Goal: Transaction & Acquisition: Purchase product/service

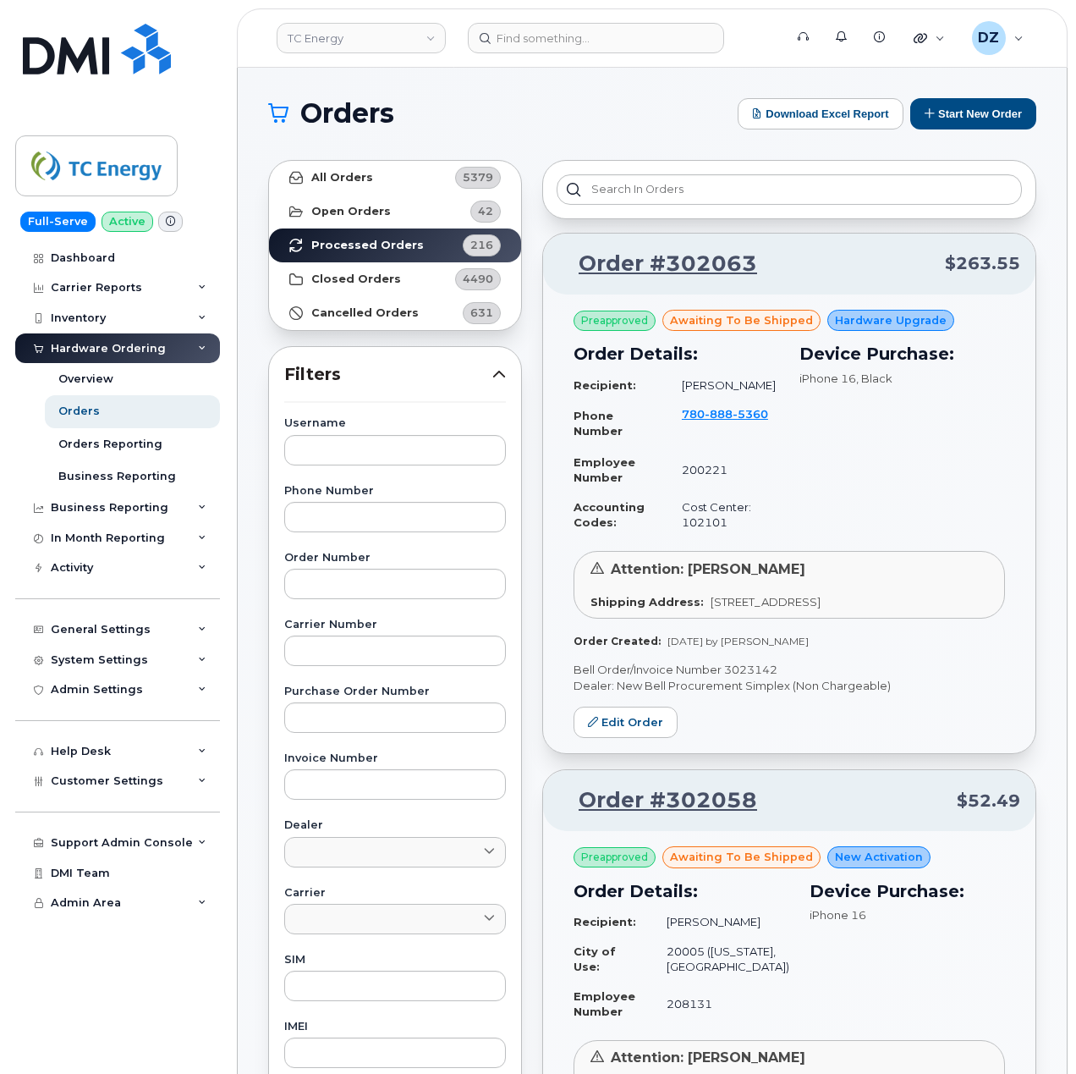
scroll to position [3503, 0]
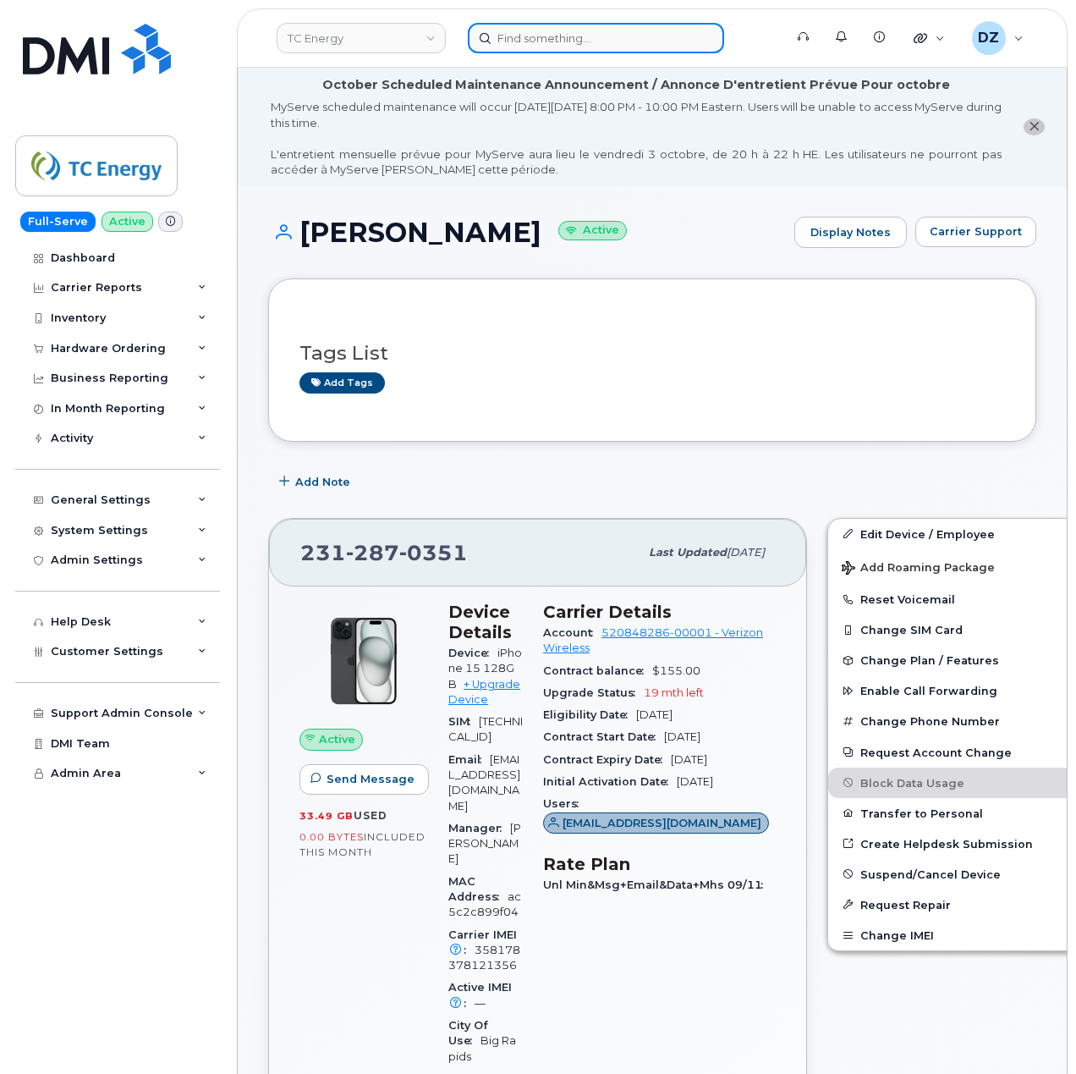
click at [523, 25] on input at bounding box center [596, 38] width 256 height 30
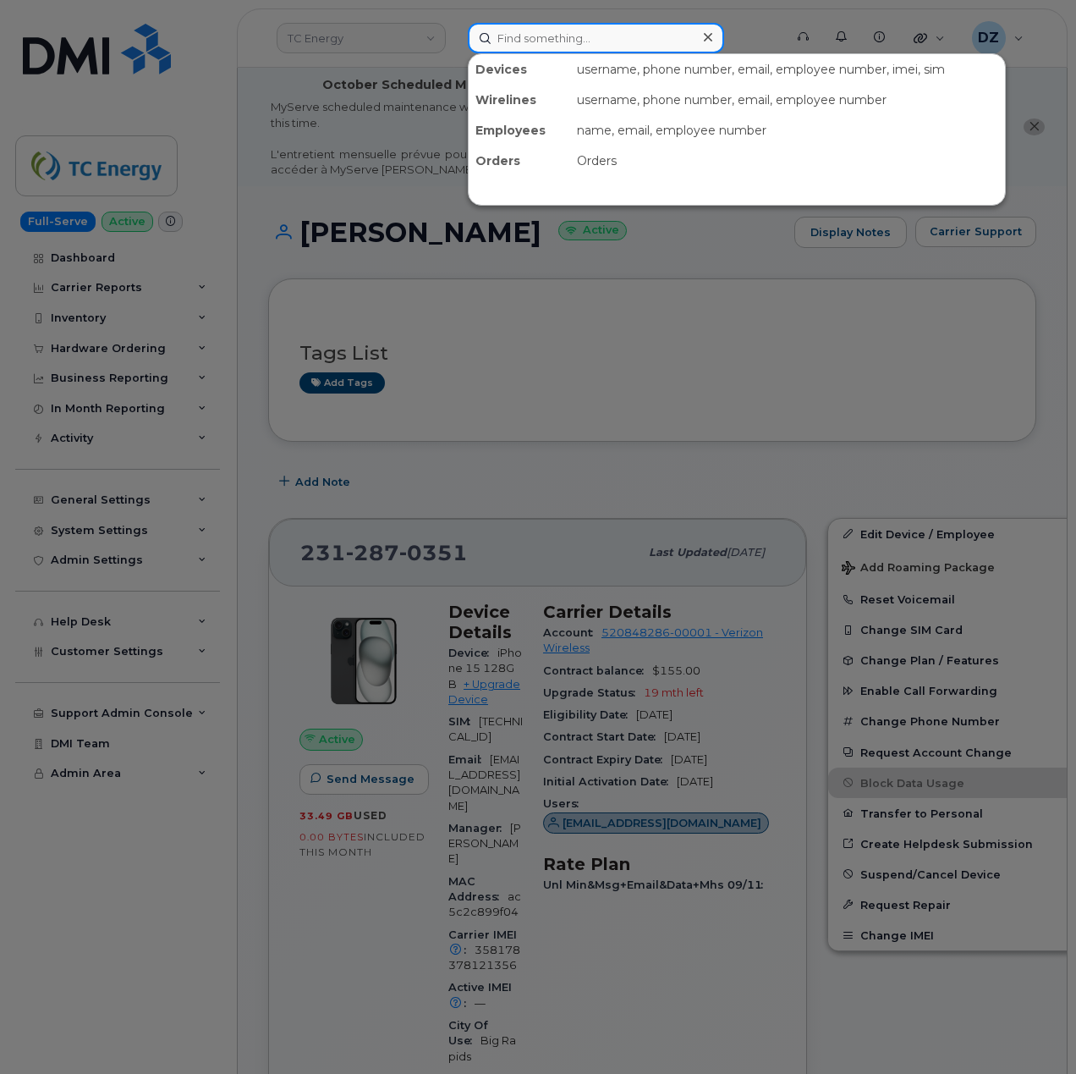
paste input "[PERSON_NAME]"
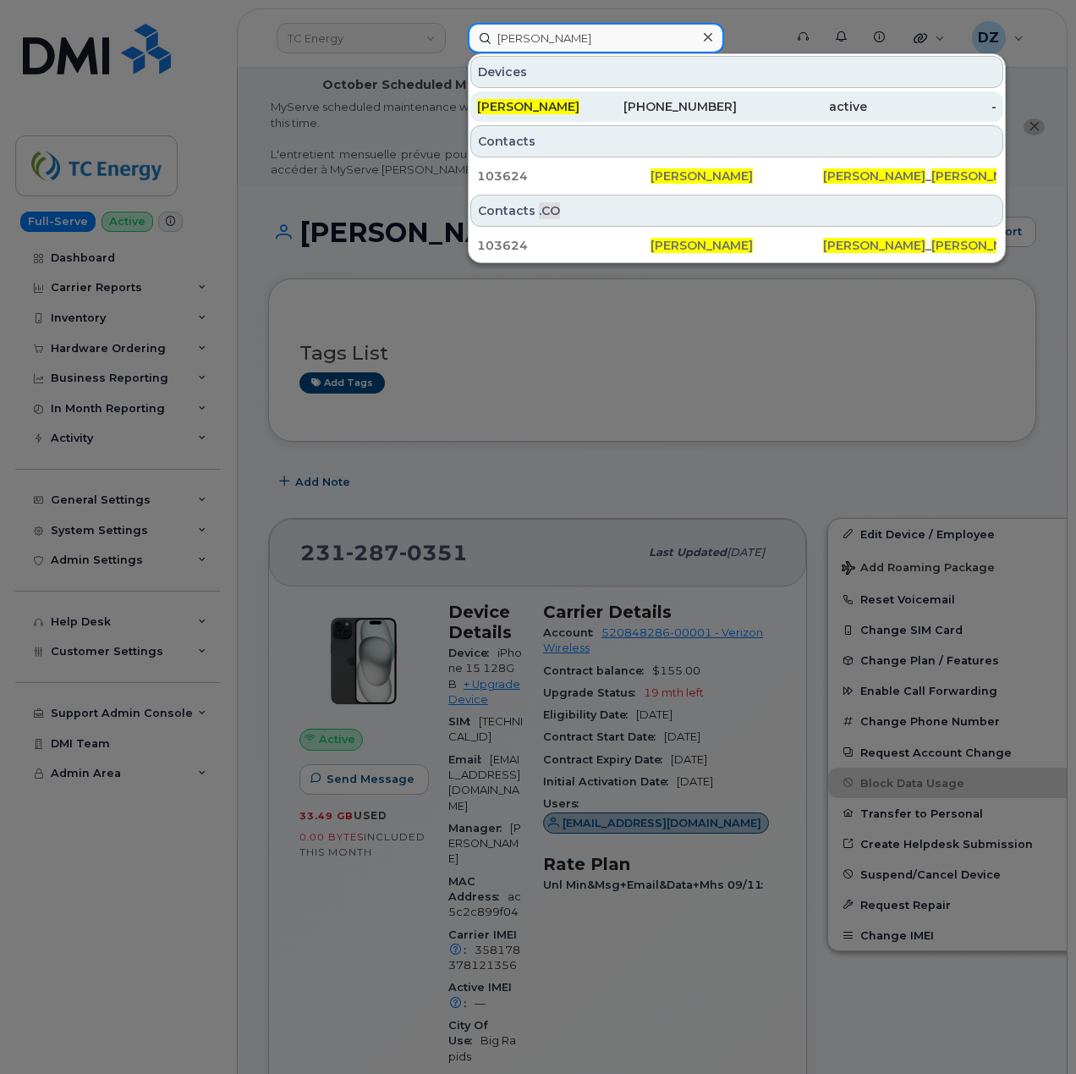
type input "[PERSON_NAME]"
click at [593, 103] on div "[PERSON_NAME]" at bounding box center [542, 106] width 130 height 17
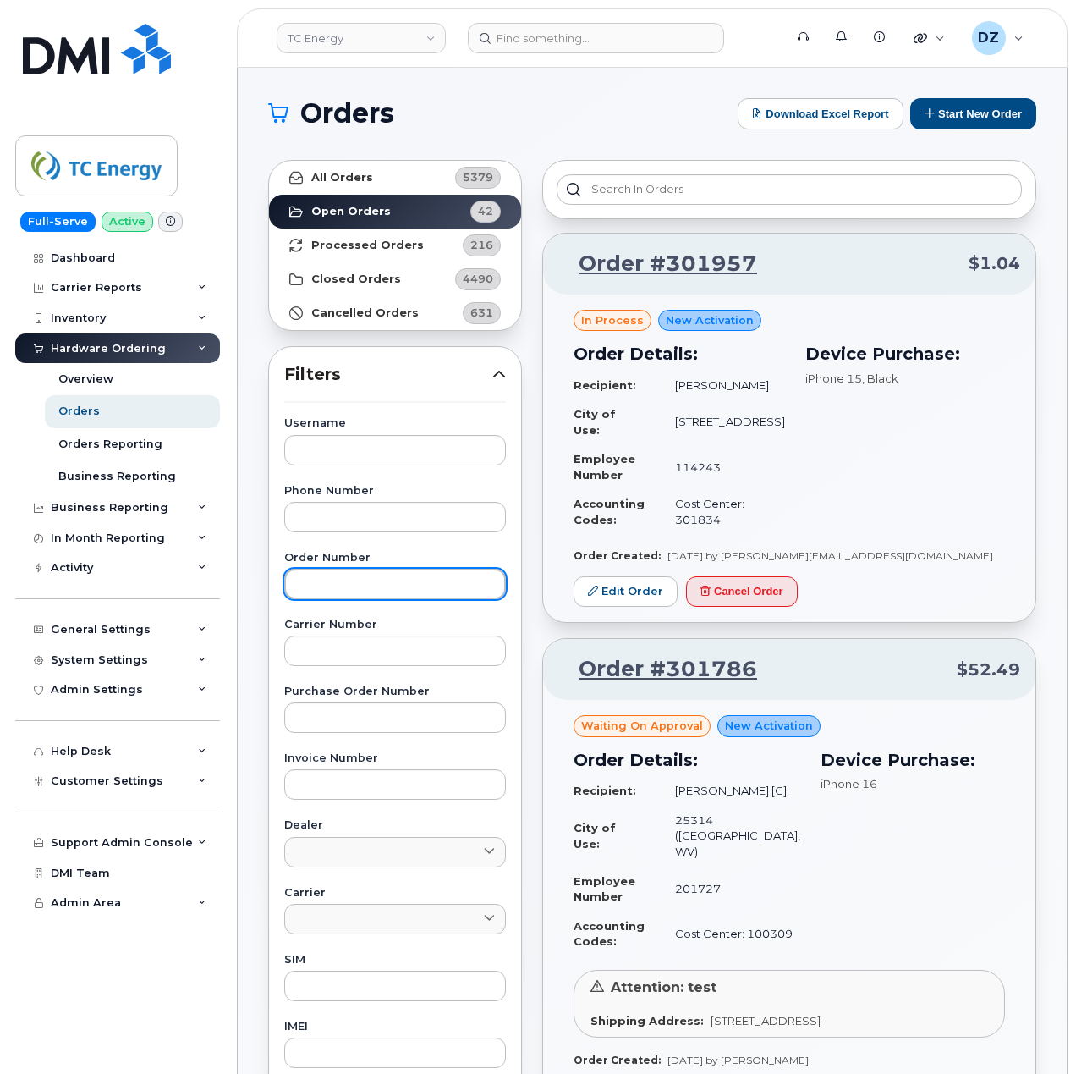
click at [345, 583] on input "text" at bounding box center [395, 584] width 222 height 30
paste input "301736"
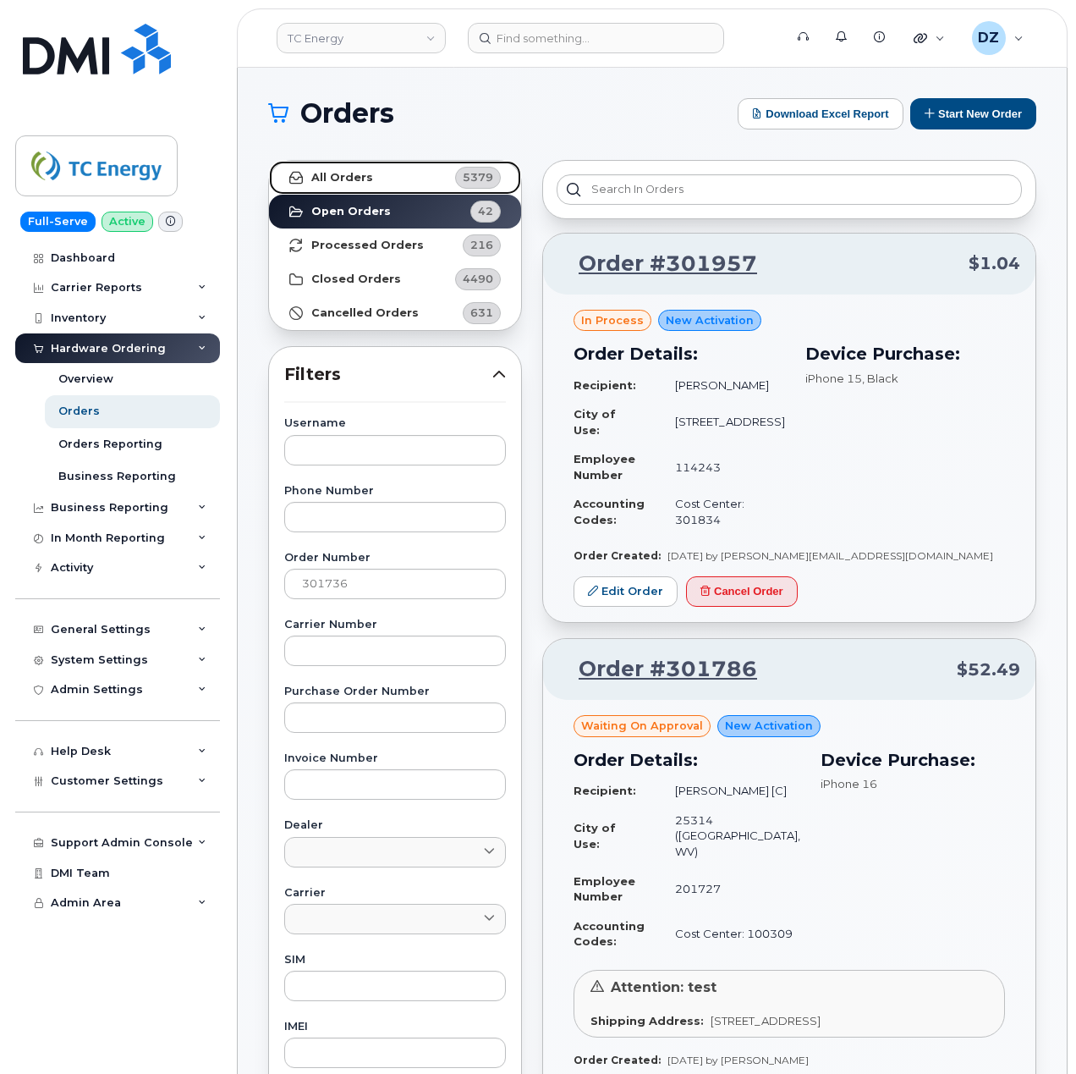
click at [381, 176] on link "All Orders 5379" at bounding box center [395, 178] width 252 height 34
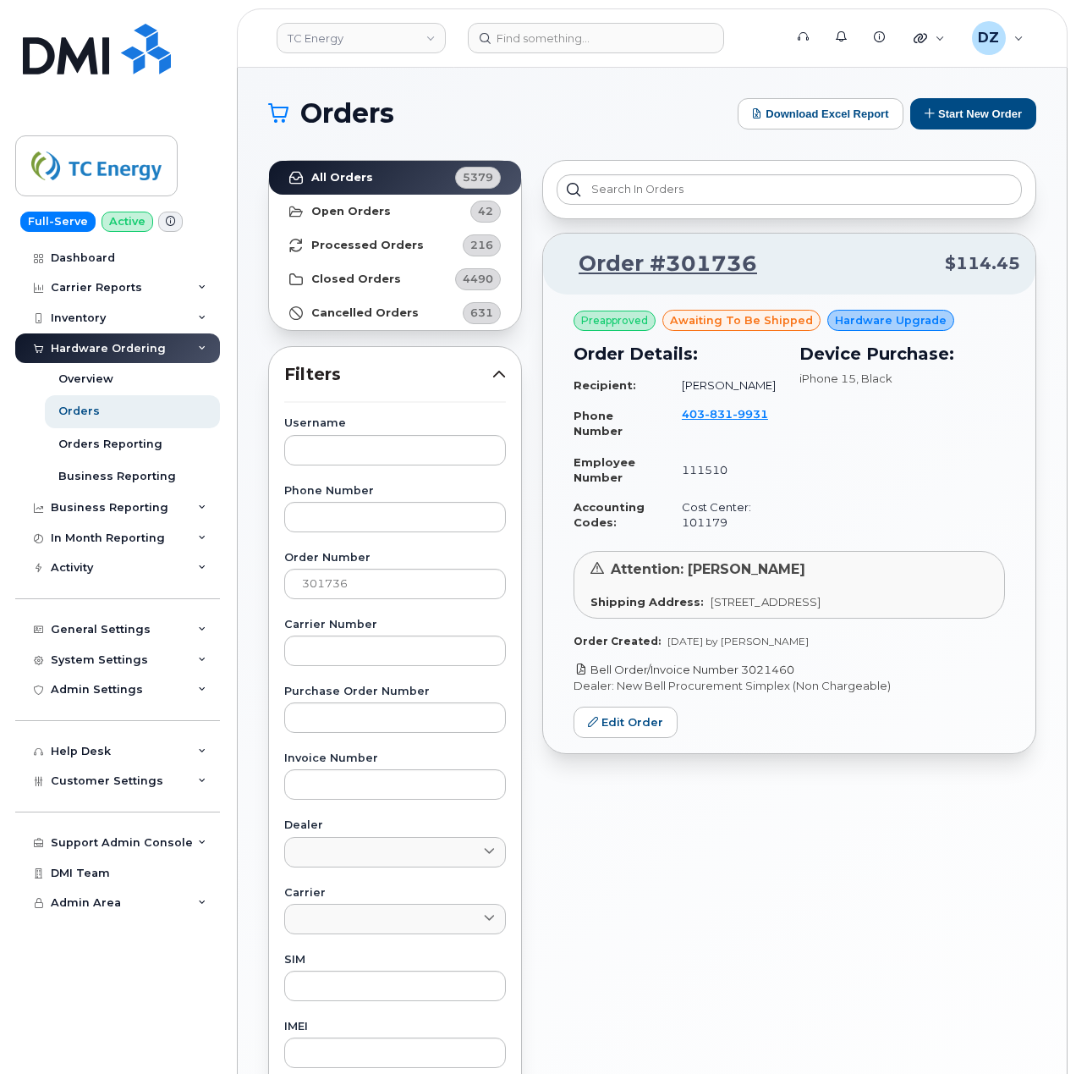
drag, startPoint x: 806, startPoint y: 668, endPoint x: 745, endPoint y: 674, distance: 61.1
click at [745, 674] on p "Bell Order/Invoice Number 3021460" at bounding box center [790, 670] width 432 height 16
copy link "3021460"
click at [343, 584] on input "301736" at bounding box center [395, 584] width 222 height 30
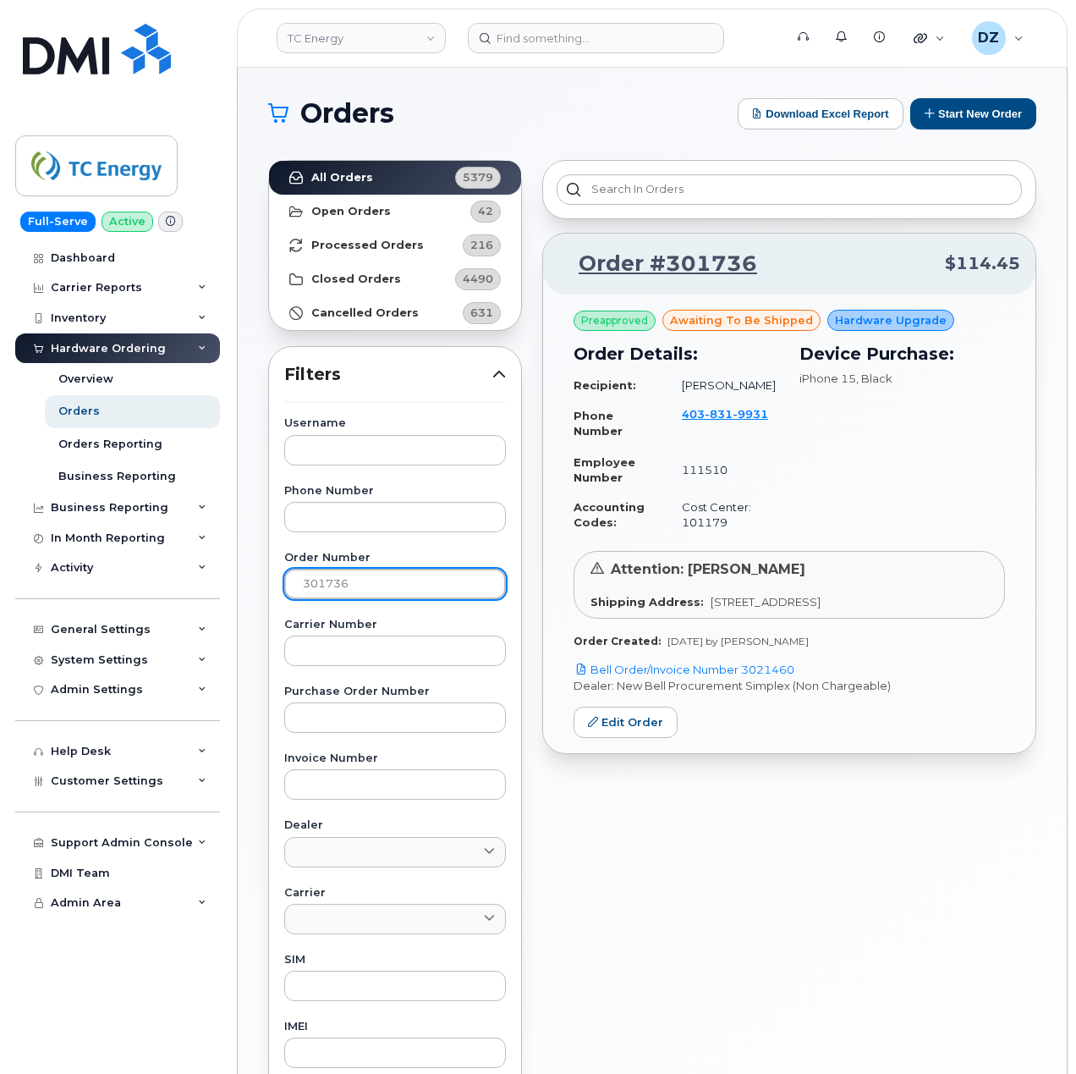
paste input "355"
click at [356, 170] on link "All Orders 5379" at bounding box center [395, 178] width 252 height 34
drag, startPoint x: 787, startPoint y: 704, endPoint x: 742, endPoint y: 706, distance: 44.9
click at [742, 678] on p "Bell Order/Invoice Number 3019506" at bounding box center [790, 670] width 432 height 16
copy link "3019506"
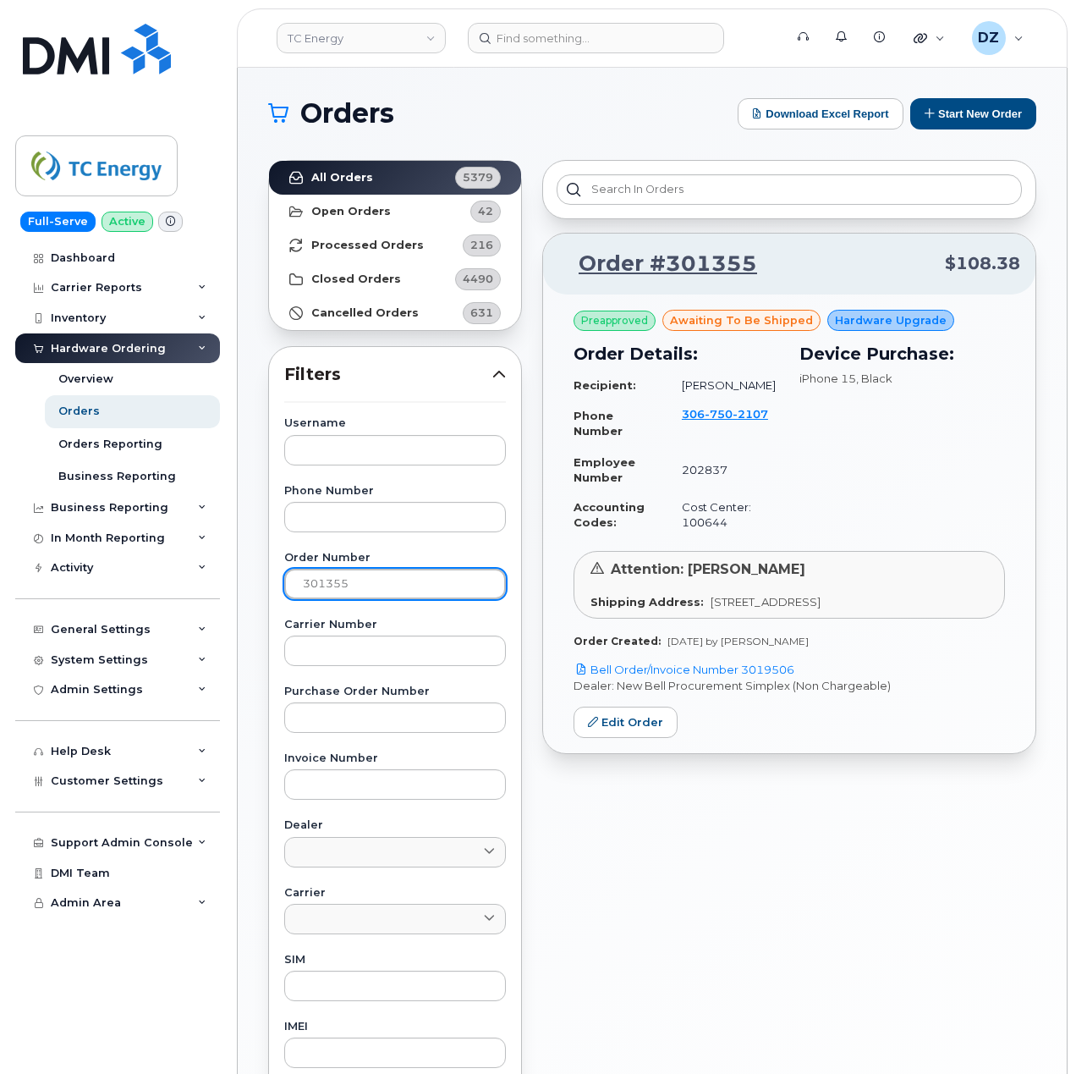
click at [345, 591] on input "301355" at bounding box center [395, 584] width 222 height 30
paste input "874"
type input "301874"
click at [349, 170] on link "All Orders 5379" at bounding box center [395, 178] width 252 height 34
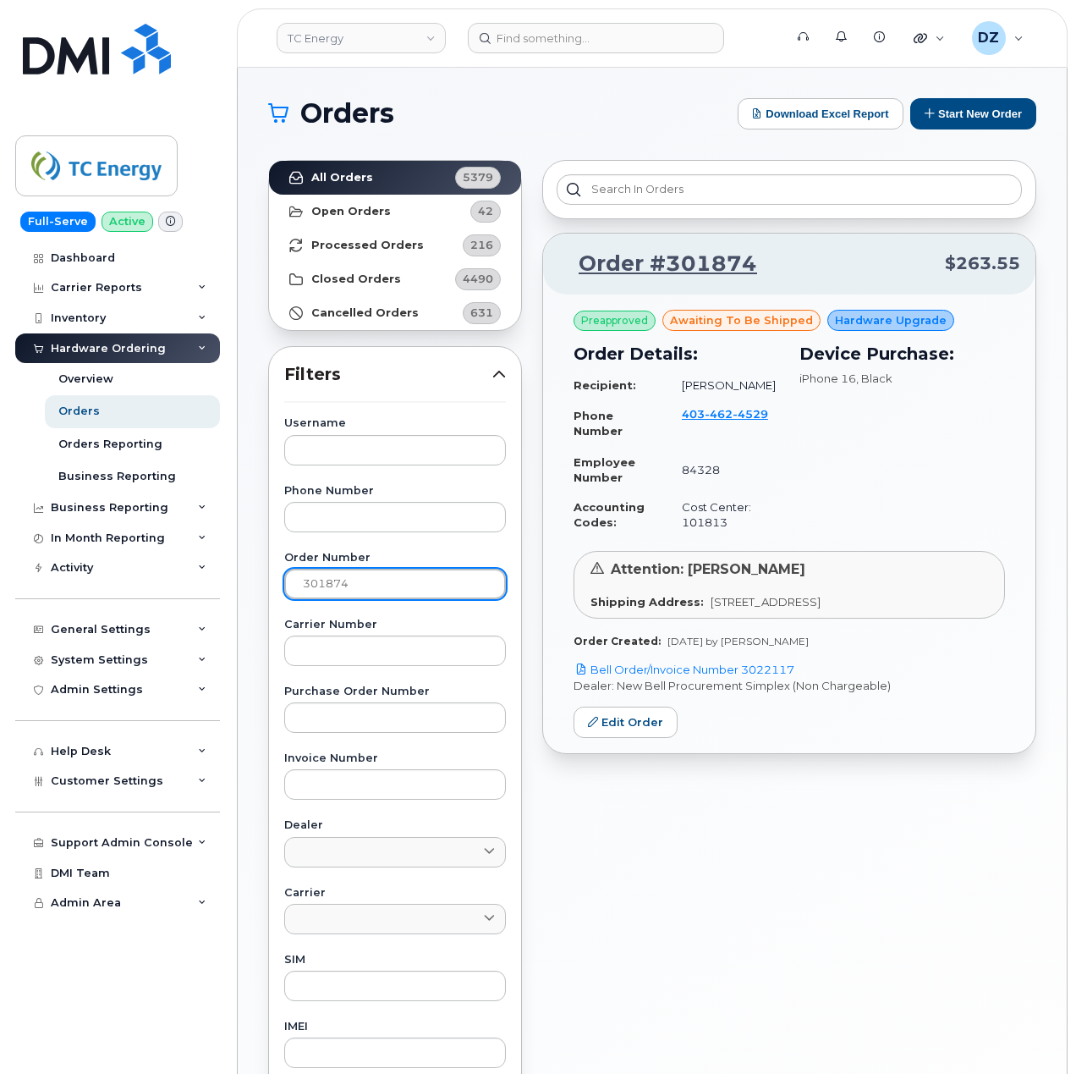
click at [390, 583] on input "301874" at bounding box center [395, 584] width 222 height 30
click at [379, 177] on link "All Orders 5379" at bounding box center [395, 178] width 252 height 34
drag, startPoint x: 806, startPoint y: 670, endPoint x: 748, endPoint y: 674, distance: 57.7
click at [748, 674] on p "Bell Order/Invoice Number 3022117" at bounding box center [790, 670] width 432 height 16
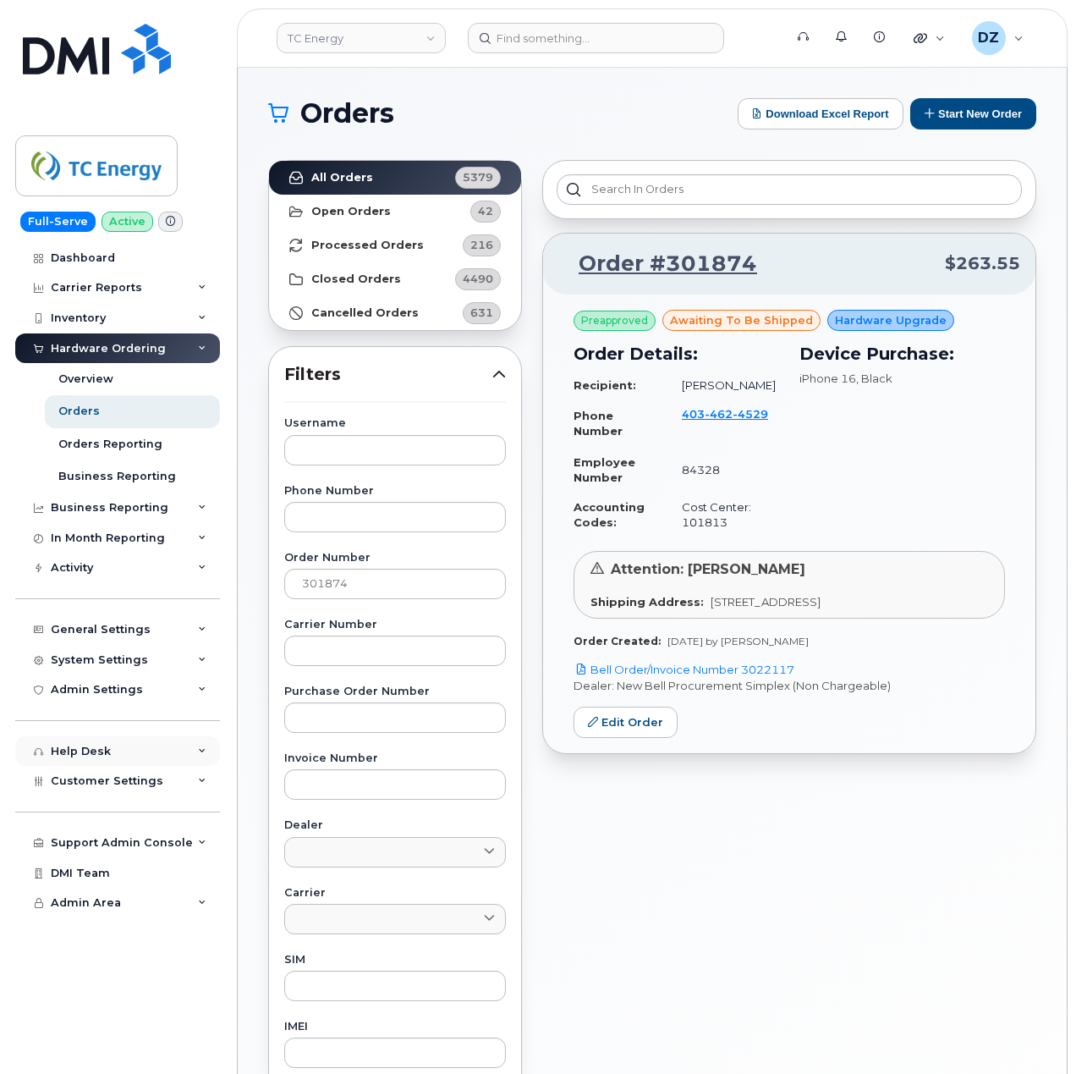
copy link "3022117"
click at [990, 123] on button "Start New Order" at bounding box center [973, 113] width 126 height 31
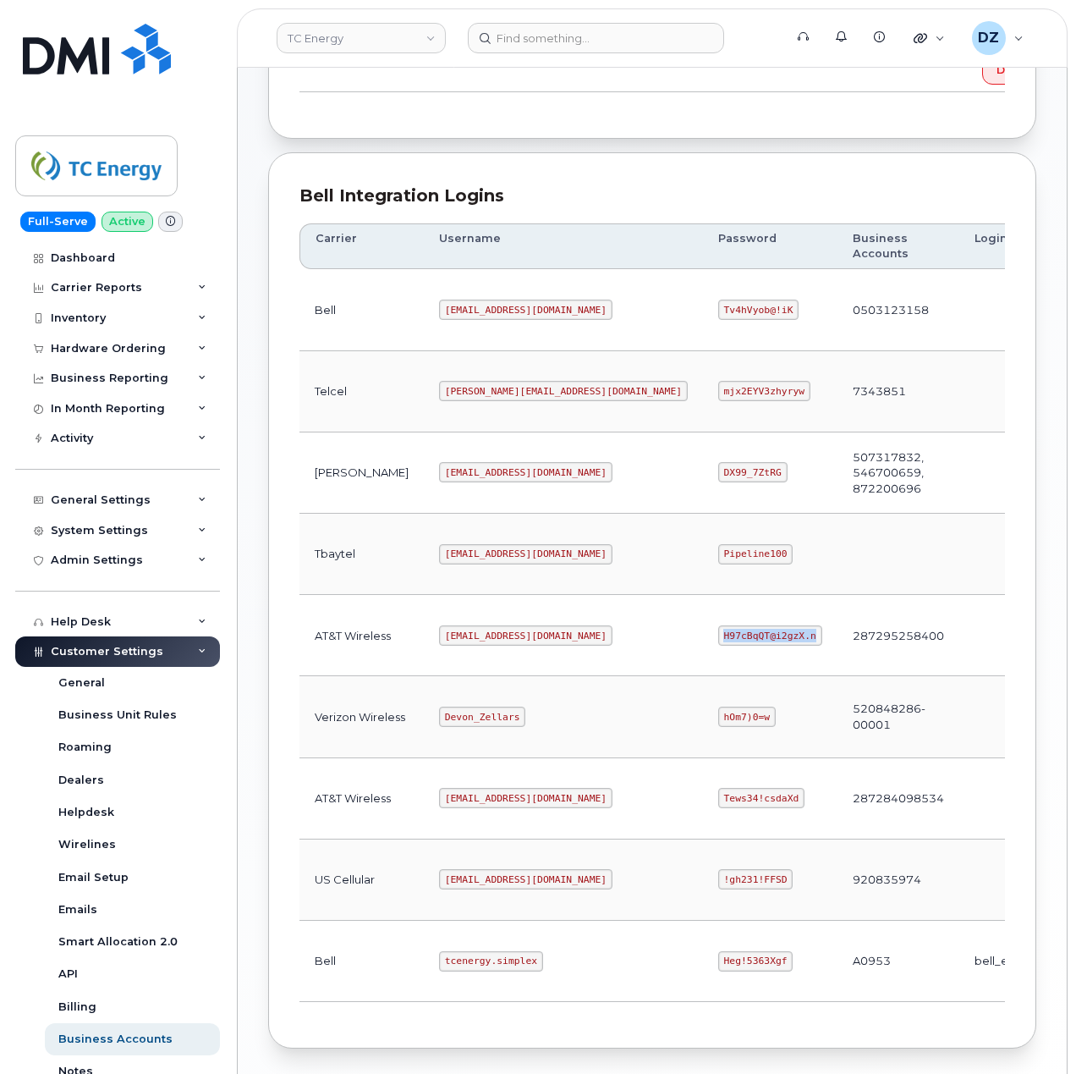
scroll to position [369, 0]
click at [718, 970] on code "Heg!5363Xgf" at bounding box center [755, 959] width 75 height 20
copy code "Heg!5363Xgf"
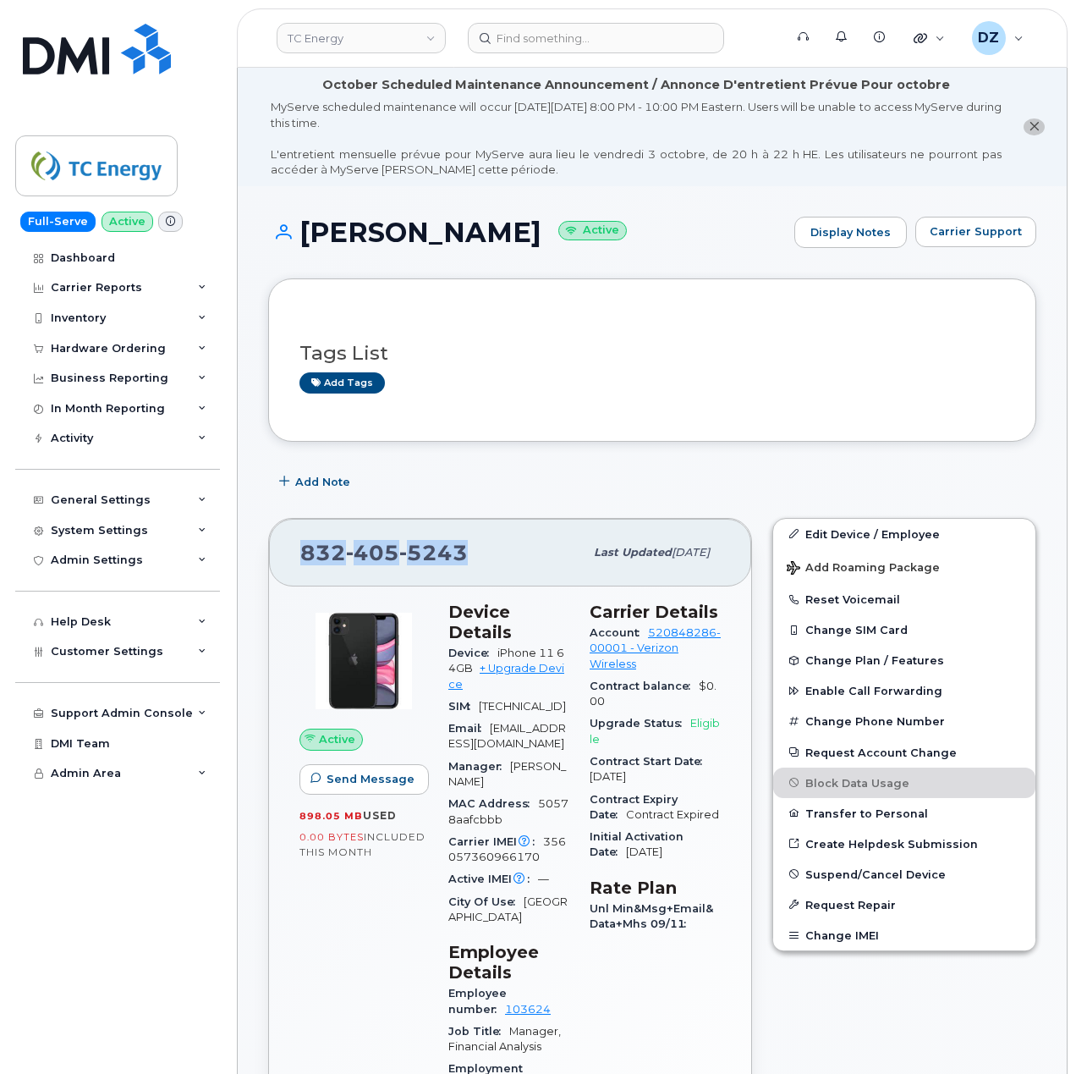
drag, startPoint x: 462, startPoint y: 553, endPoint x: 303, endPoint y: 553, distance: 159.1
click at [303, 553] on span "[PHONE_NUMBER]" at bounding box center [384, 552] width 168 height 25
copy span "[PHONE_NUMBER]"
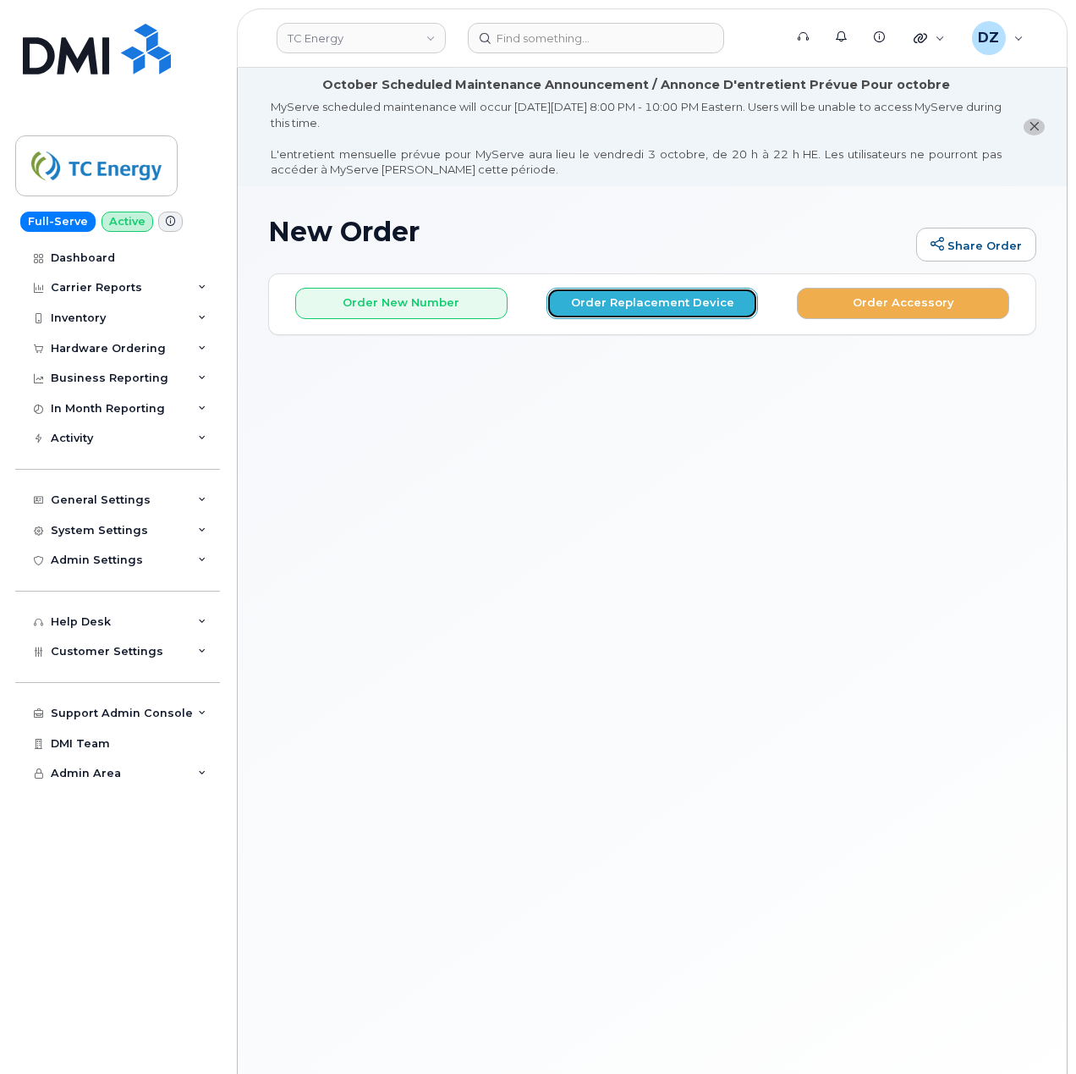
click at [637, 298] on button "Order Replacement Device" at bounding box center [653, 303] width 212 height 31
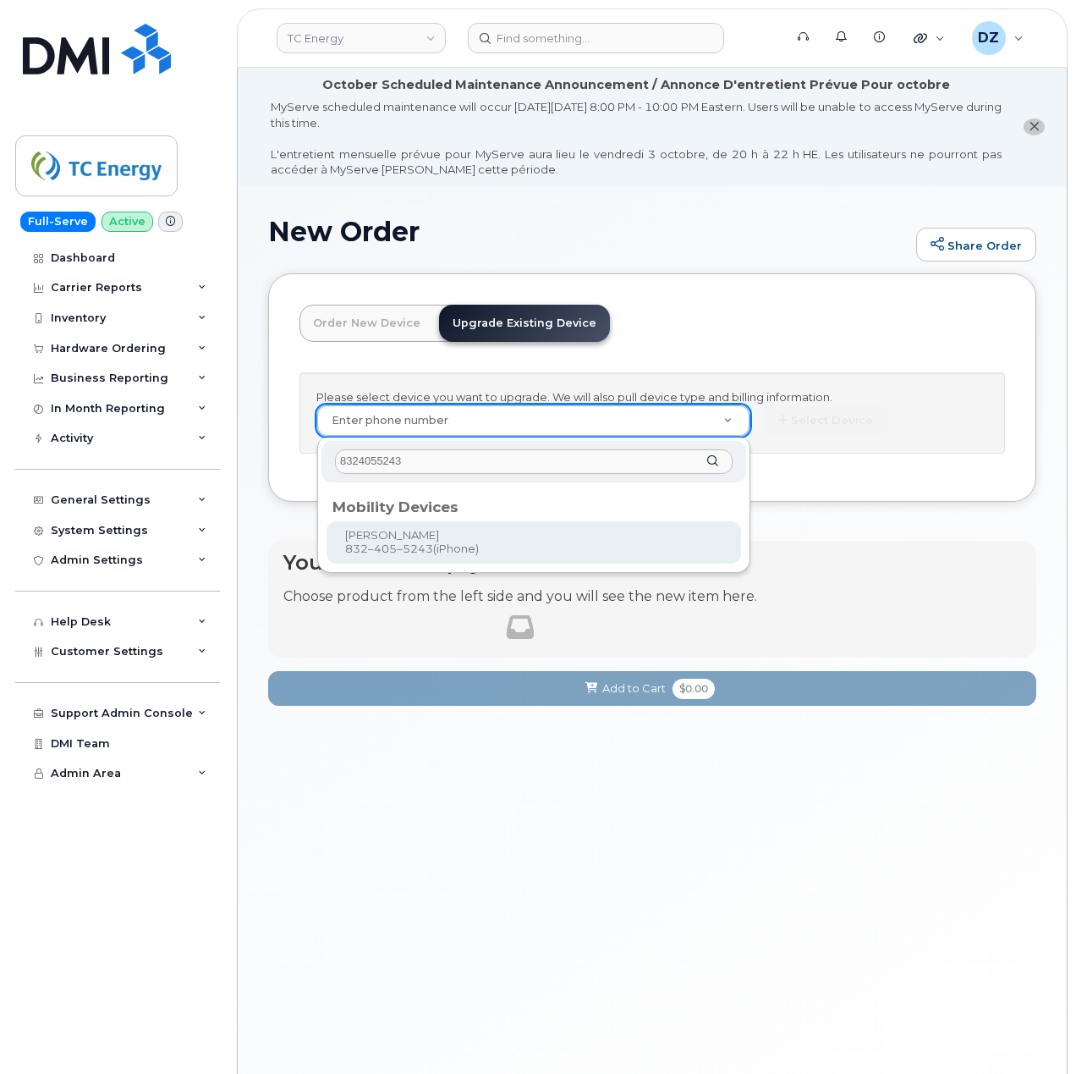
type input "8324055243"
type input "718541"
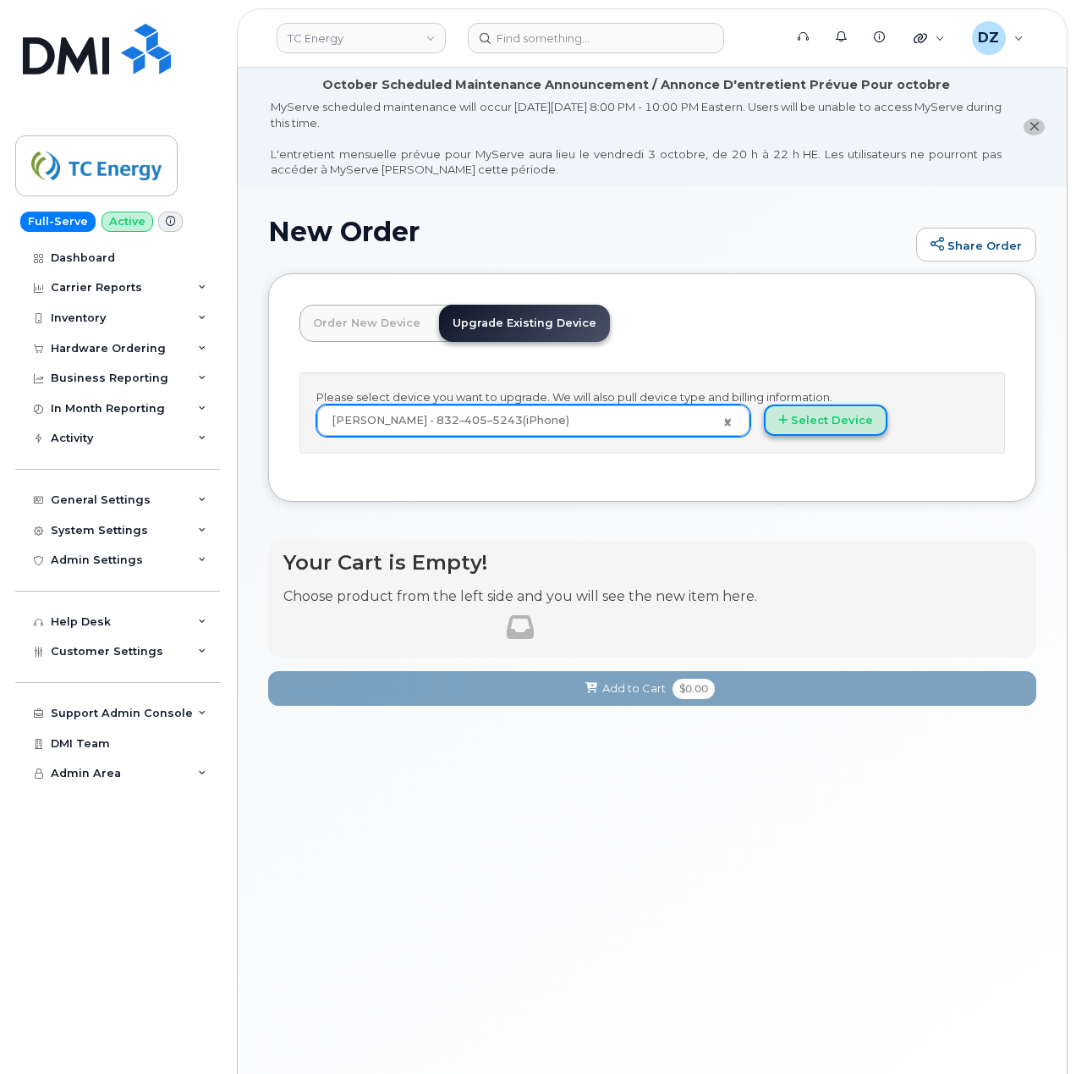
click at [837, 416] on button "Select Device" at bounding box center [826, 419] width 124 height 31
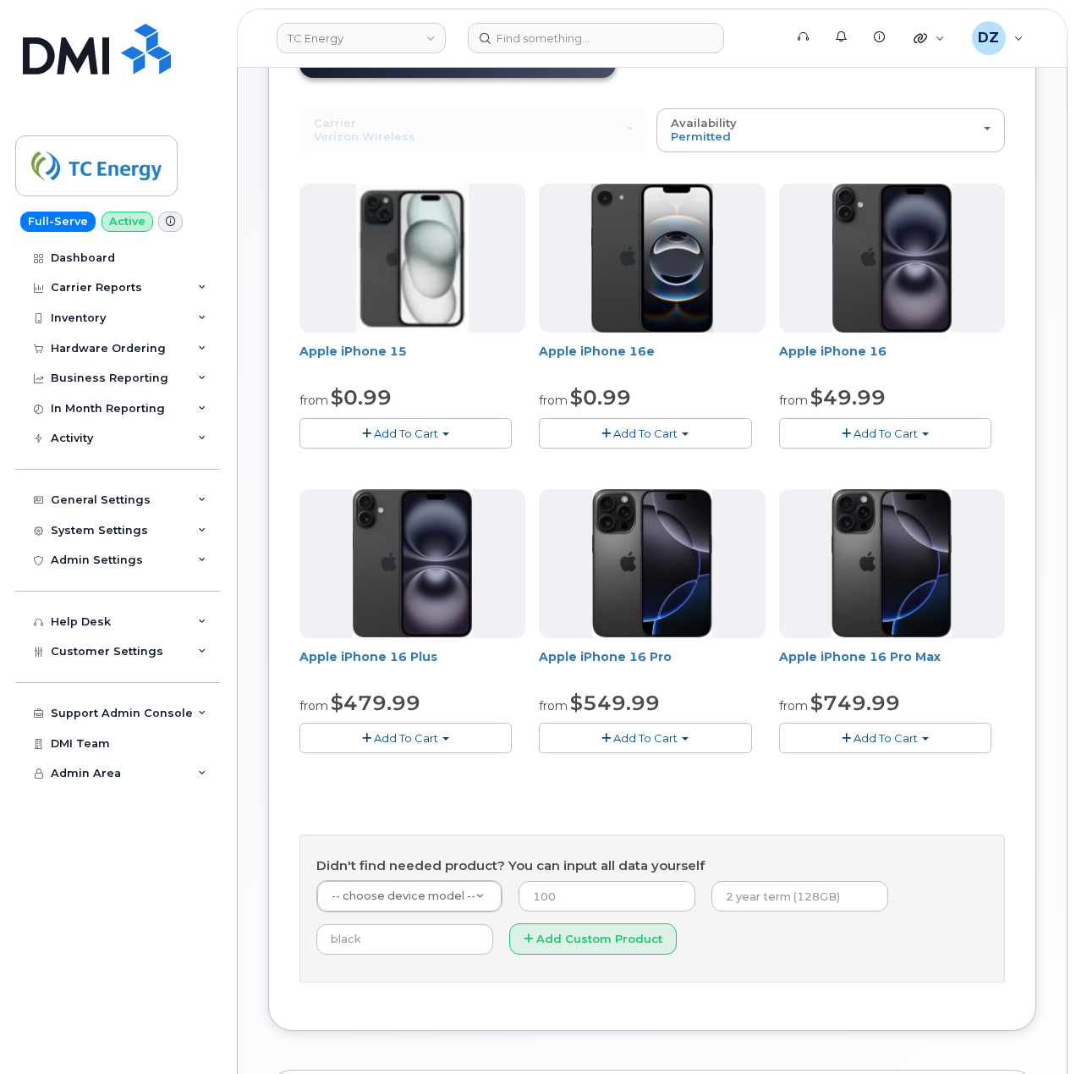
scroll to position [225, 0]
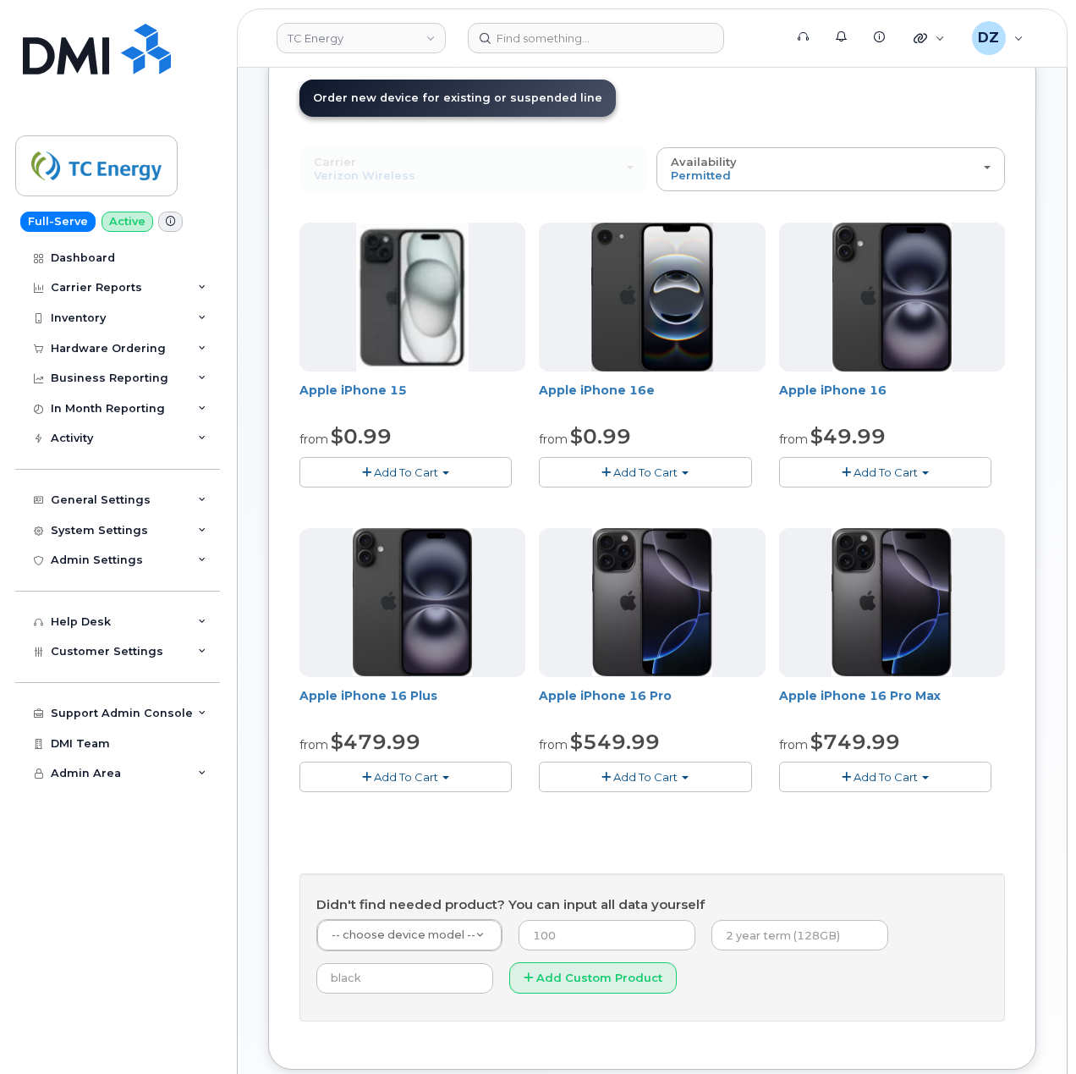
click at [874, 468] on span "Add To Cart" at bounding box center [886, 472] width 64 height 14
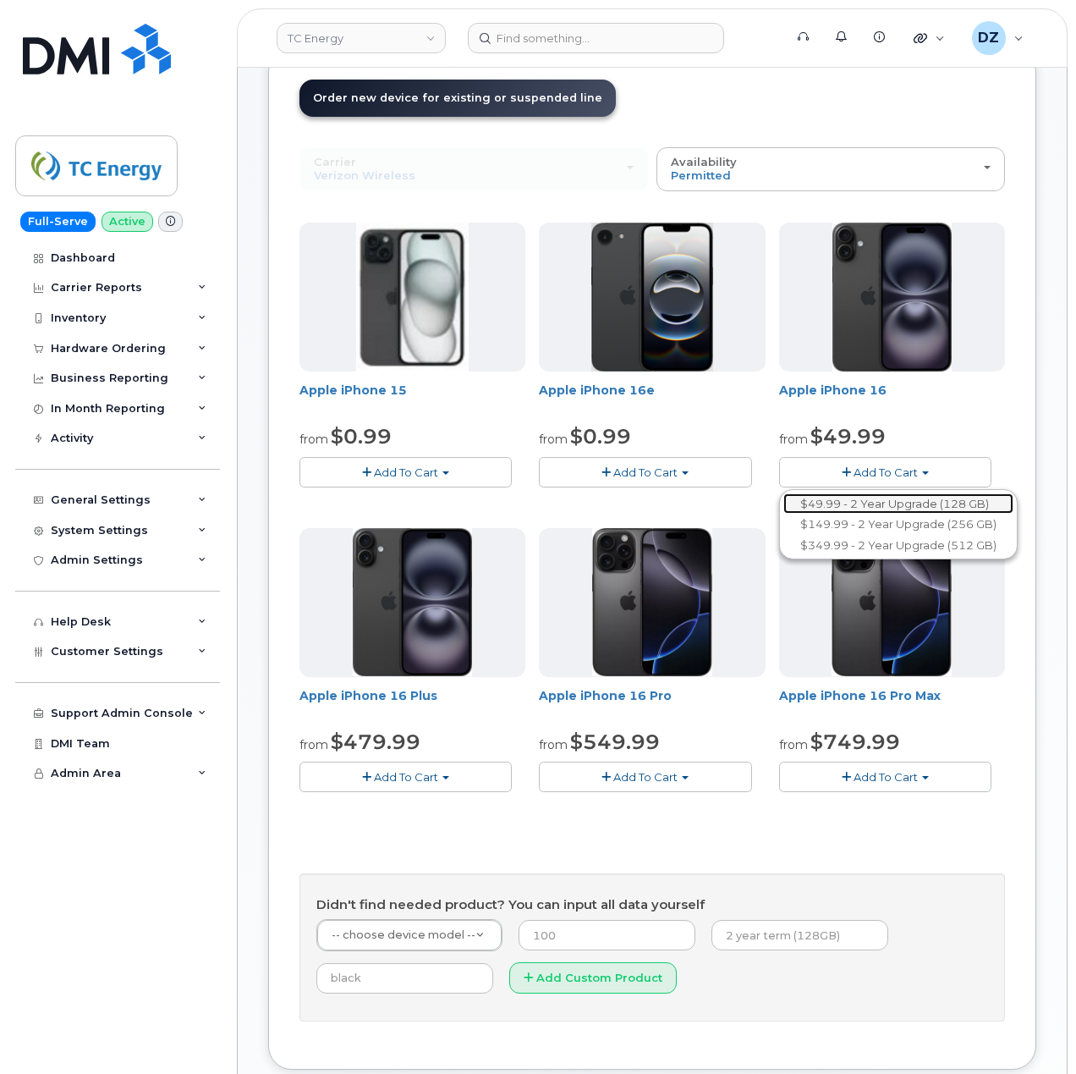
click at [888, 502] on link "$49.99 - 2 Year Upgrade (128 GB)" at bounding box center [899, 503] width 230 height 21
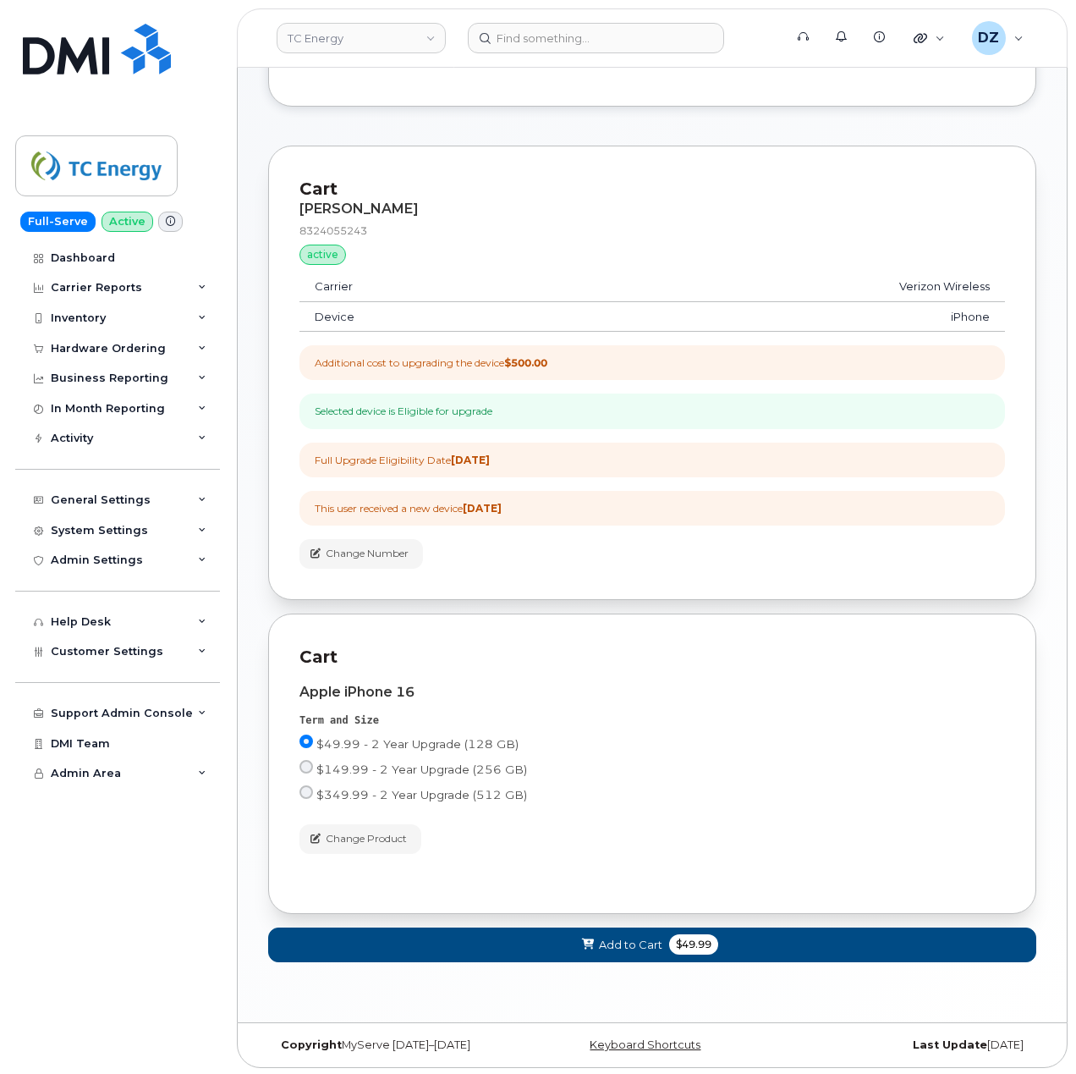
scroll to position [377, 0]
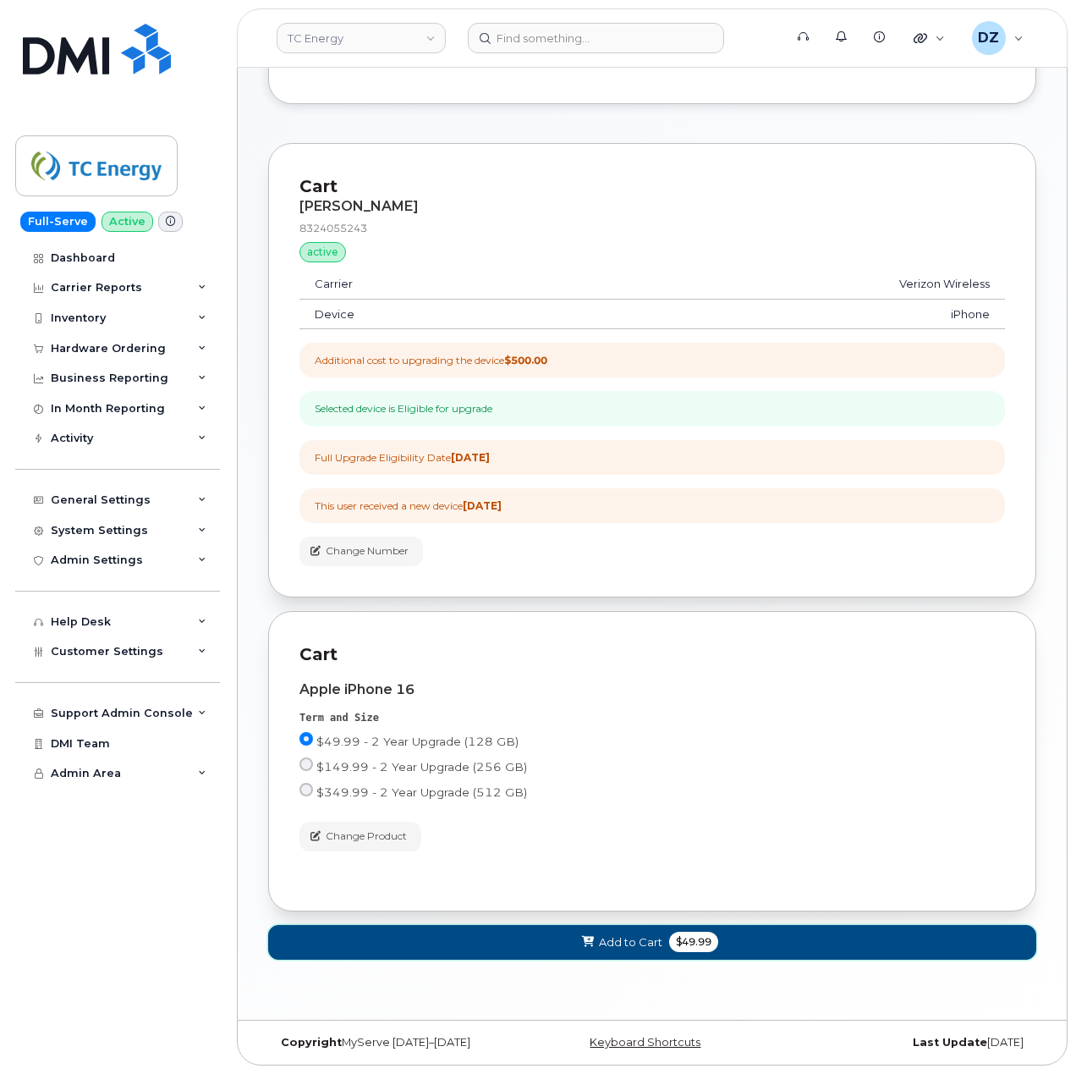
click at [613, 931] on button "Add to Cart $49.99" at bounding box center [652, 942] width 768 height 35
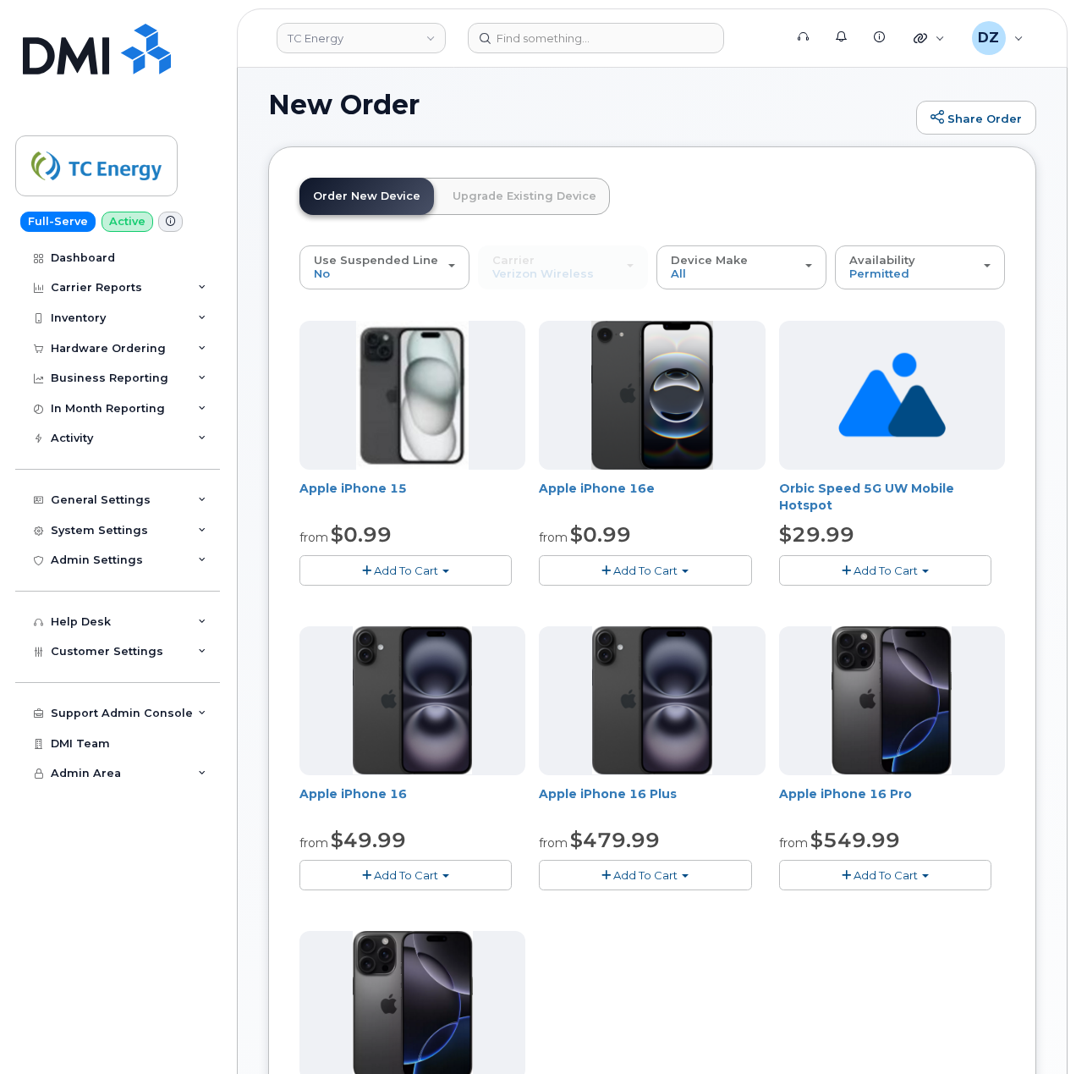
scroll to position [1020, 0]
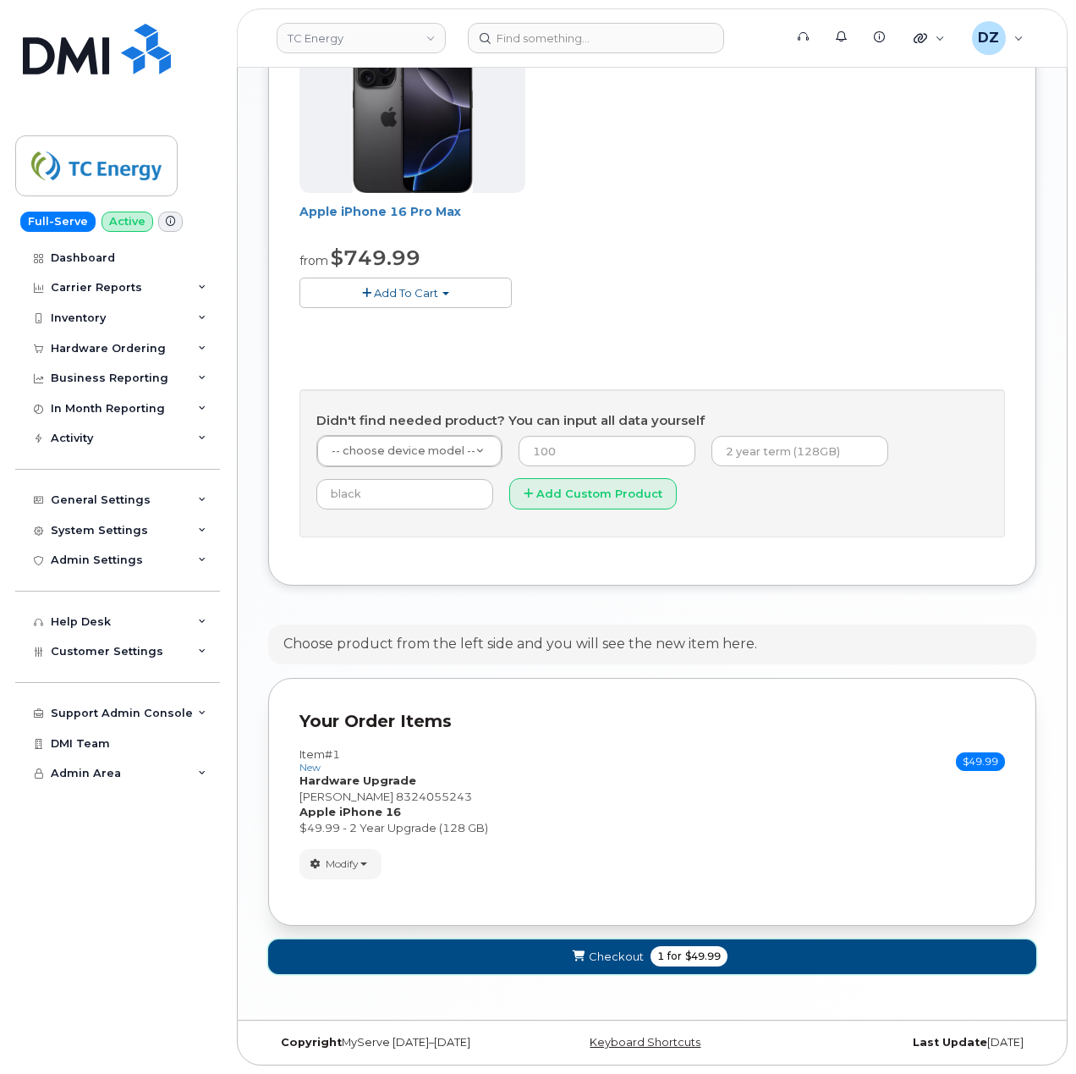
click at [636, 949] on span "Checkout" at bounding box center [616, 957] width 55 height 16
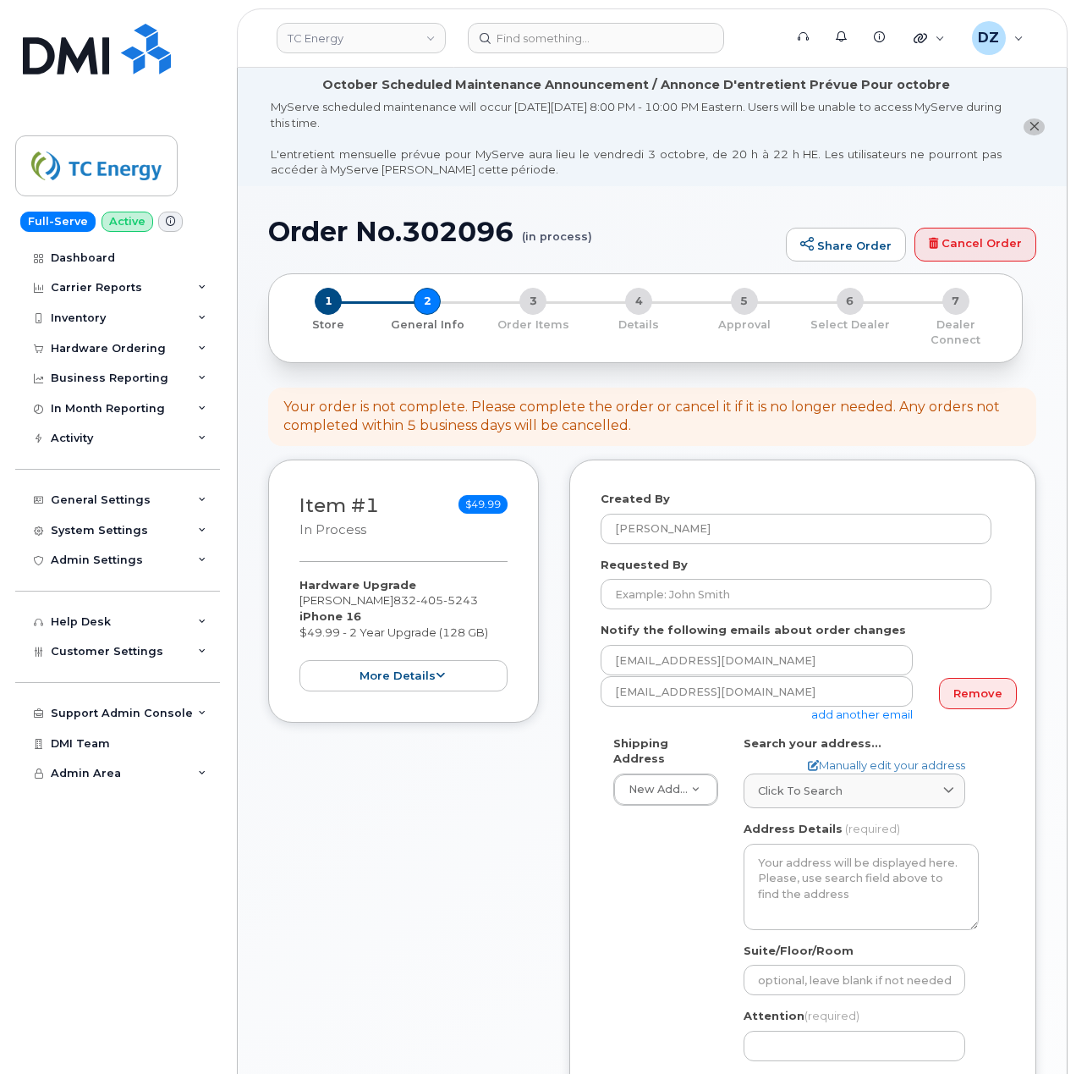
select select
click at [714, 582] on input "Requested By" at bounding box center [796, 594] width 391 height 30
paste input "SCTASK0695071"
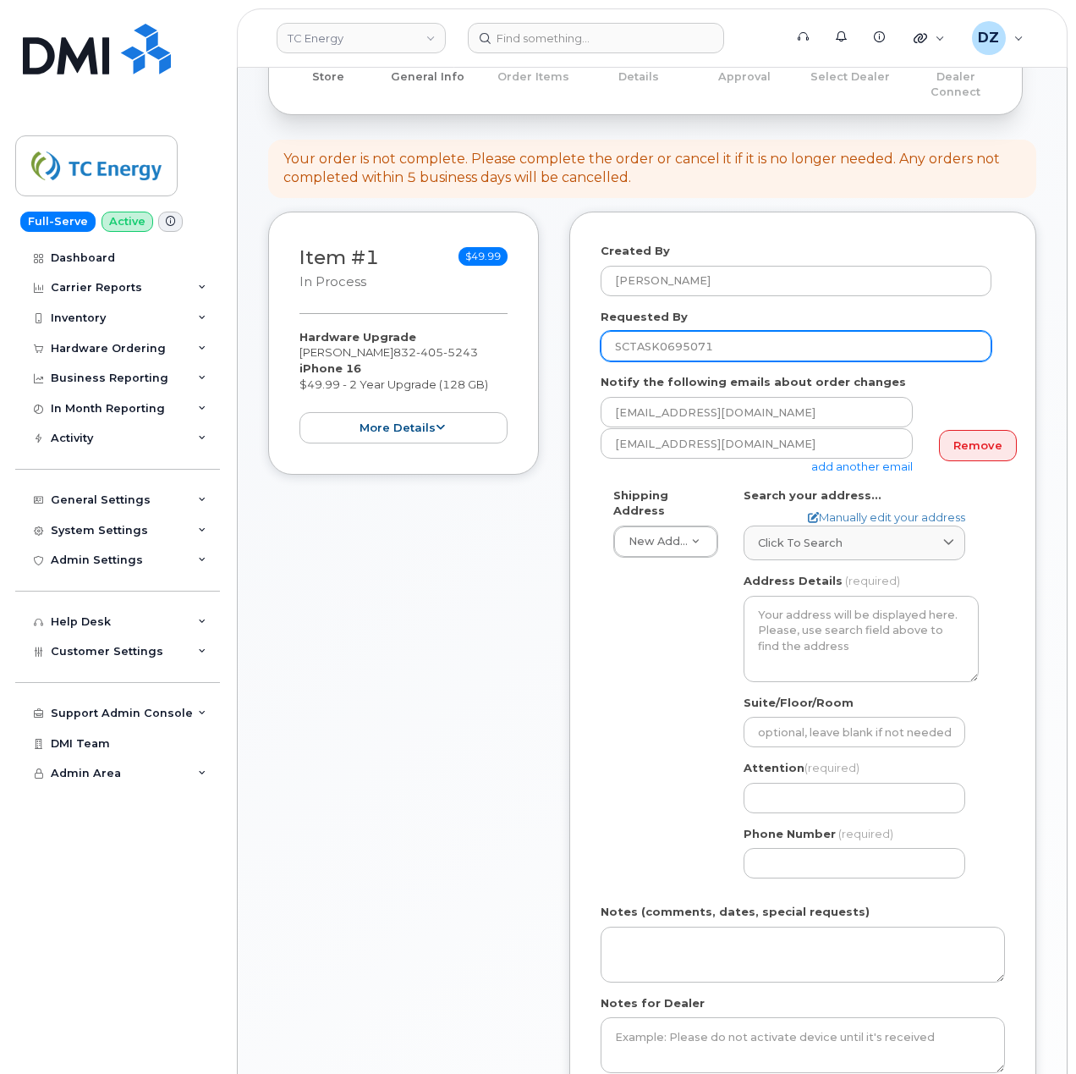
scroll to position [338, 0]
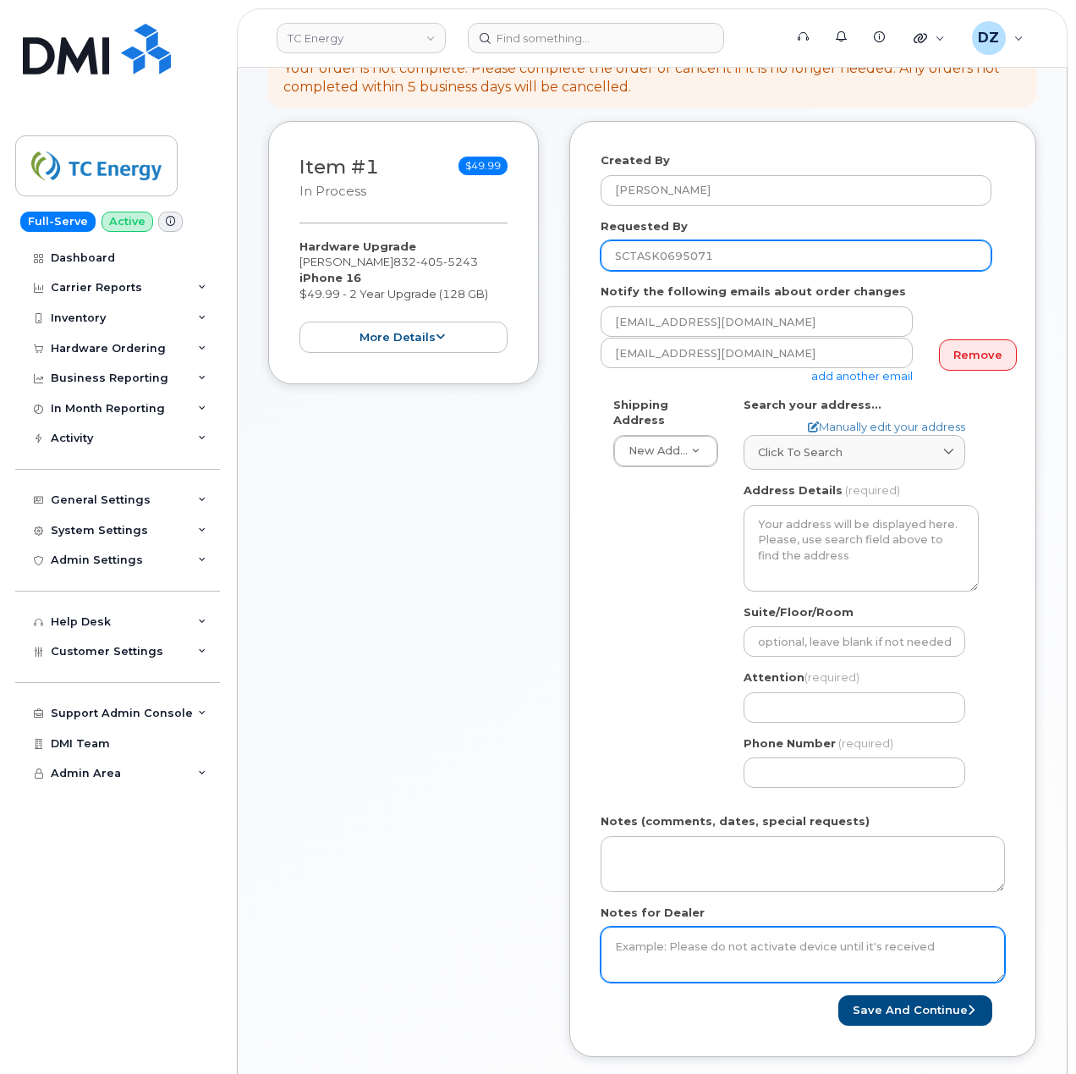
type input "SCTASK0695071"
click at [668, 936] on textarea "Notes for Dealer" at bounding box center [803, 955] width 404 height 56
paste textarea "SCTASK0695071"
type textarea "SCTASK0695071"
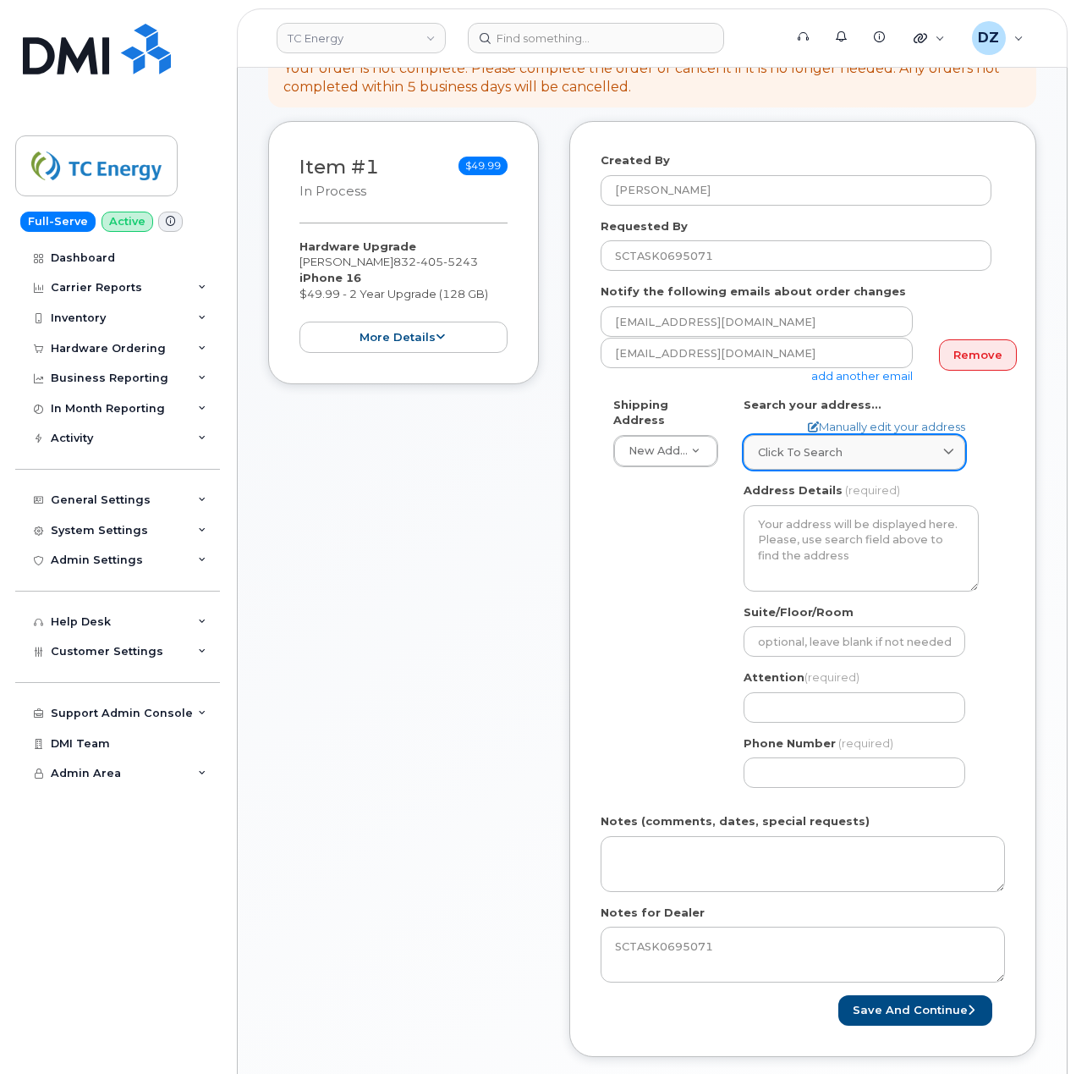
click at [855, 444] on div "Click to search" at bounding box center [854, 452] width 193 height 16
paste input "700 Louisiana St Houston TX 77002"
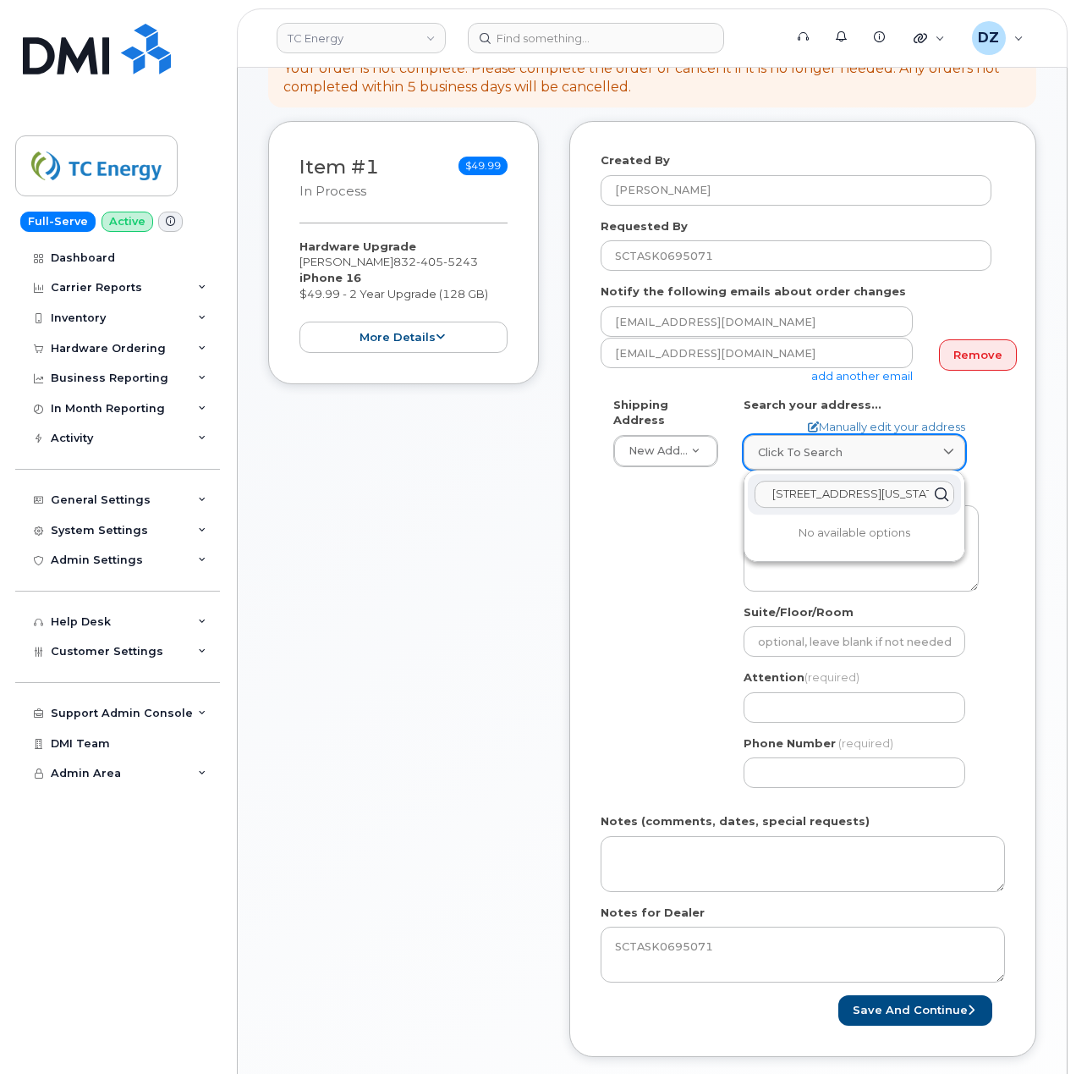
scroll to position [0, 35]
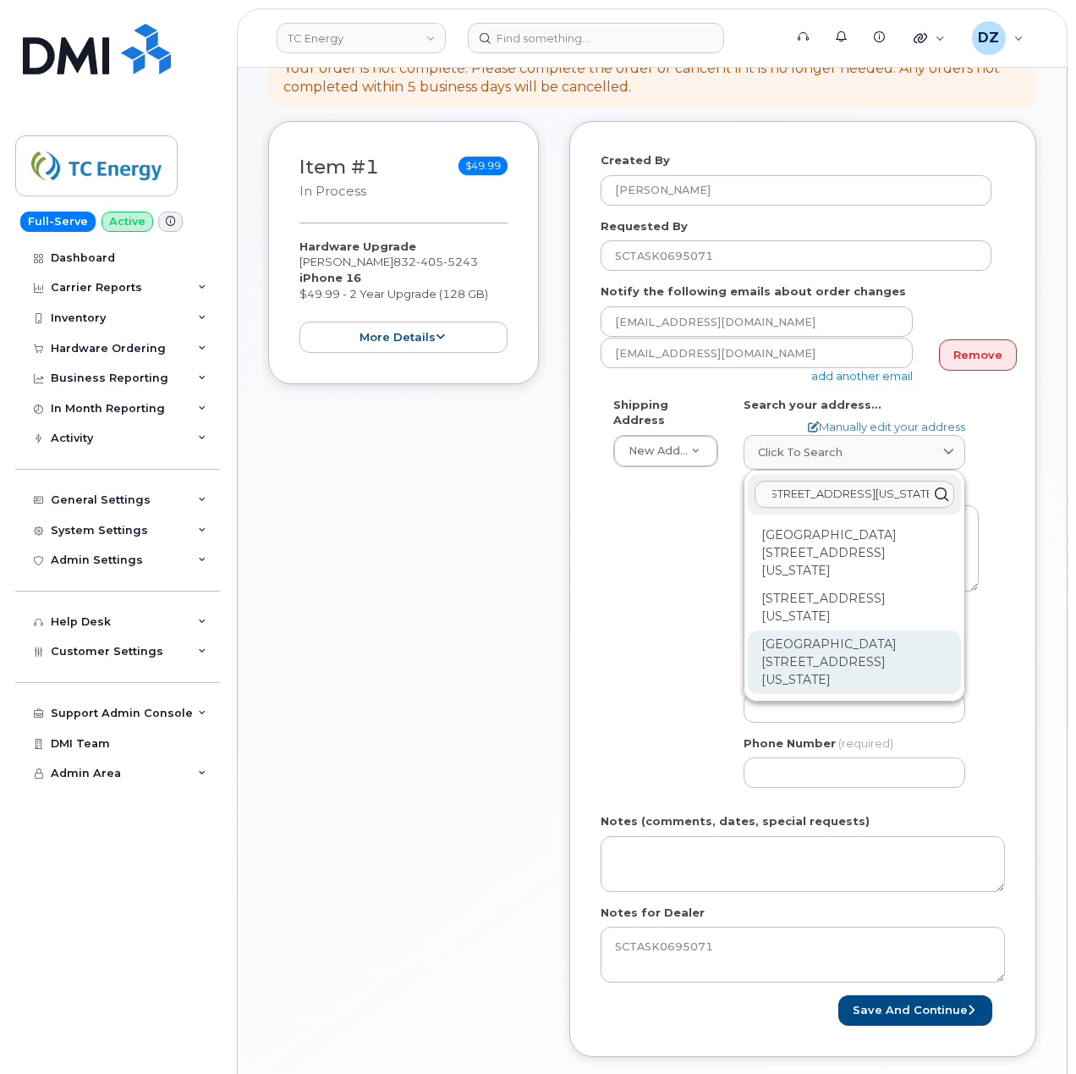
type input "700 Louisiana St Houston TX 77002"
click at [831, 630] on div "Ncnb Center 700 Louisiana St Houston TX 77002-2700" at bounding box center [854, 661] width 213 height 63
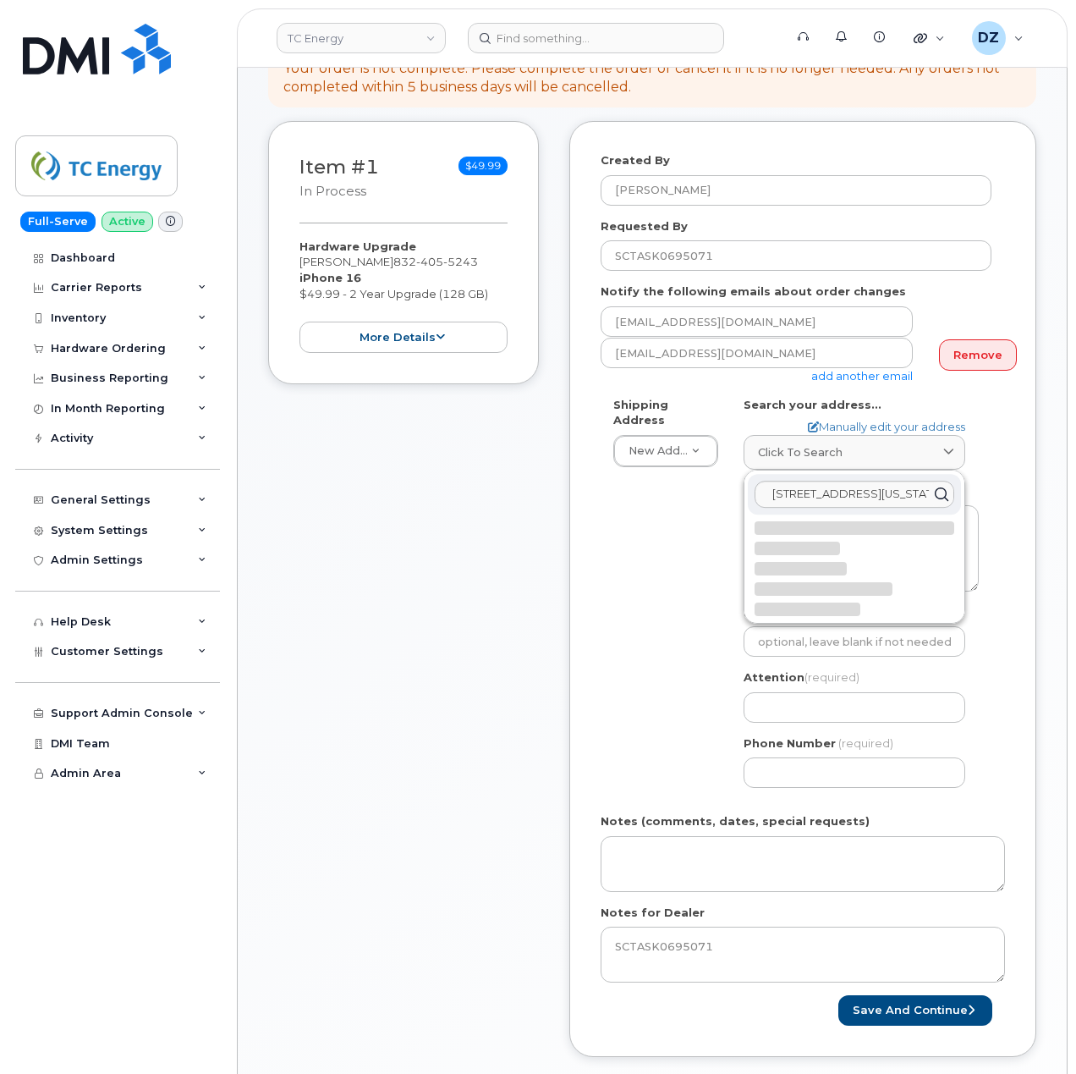
select select
type textarea "Ncnb Center 700 Louisiana St HOUSTON TX 77002-2700 UNITED STATES"
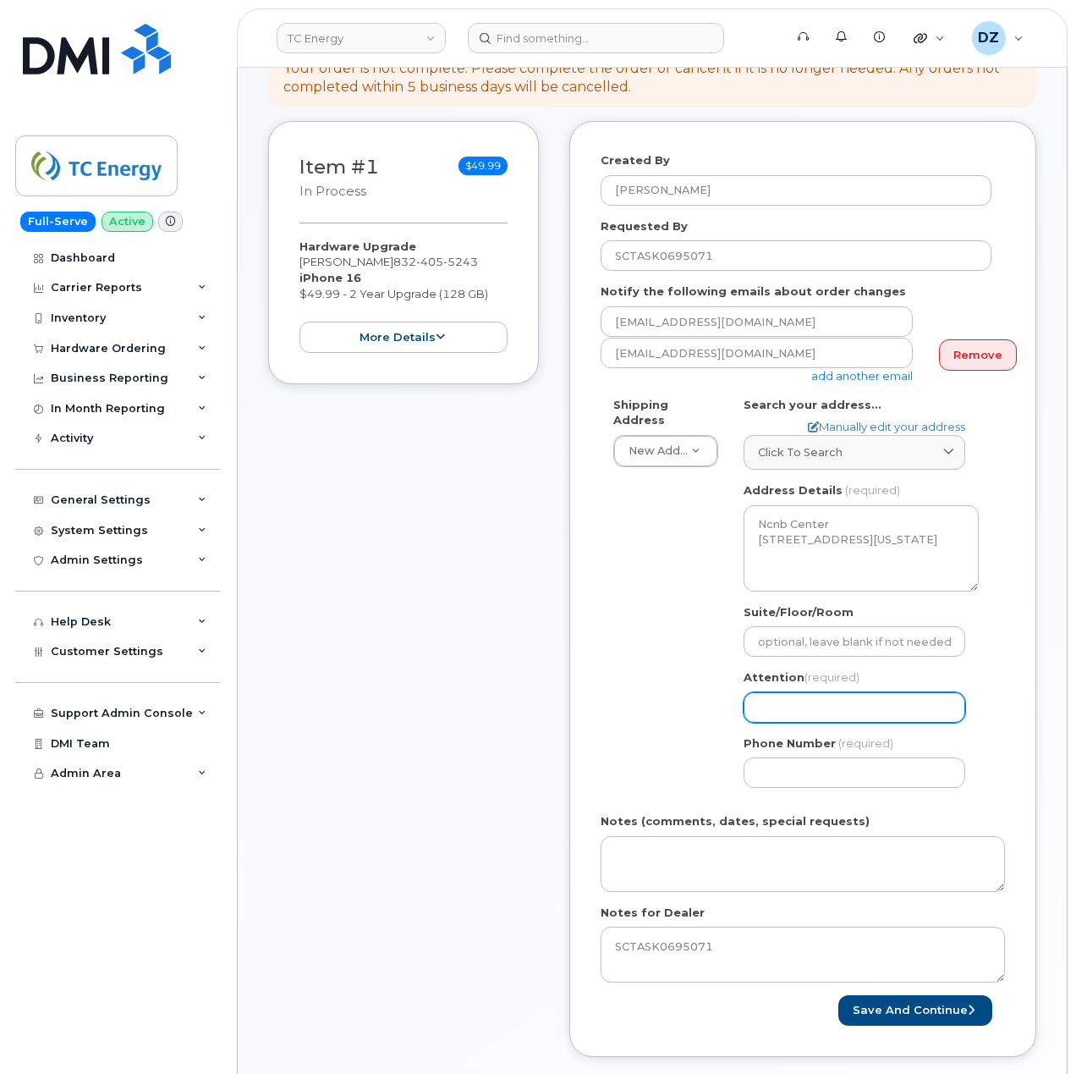
click at [840, 701] on input "Attention (required)" at bounding box center [855, 707] width 222 height 30
paste input "Gloria Kubicki"
select select
type input "Gloria Kubicki"
click at [840, 757] on input "Phone Number" at bounding box center [855, 772] width 222 height 30
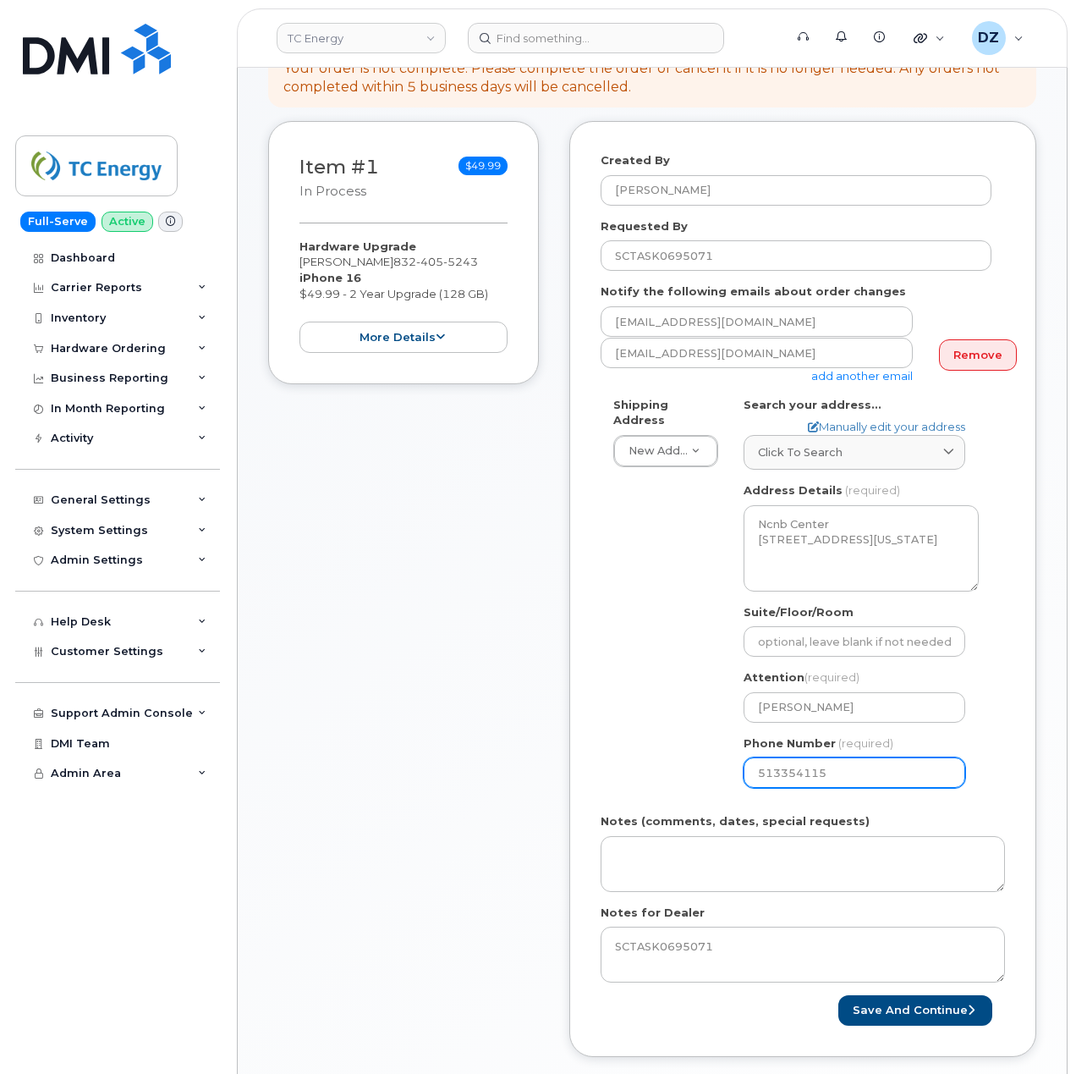
type input "5133541153"
select select
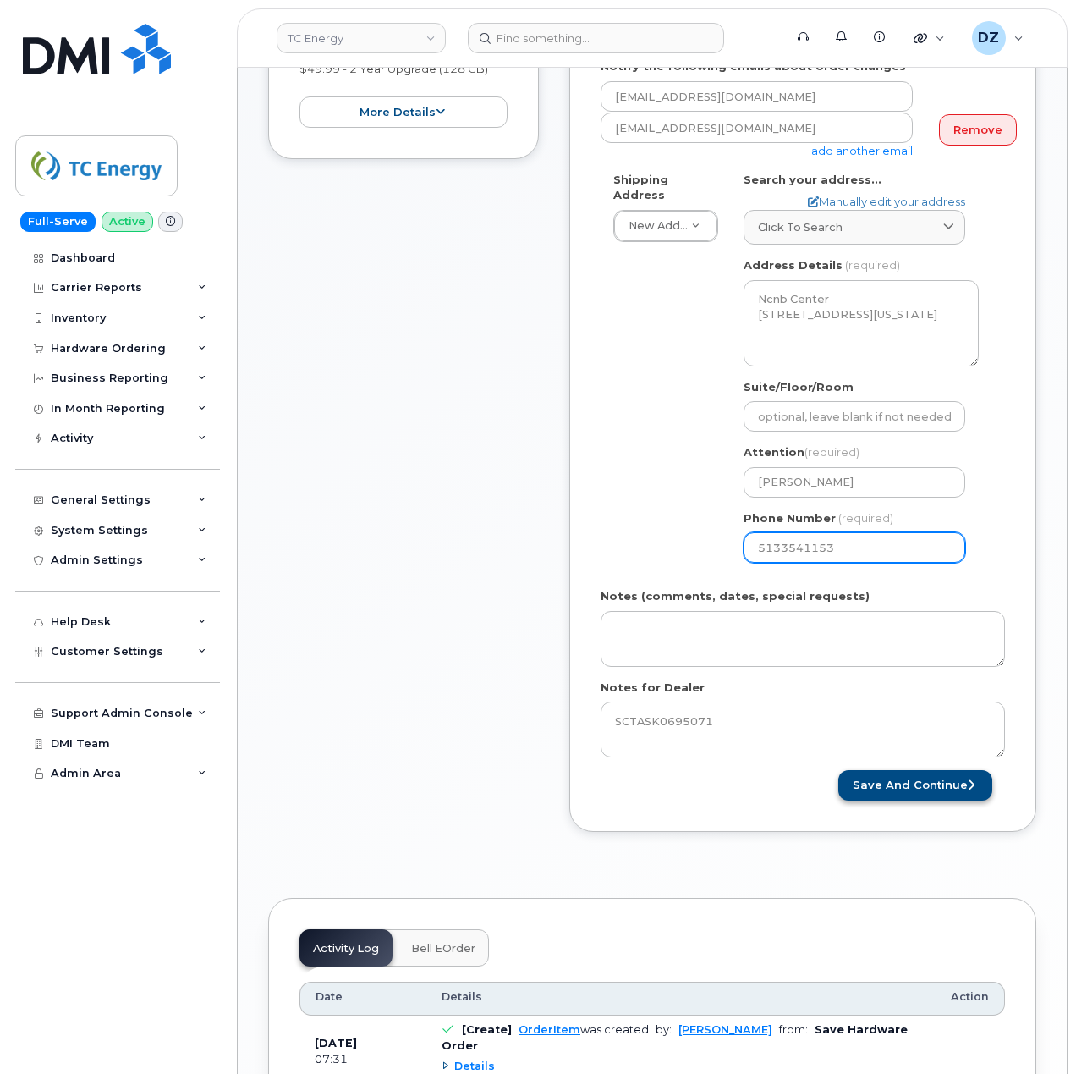
type input "5133541153"
click at [924, 775] on button "Save and Continue" at bounding box center [916, 785] width 154 height 31
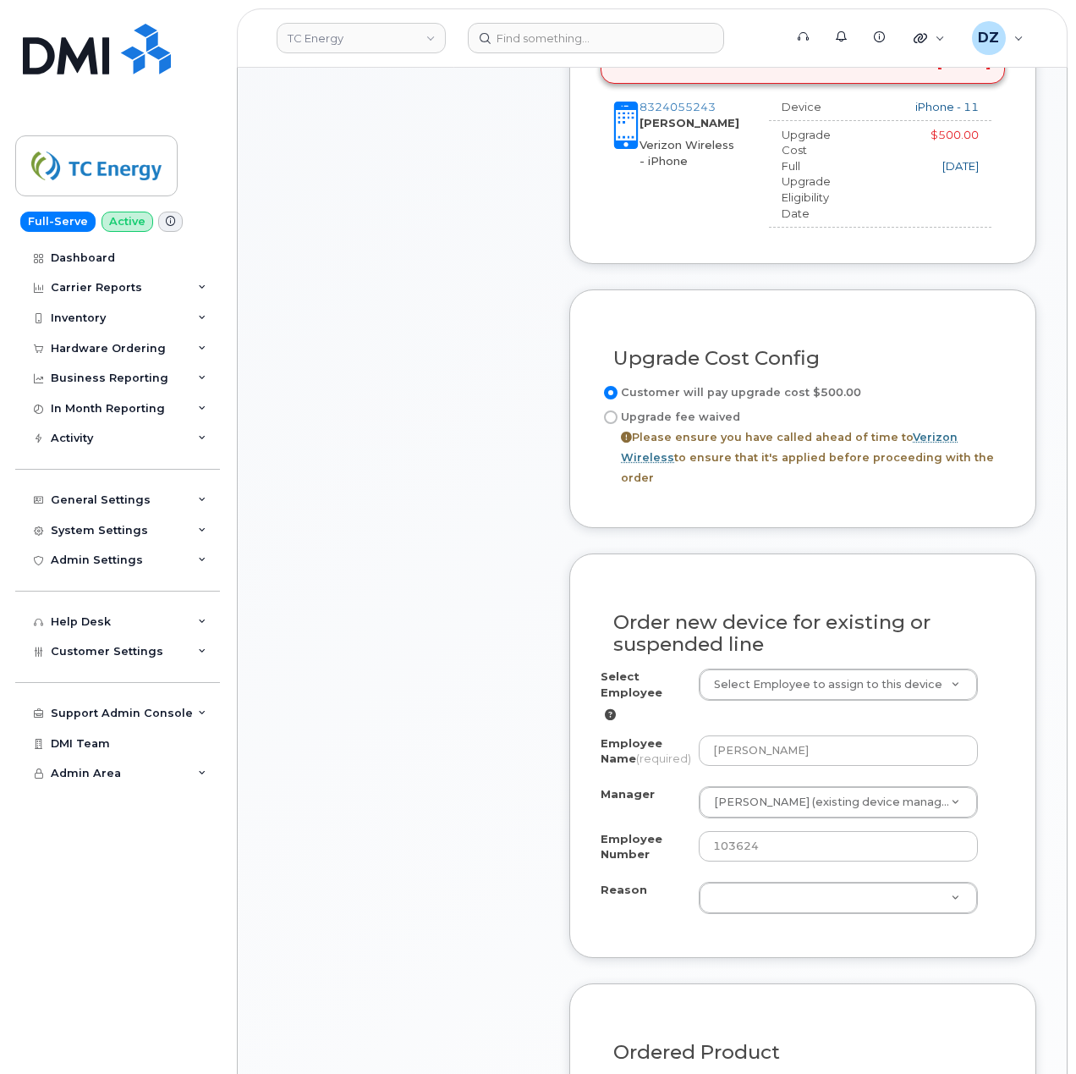
scroll to position [902, 0]
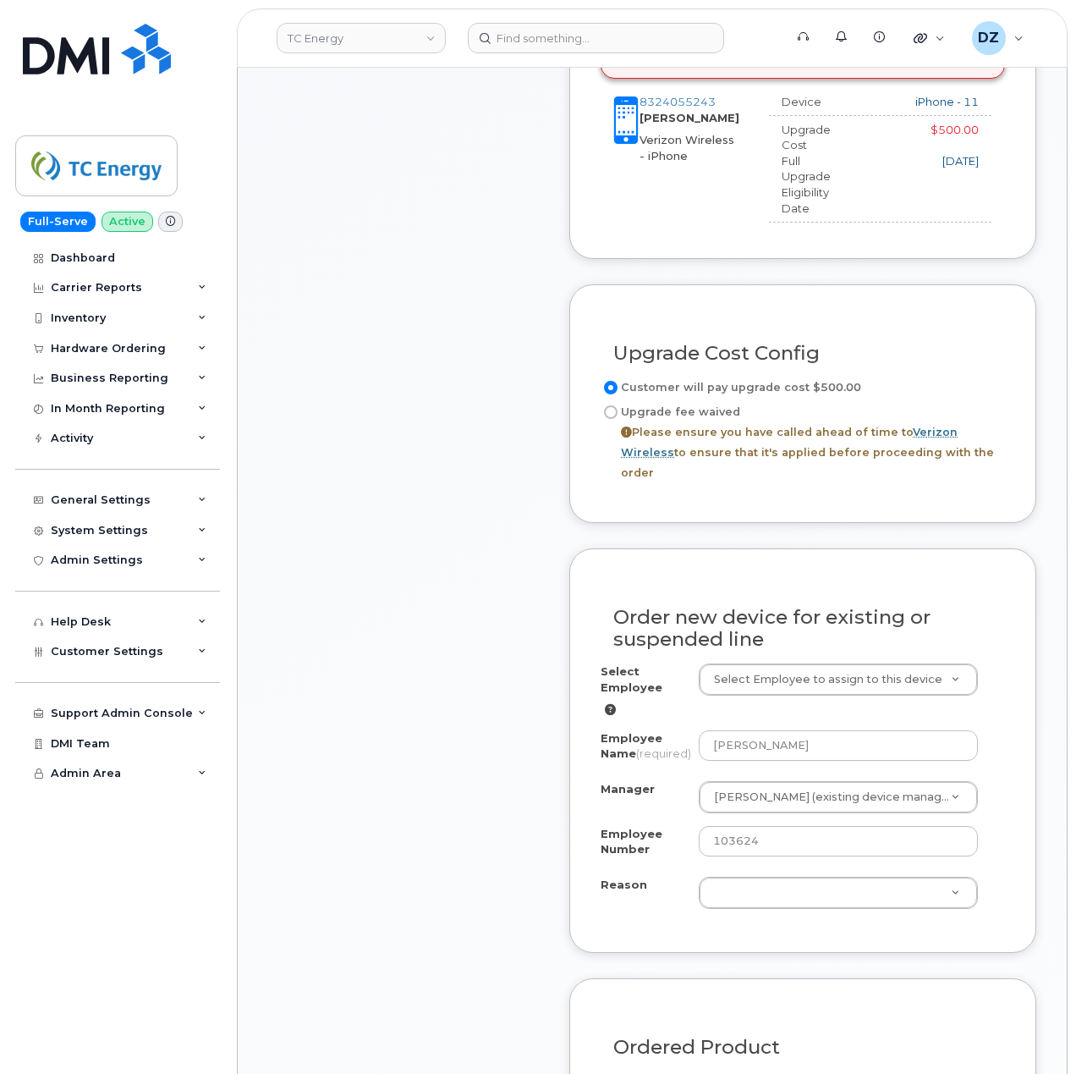
click at [613, 405] on input "Upgrade fee waived Please ensure you have called ahead of time to Verizon Wirel…" at bounding box center [611, 412] width 14 height 14
radio input "true"
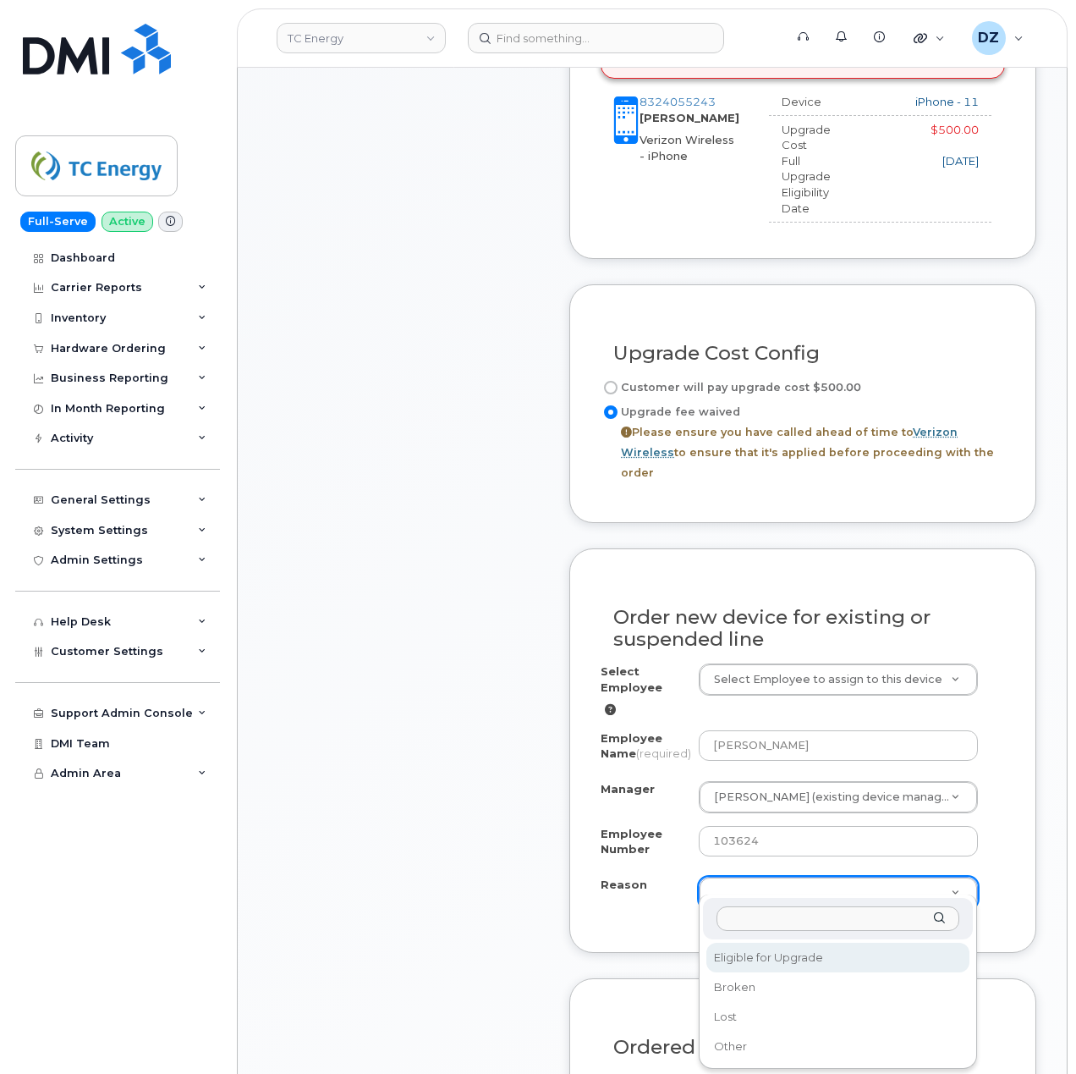
select select "eligible_for_upgrade"
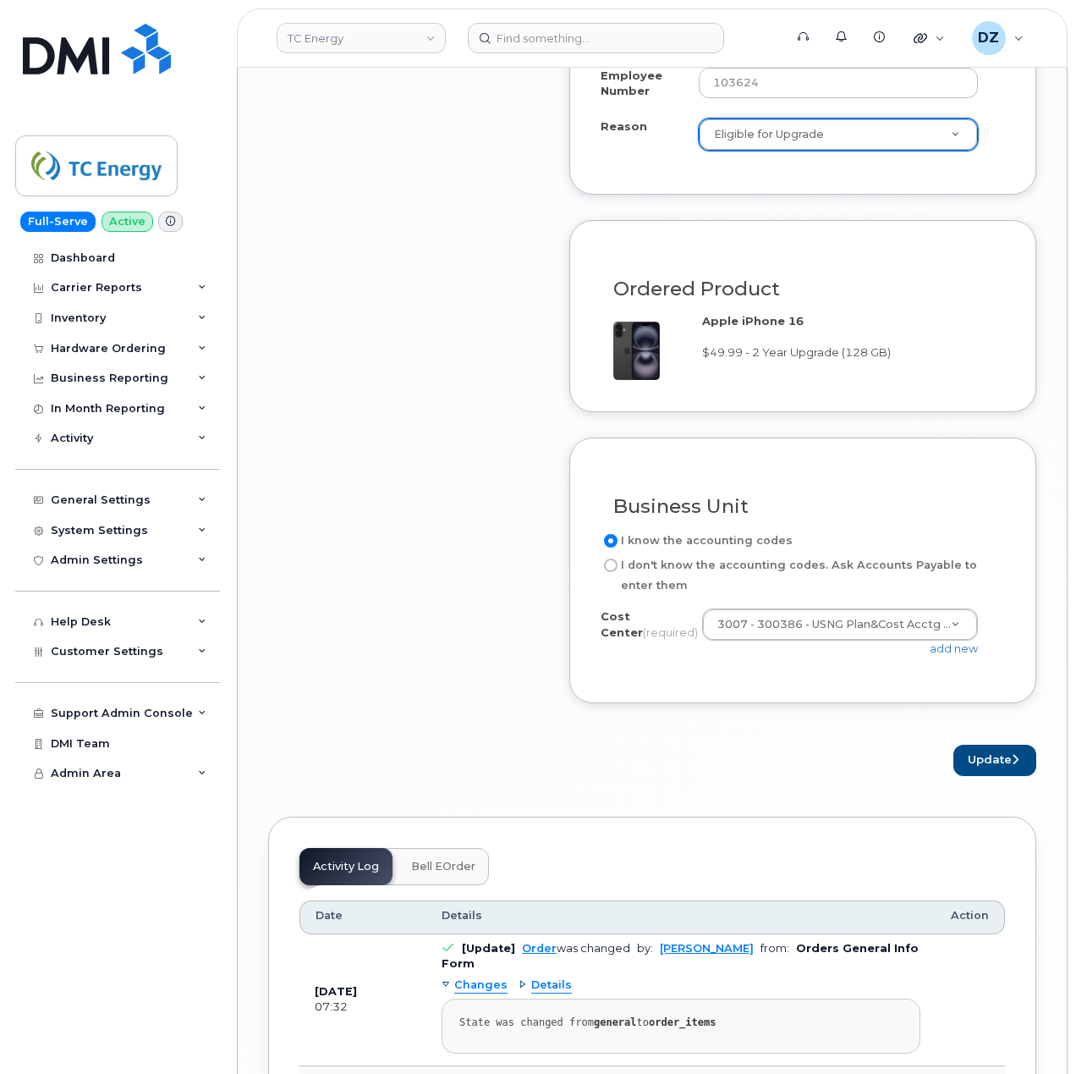
scroll to position [1692, 0]
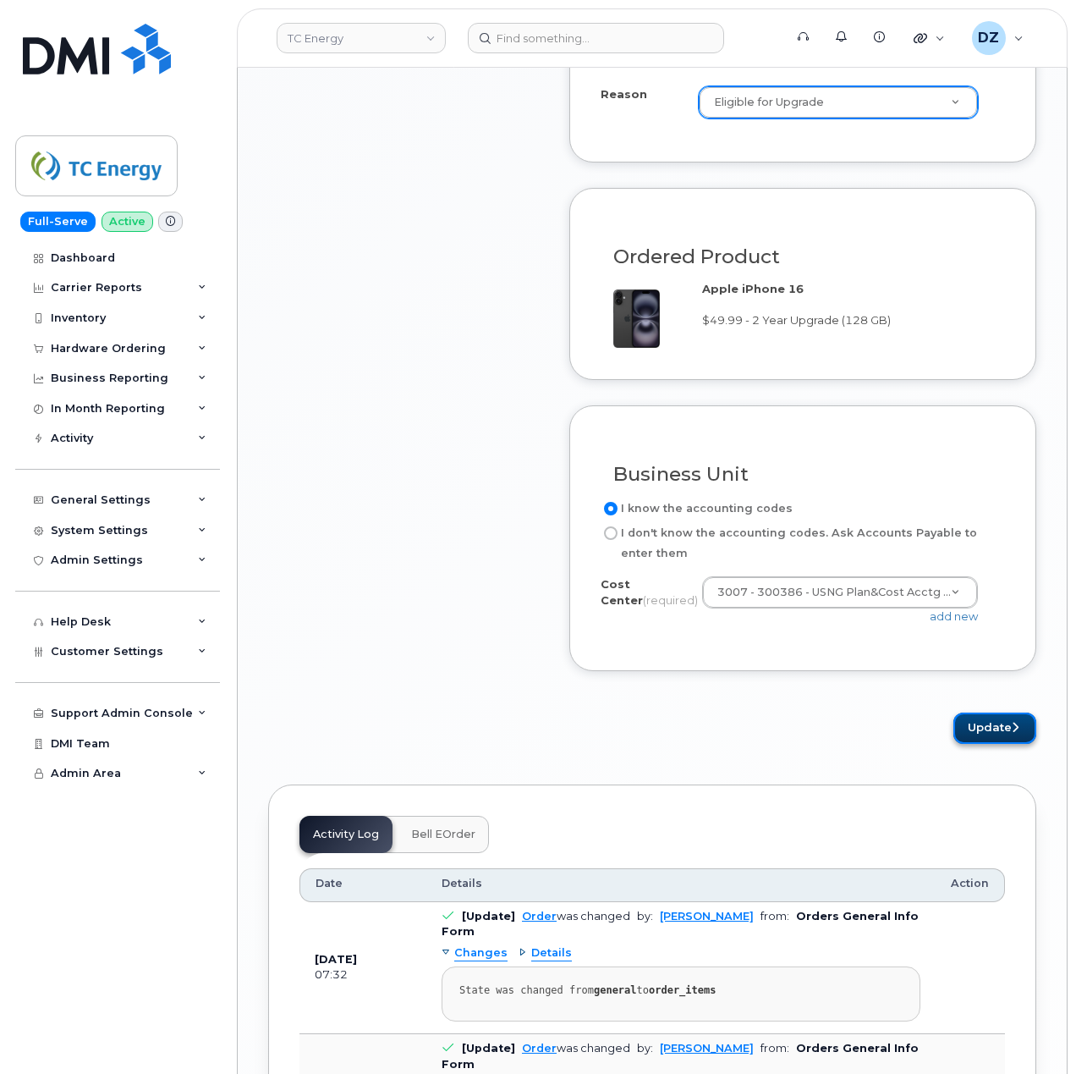
click at [986, 722] on button "Update" at bounding box center [995, 727] width 83 height 31
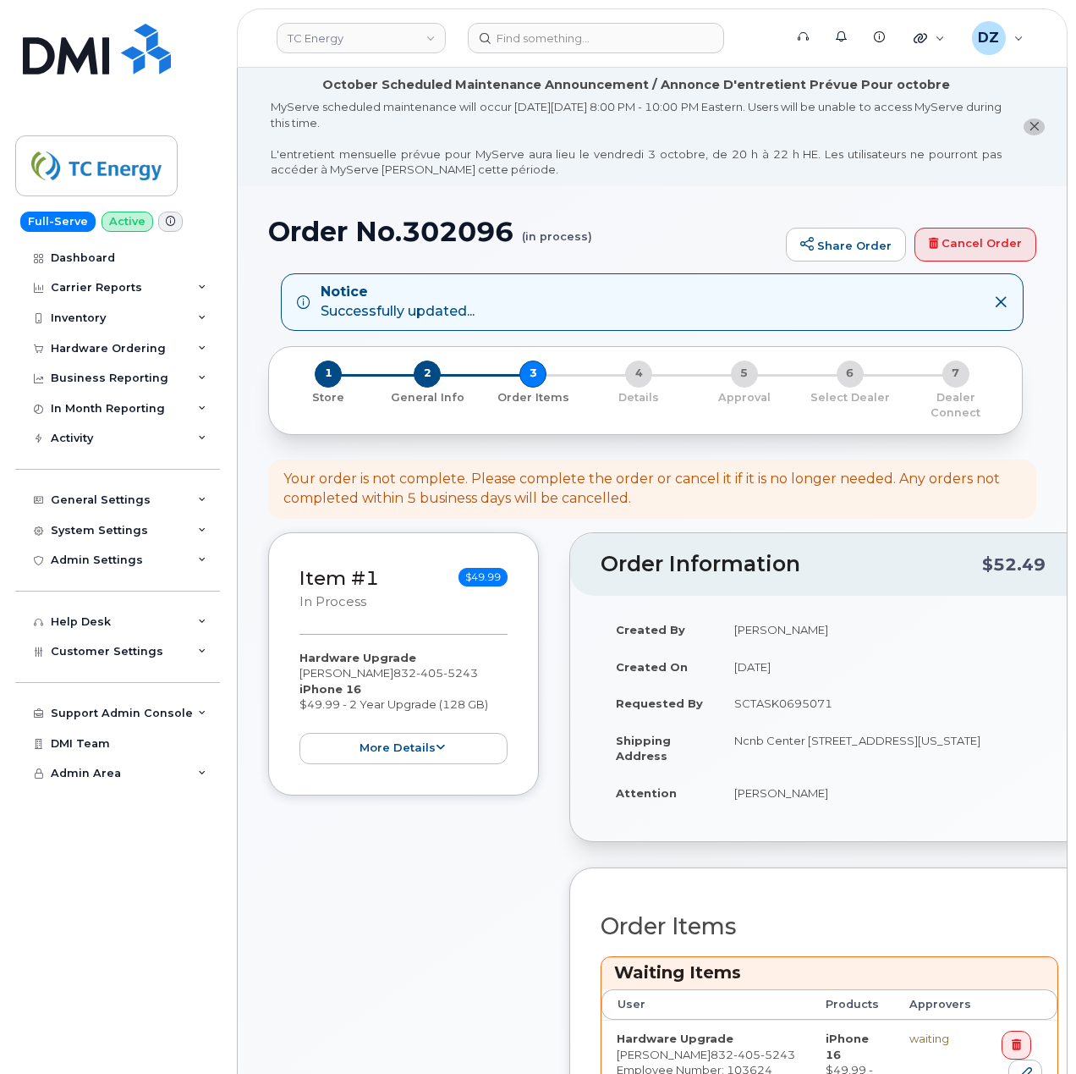
scroll to position [451, 0]
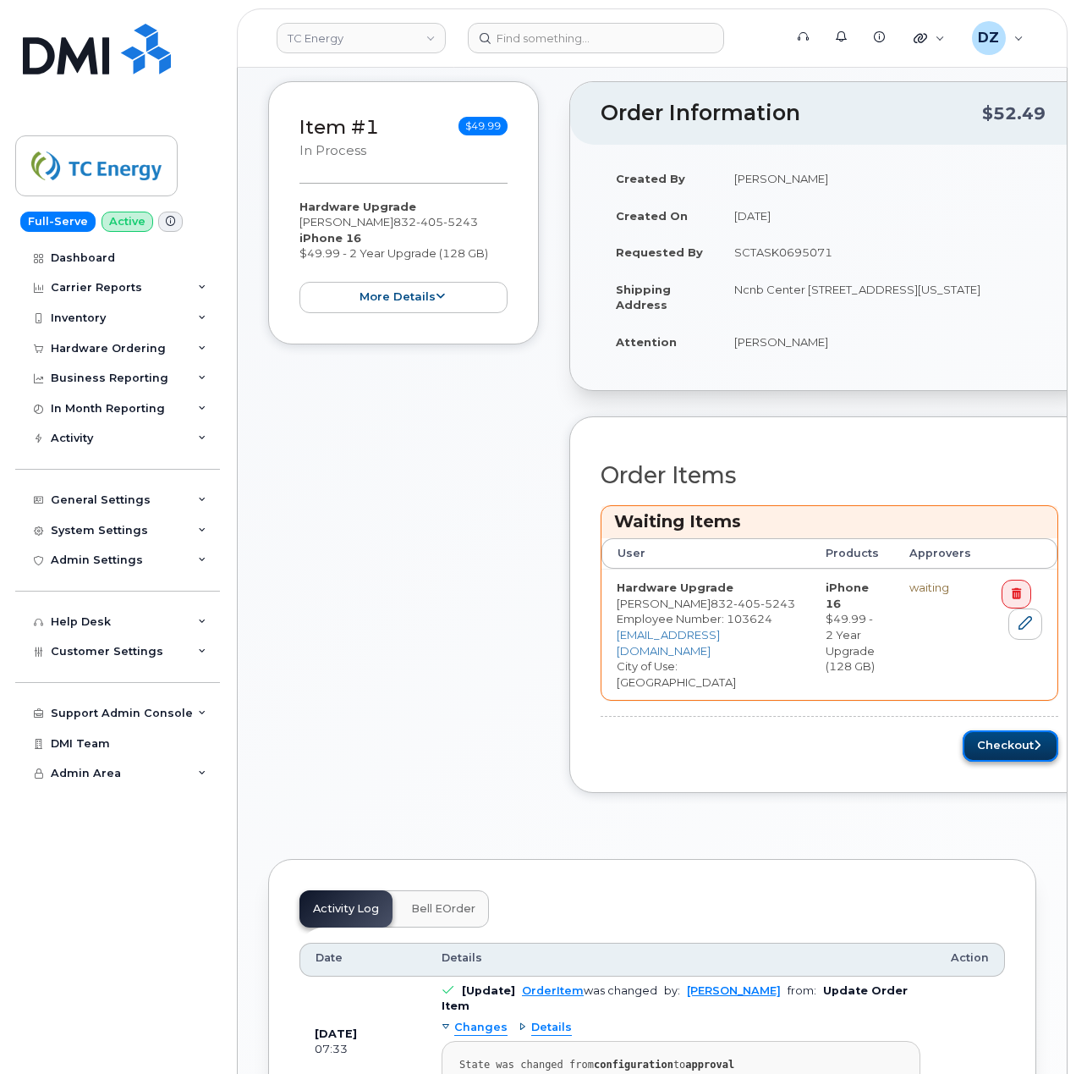
click at [976, 730] on button "Checkout" at bounding box center [1011, 745] width 96 height 31
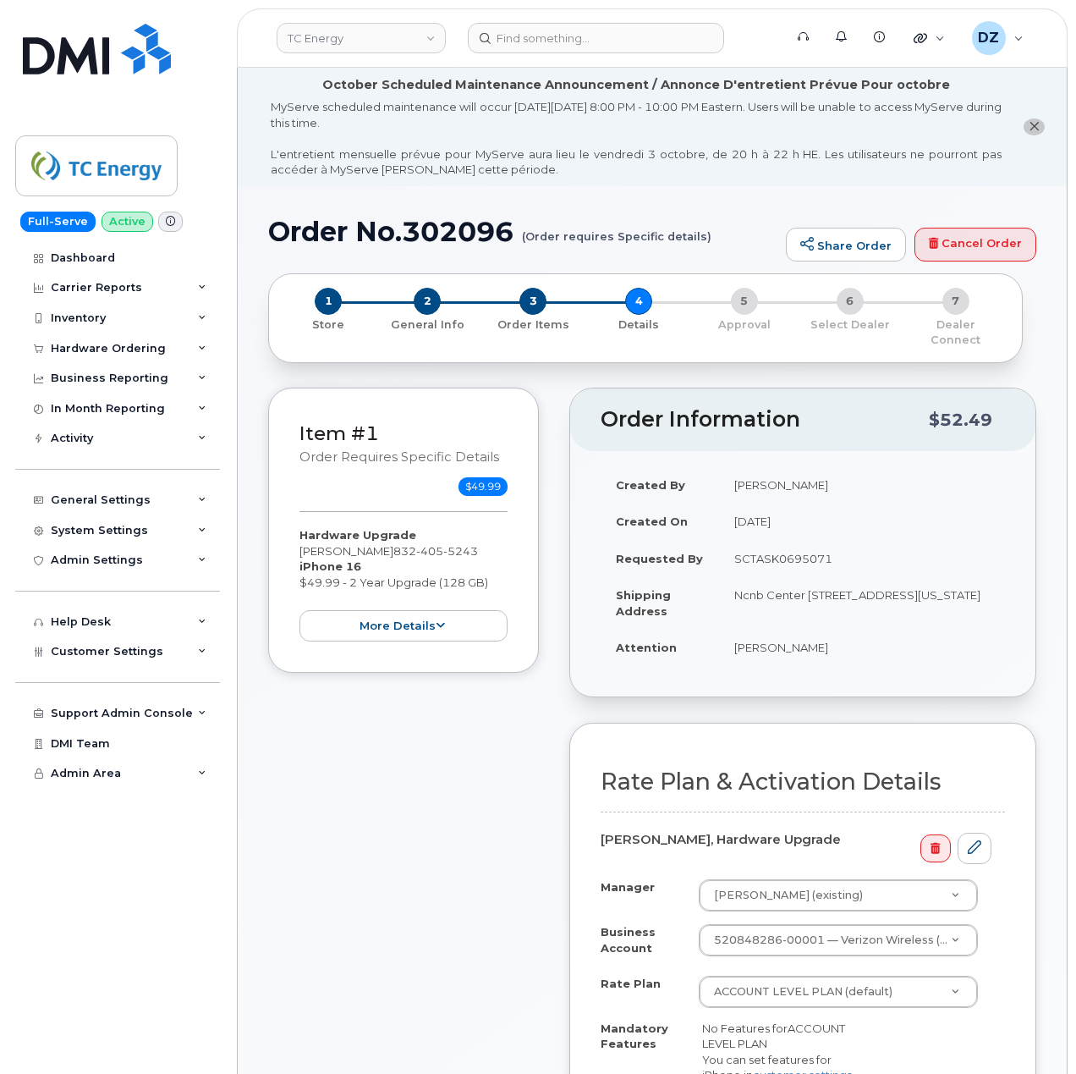
click at [316, 228] on h1 "Order No.302096 (Order requires Specific details)" at bounding box center [522, 232] width 509 height 30
drag, startPoint x: 316, startPoint y: 228, endPoint x: 421, endPoint y: 224, distance: 105.8
click at [316, 227] on h1 "Order No.302096 (Order requires Specific details)" at bounding box center [522, 232] width 509 height 30
click at [442, 228] on h1 "Order No.302096 (Order requires Specific details)" at bounding box center [522, 232] width 509 height 30
copy h1 "Order No.302096"
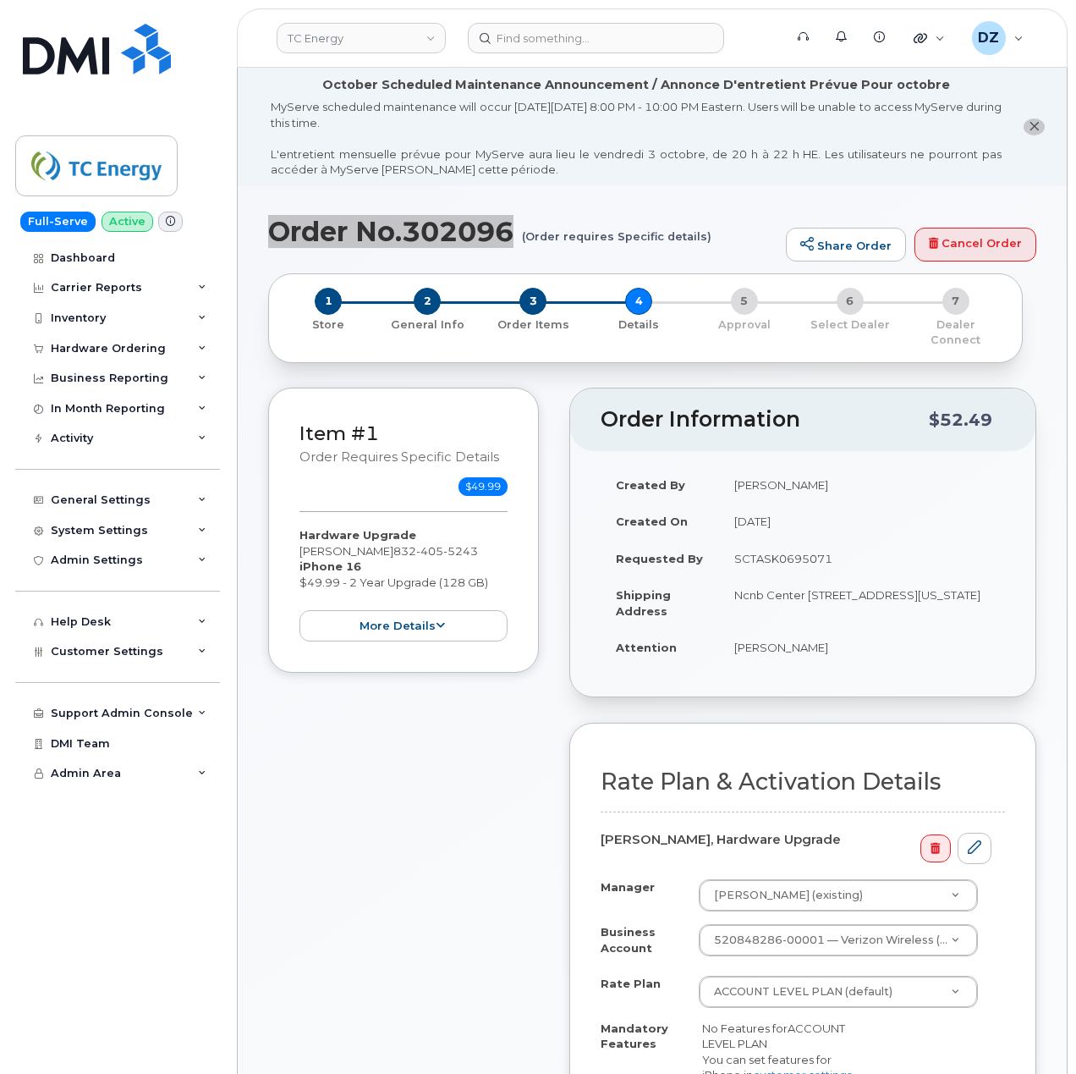
scroll to position [338, 0]
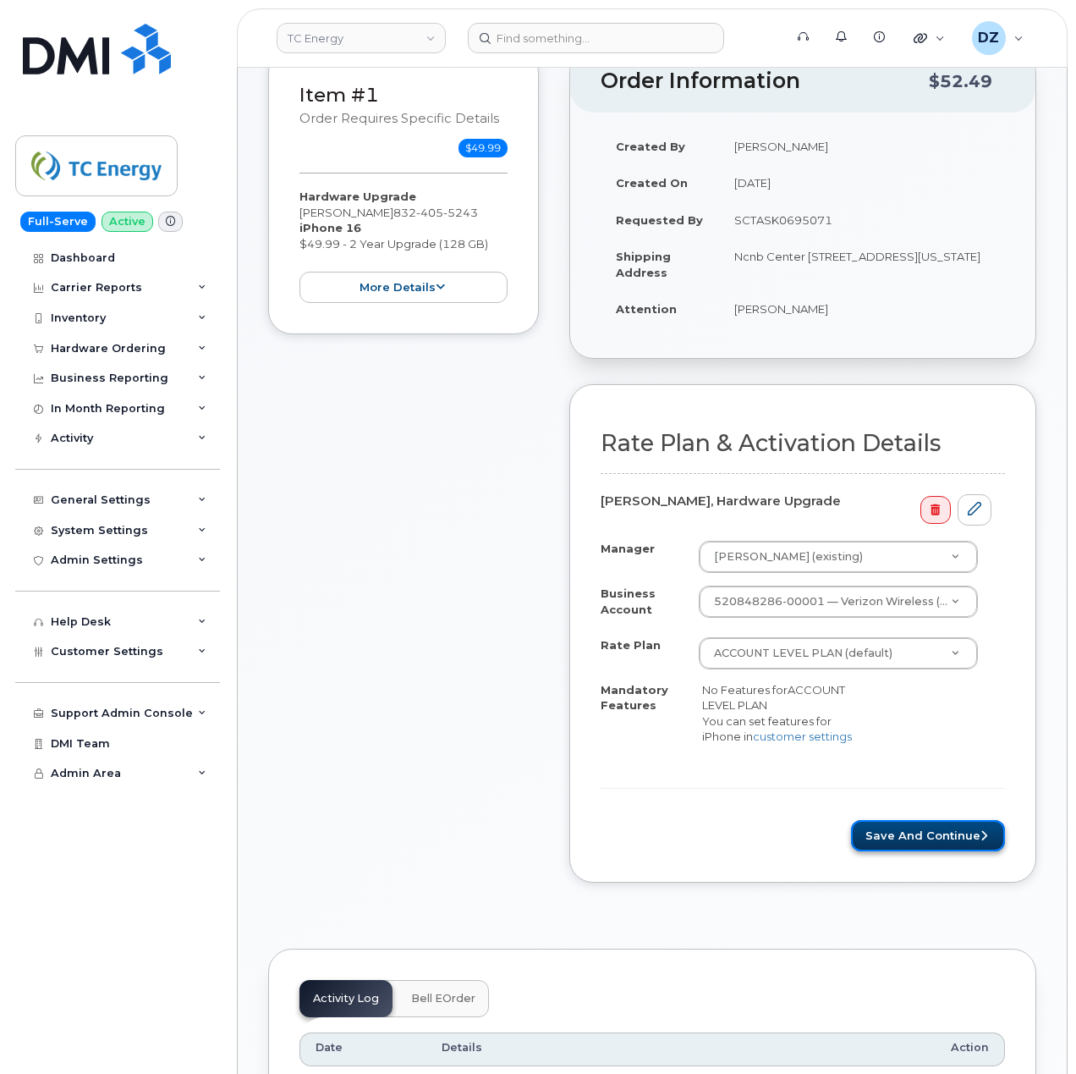
click at [928, 837] on button "Save and Continue" at bounding box center [928, 835] width 154 height 31
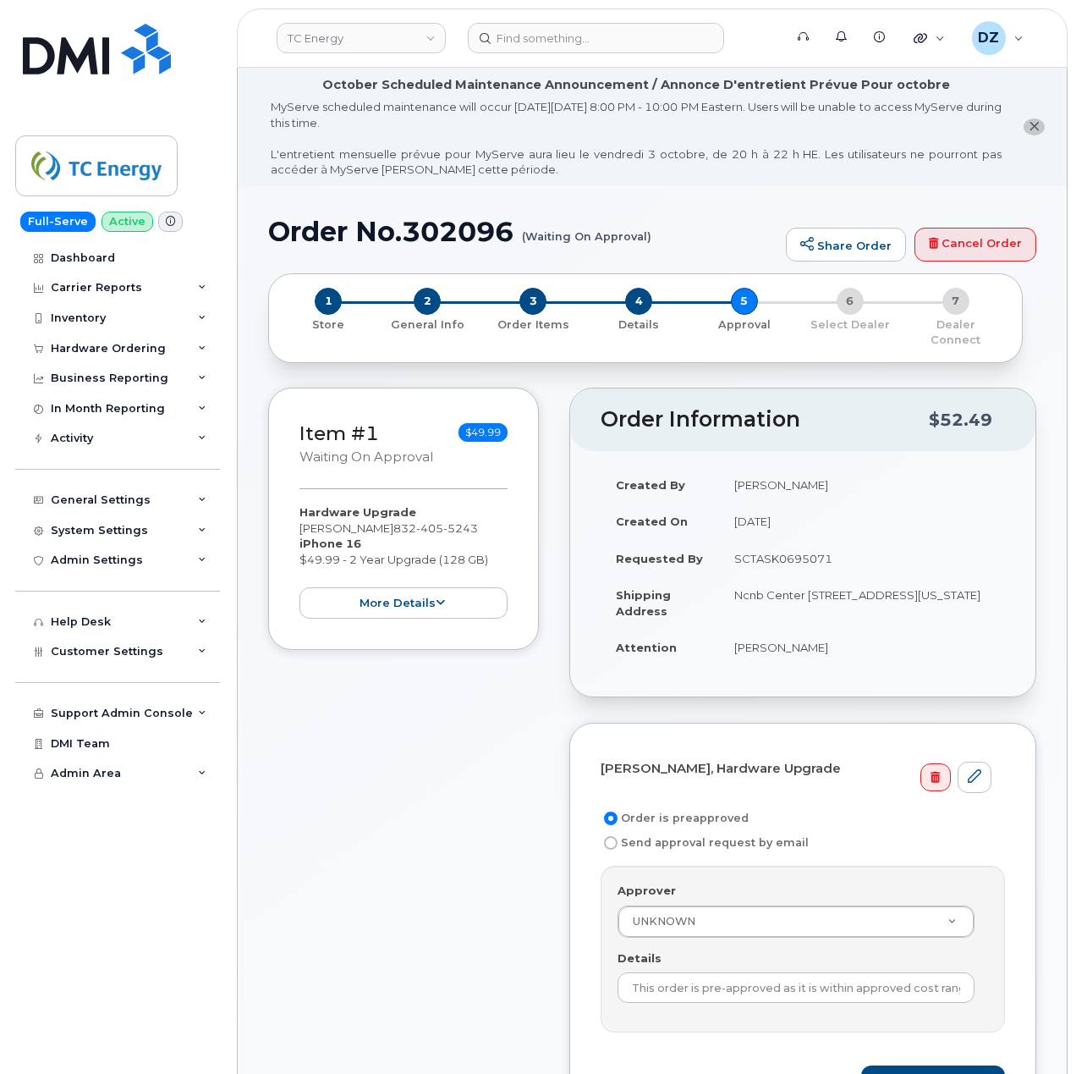
click at [775, 556] on td "SCTASK0695071" at bounding box center [862, 558] width 286 height 37
click at [776, 549] on td "SCTASK0695071" at bounding box center [862, 558] width 286 height 37
copy td "SCTASK0695071"
click at [701, 973] on input "This order is pre-approved as it is within approved cost range." at bounding box center [796, 987] width 357 height 30
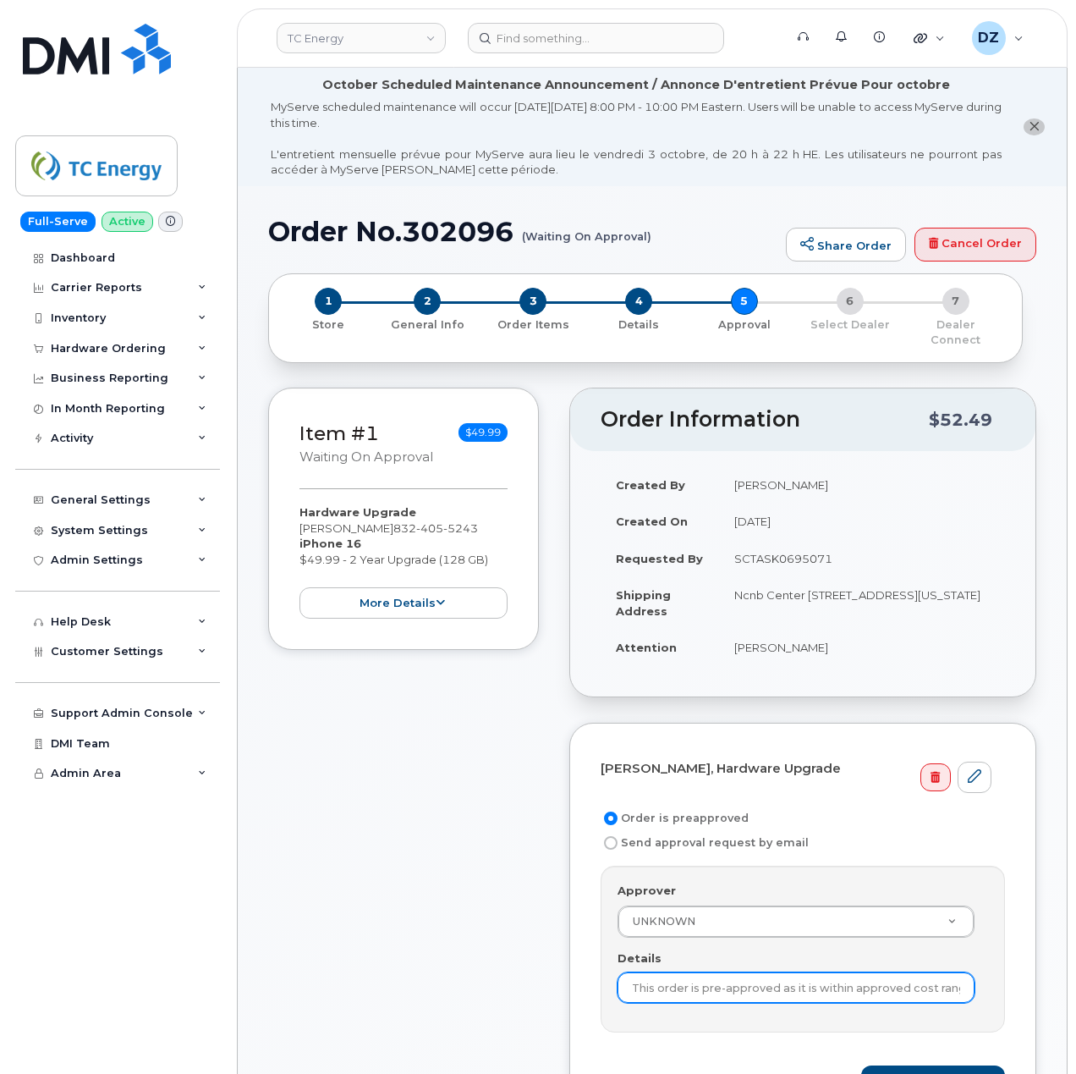
click at [701, 973] on input "This order is pre-approved as it is within approved cost range." at bounding box center [796, 987] width 357 height 30
paste input "SCTASK0695071"
type input "SCTASK0695071"
click at [928, 1065] on button "Save and Continue" at bounding box center [933, 1080] width 144 height 31
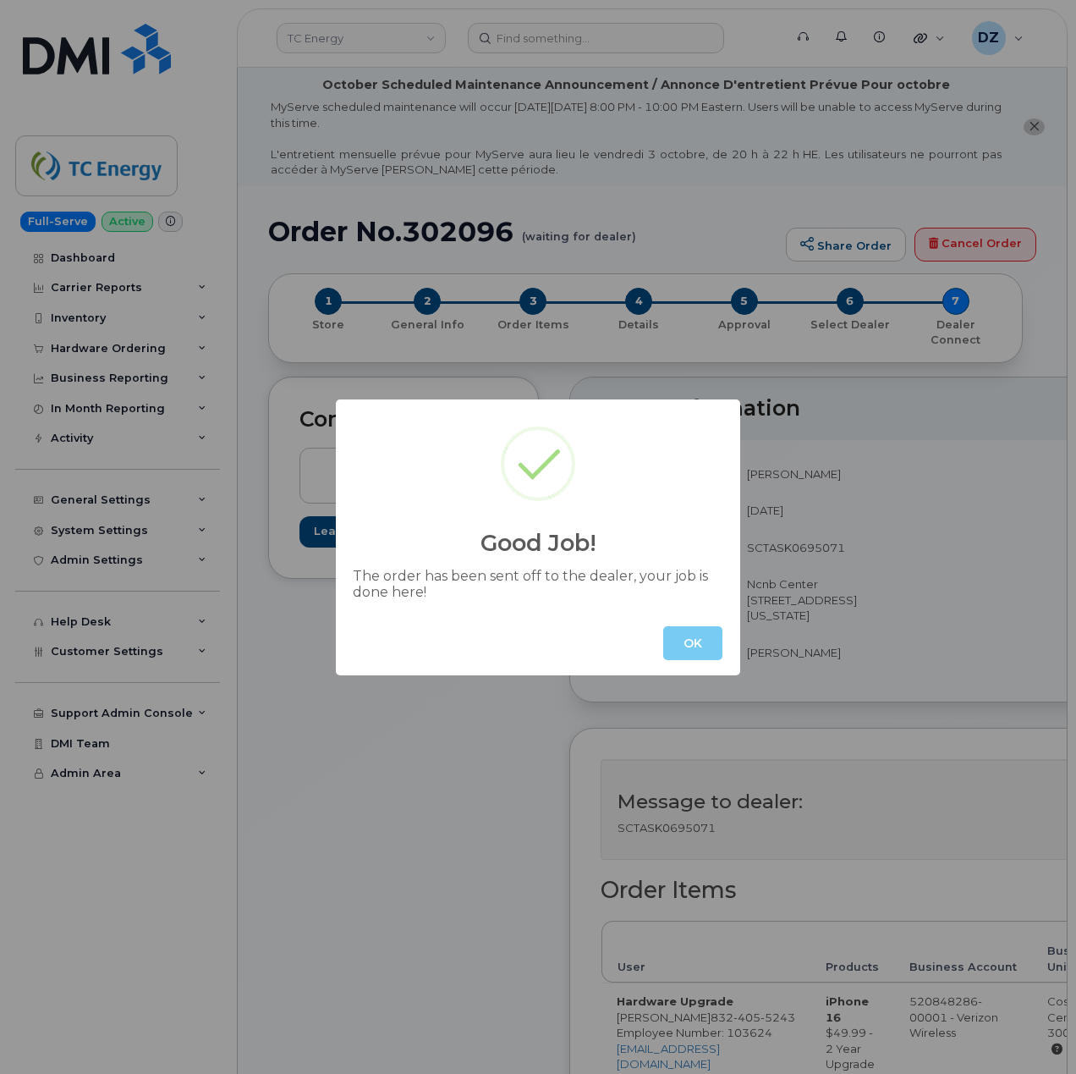
click at [681, 641] on button "OK" at bounding box center [692, 643] width 59 height 34
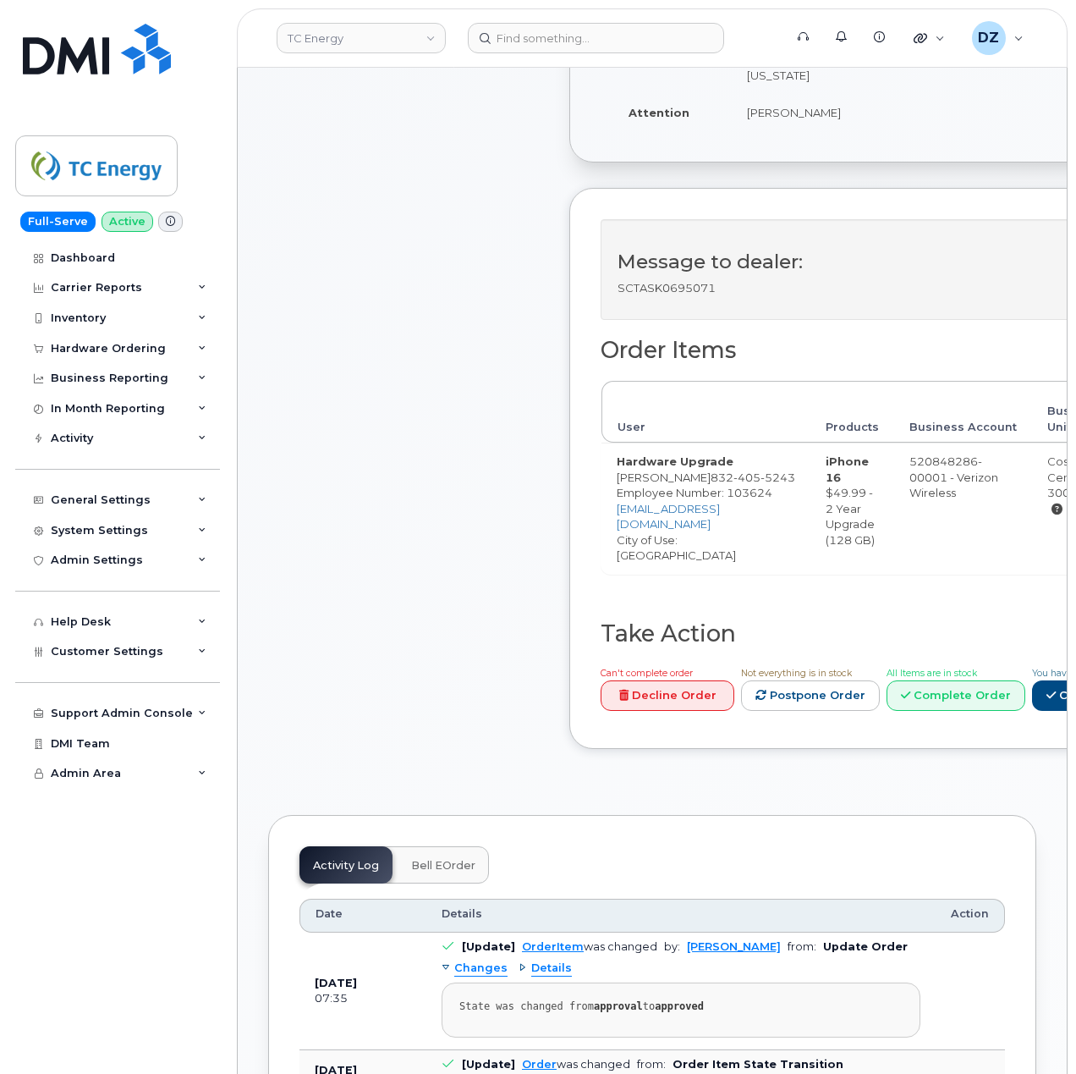
scroll to position [564, 0]
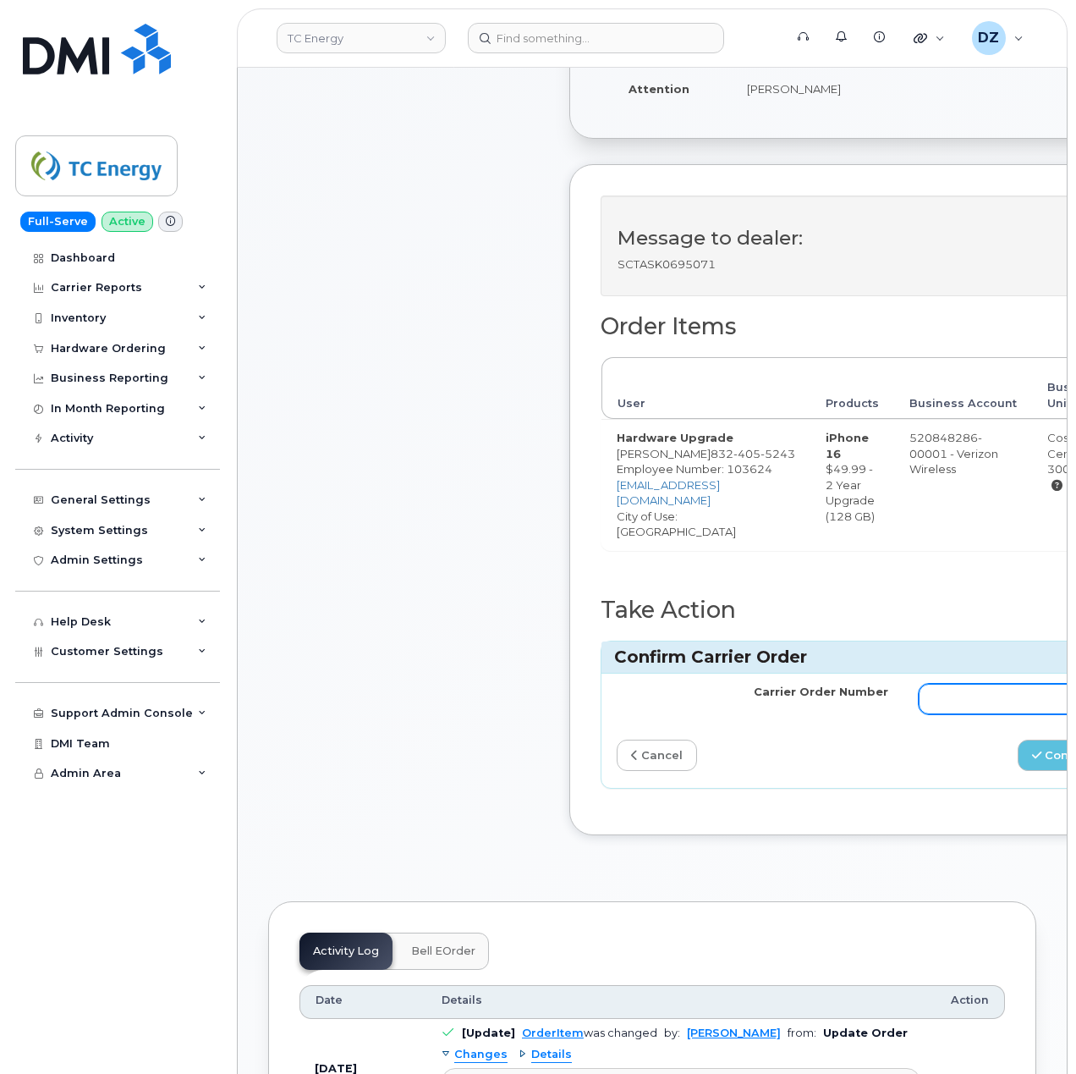
click at [965, 701] on input "Carrier Order Number" at bounding box center [1055, 699] width 272 height 30
paste input "MB3000597839230"
type input "MB3000597839230"
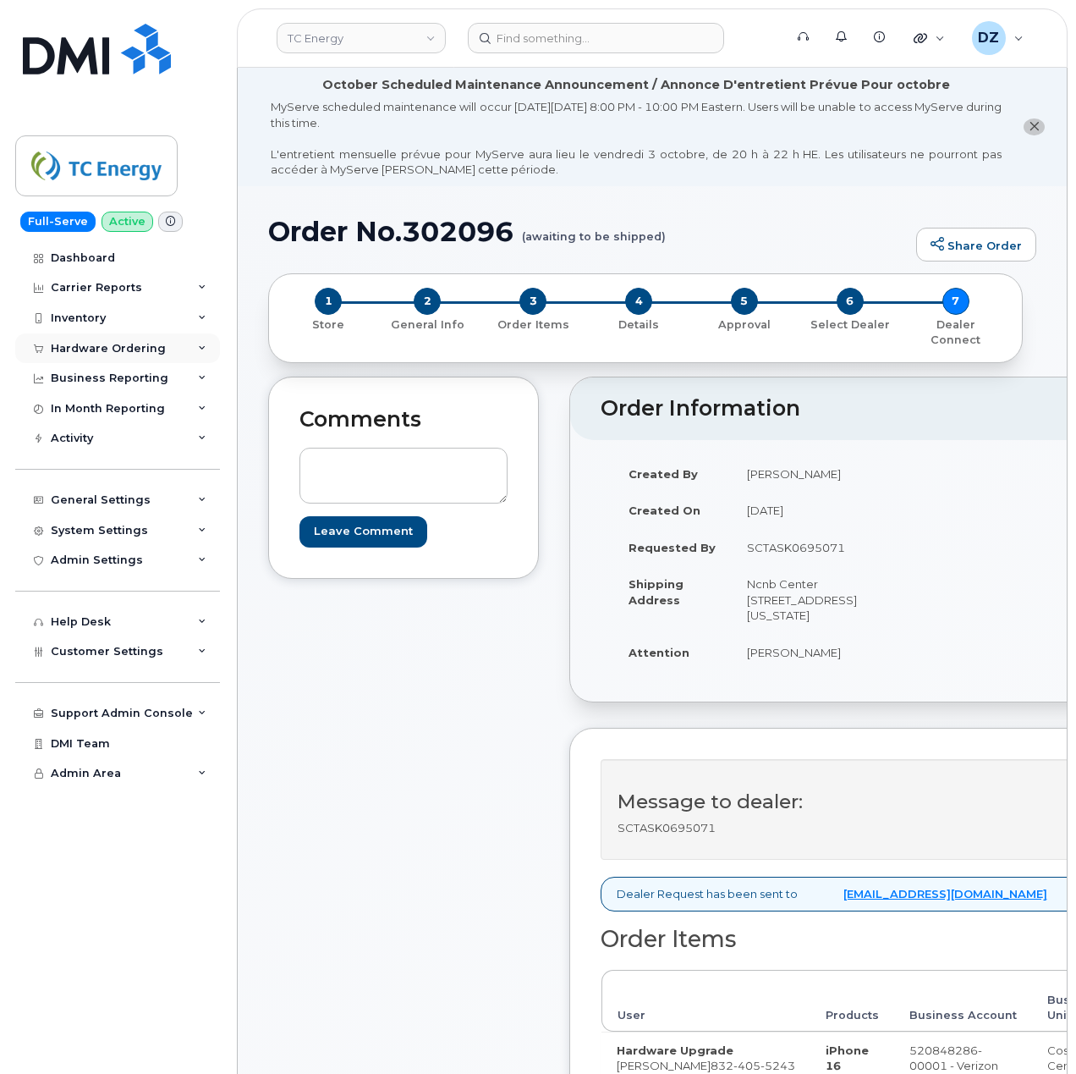
click at [157, 346] on div "Hardware Ordering" at bounding box center [108, 349] width 115 height 14
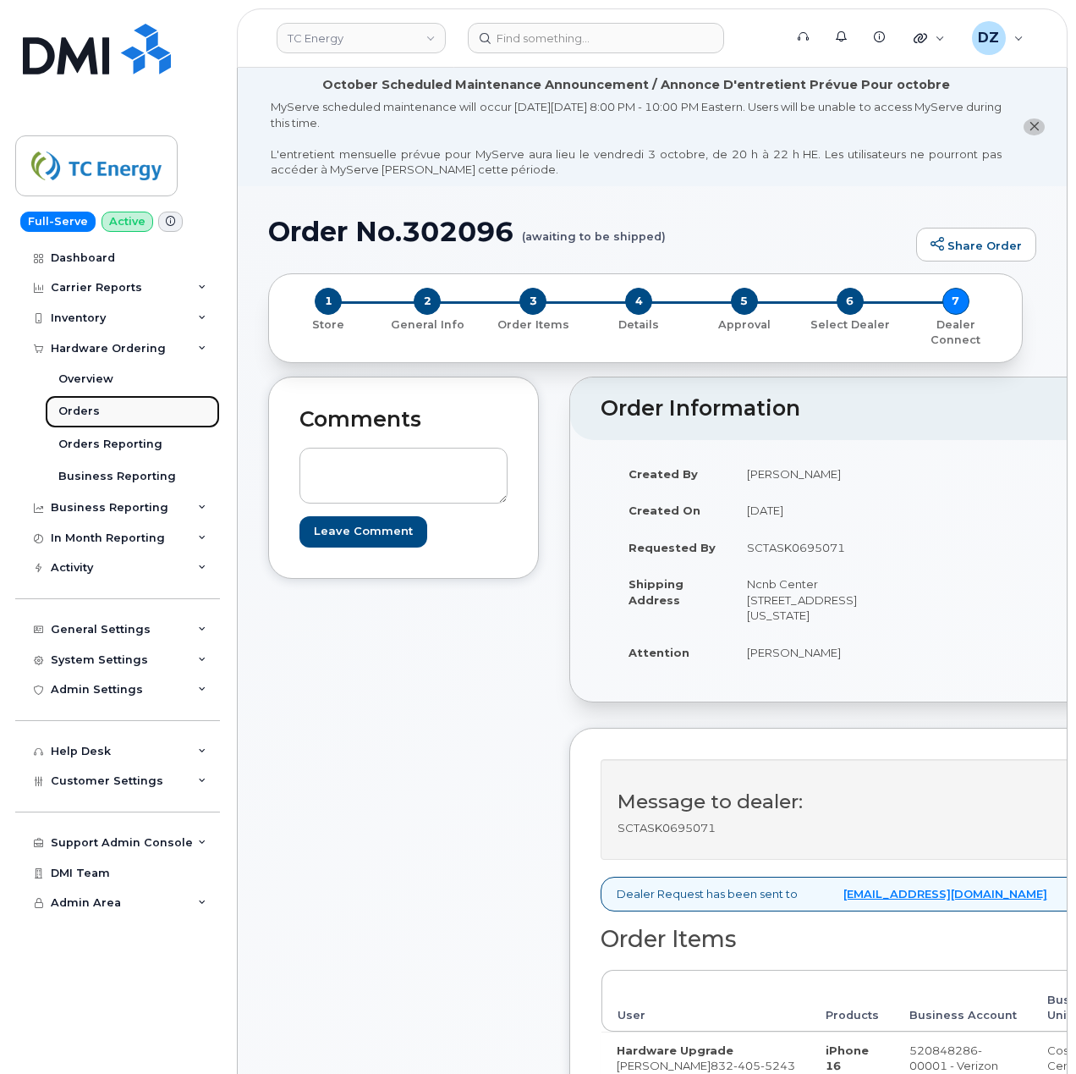
click at [133, 413] on link "Orders" at bounding box center [132, 411] width 175 height 32
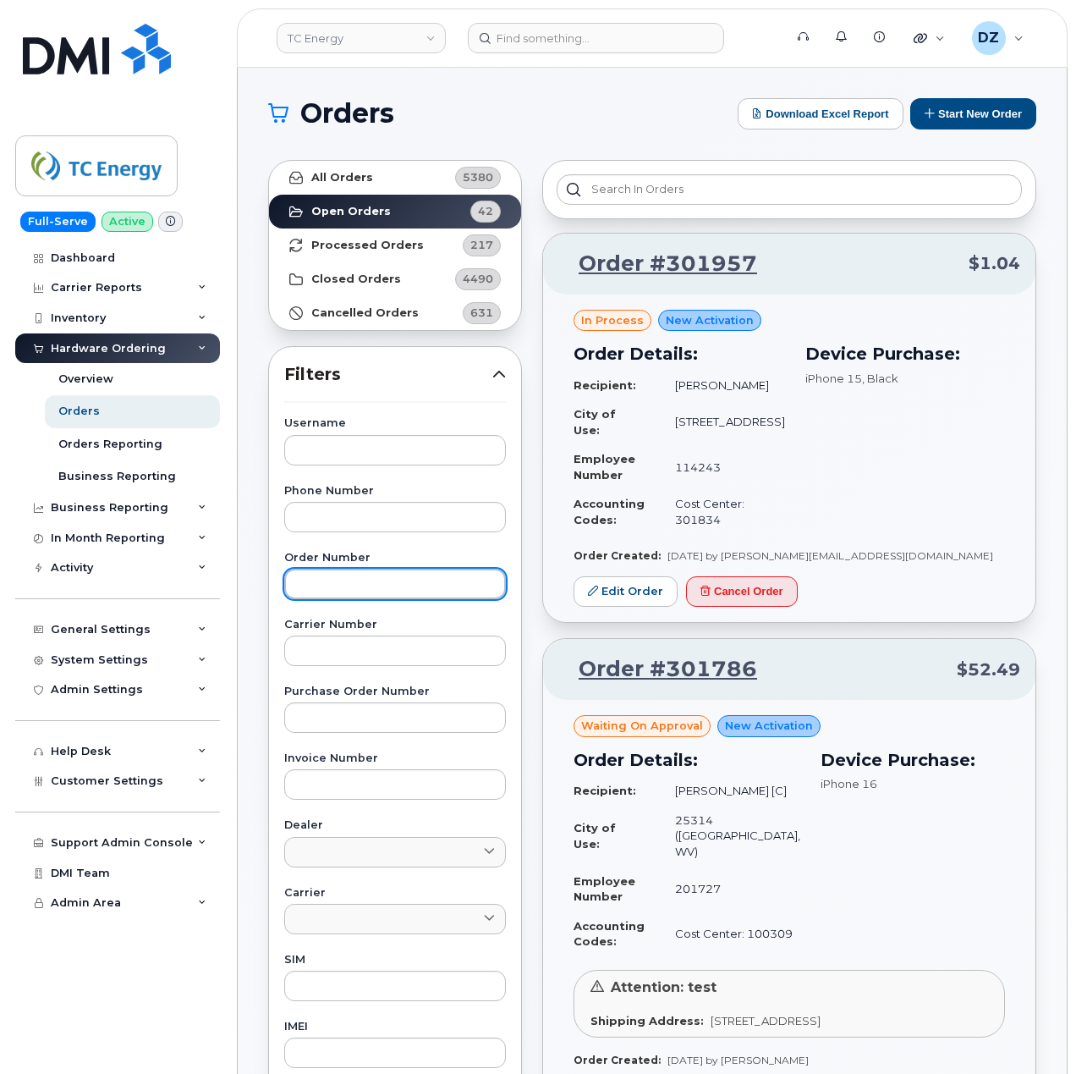
click at [369, 577] on input "text" at bounding box center [395, 584] width 222 height 30
paste input "301729"
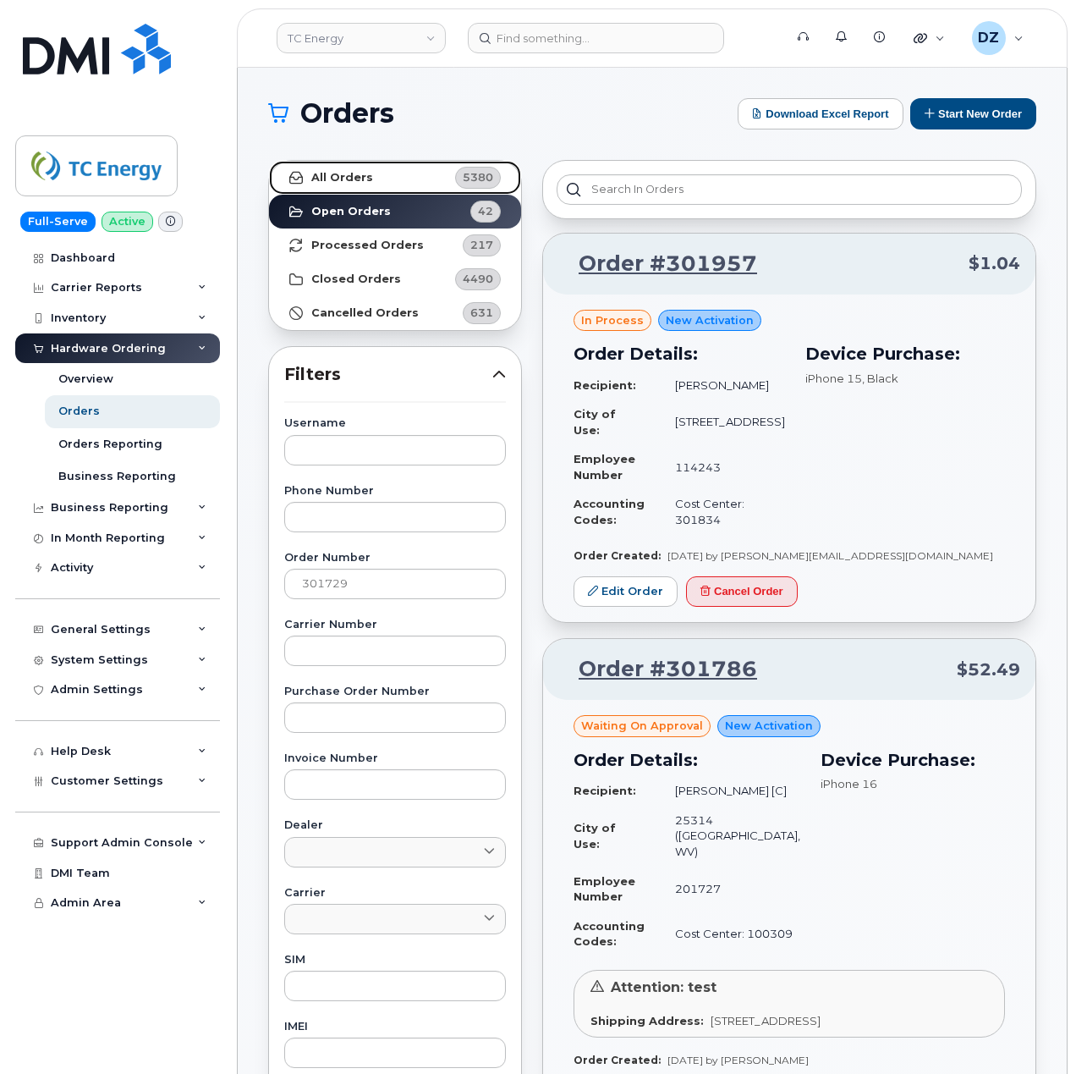
click at [390, 177] on link "All Orders 5380" at bounding box center [395, 178] width 252 height 34
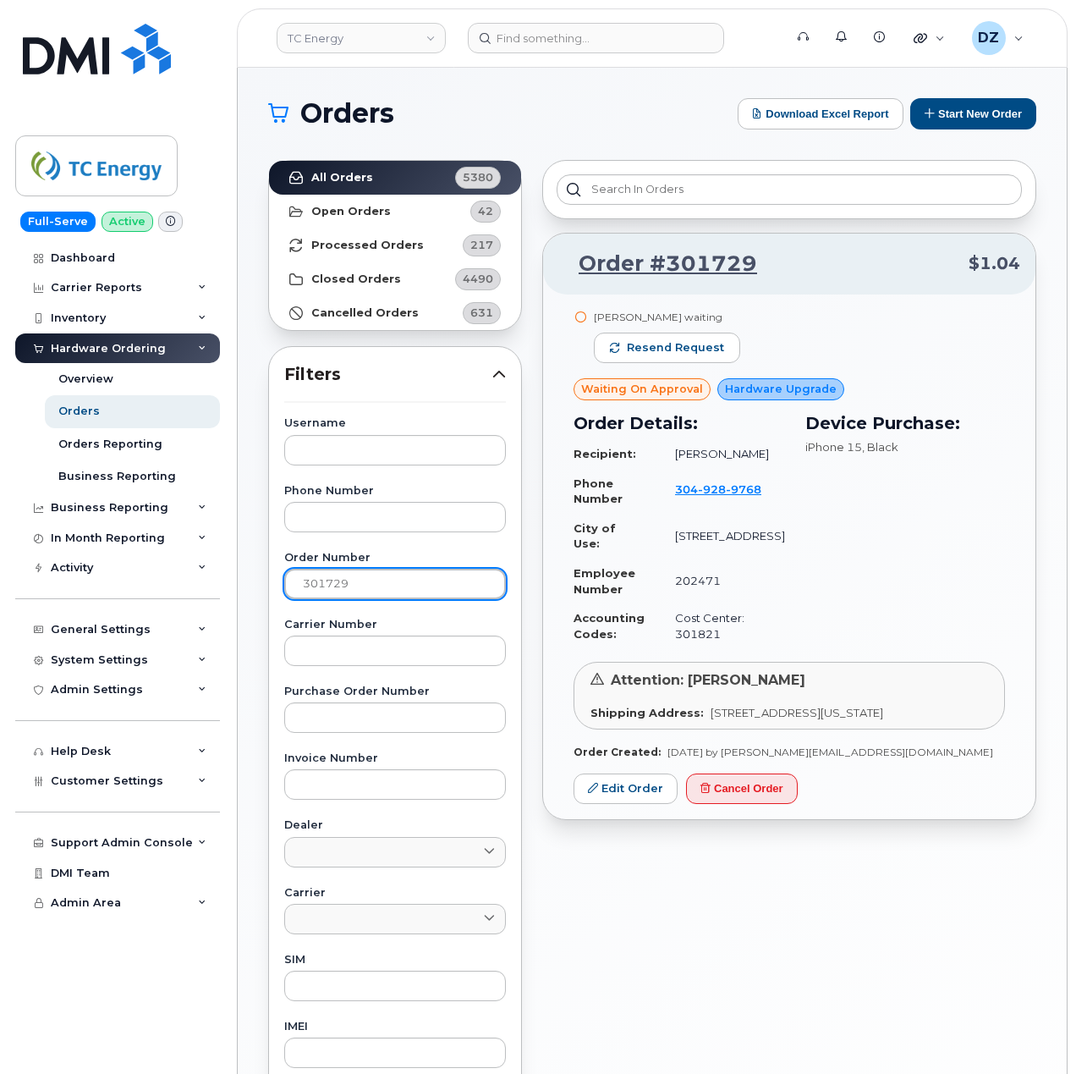
click at [373, 593] on input "301729" at bounding box center [395, 584] width 222 height 30
click at [371, 593] on input "301729" at bounding box center [395, 584] width 222 height 30
paste input "888"
click at [352, 178] on strong "All Orders" at bounding box center [342, 178] width 62 height 14
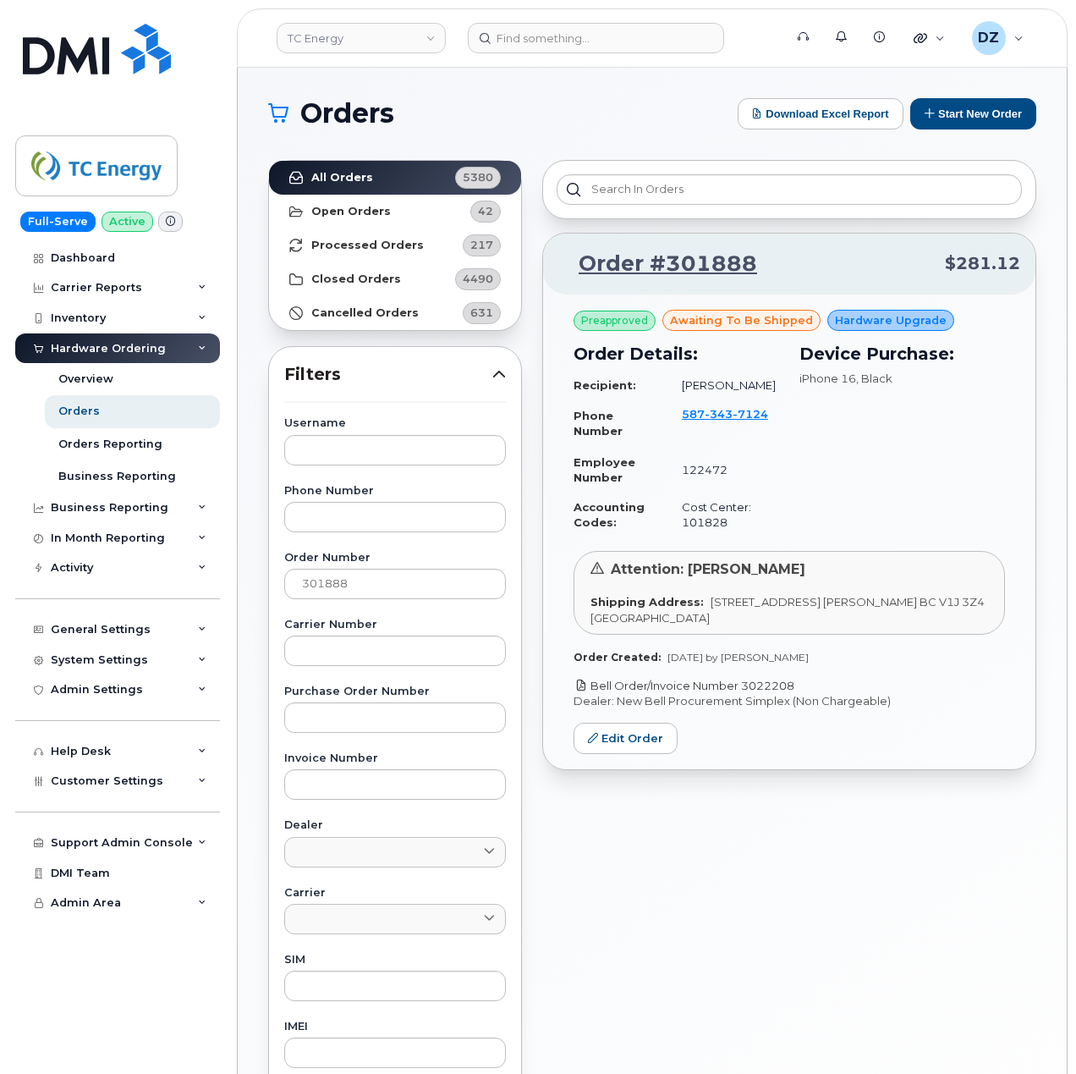
drag, startPoint x: 811, startPoint y: 685, endPoint x: 745, endPoint y: 684, distance: 66.0
click at [745, 684] on p "Bell Order/Invoice Number 3022208" at bounding box center [790, 686] width 432 height 16
copy link "3022208"
click at [396, 580] on input "301888" at bounding box center [395, 584] width 222 height 30
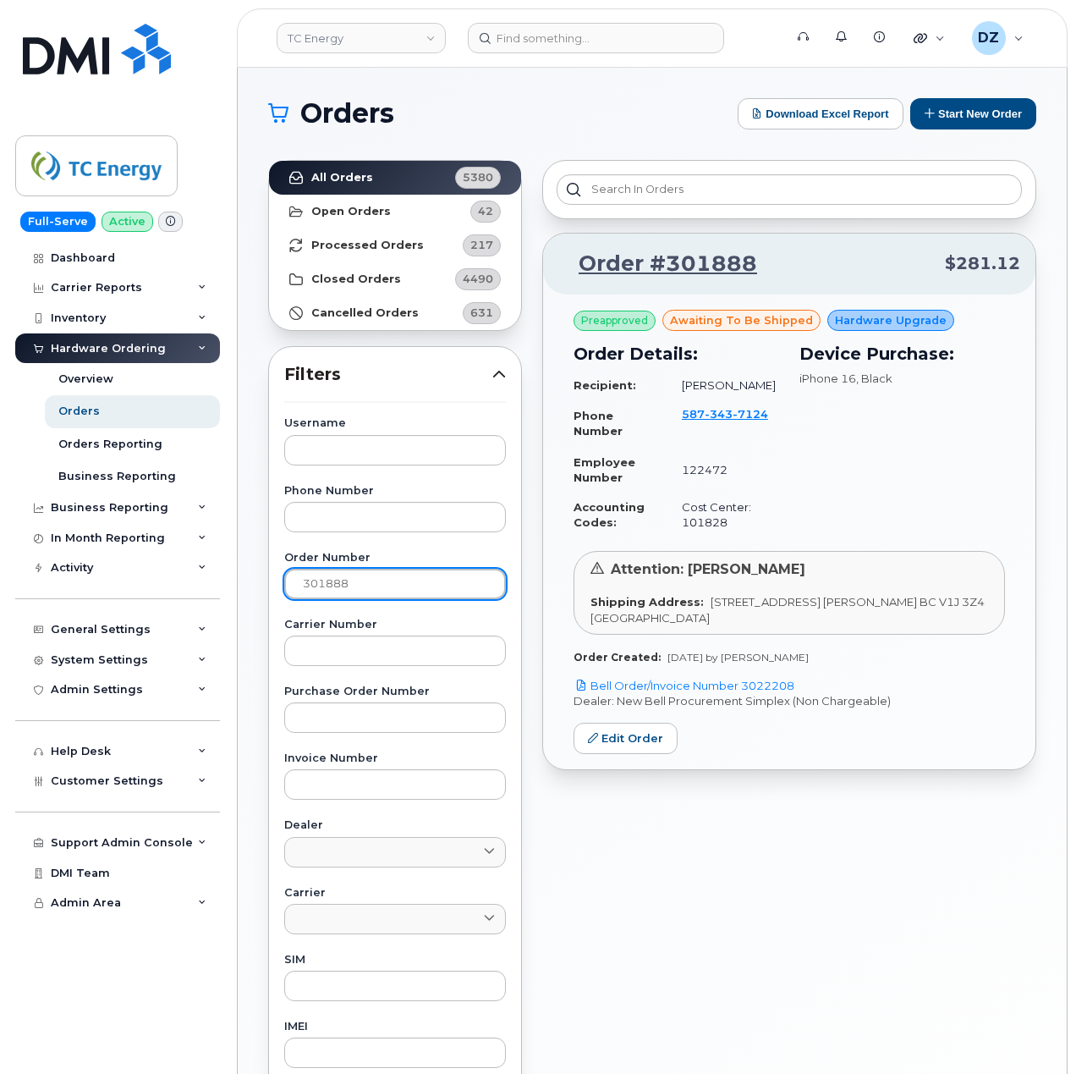
paste input "2030"
click at [359, 176] on strong "All Orders" at bounding box center [342, 178] width 62 height 14
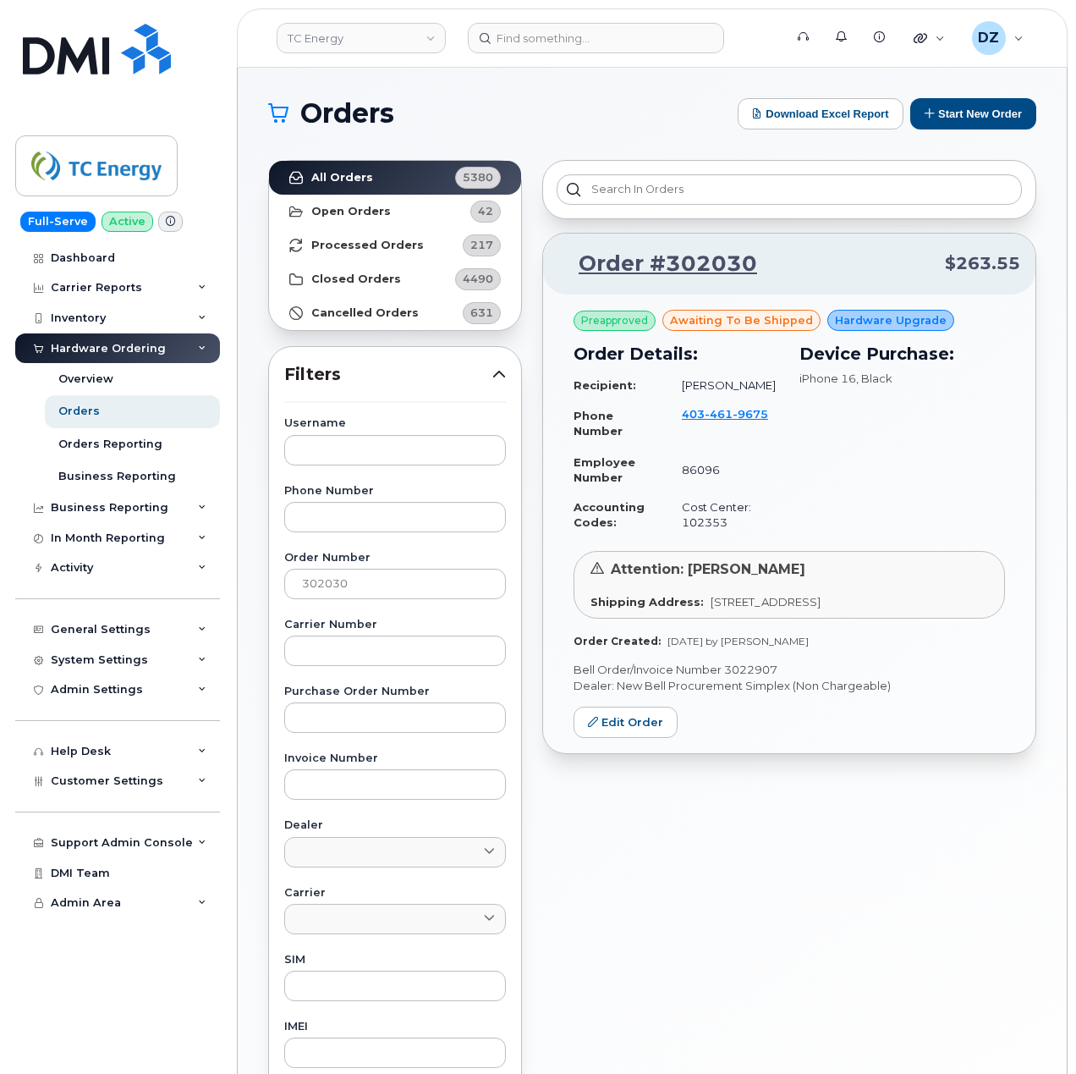
click at [770, 678] on p "Bell Order/Invoice Number 3022907" at bounding box center [790, 670] width 432 height 16
drag, startPoint x: 770, startPoint y: 679, endPoint x: 769, endPoint y: 690, distance: 11.9
click at [769, 678] on p "Bell Order/Invoice Number 3022907" at bounding box center [790, 670] width 432 height 16
copy p "3022907"
click at [393, 591] on input "302030" at bounding box center [395, 584] width 222 height 30
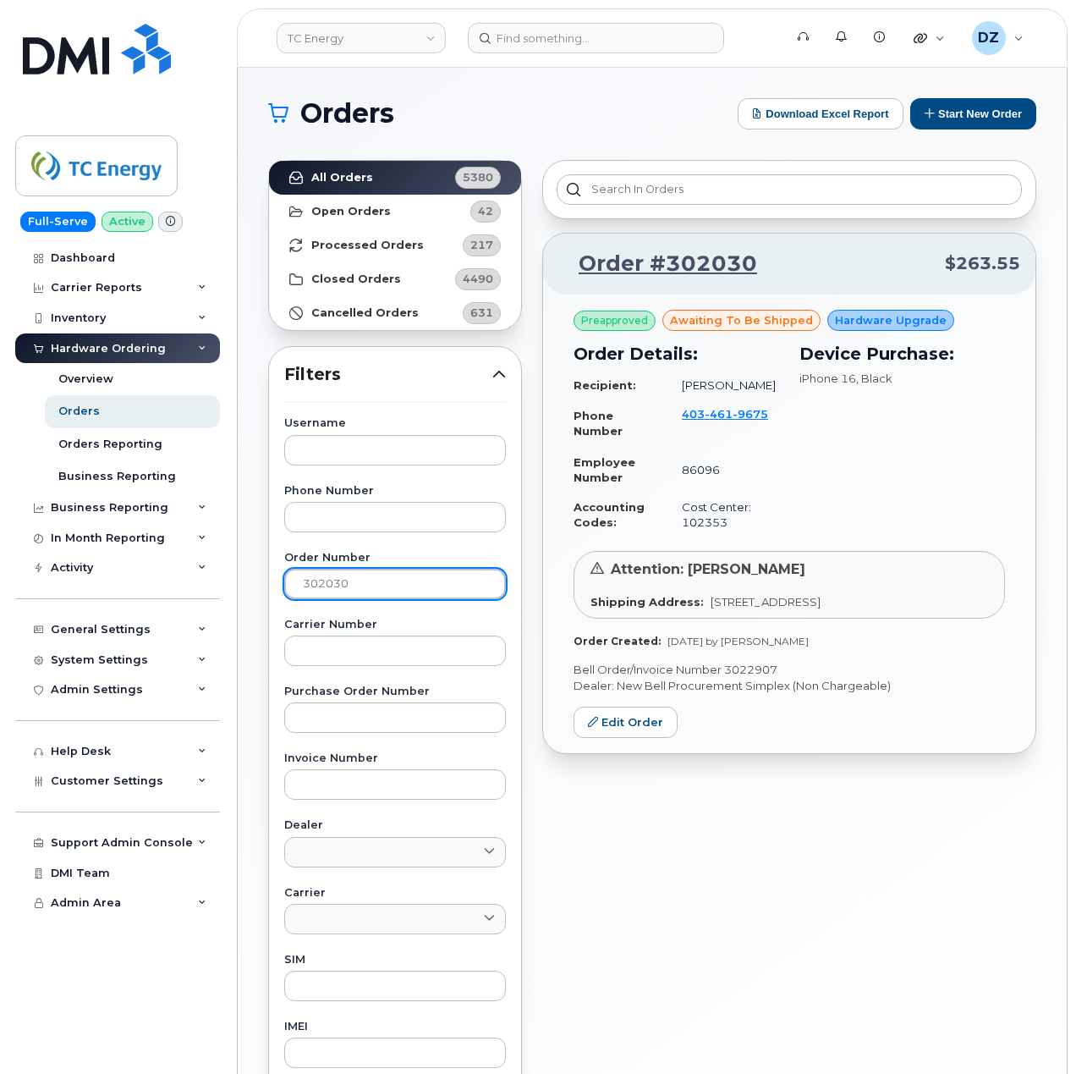
click at [393, 591] on input "302030" at bounding box center [395, 584] width 222 height 30
paste input "1"
click at [384, 176] on link "All Orders 5380" at bounding box center [395, 178] width 252 height 34
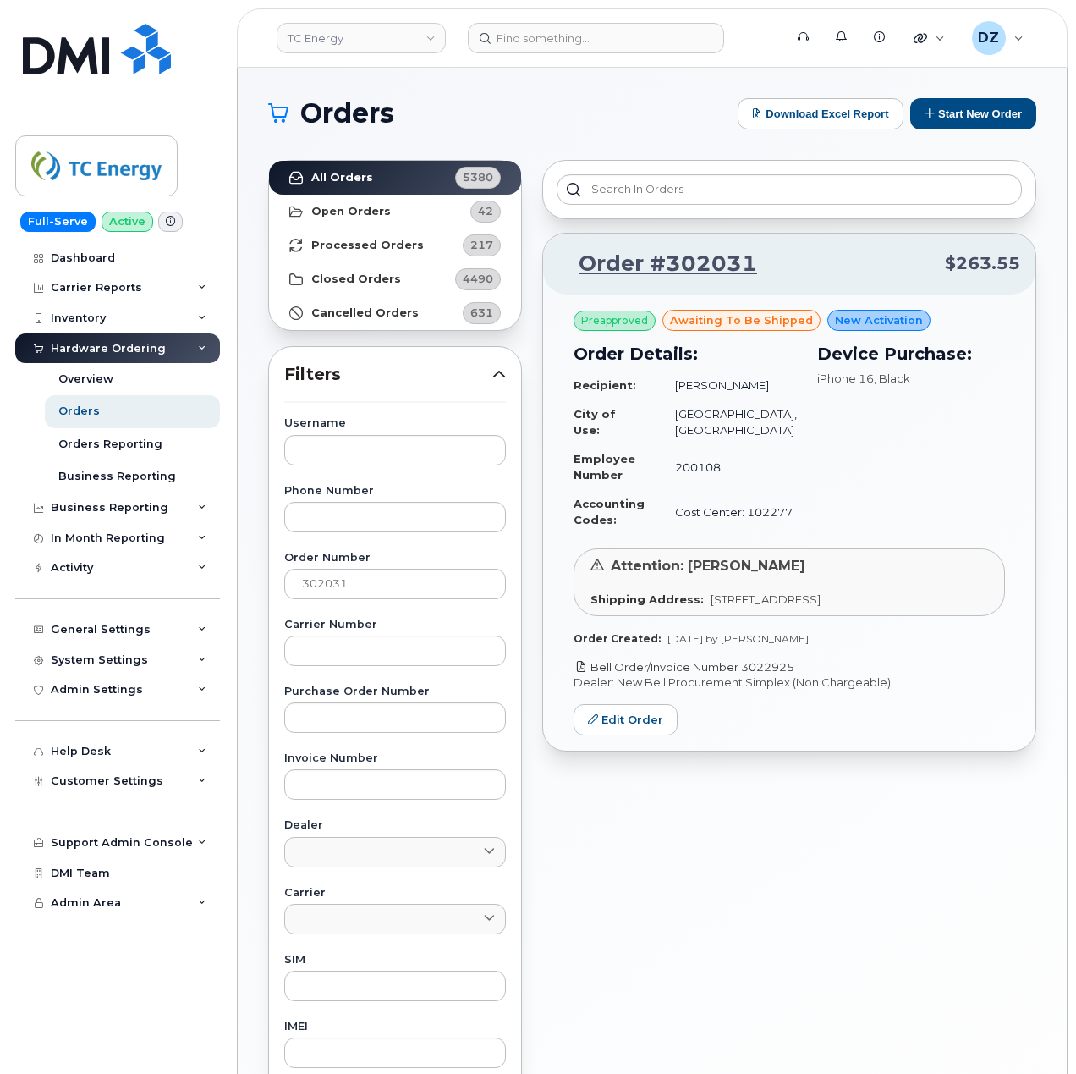
drag, startPoint x: 800, startPoint y: 674, endPoint x: 745, endPoint y: 668, distance: 54.4
click at [745, 668] on p "Bell Order/Invoice Number 3022925" at bounding box center [790, 667] width 432 height 16
copy link "3022925"
click at [382, 597] on input "302031" at bounding box center [395, 584] width 222 height 30
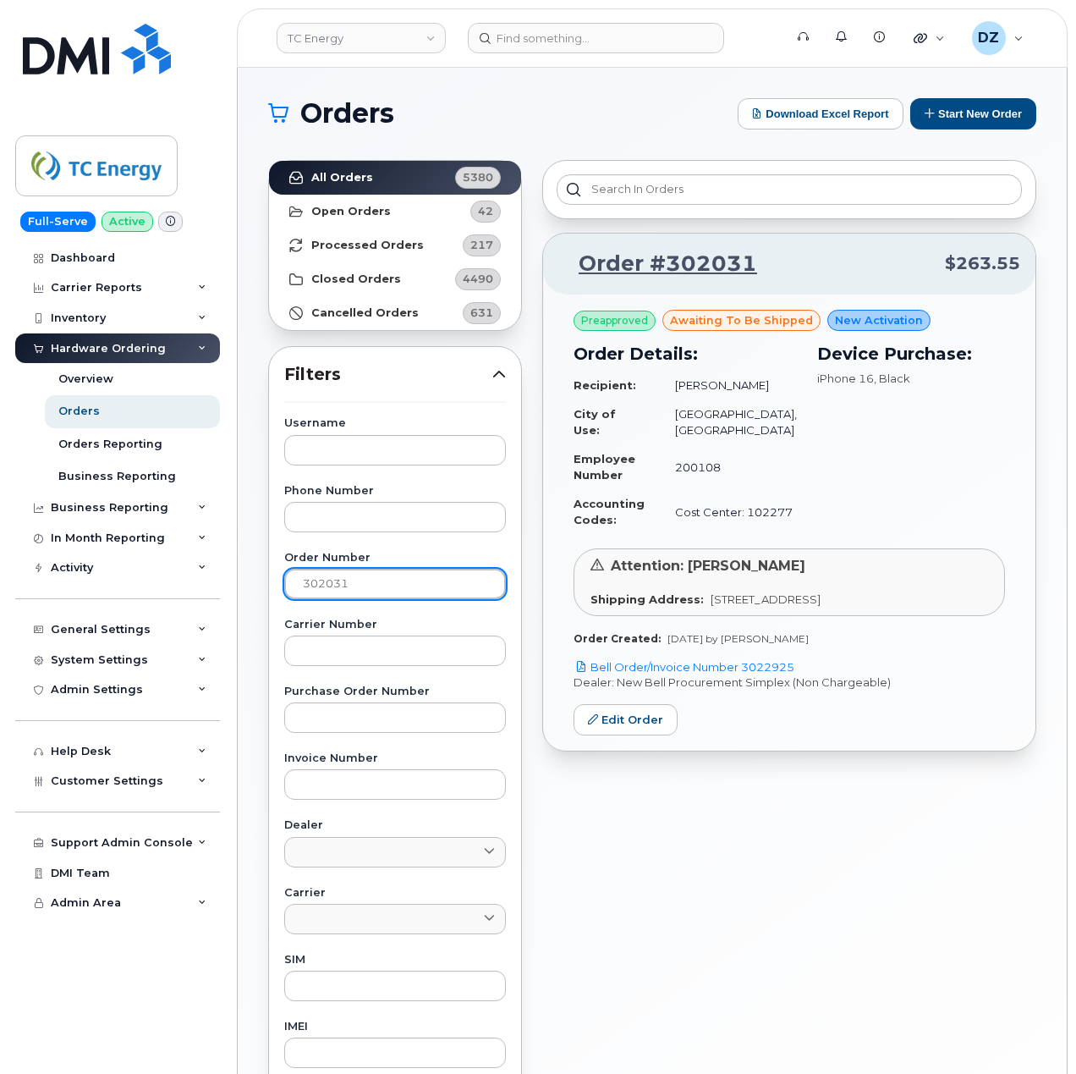
click at [339, 584] on input "302031" at bounding box center [395, 584] width 222 height 30
paste input "4"
click at [357, 173] on strong "All Orders" at bounding box center [342, 178] width 62 height 14
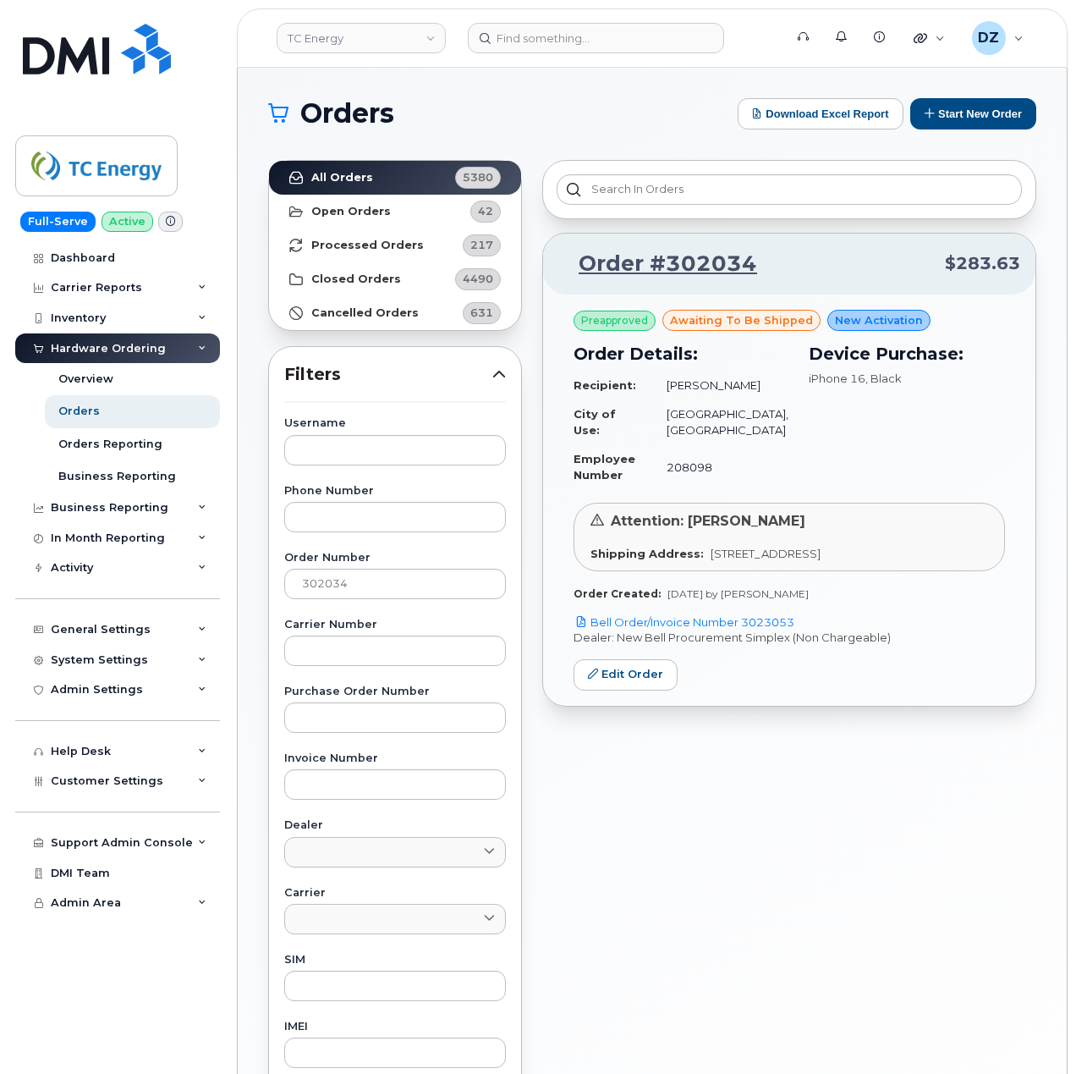
drag, startPoint x: 800, startPoint y: 626, endPoint x: 745, endPoint y: 630, distance: 55.1
click at [745, 630] on p "Bell Order/Invoice Number 3023053" at bounding box center [790, 622] width 432 height 16
copy link "3023053"
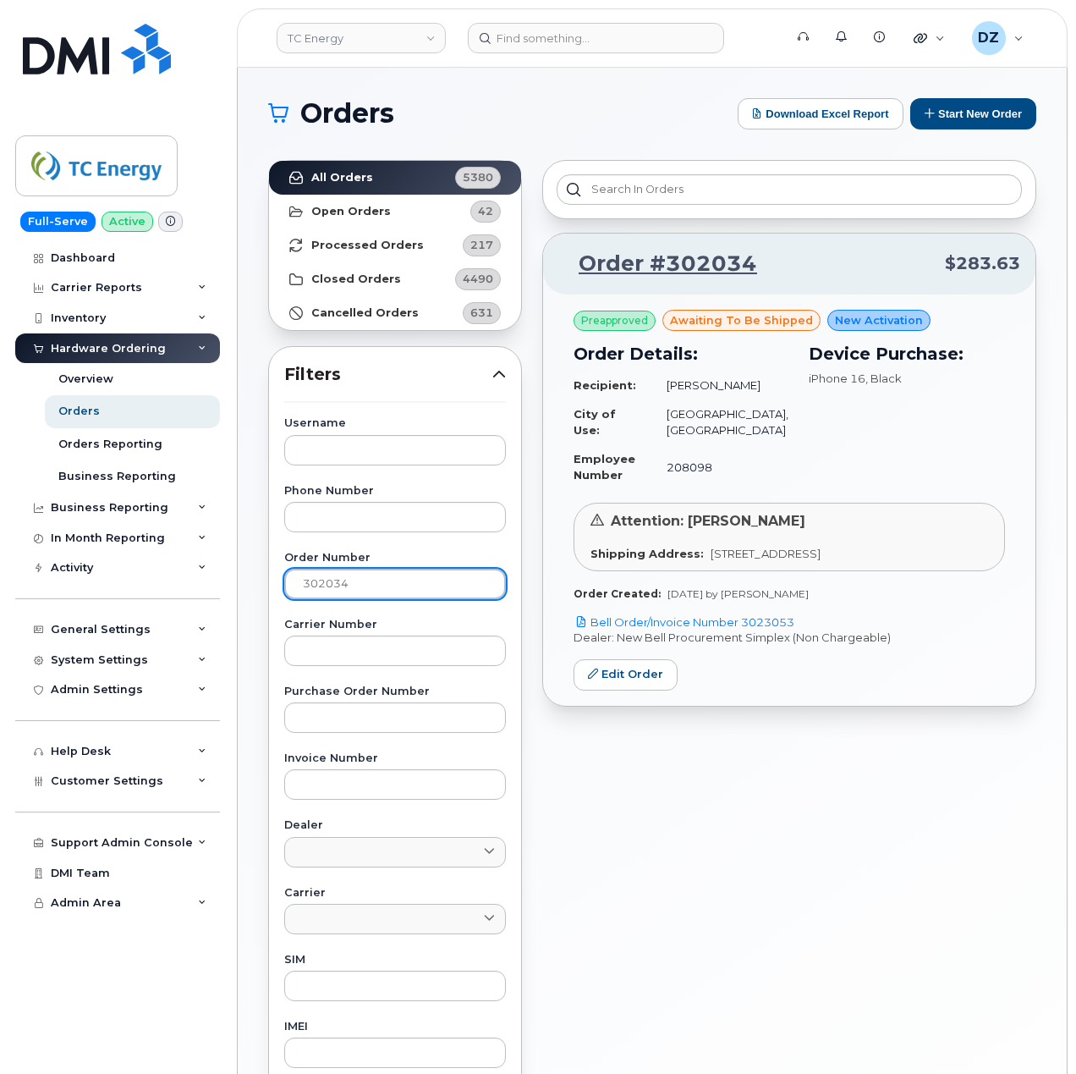
click at [330, 583] on input "302034" at bounding box center [395, 584] width 222 height 30
click at [349, 586] on input "302034" at bounding box center [395, 584] width 222 height 30
paste input "41"
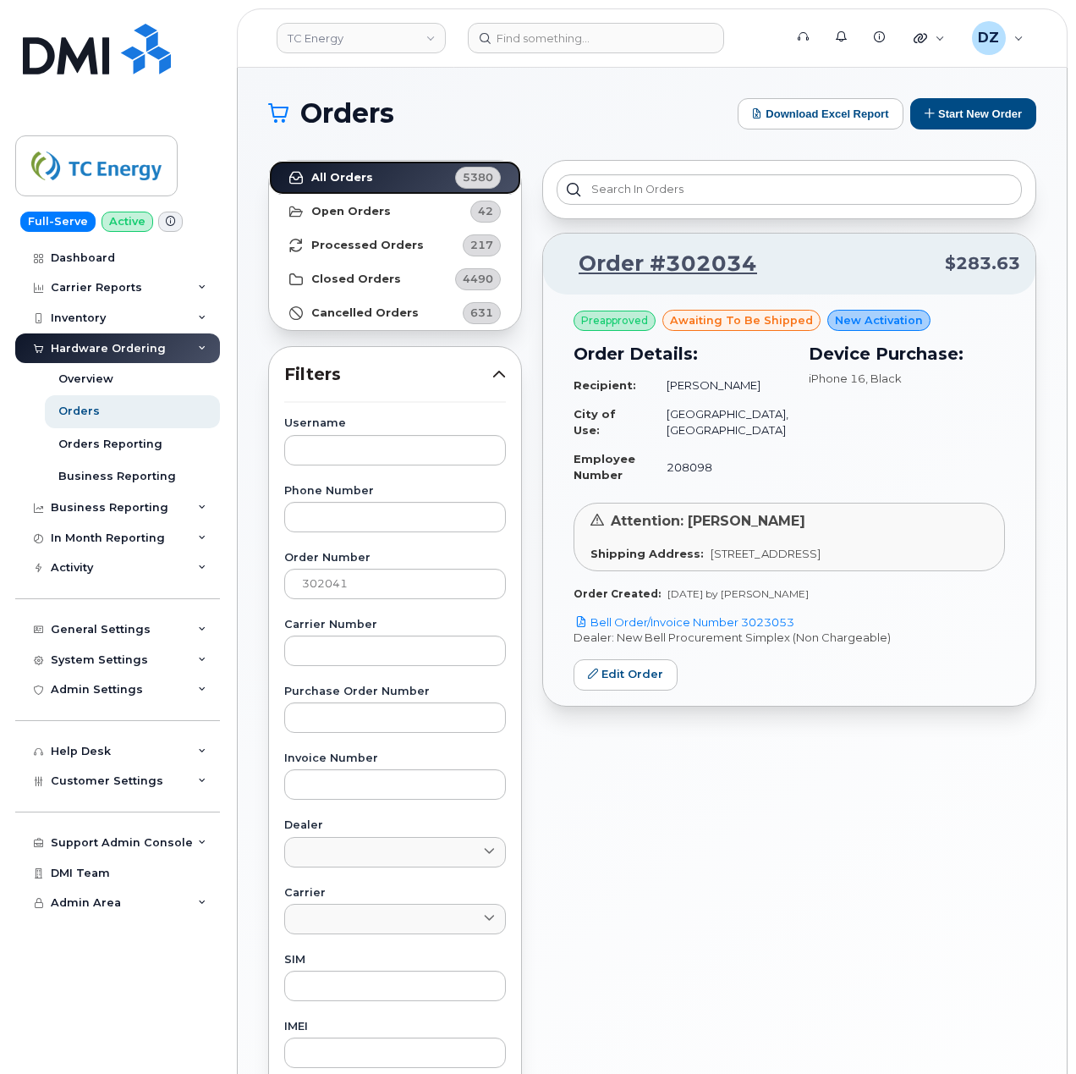
click at [339, 173] on strong "All Orders" at bounding box center [342, 178] width 62 height 14
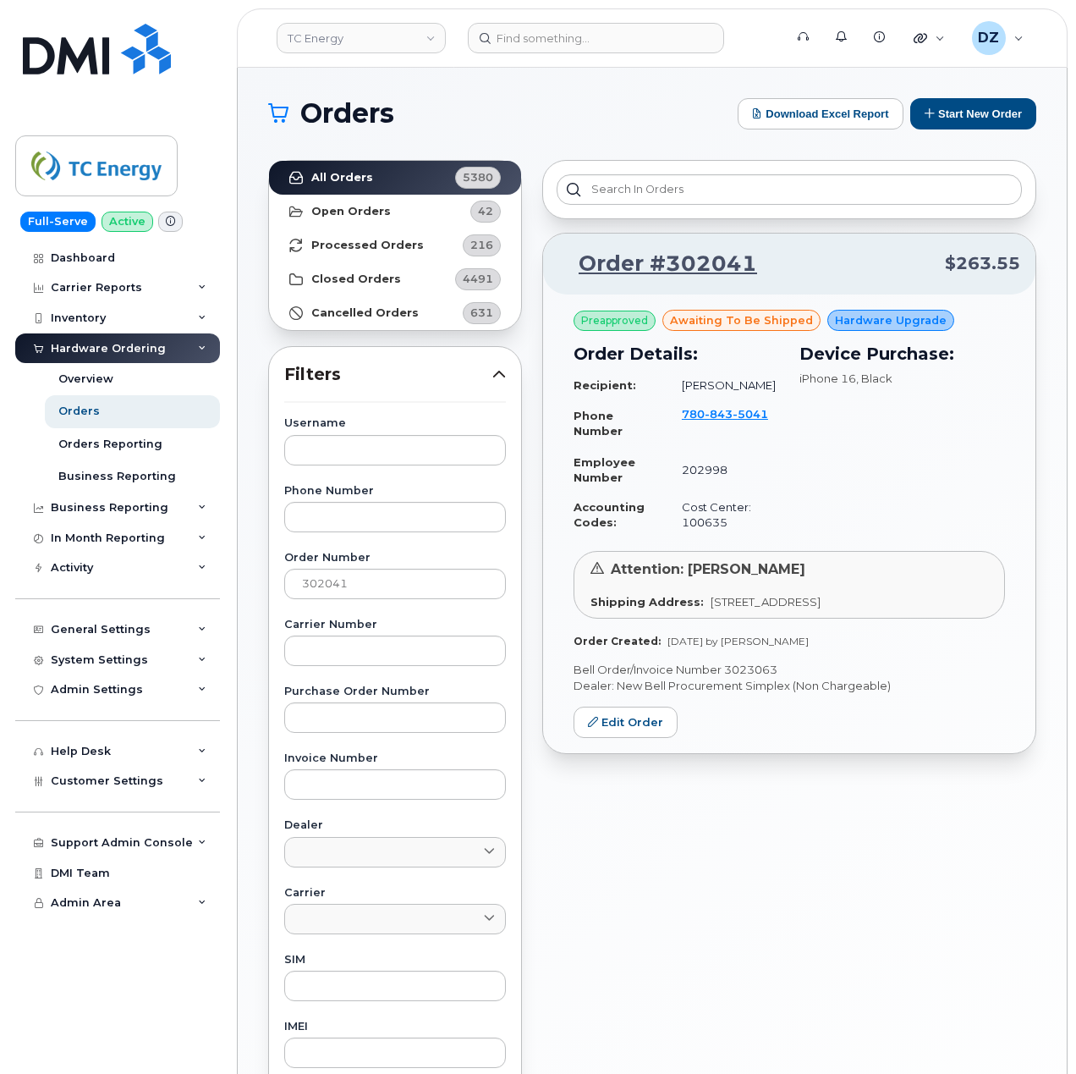
click at [758, 678] on p "Bell Order/Invoice Number 3023063" at bounding box center [790, 670] width 432 height 16
copy p "3023063"
click at [354, 586] on input "302041" at bounding box center [395, 584] width 222 height 30
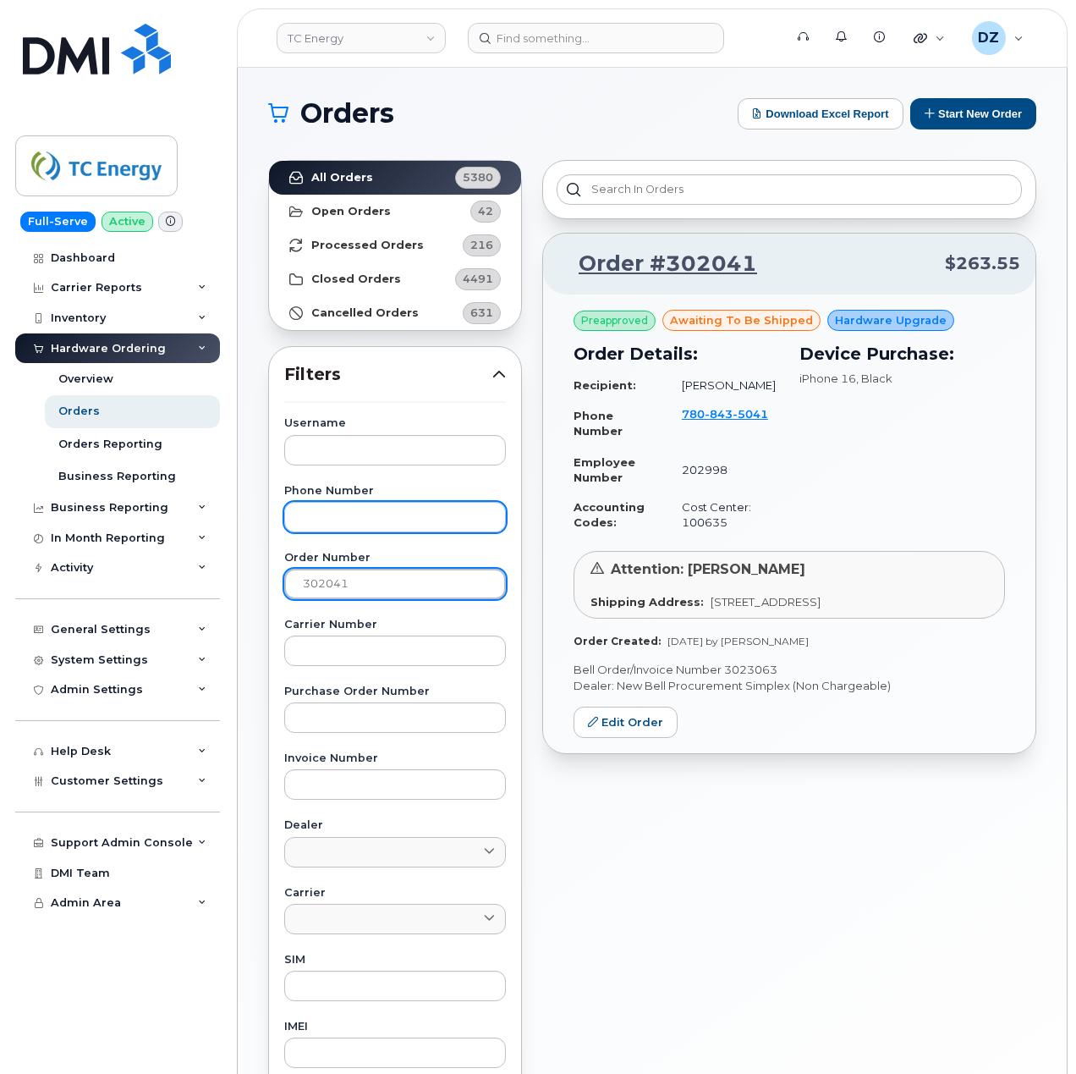
paste input "53"
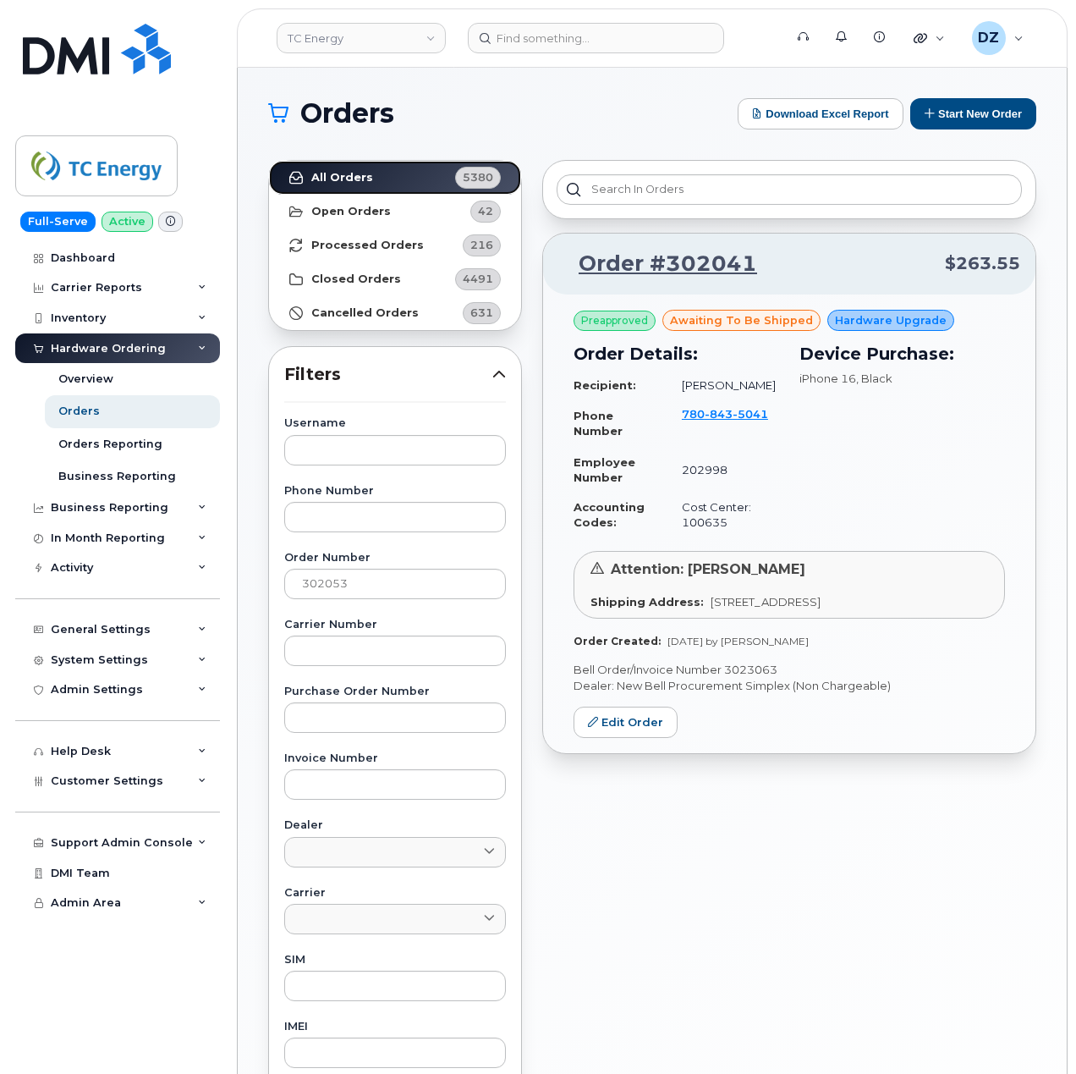
click at [390, 181] on link "All Orders 5380" at bounding box center [395, 178] width 252 height 34
click at [758, 678] on p "Bell Order/Invoice Number 3023098" at bounding box center [790, 670] width 432 height 16
copy p "3023098"
click at [428, 587] on input "302053" at bounding box center [395, 584] width 222 height 30
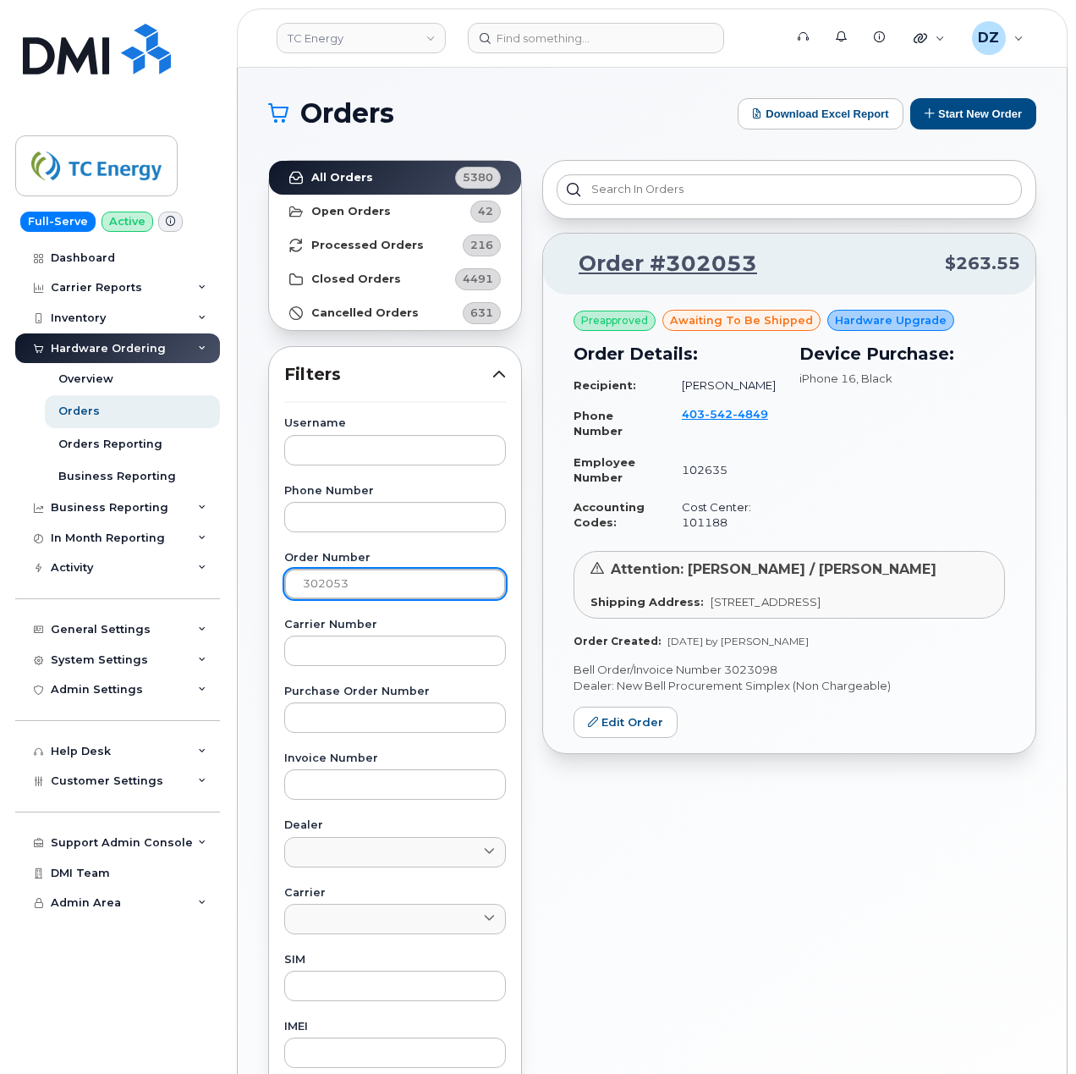
click at [428, 587] on input "302053" at bounding box center [395, 584] width 222 height 30
paste input "6"
type input "302056"
click at [369, 173] on link "All Orders 5380" at bounding box center [395, 178] width 252 height 34
click at [768, 668] on p "Bell Order/Invoice Number 3023103" at bounding box center [790, 670] width 432 height 16
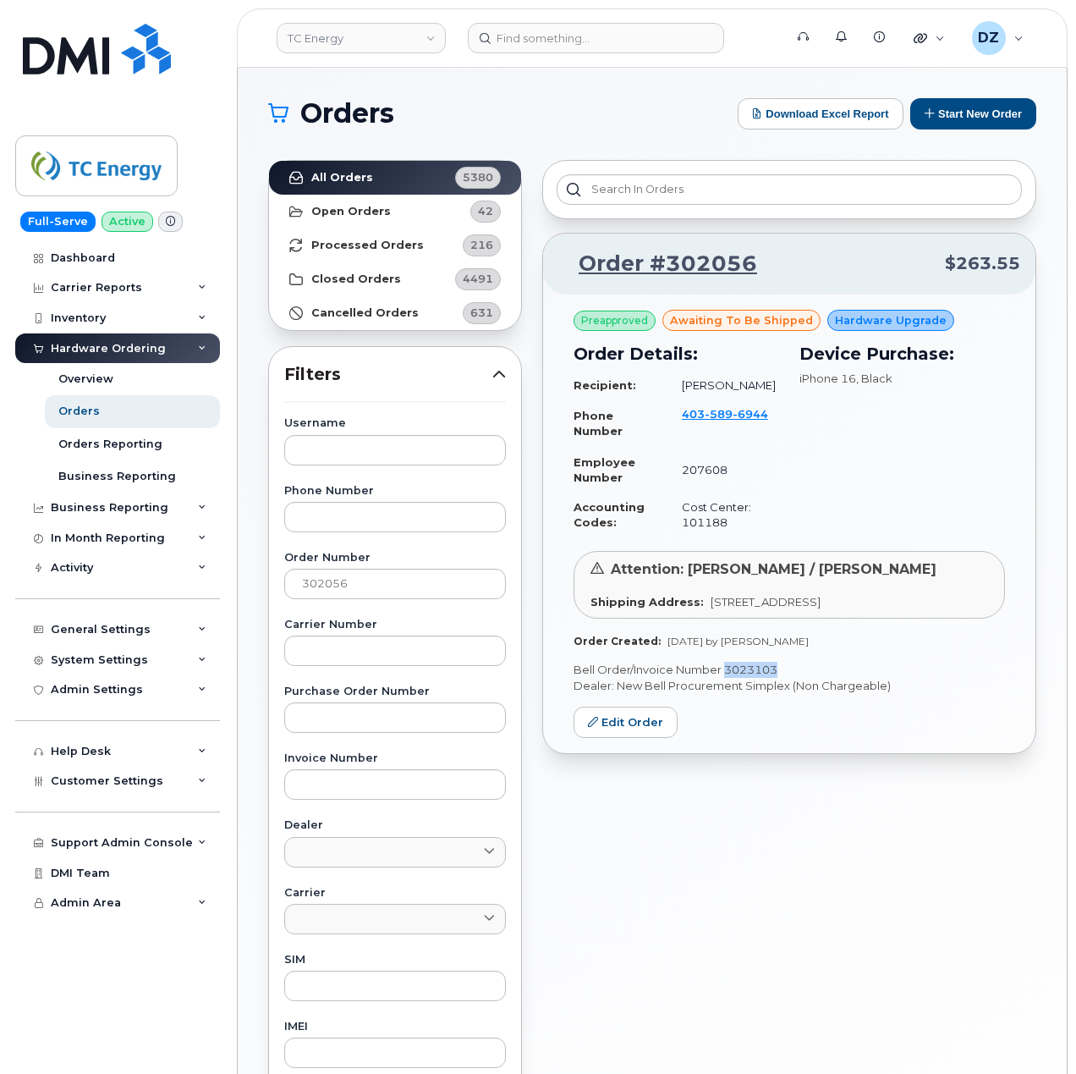
click at [768, 668] on p "Bell Order/Invoice Number 3023103" at bounding box center [790, 670] width 432 height 16
copy p "3023103"
click at [952, 112] on button "Start New Order" at bounding box center [973, 113] width 126 height 31
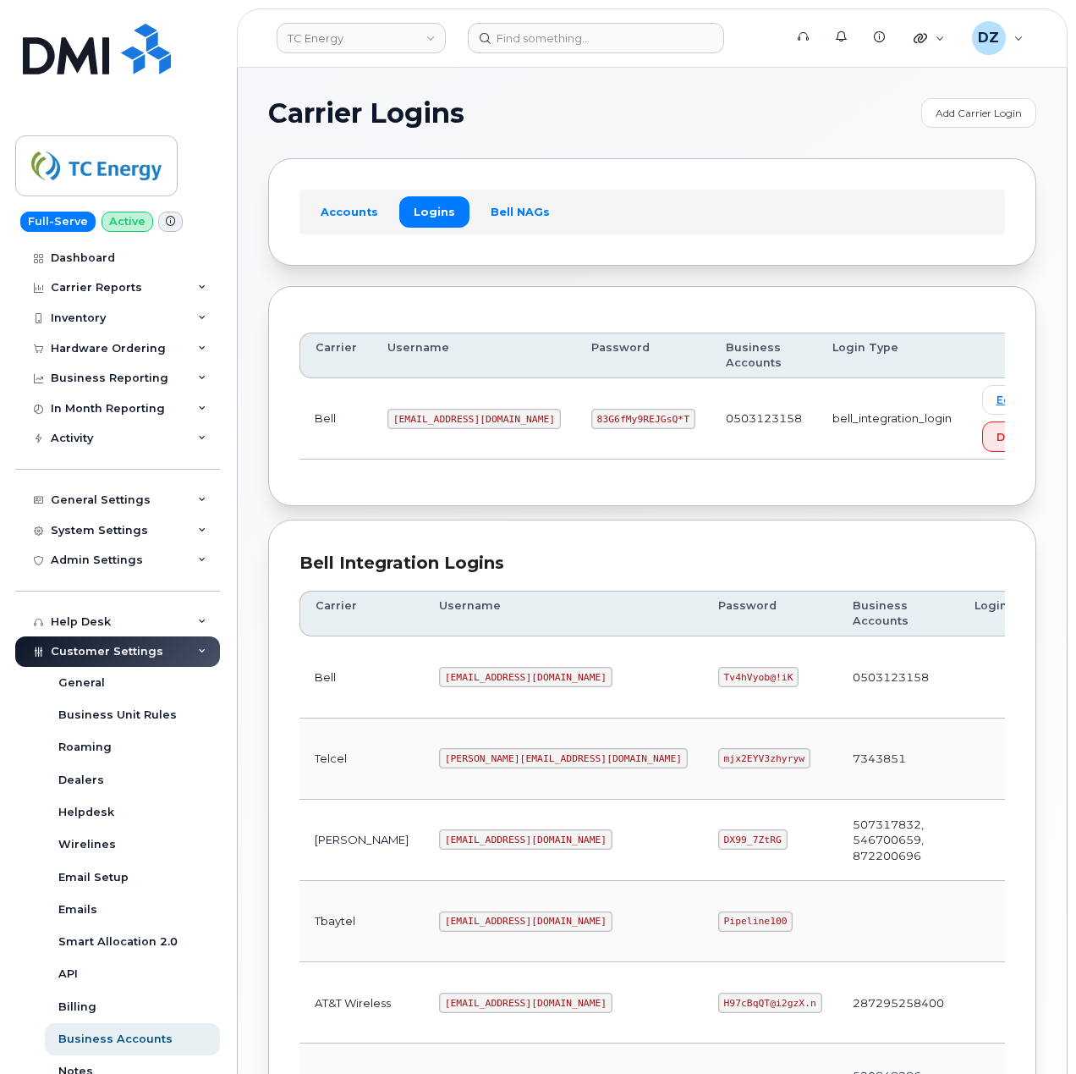
scroll to position [369, 0]
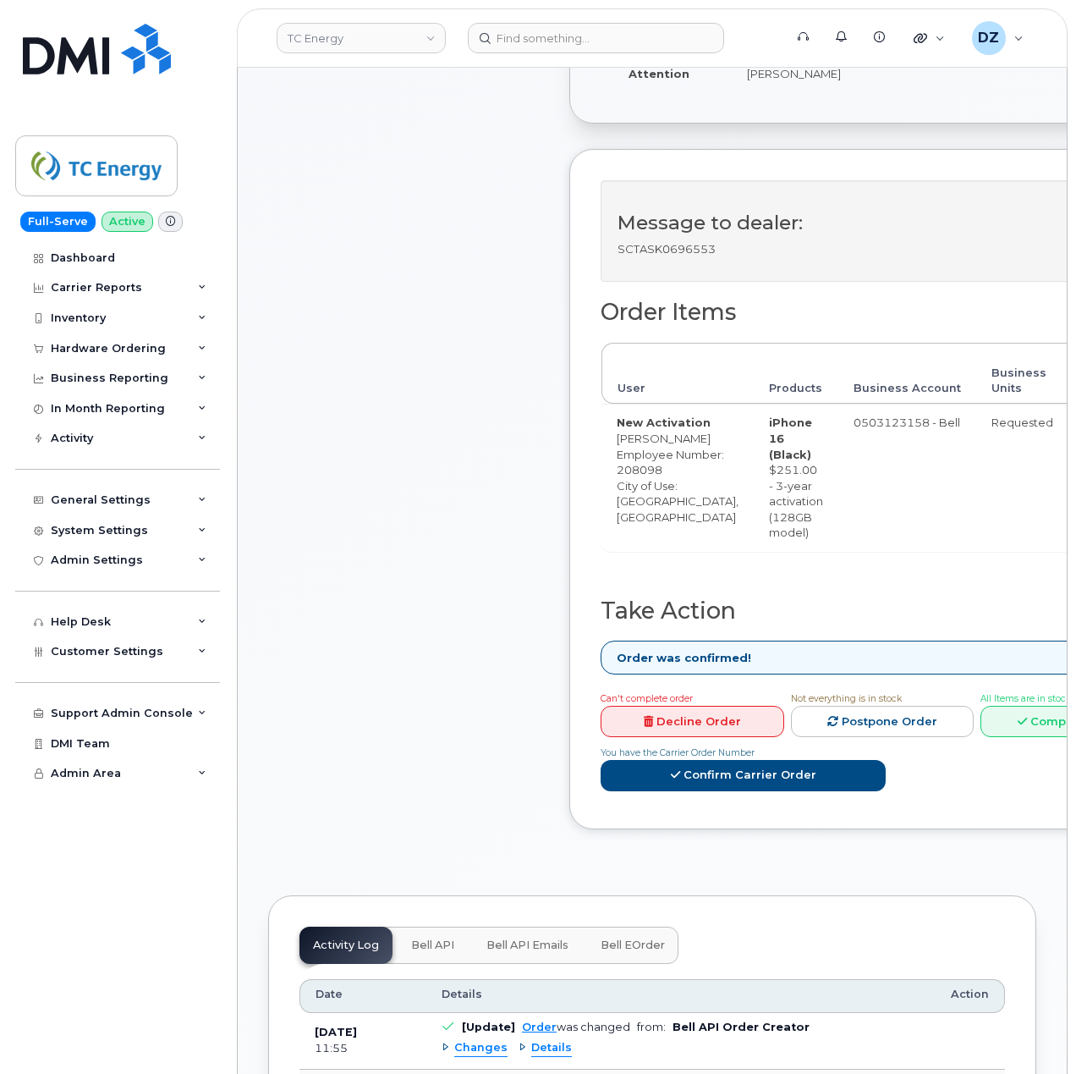
scroll to position [564, 0]
click at [1012, 736] on link "Complete Order" at bounding box center [1073, 720] width 184 height 31
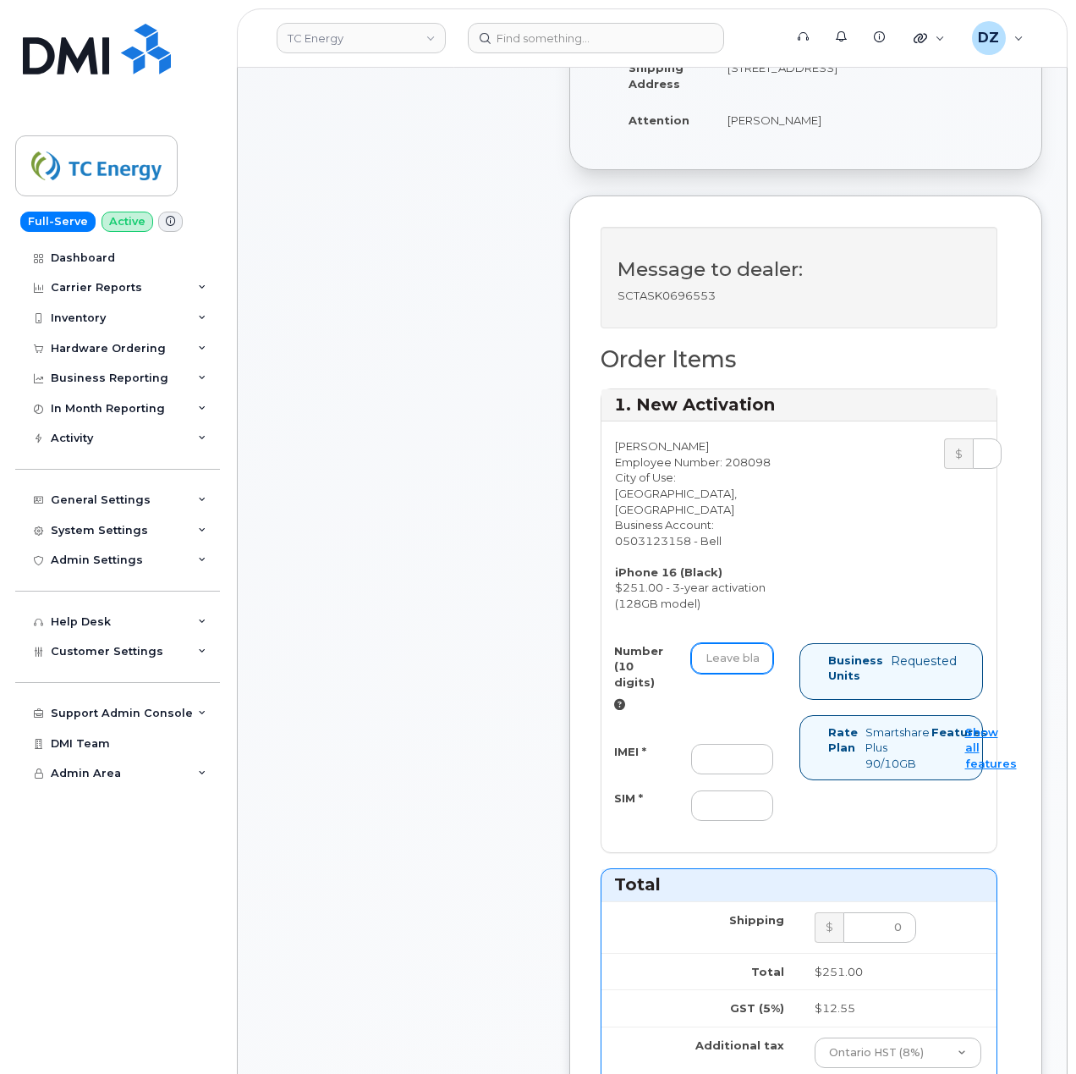
drag, startPoint x: 748, startPoint y: 631, endPoint x: 762, endPoint y: 641, distance: 16.4
click at [748, 643] on input "Number (10 digits)" at bounding box center [732, 658] width 82 height 30
paste input "5194208121"
type input "5194208121"
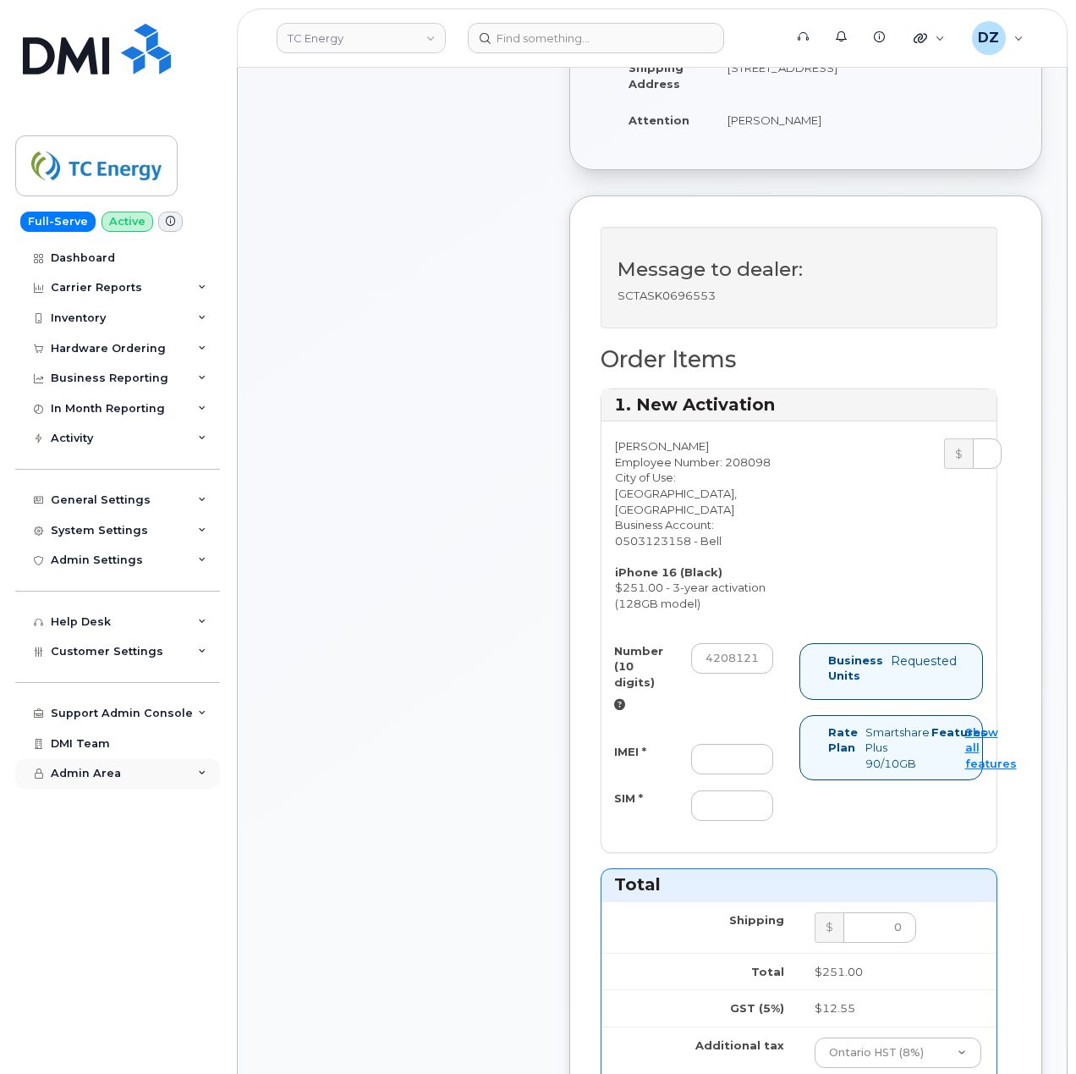
scroll to position [0, 0]
click at [718, 744] on input "IMEI *" at bounding box center [732, 759] width 82 height 30
paste input "351388899706653"
type input "351388899706653"
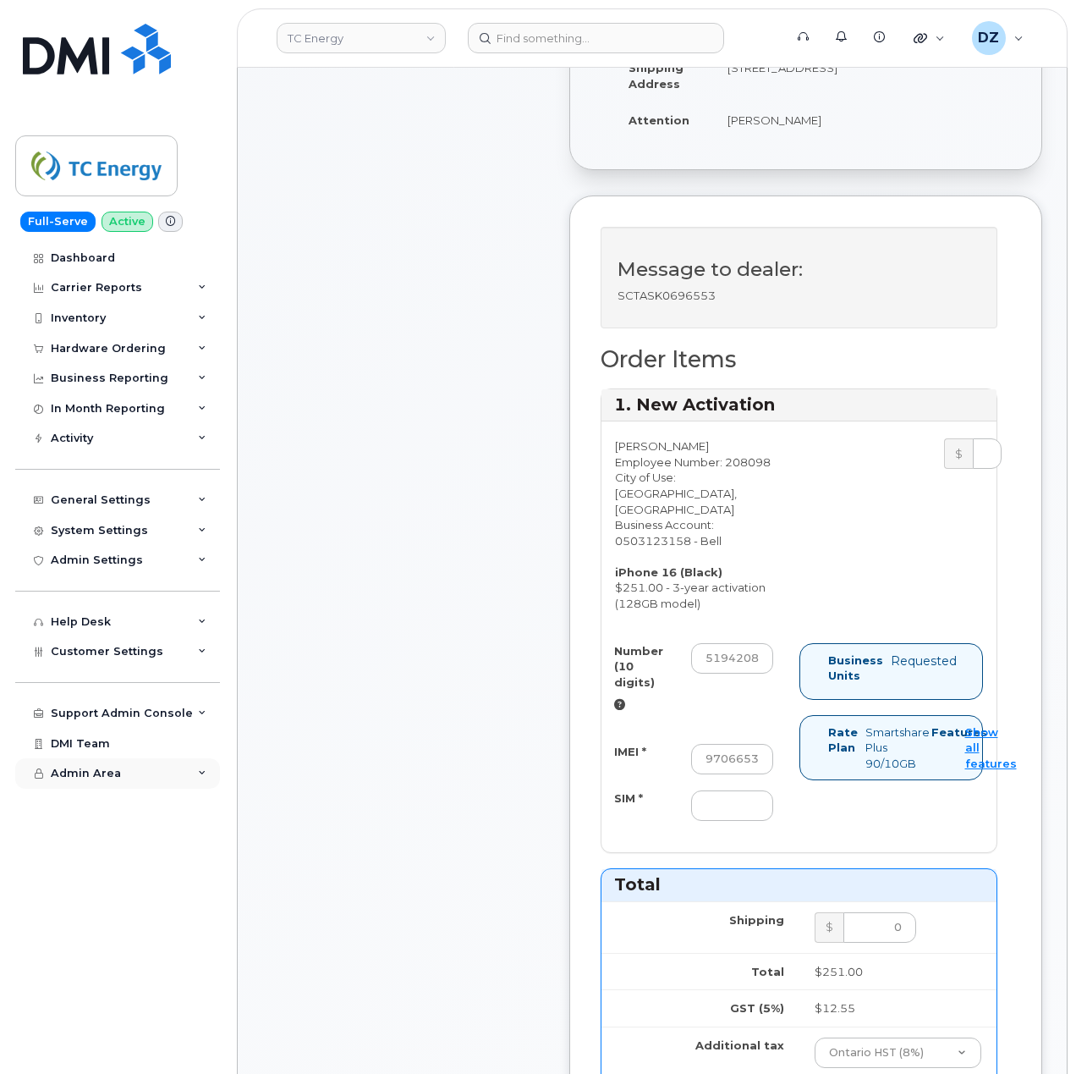
scroll to position [0, 0]
click at [711, 790] on input "SIM *" at bounding box center [732, 805] width 82 height 30
paste input "89302610207734189407"
type input "89302610207734189407"
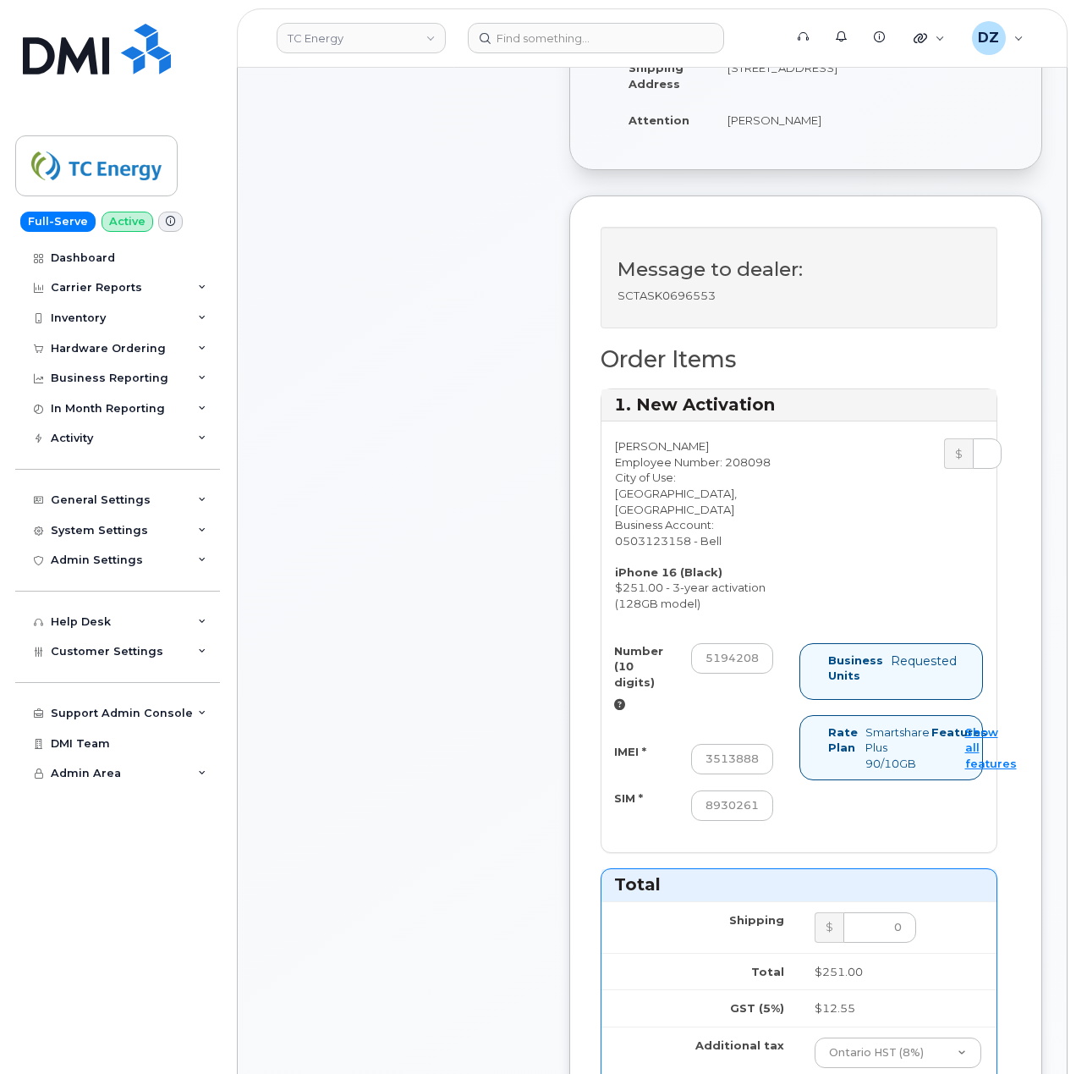
scroll to position [1240, 0]
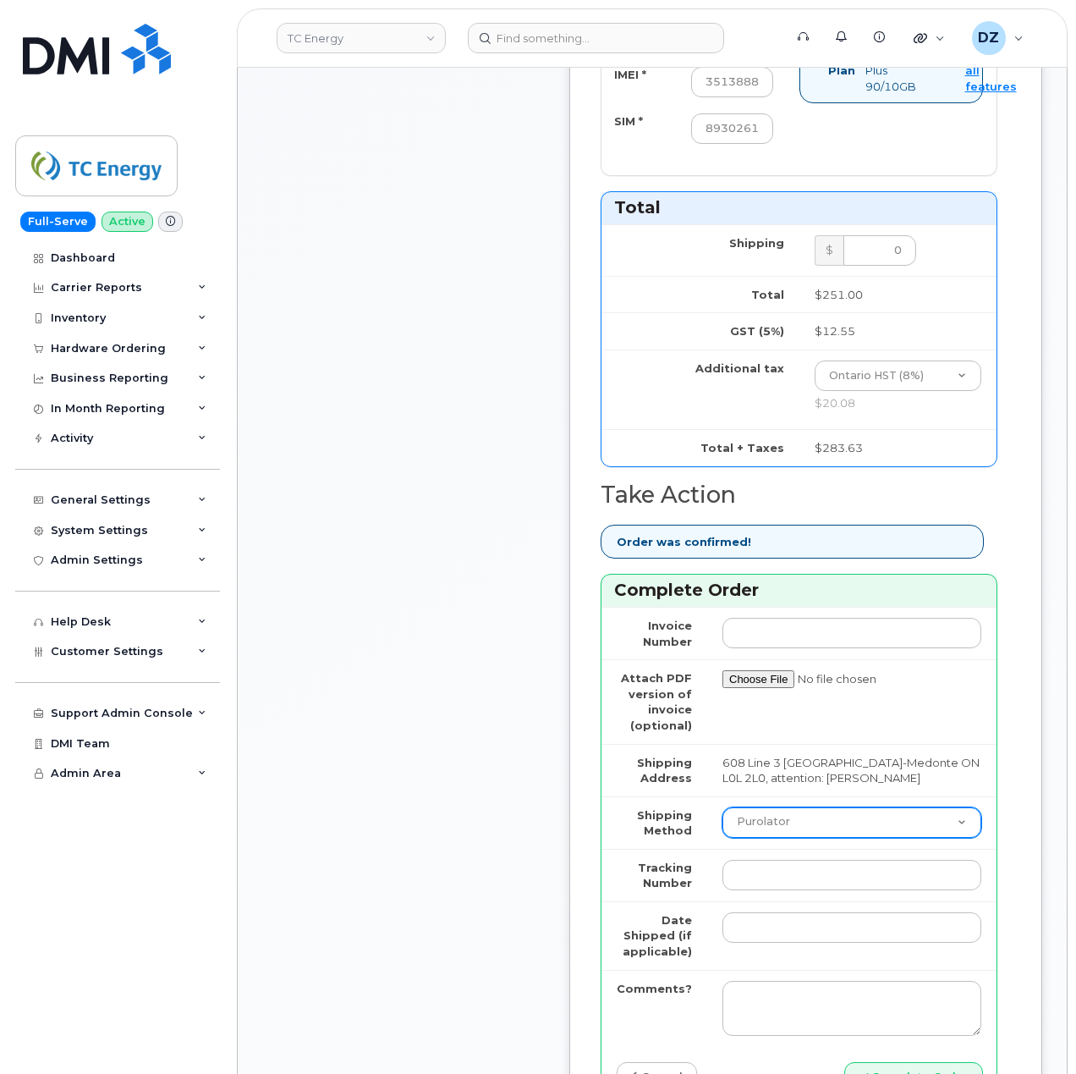
click at [766, 807] on select "Purolator UPS FedEx Canada Post Courier Other Drop Off Pick Up" at bounding box center [852, 822] width 259 height 30
select select "UPS"
click at [723, 807] on select "Purolator UPS FedEx Canada Post Courier Other Drop Off Pick Up" at bounding box center [852, 822] width 259 height 30
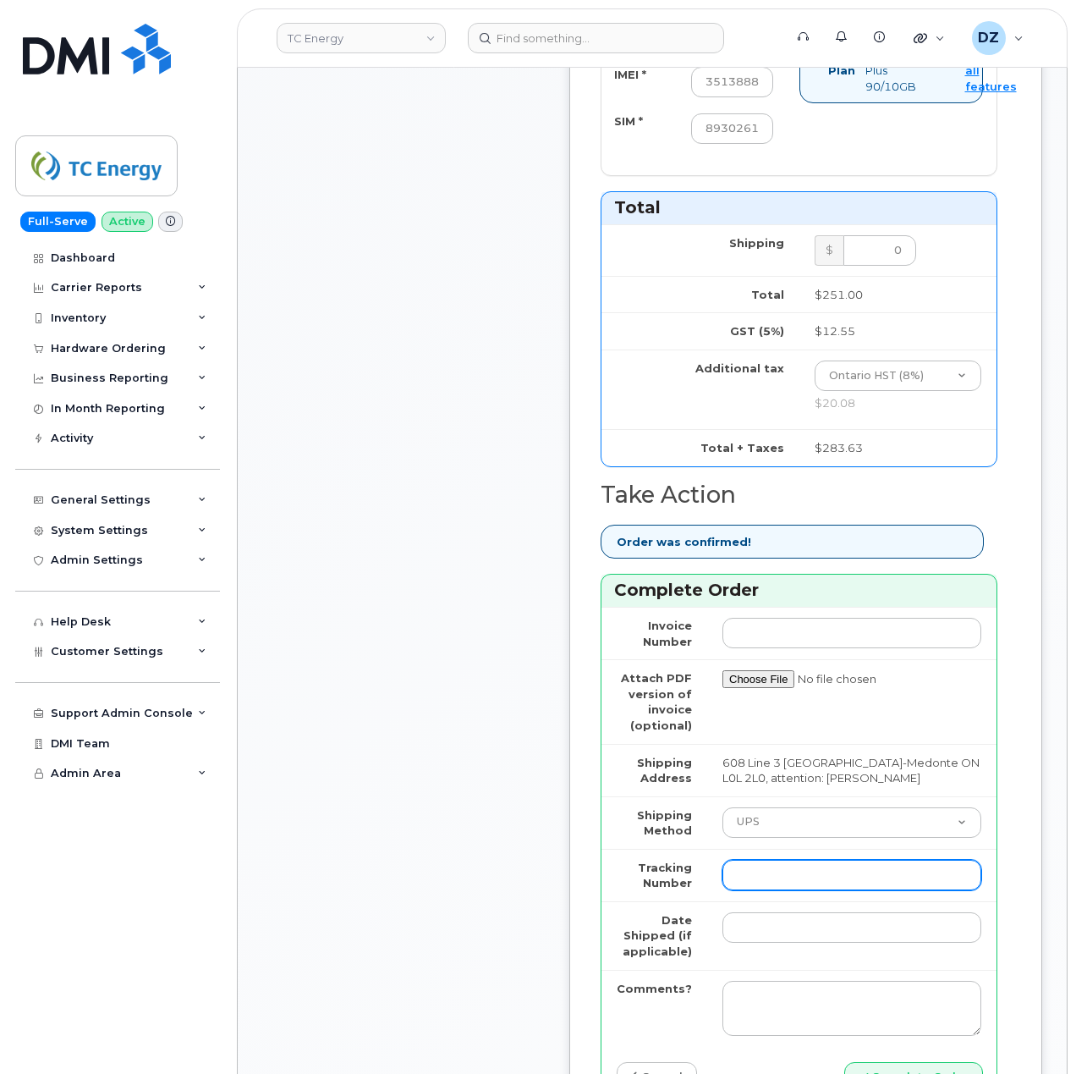
click at [789, 860] on input "Tracking Number" at bounding box center [852, 875] width 259 height 30
paste input "1Z30E19EDK00226918"
type input "1Z30E19EDK00226918"
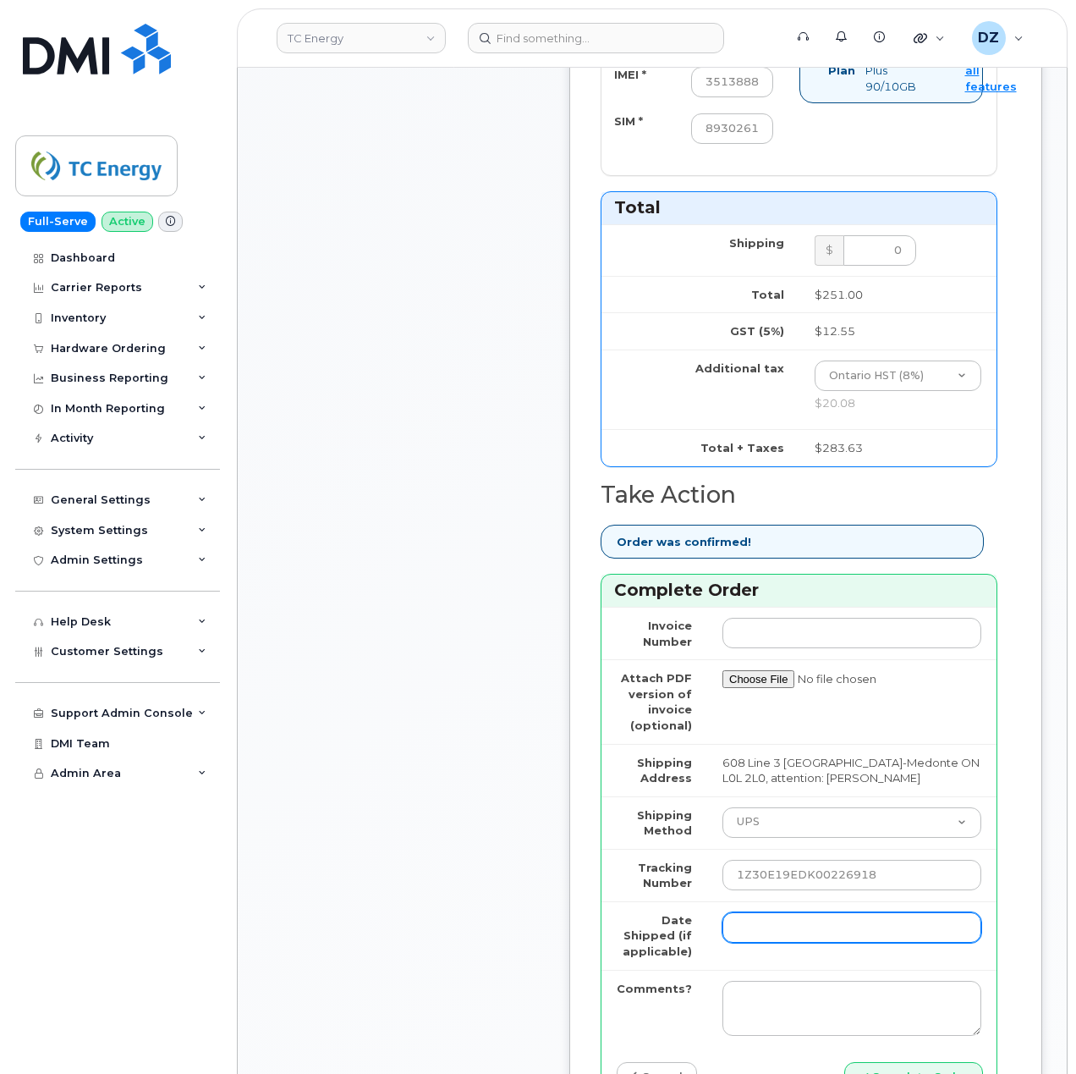
click at [780, 912] on input "Date Shipped (if applicable)" at bounding box center [852, 927] width 259 height 30
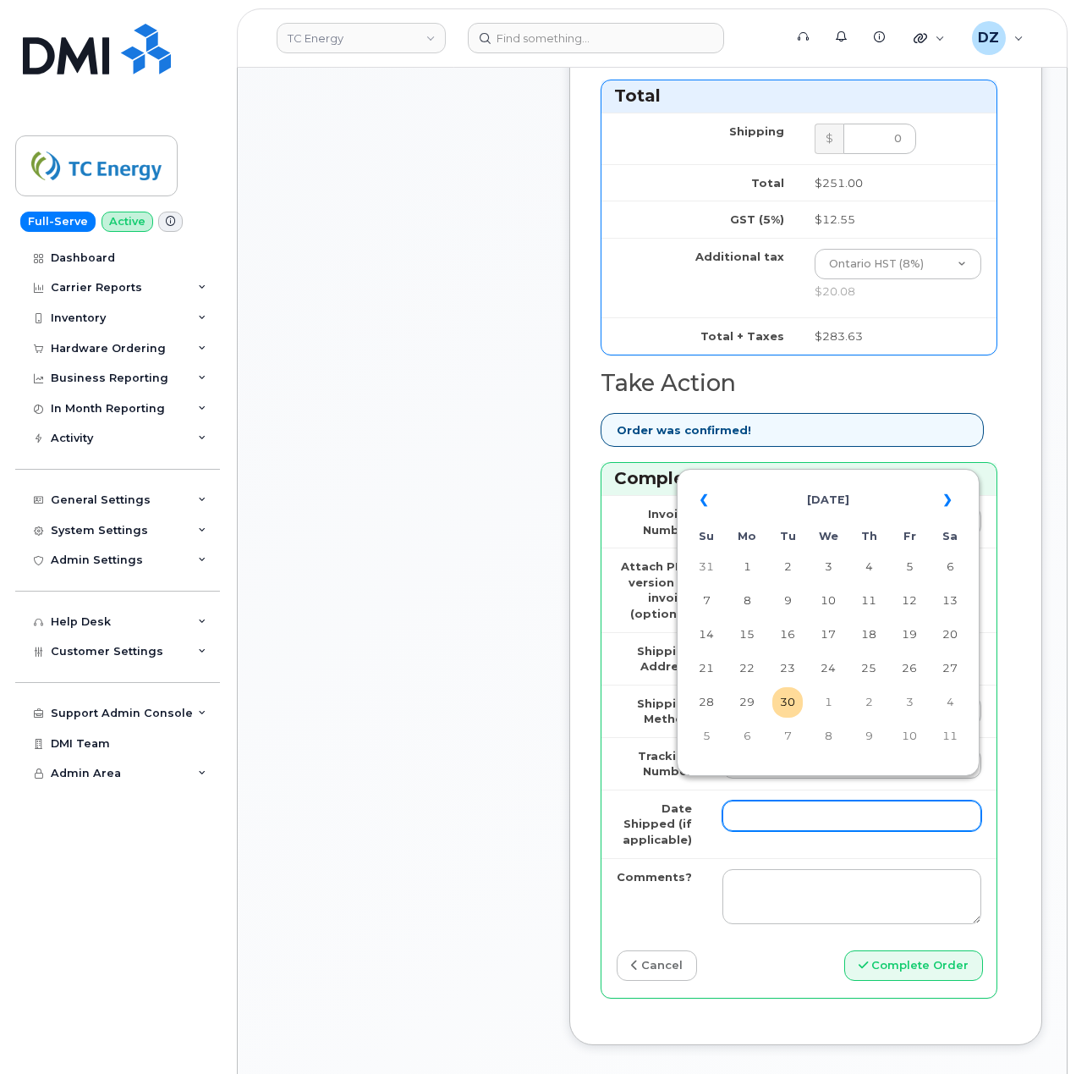
scroll to position [1354, 0]
click at [749, 707] on td "29" at bounding box center [747, 700] width 30 height 30
type input "2025-09-29"
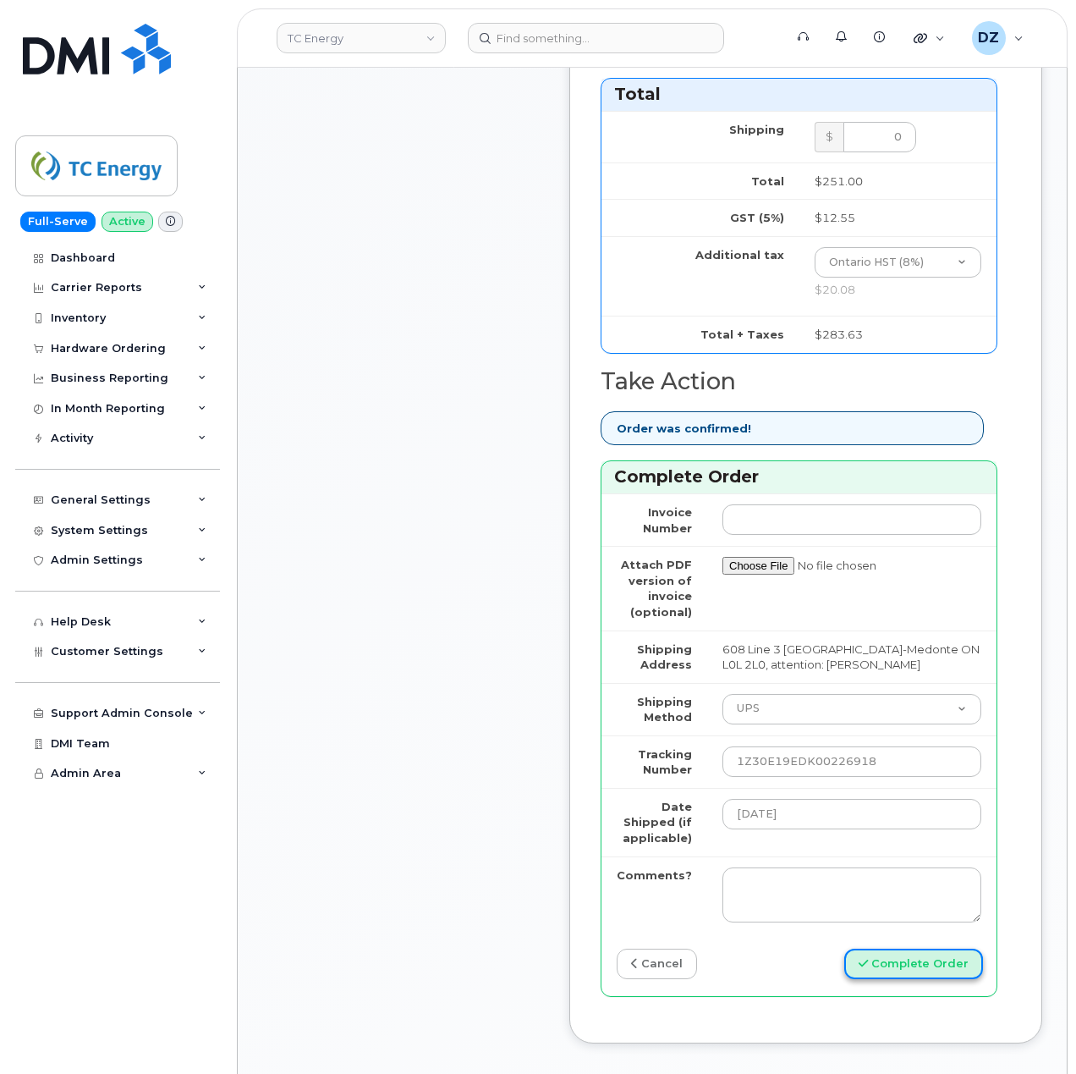
click at [934, 949] on button "Complete Order" at bounding box center [913, 964] width 139 height 31
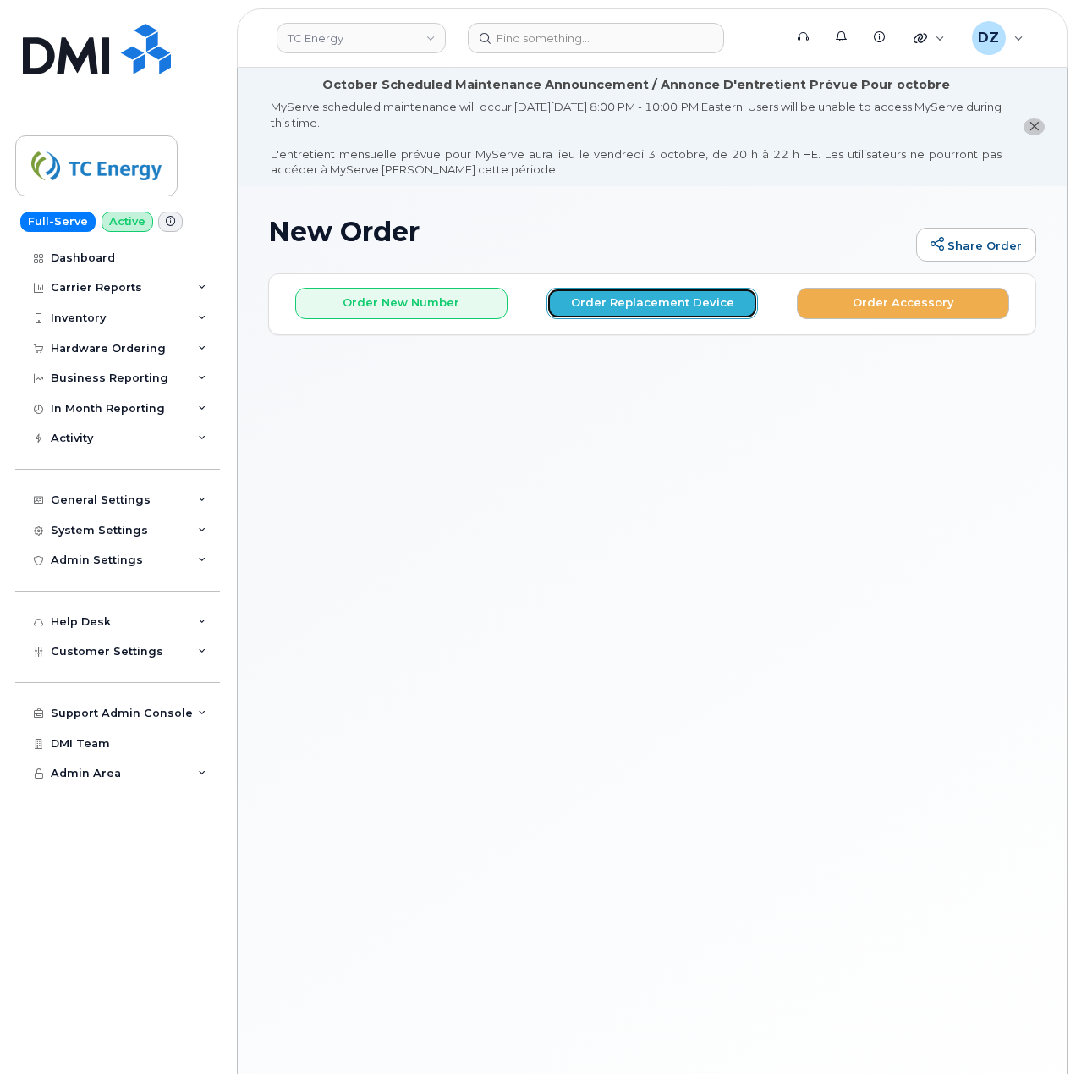
click at [684, 289] on button "Order Replacement Device" at bounding box center [653, 303] width 212 height 31
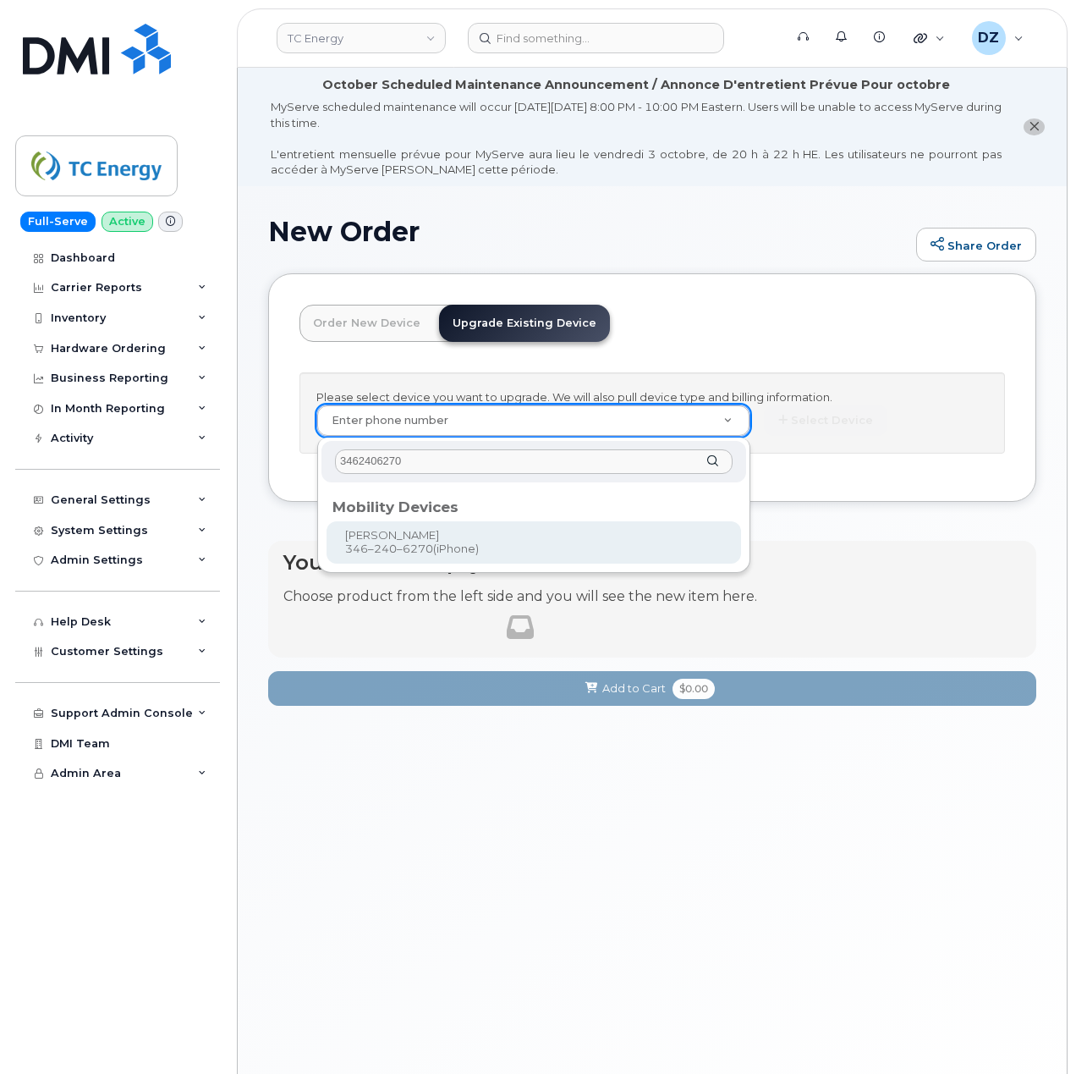
type input "3462406270"
type input "562446"
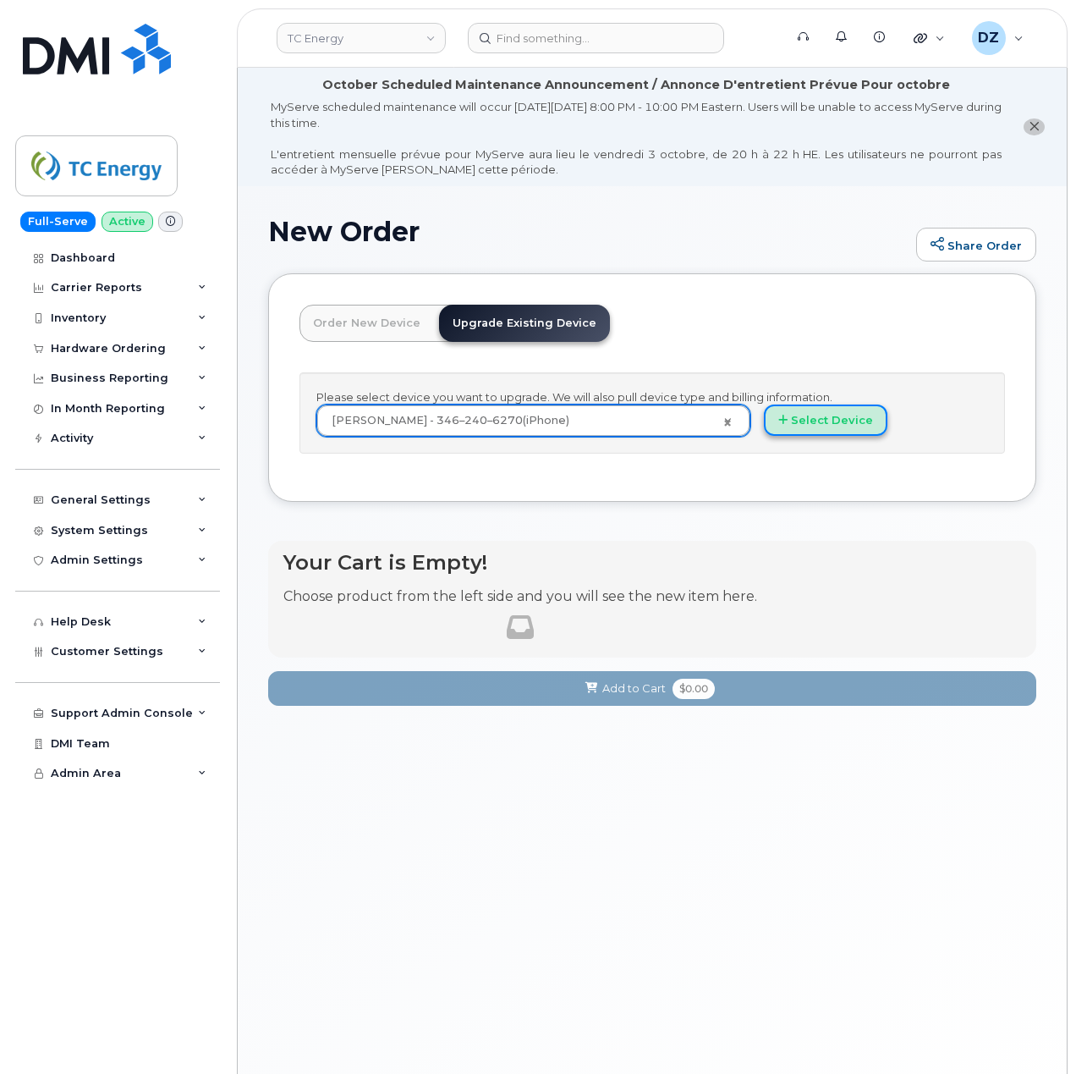
click at [834, 427] on button "Select Device" at bounding box center [826, 419] width 124 height 31
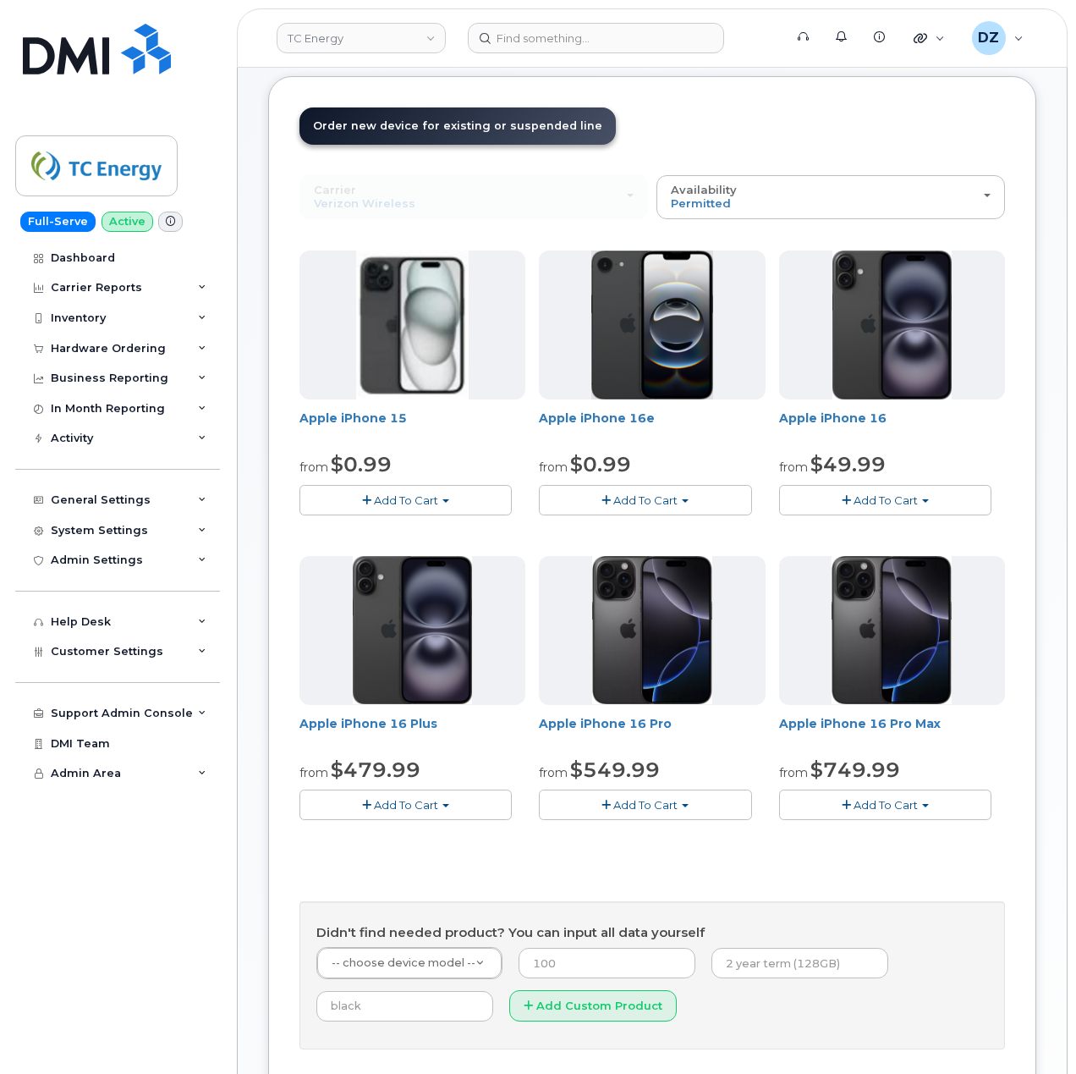
scroll to position [451, 0]
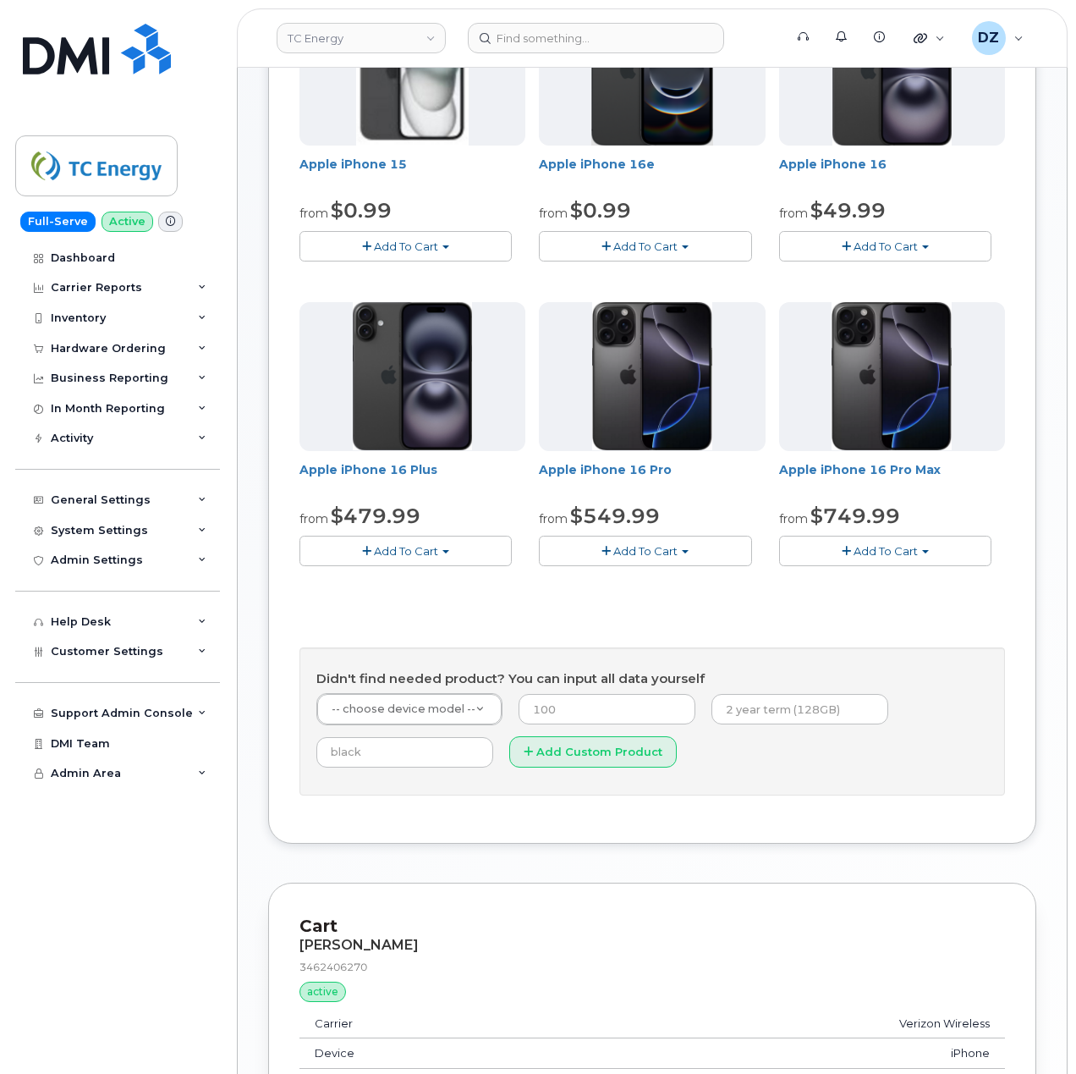
click at [909, 249] on span "Add To Cart" at bounding box center [886, 246] width 64 height 14
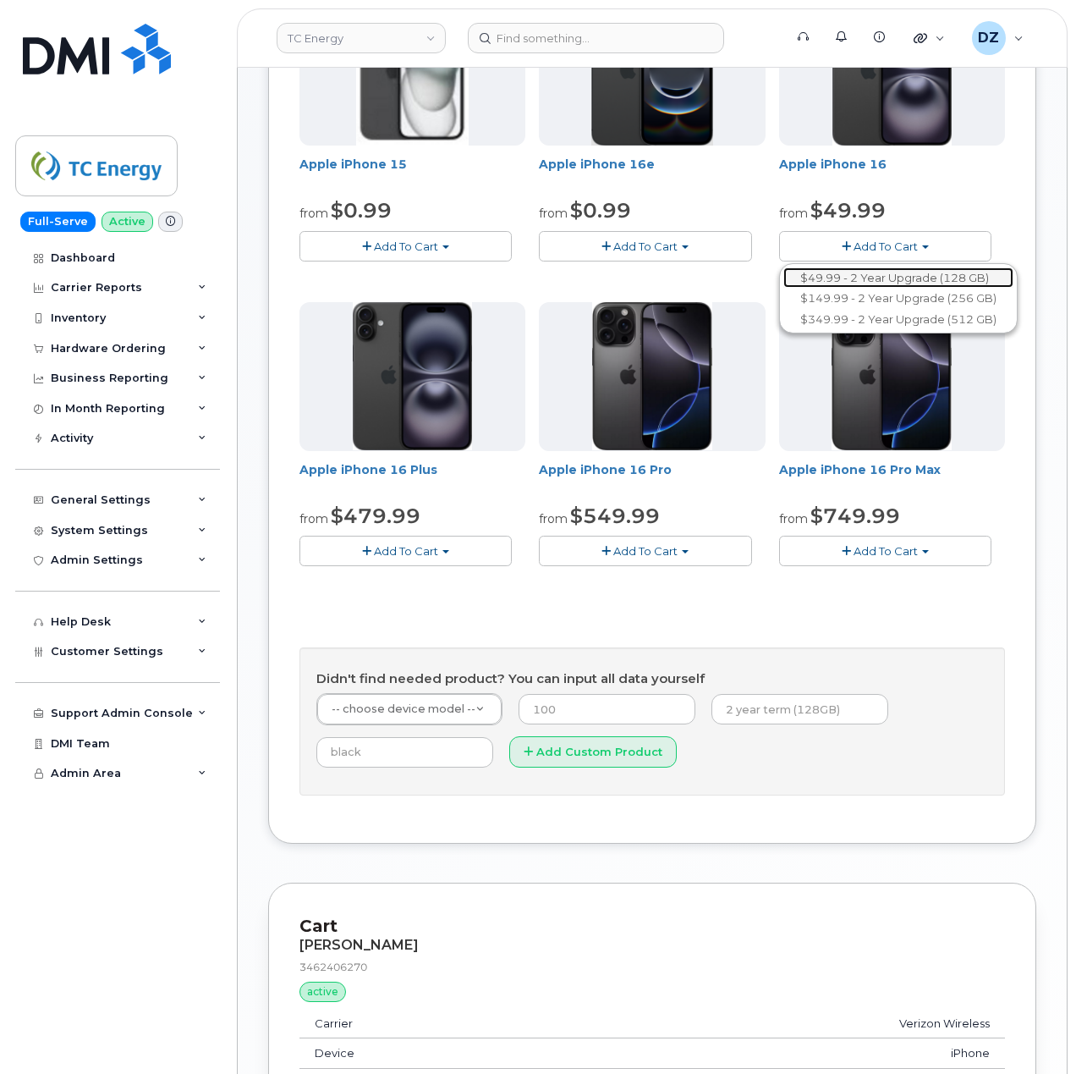
click at [904, 278] on link "$49.99 - 2 Year Upgrade (128 GB)" at bounding box center [899, 277] width 230 height 21
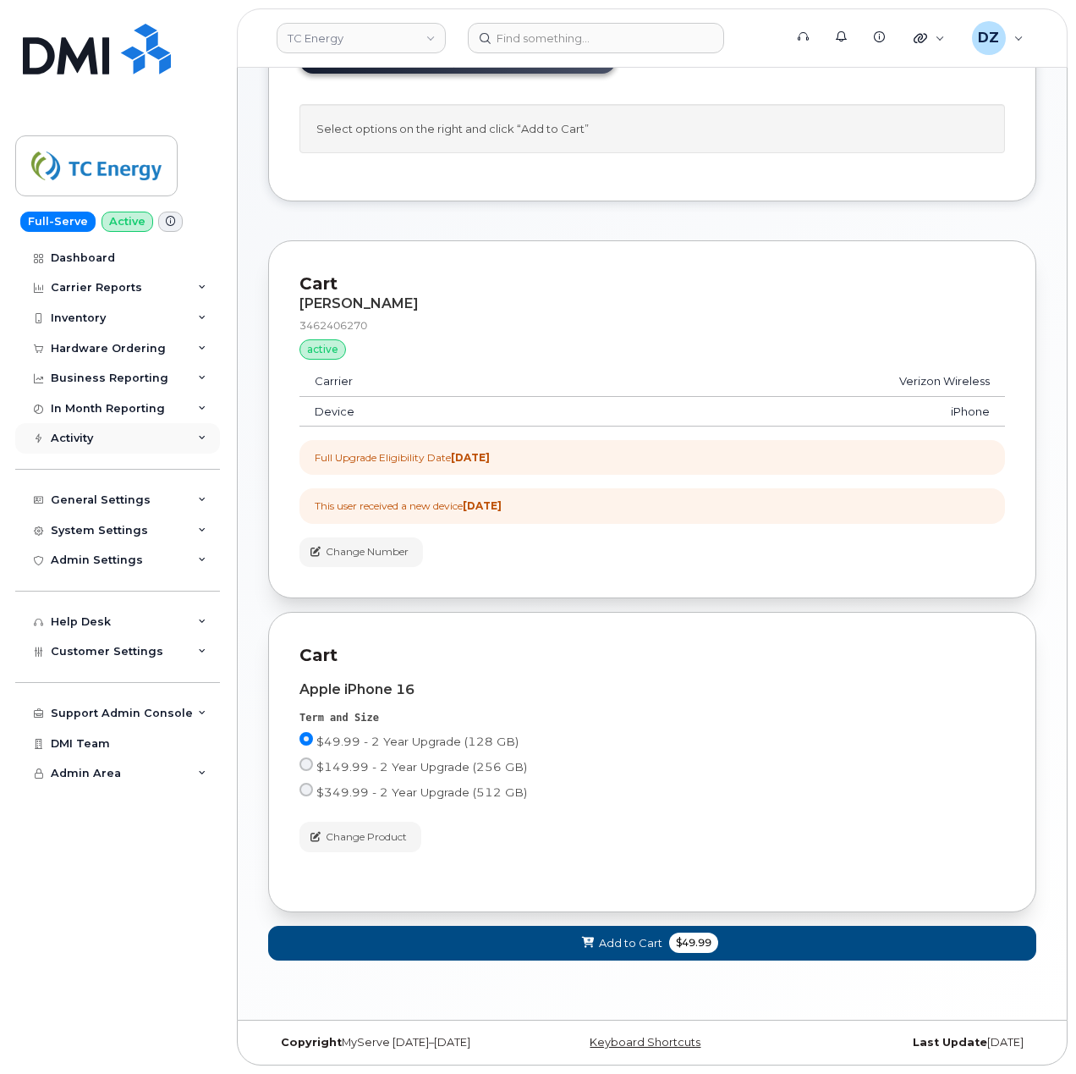
scroll to position [279, 0]
click at [661, 938] on button "Add to Cart $49.99" at bounding box center [652, 943] width 768 height 35
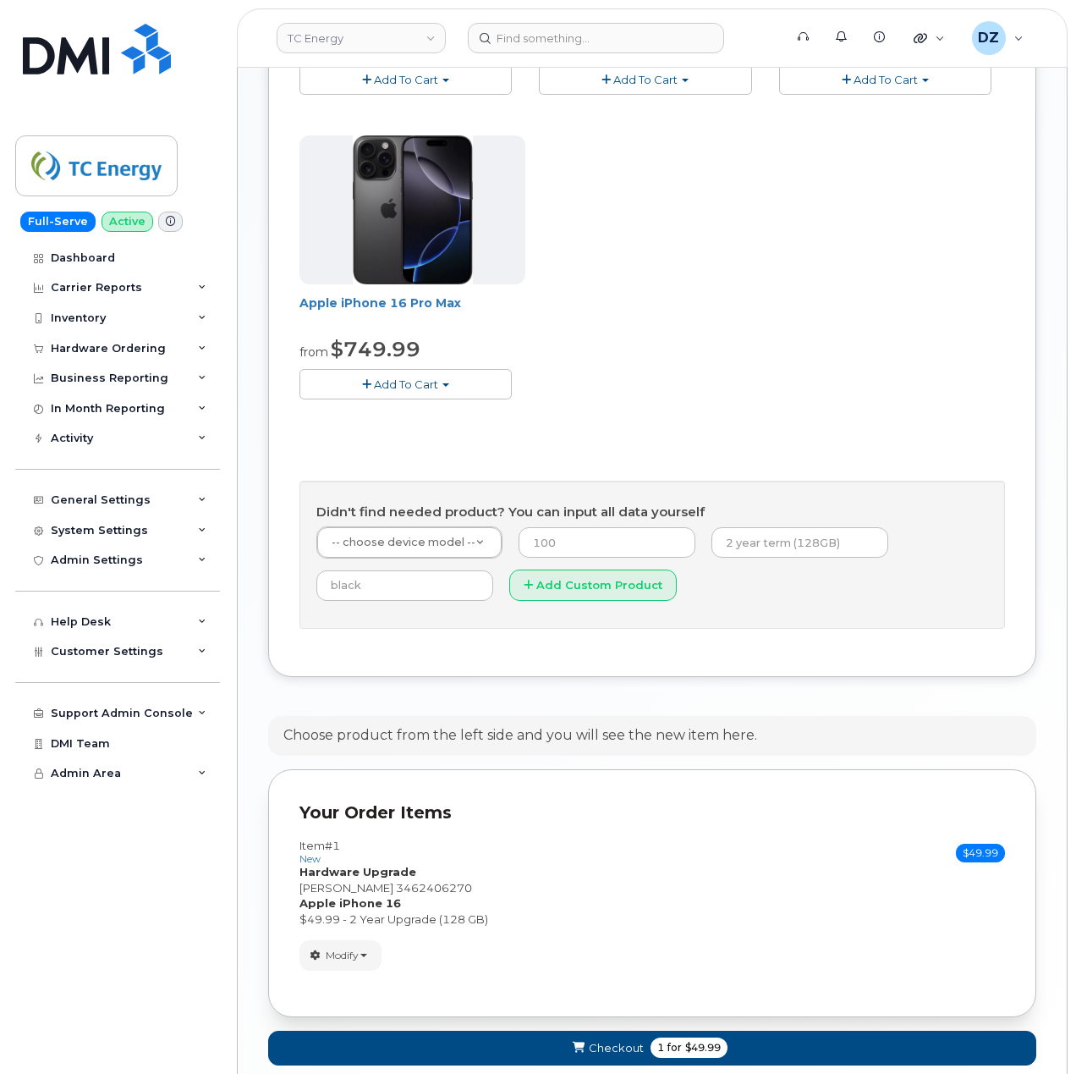
scroll to position [1020, 0]
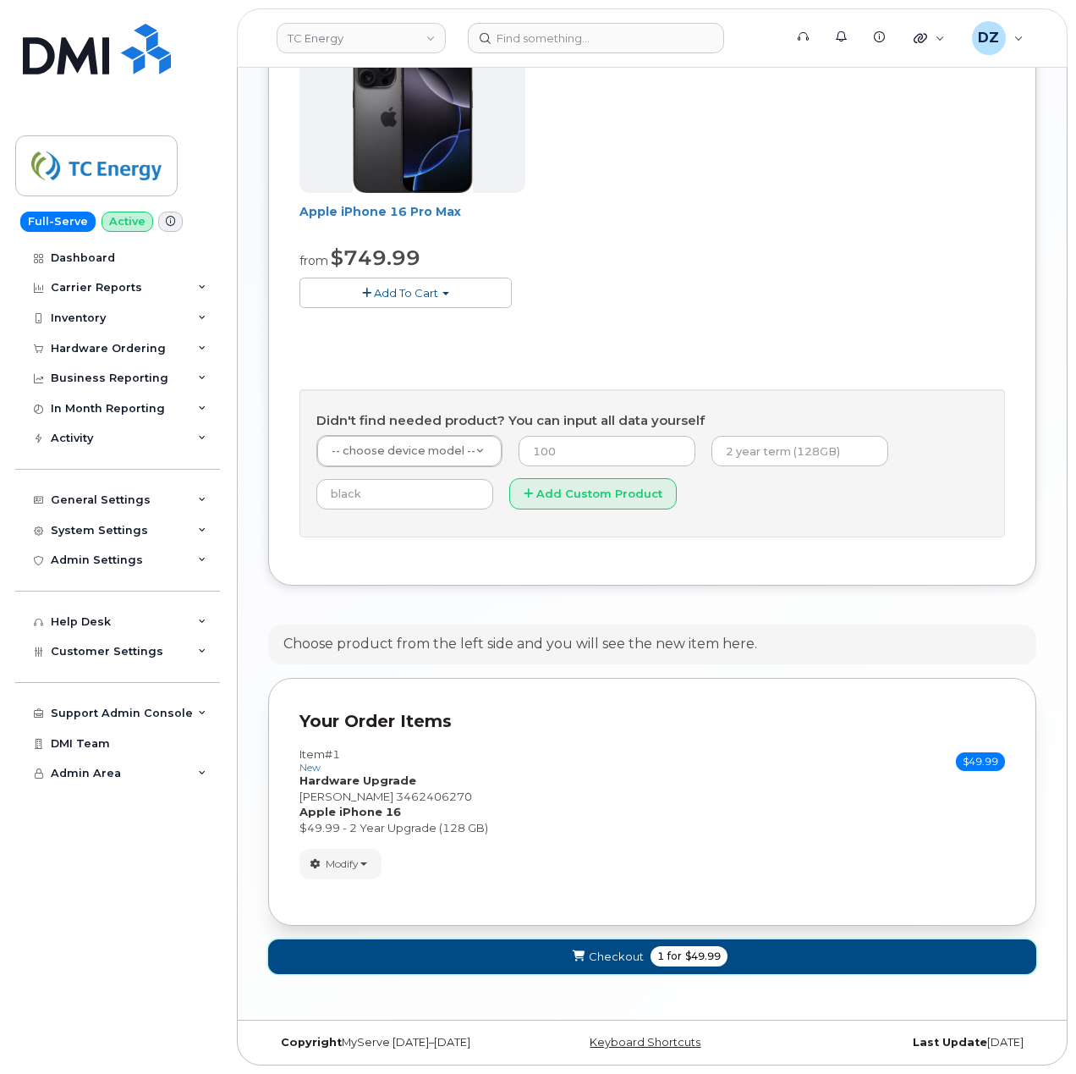
click at [653, 960] on span "1 for $49.99" at bounding box center [689, 956] width 77 height 20
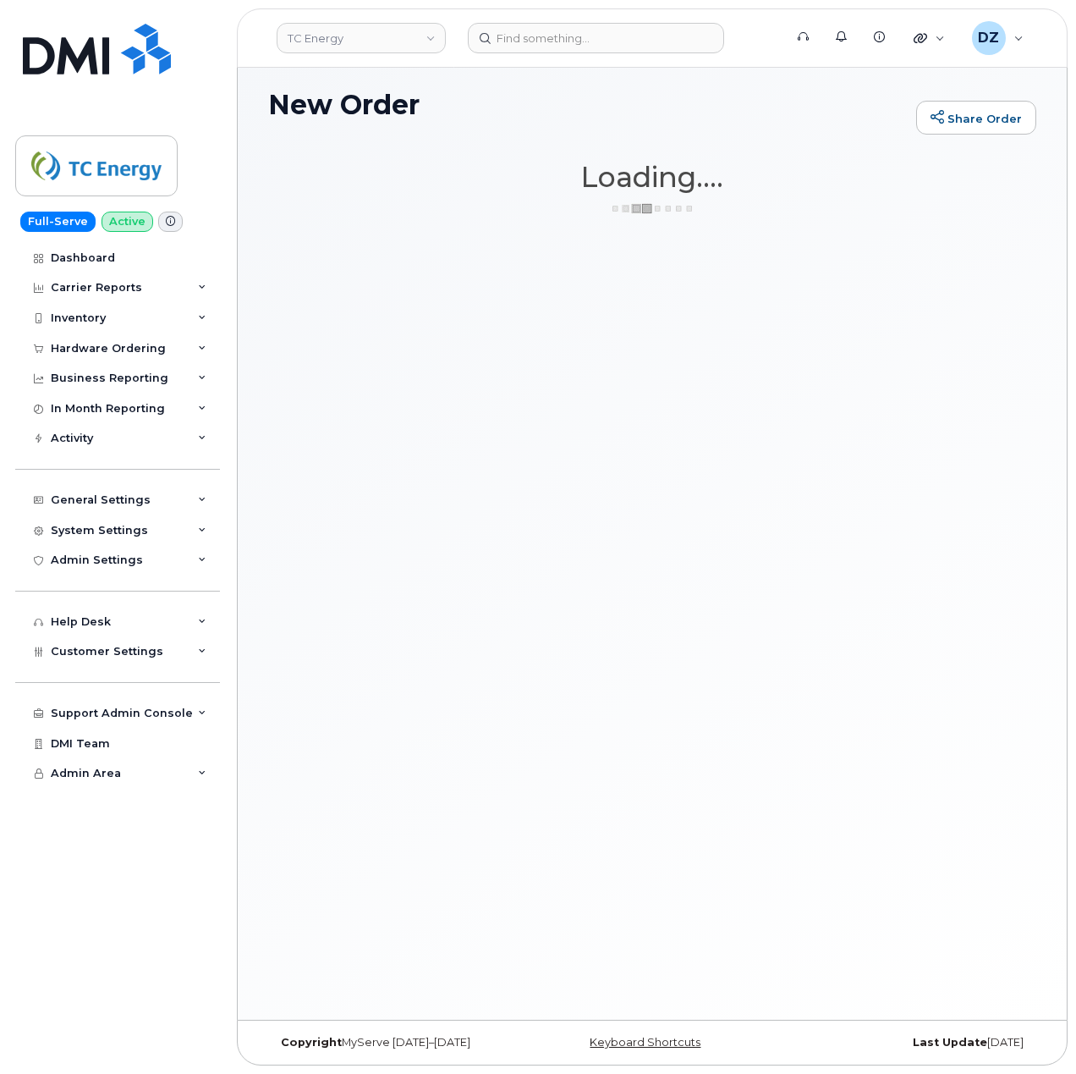
scroll to position [127, 0]
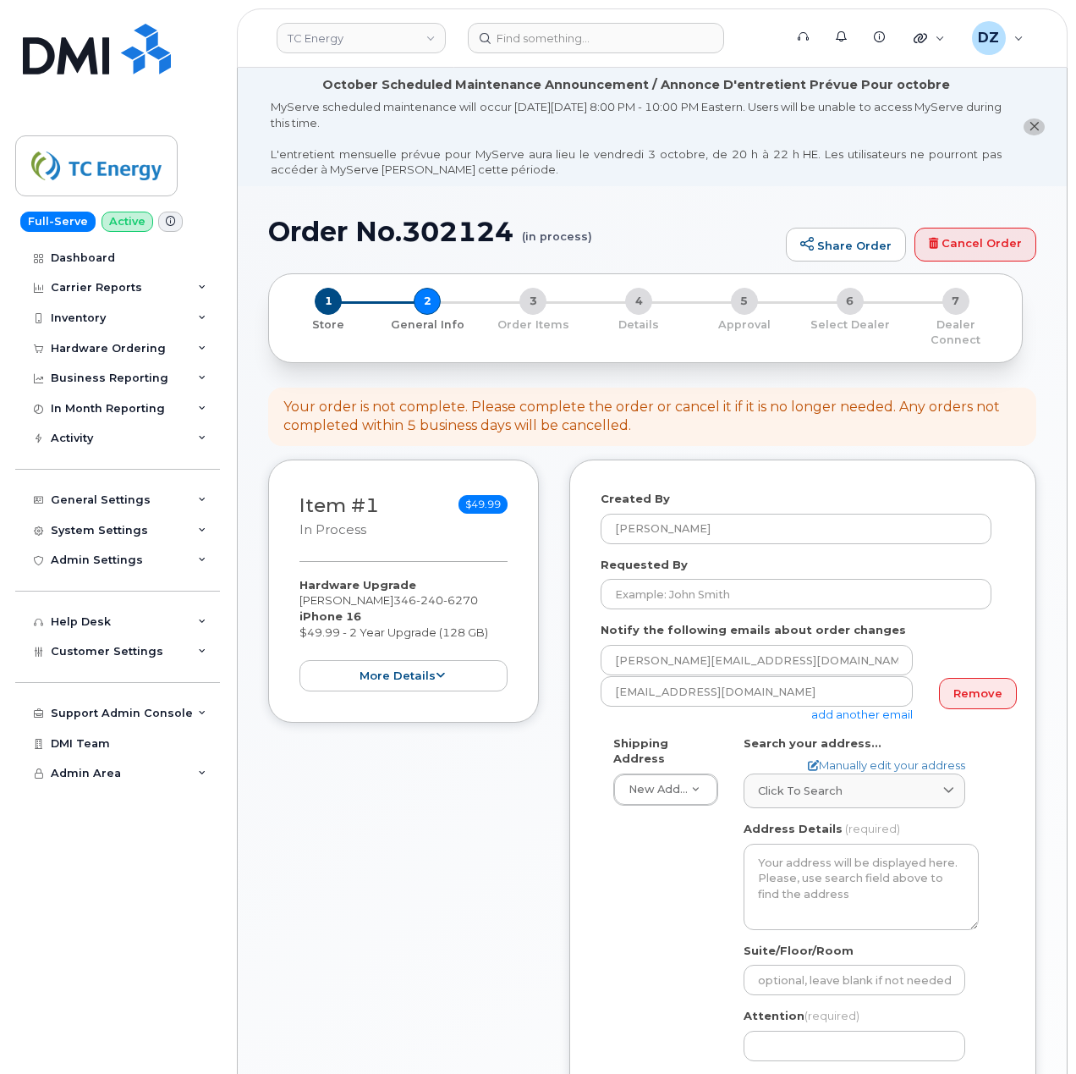
select select
click at [718, 579] on input "Requested By" at bounding box center [796, 594] width 391 height 30
paste input "SCTASK0696712"
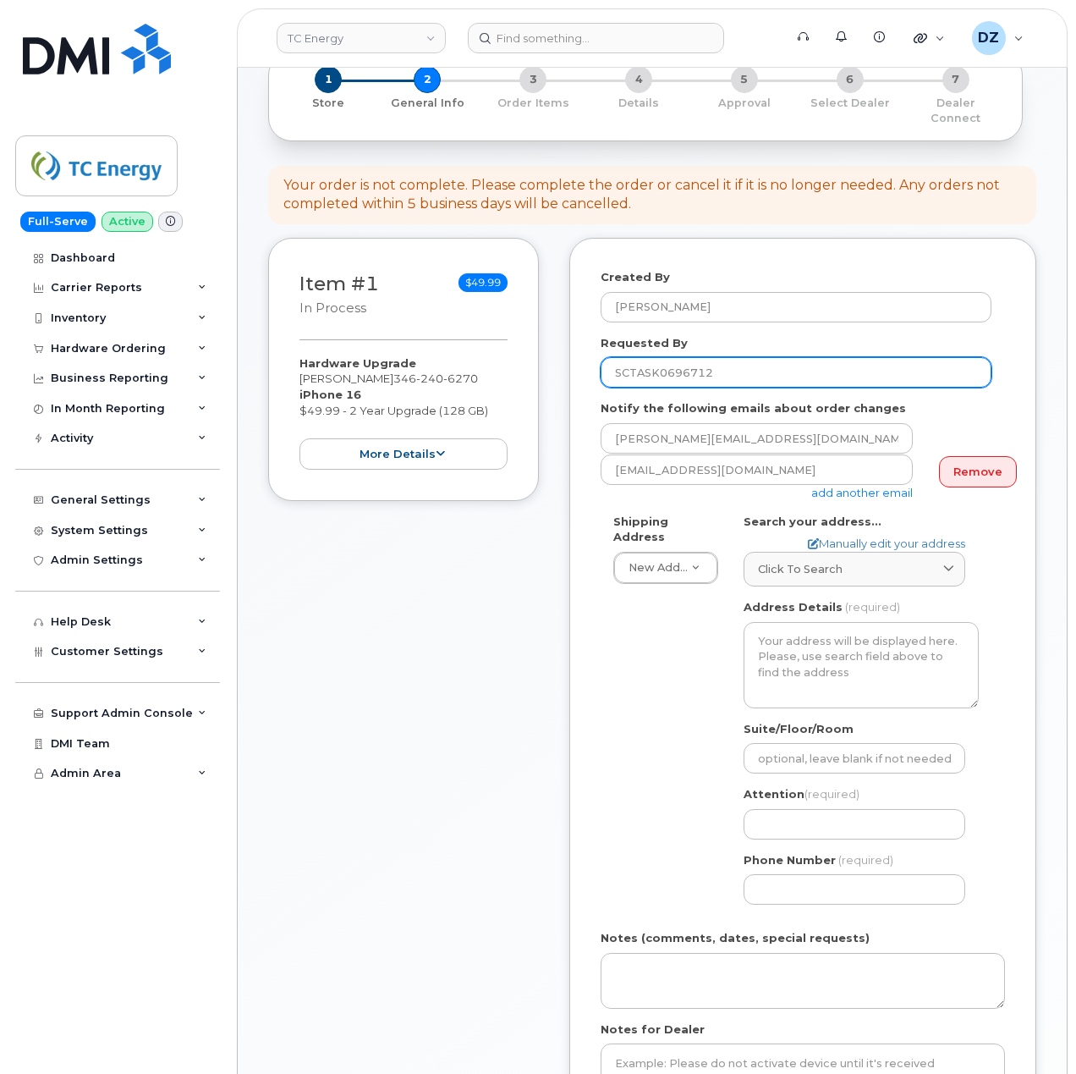
scroll to position [451, 0]
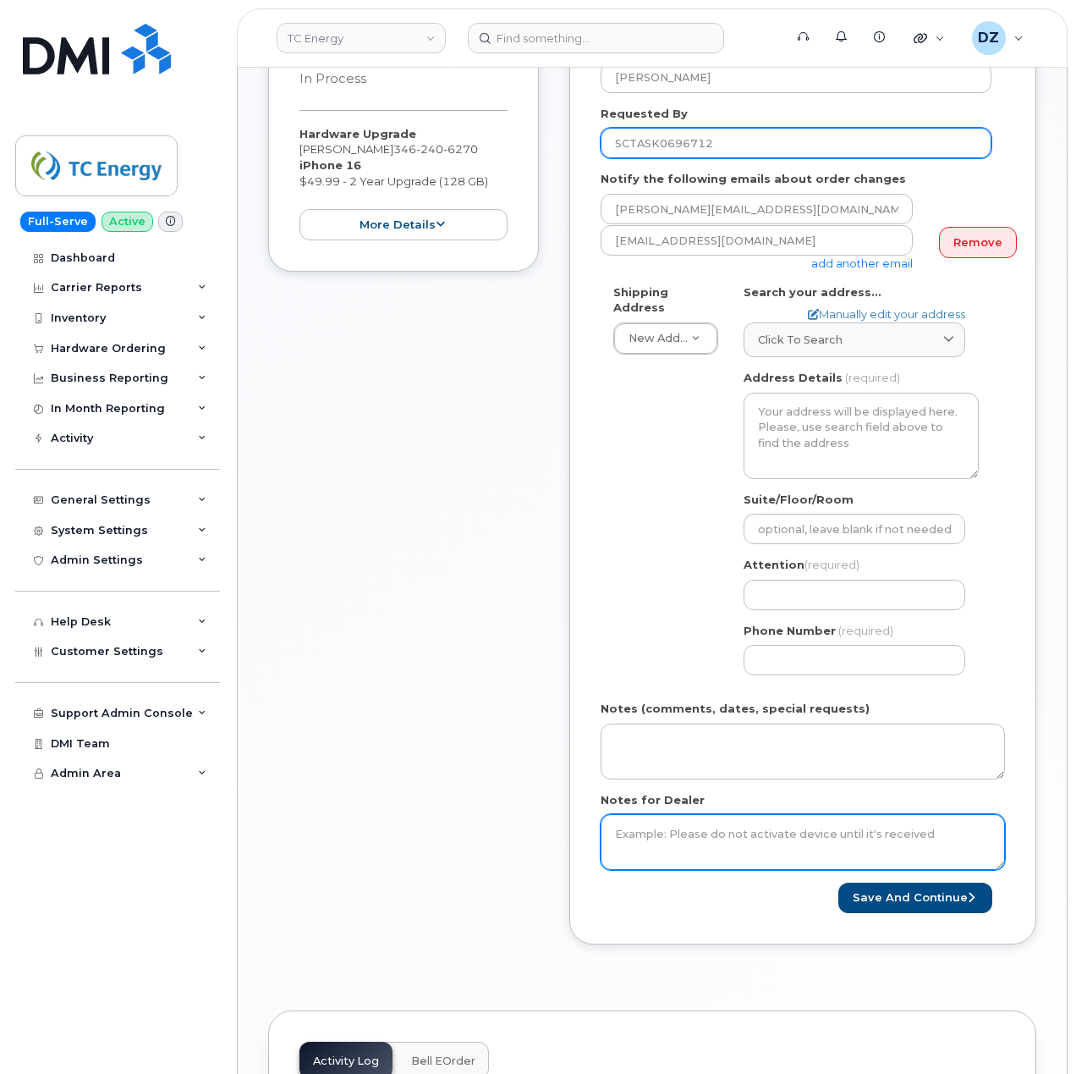
type input "SCTASK0696712"
click at [705, 830] on textarea "Notes for Dealer" at bounding box center [803, 842] width 404 height 56
paste textarea "SCTASK0696712"
type textarea "SCTASK0696712"
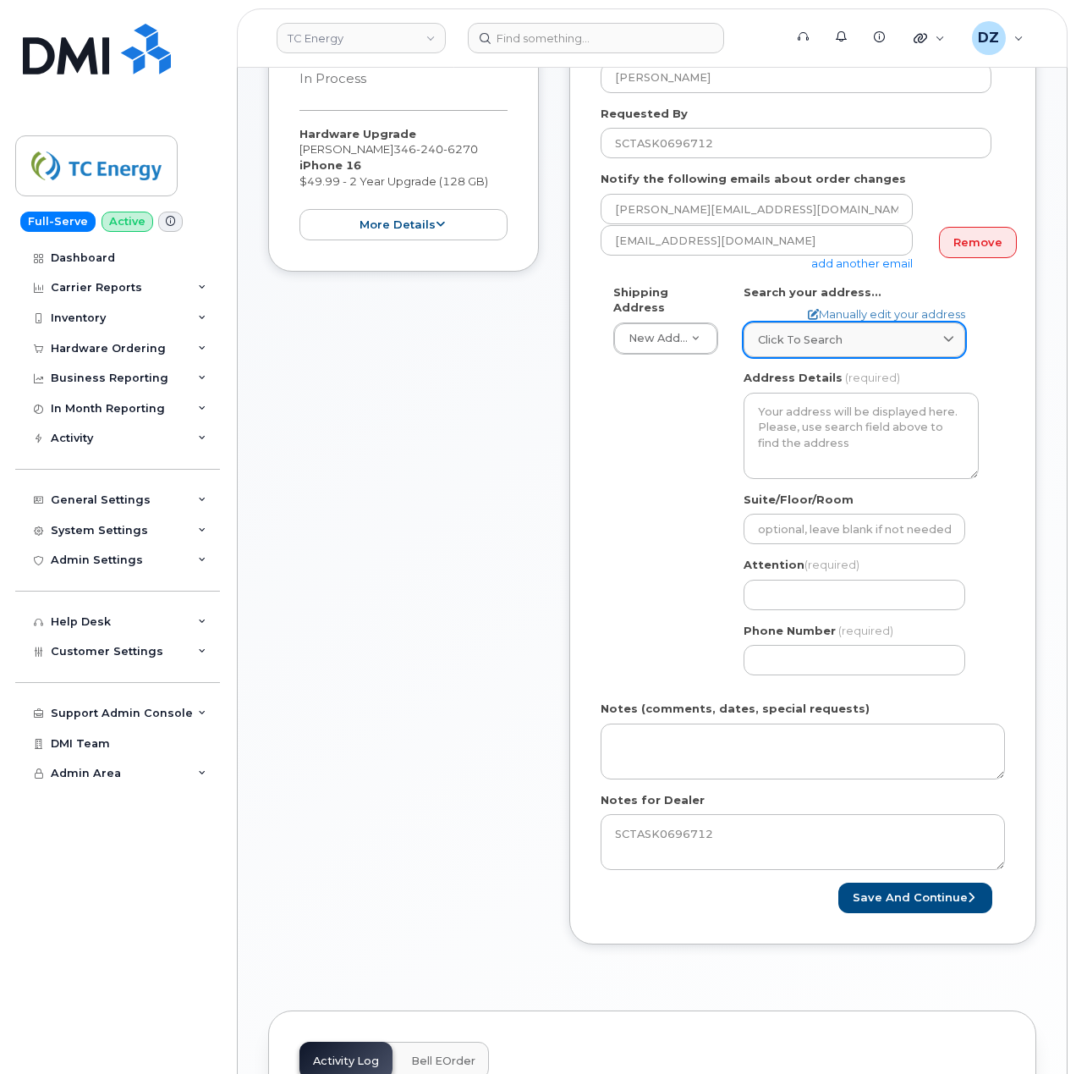
click at [807, 332] on span "Click to search" at bounding box center [800, 340] width 85 height 16
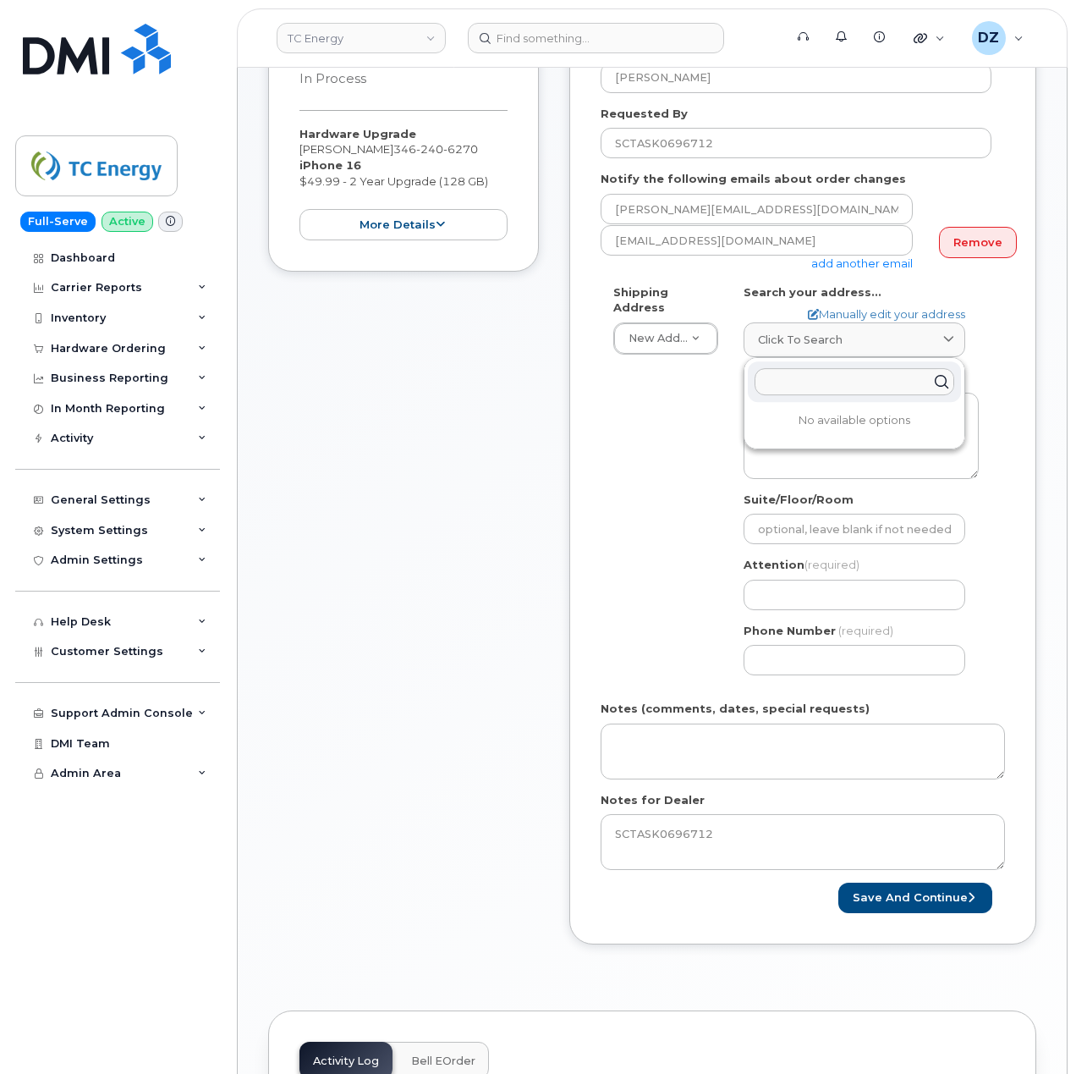
paste input "700 Louisiana St"
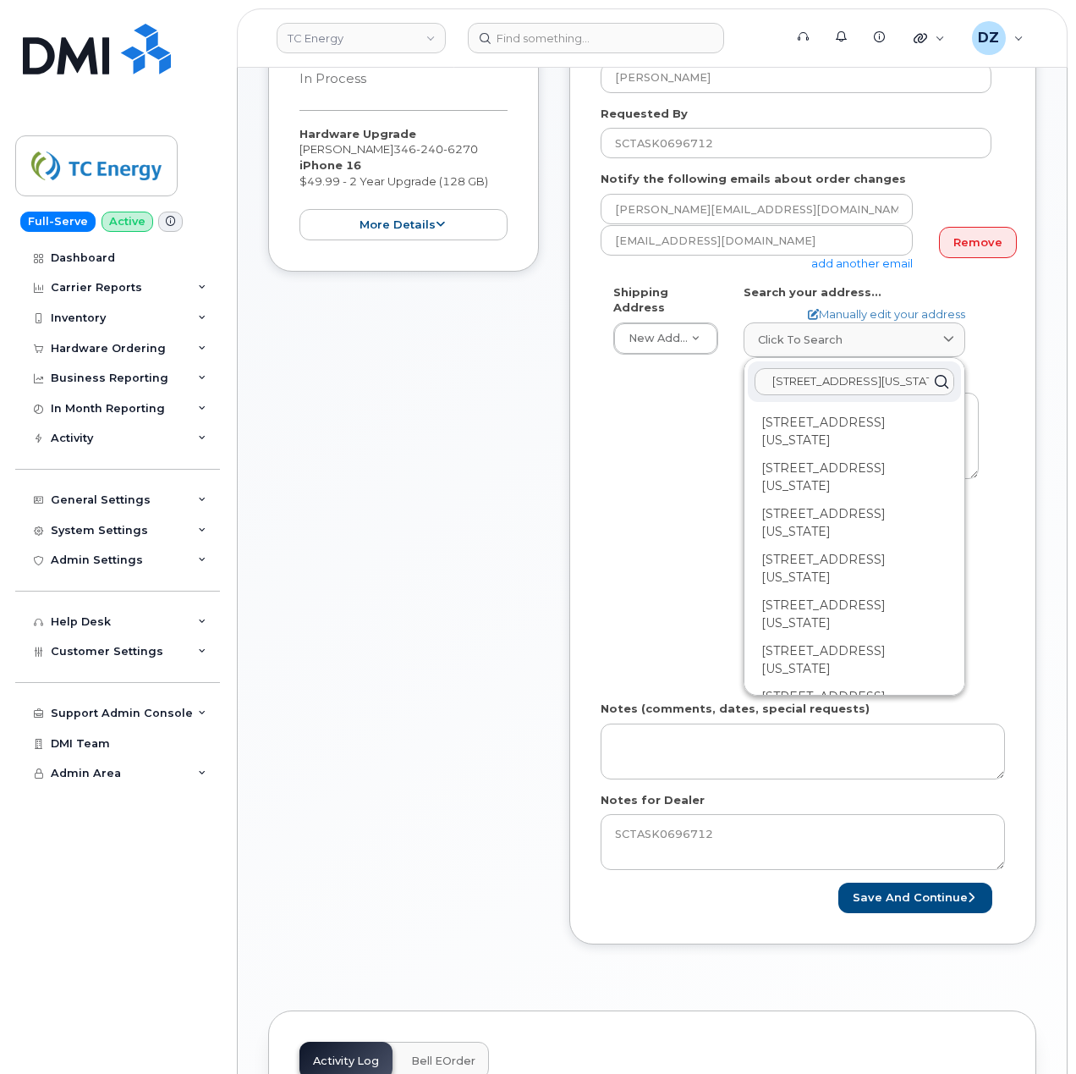
click at [888, 368] on input "700 Louisiana St" at bounding box center [855, 381] width 200 height 27
paste input "Houston"
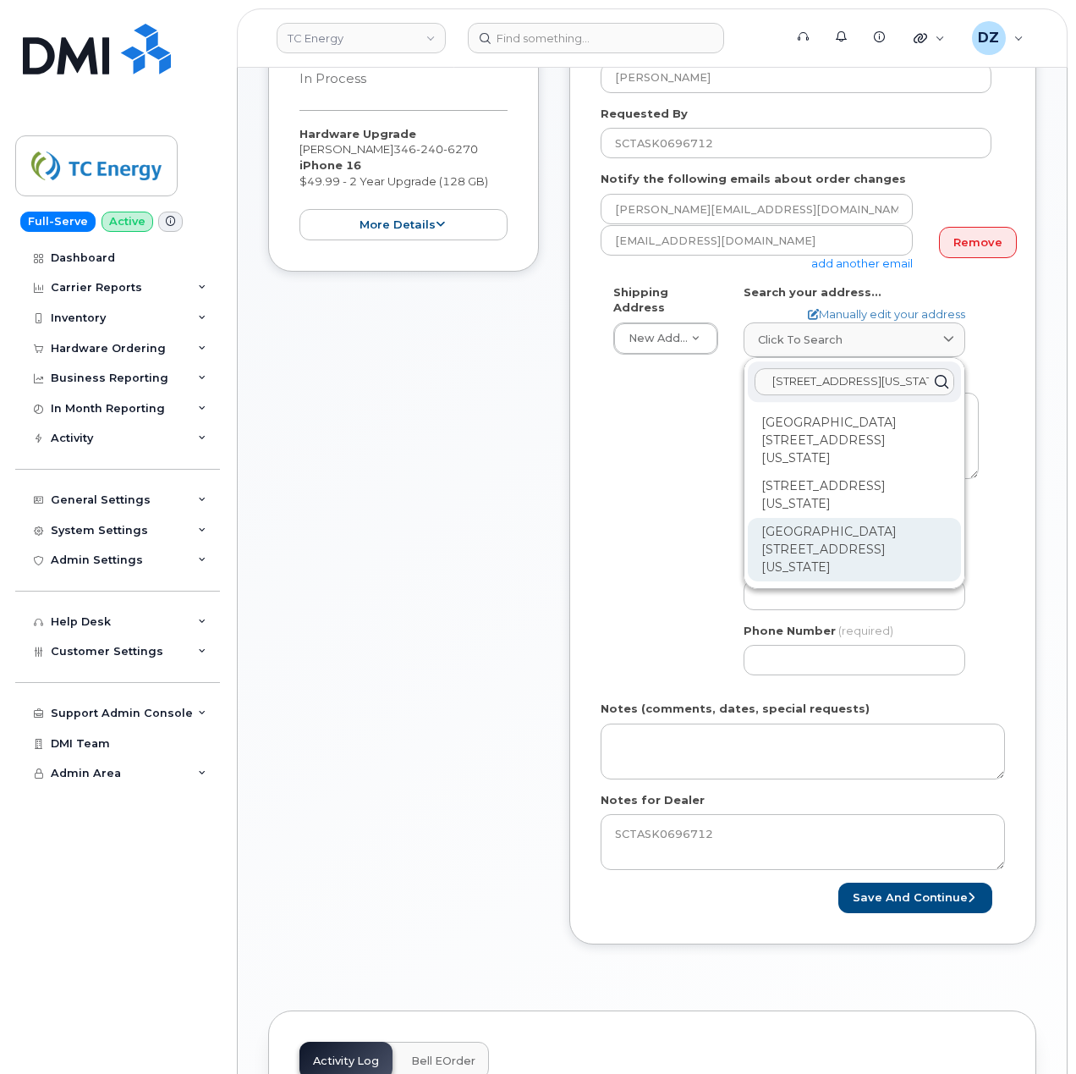
type input "700 Louisiana St Houston"
click at [844, 518] on div "Ncnb Center 700 Louisiana St Houston TX 77002-2700" at bounding box center [854, 549] width 213 height 63
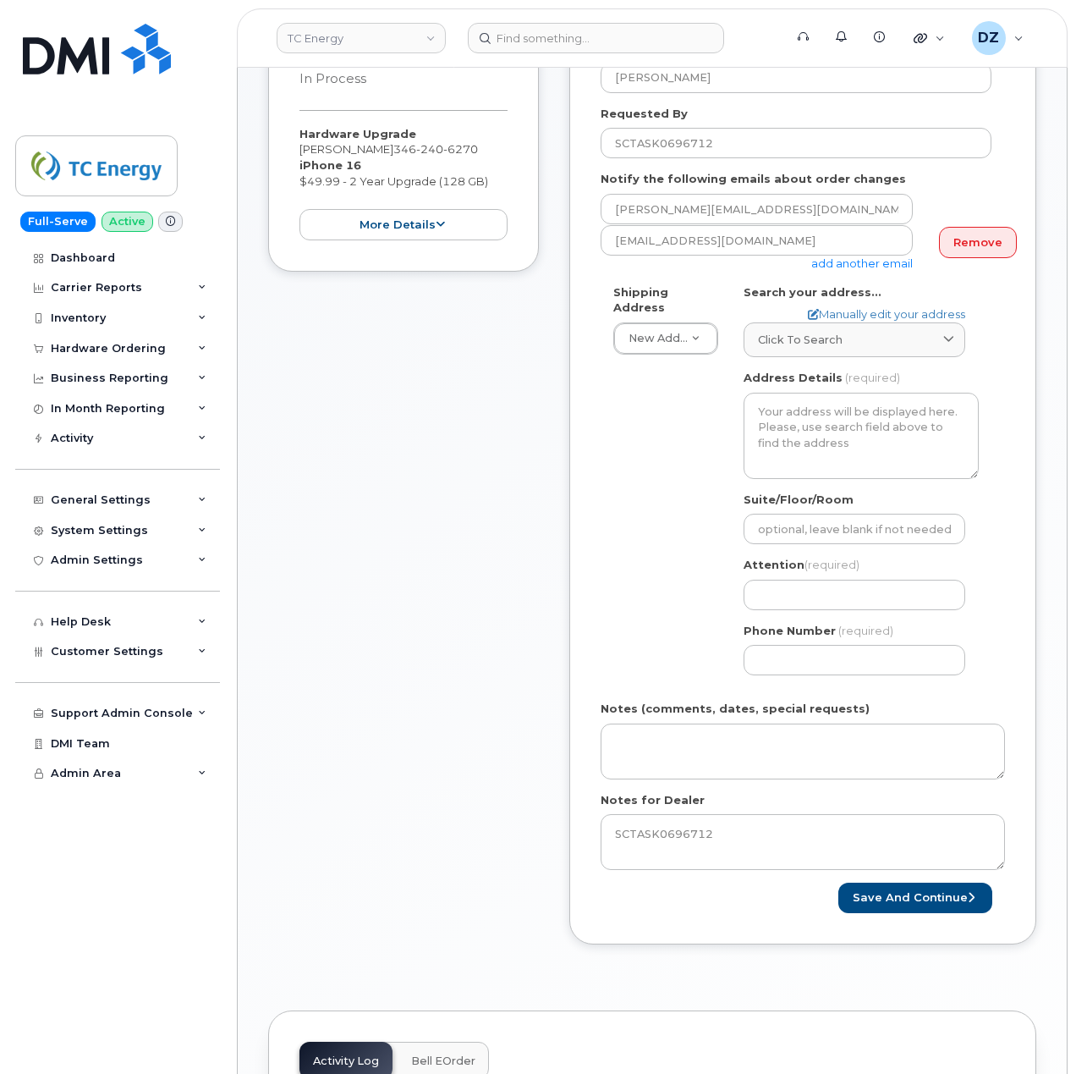
select select
type textarea "Ncnb Center 700 Louisiana St HOUSTON TX 77002-2700 UNITED STATES"
click at [867, 521] on input "Suite/Floor/Room" at bounding box center [855, 529] width 222 height 30
paste input "RM 9109"
select select
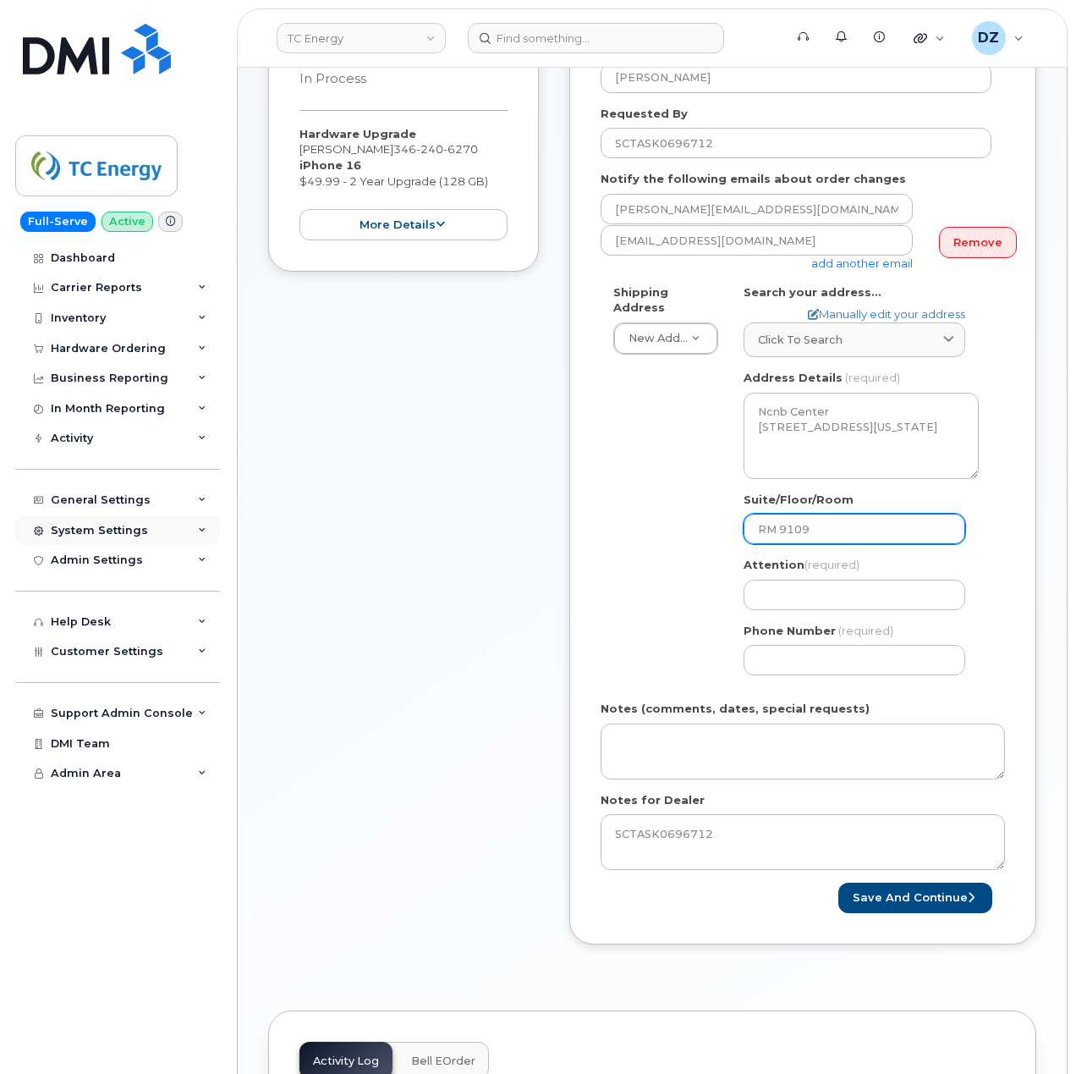
type input "RM 9109"
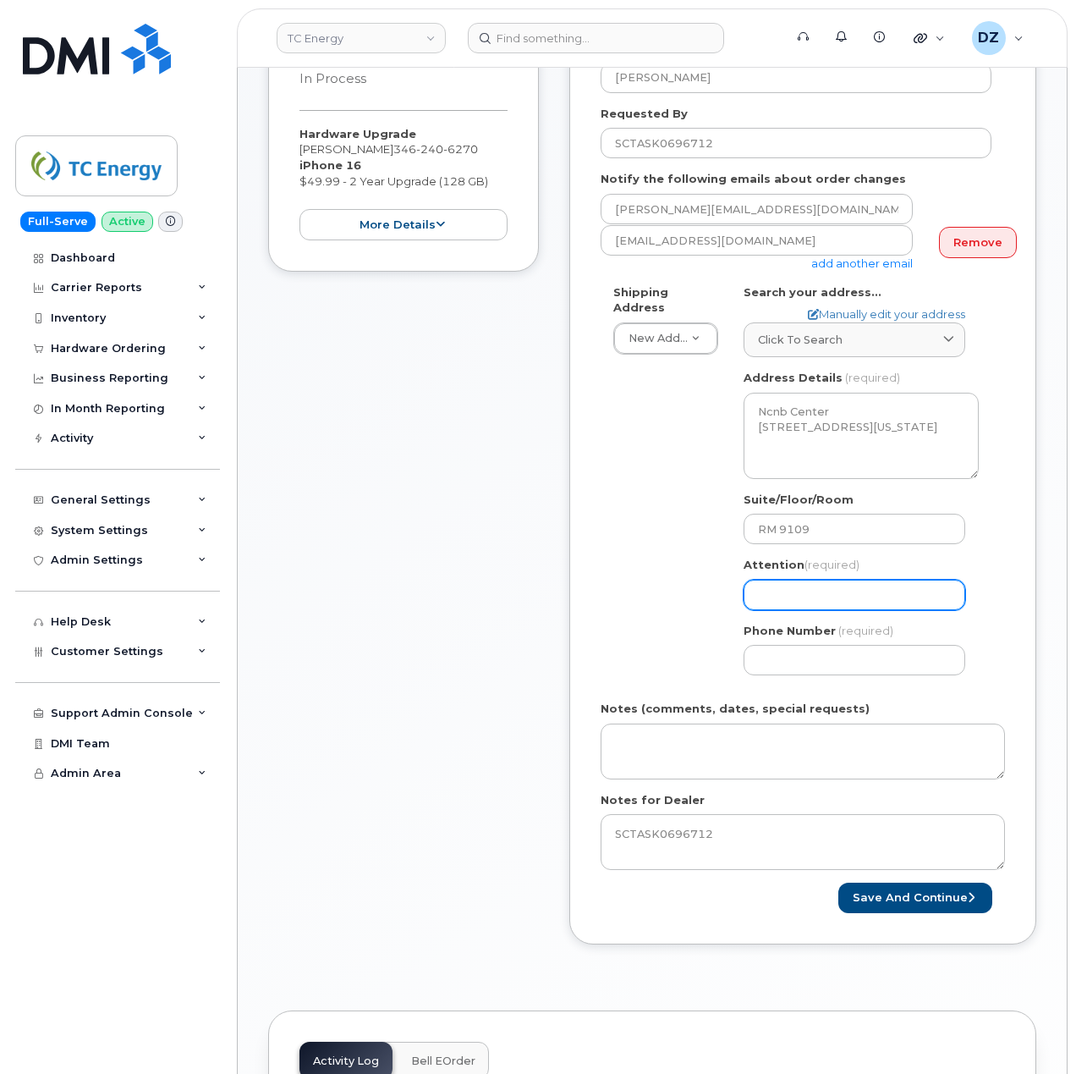
click at [812, 594] on input "Attention (required)" at bounding box center [855, 595] width 222 height 30
paste input "Brendan Marlborough"
type input "Brendan Marlborough"
select select
type input "Brendan Marlborough"
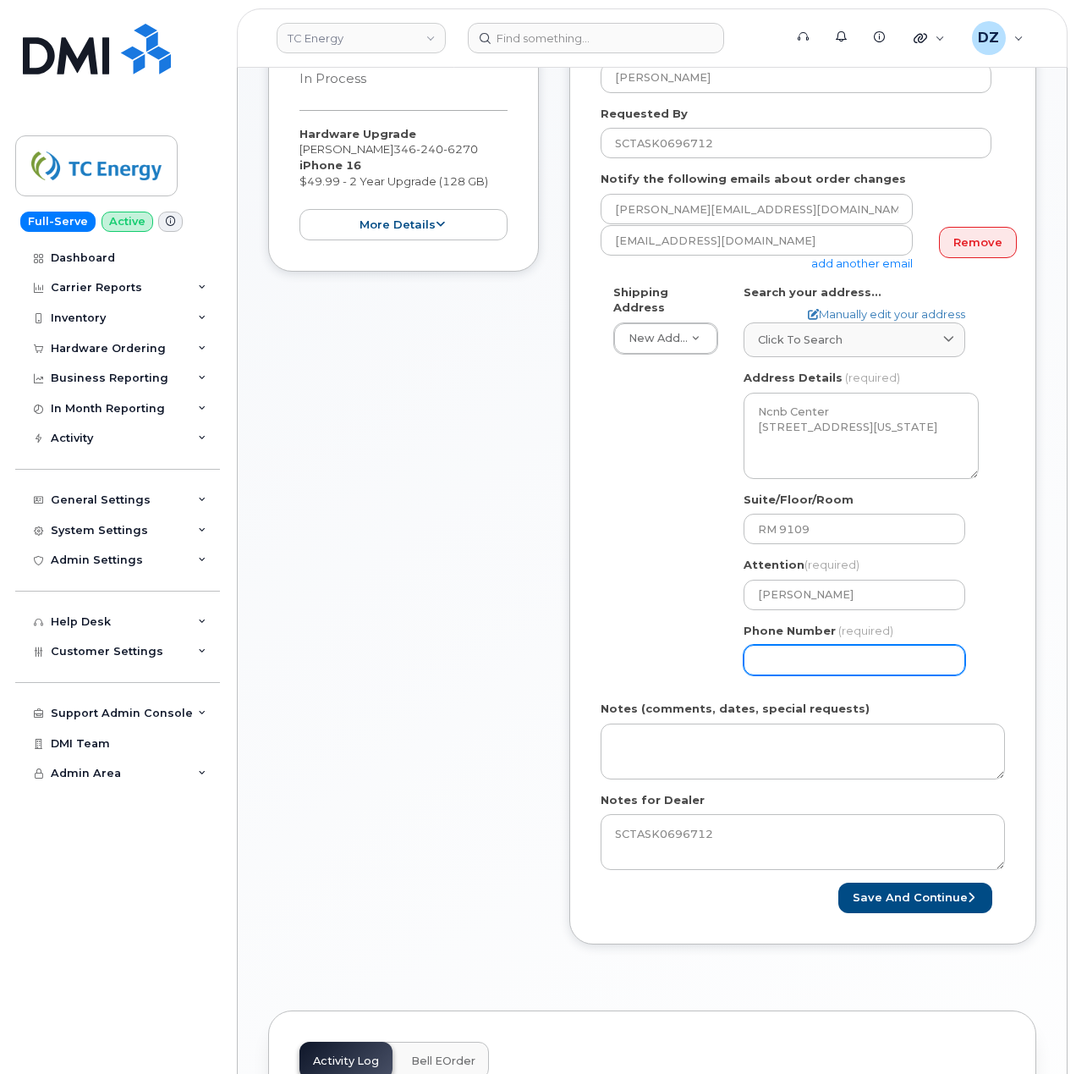
click at [786, 650] on input "Phone Number" at bounding box center [855, 660] width 222 height 30
type input "513354115"
select select
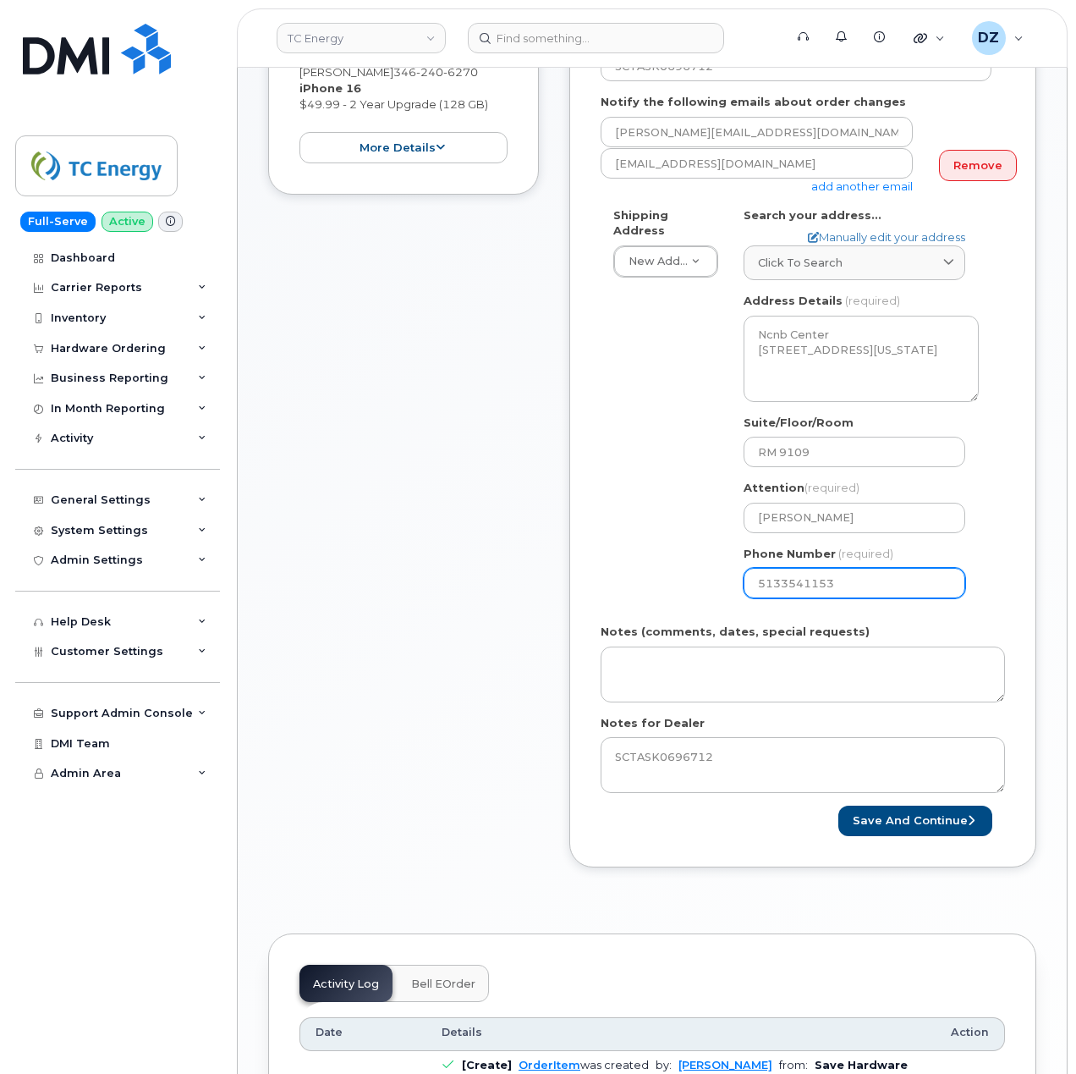
scroll to position [602, 0]
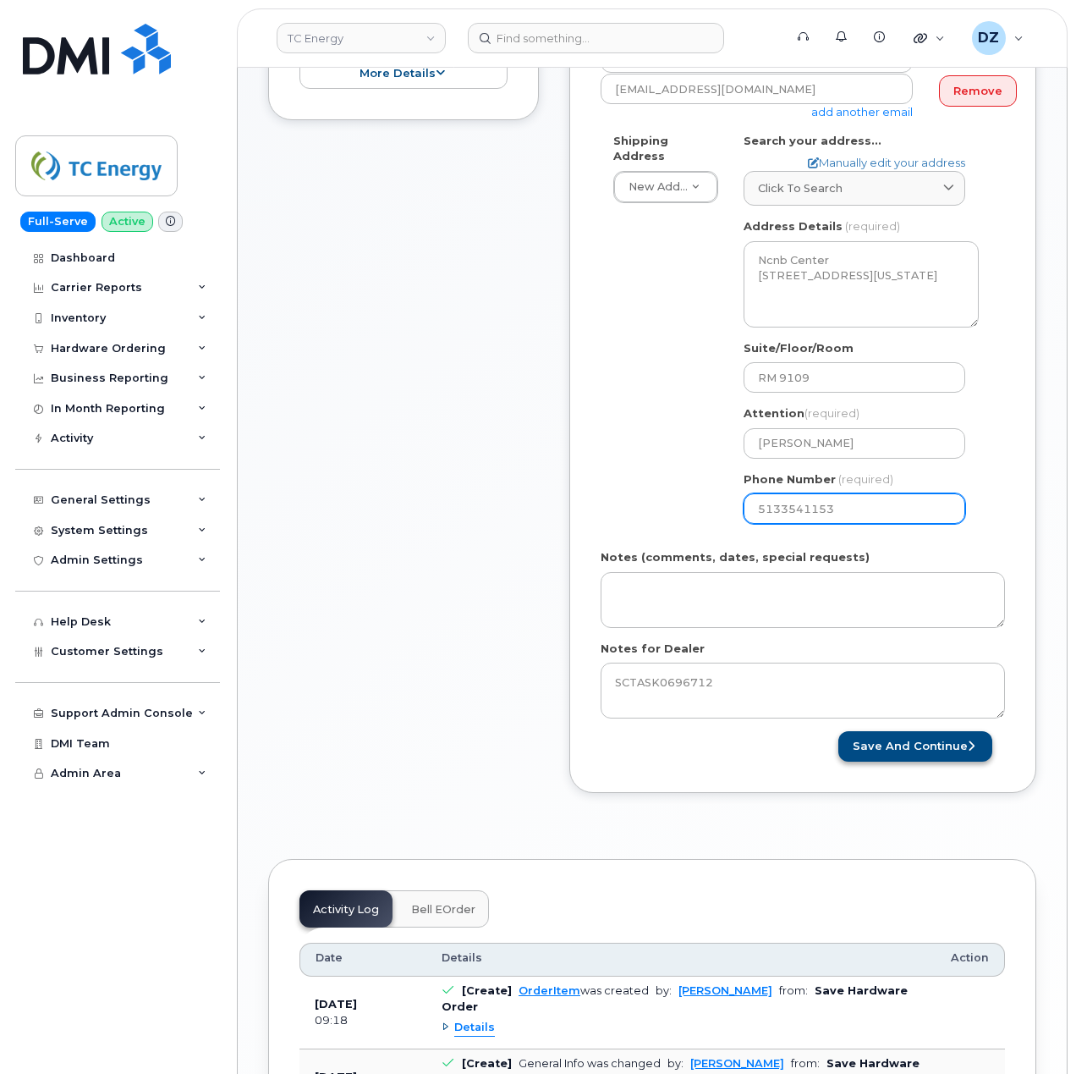
type input "5133541153"
click at [902, 732] on button "Save and Continue" at bounding box center [916, 746] width 154 height 31
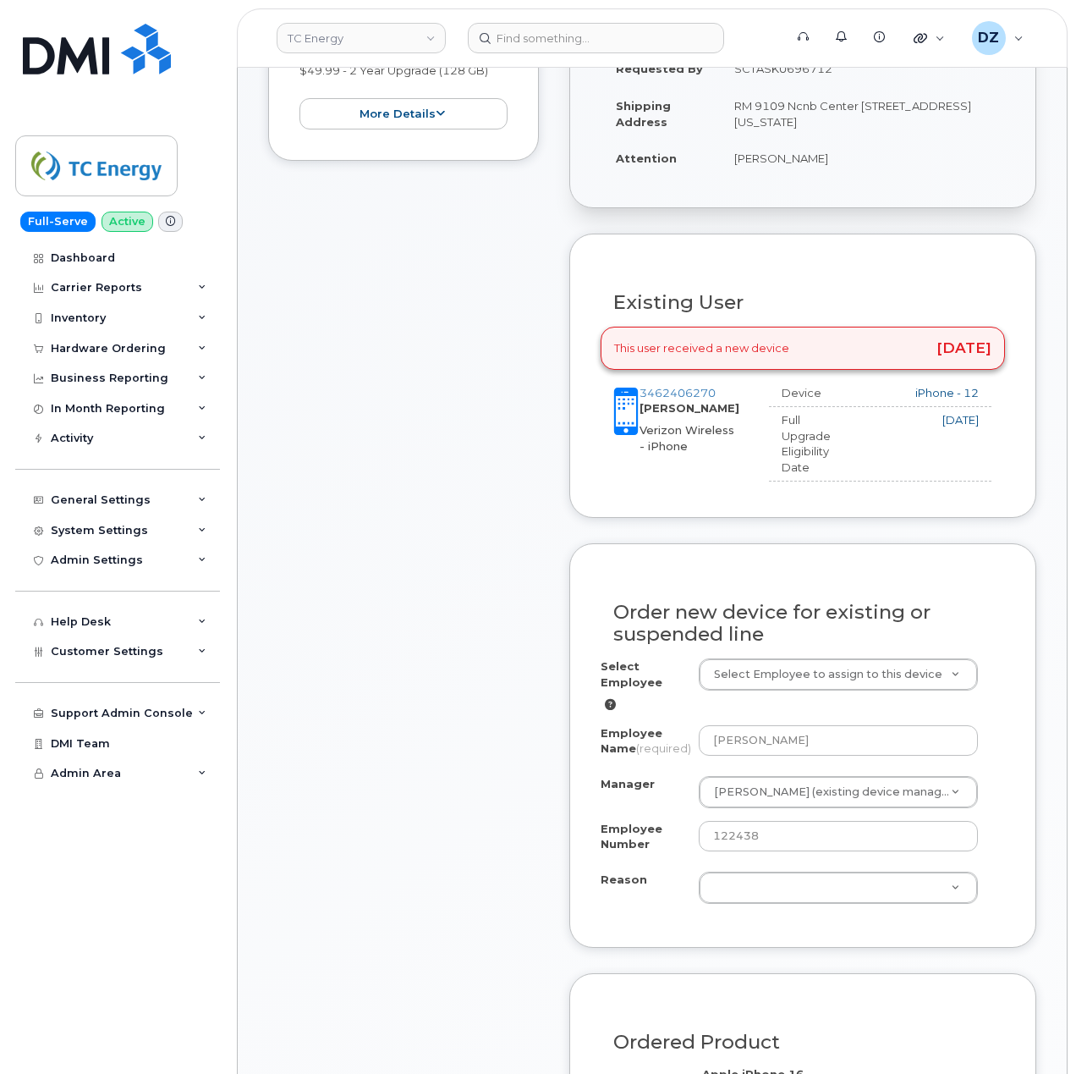
scroll to position [789, 0]
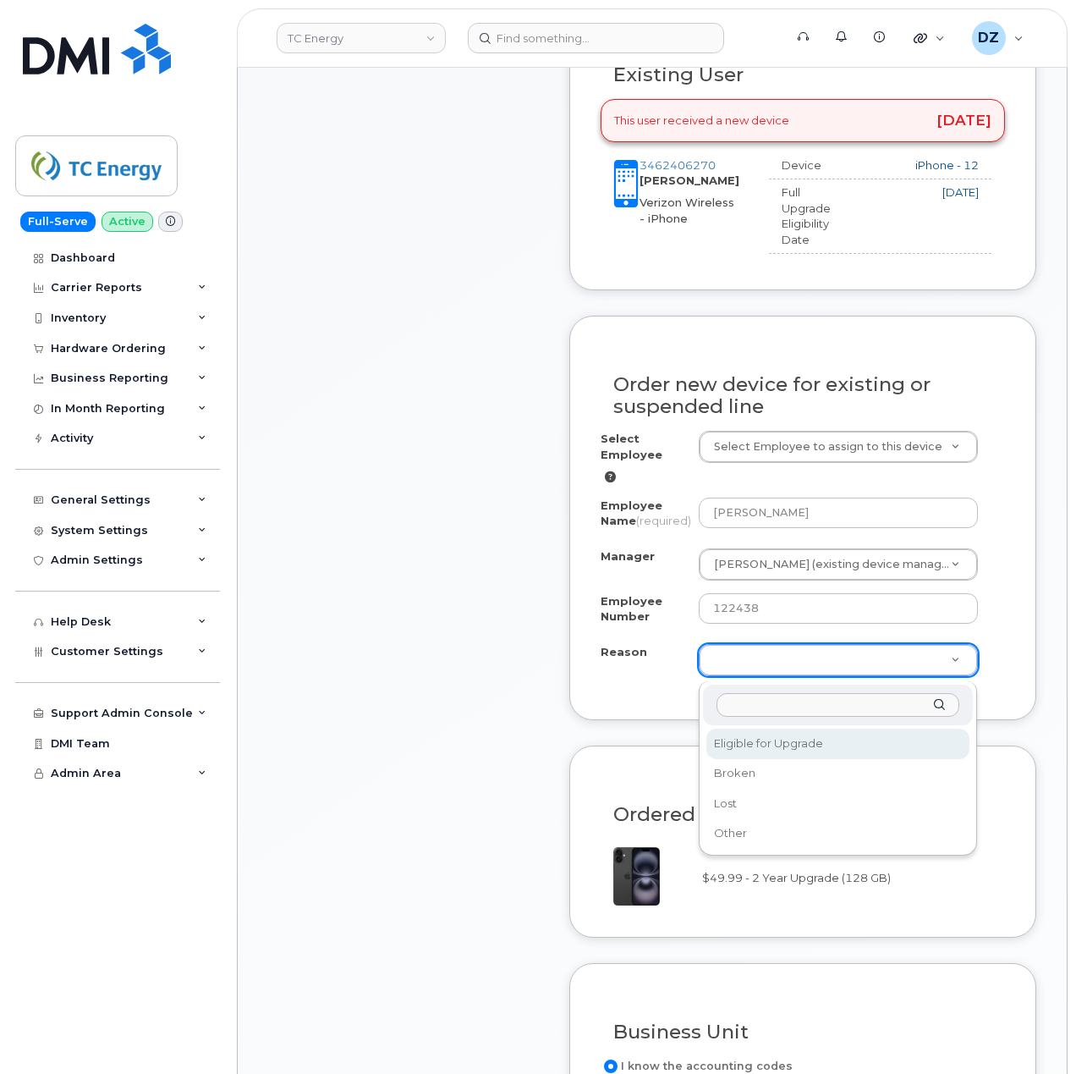
select select "eligible_for_upgrade"
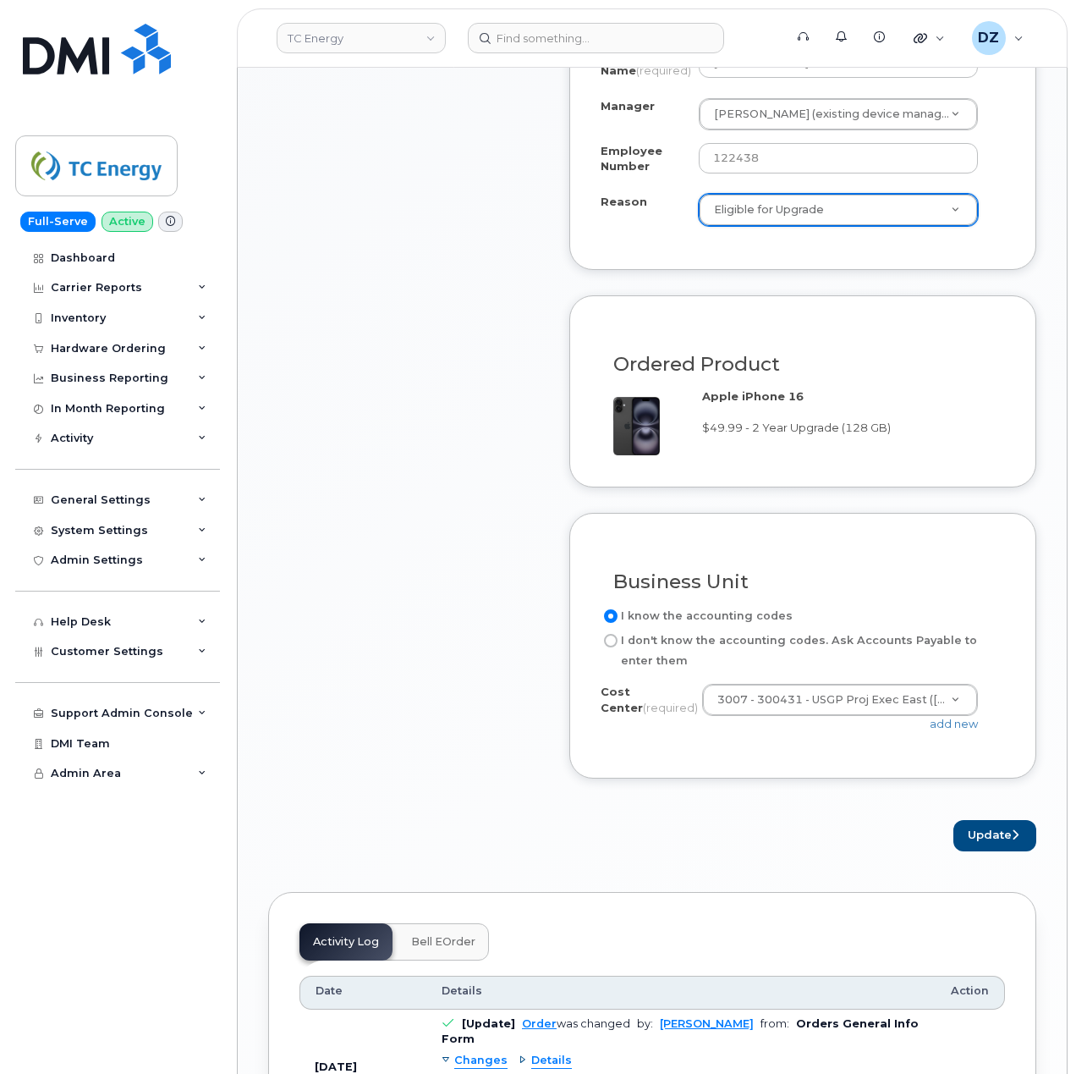
scroll to position [1240, 0]
click at [1003, 840] on button "Update" at bounding box center [995, 834] width 83 height 31
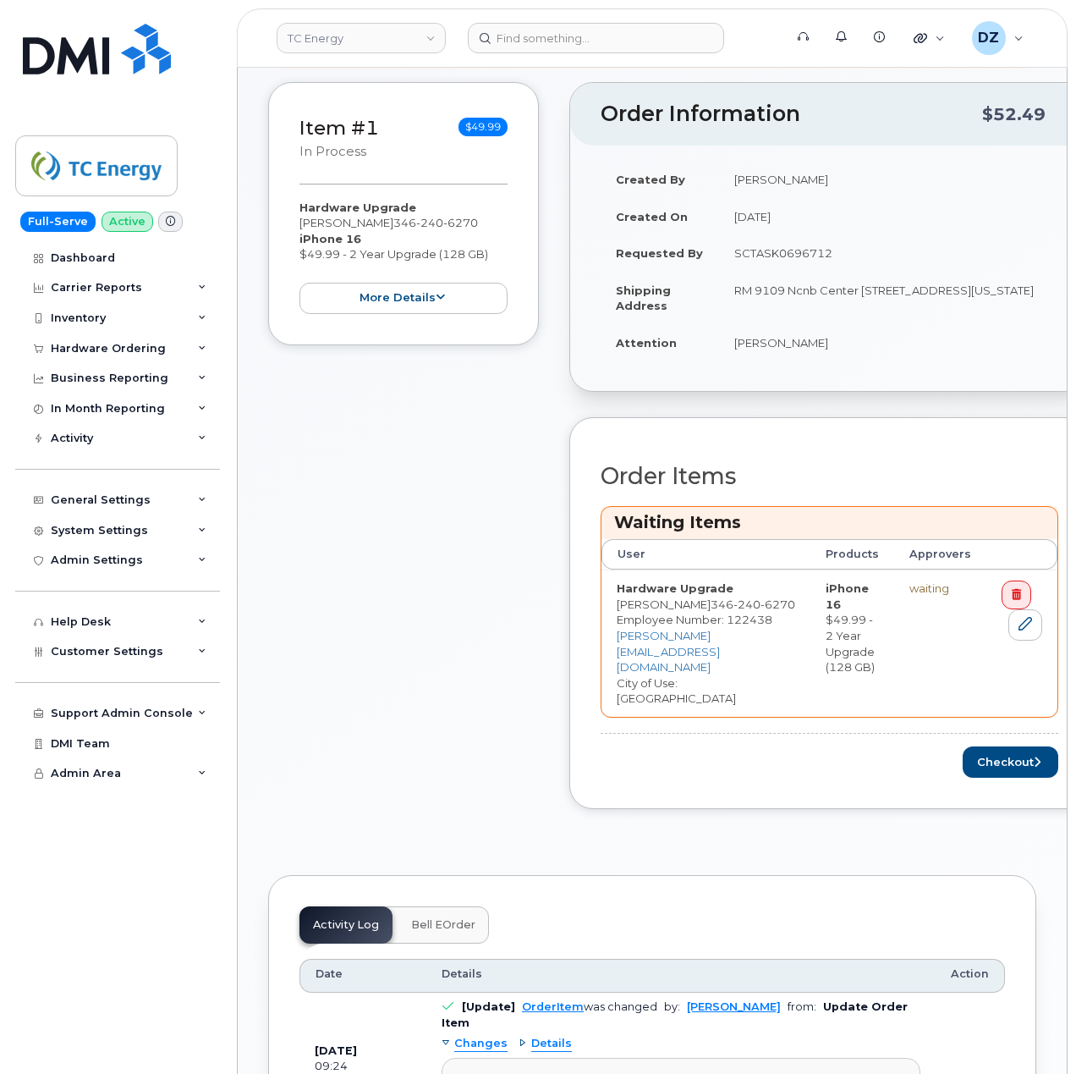
scroll to position [451, 0]
click at [1017, 745] on button "Checkout" at bounding box center [1011, 760] width 96 height 31
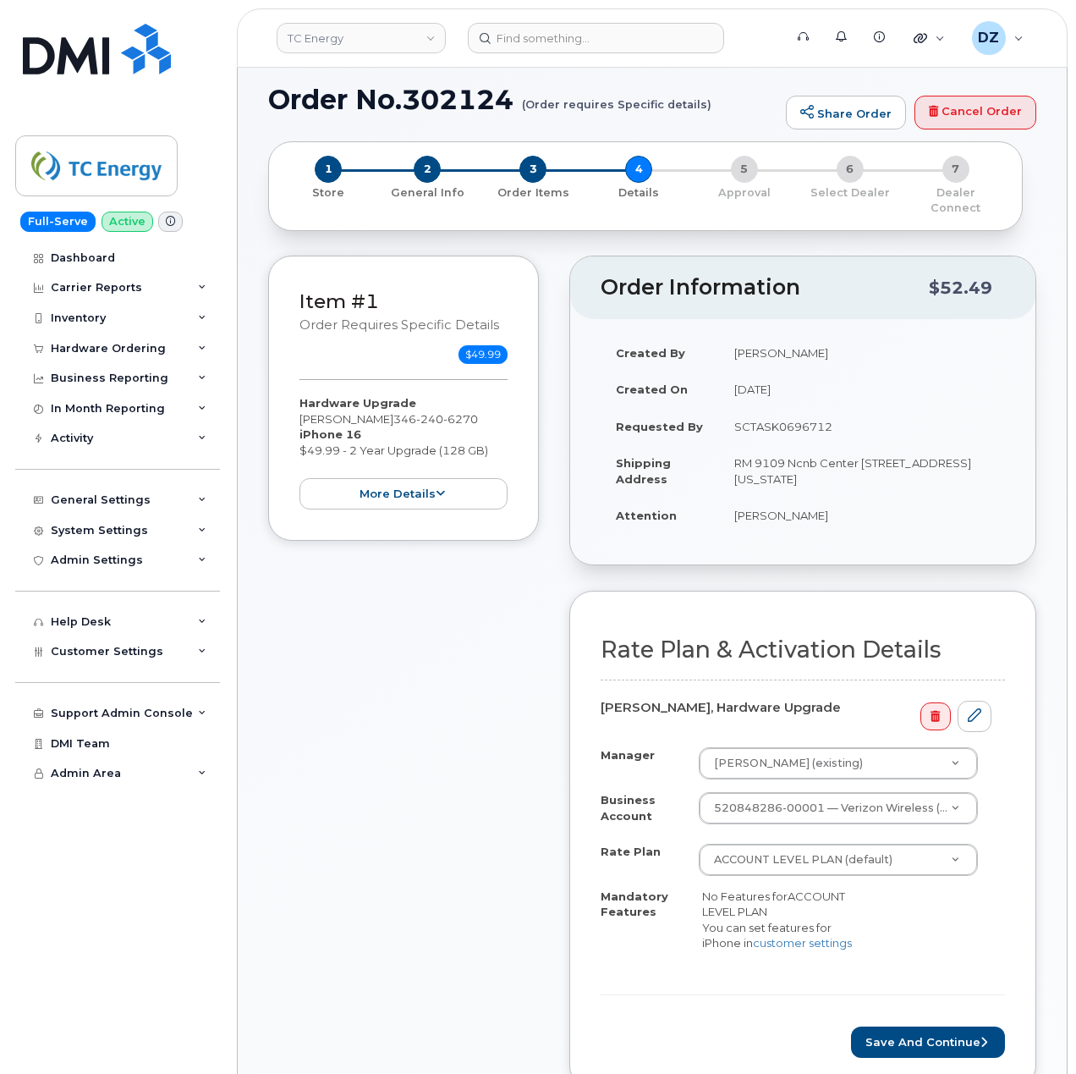
scroll to position [338, 0]
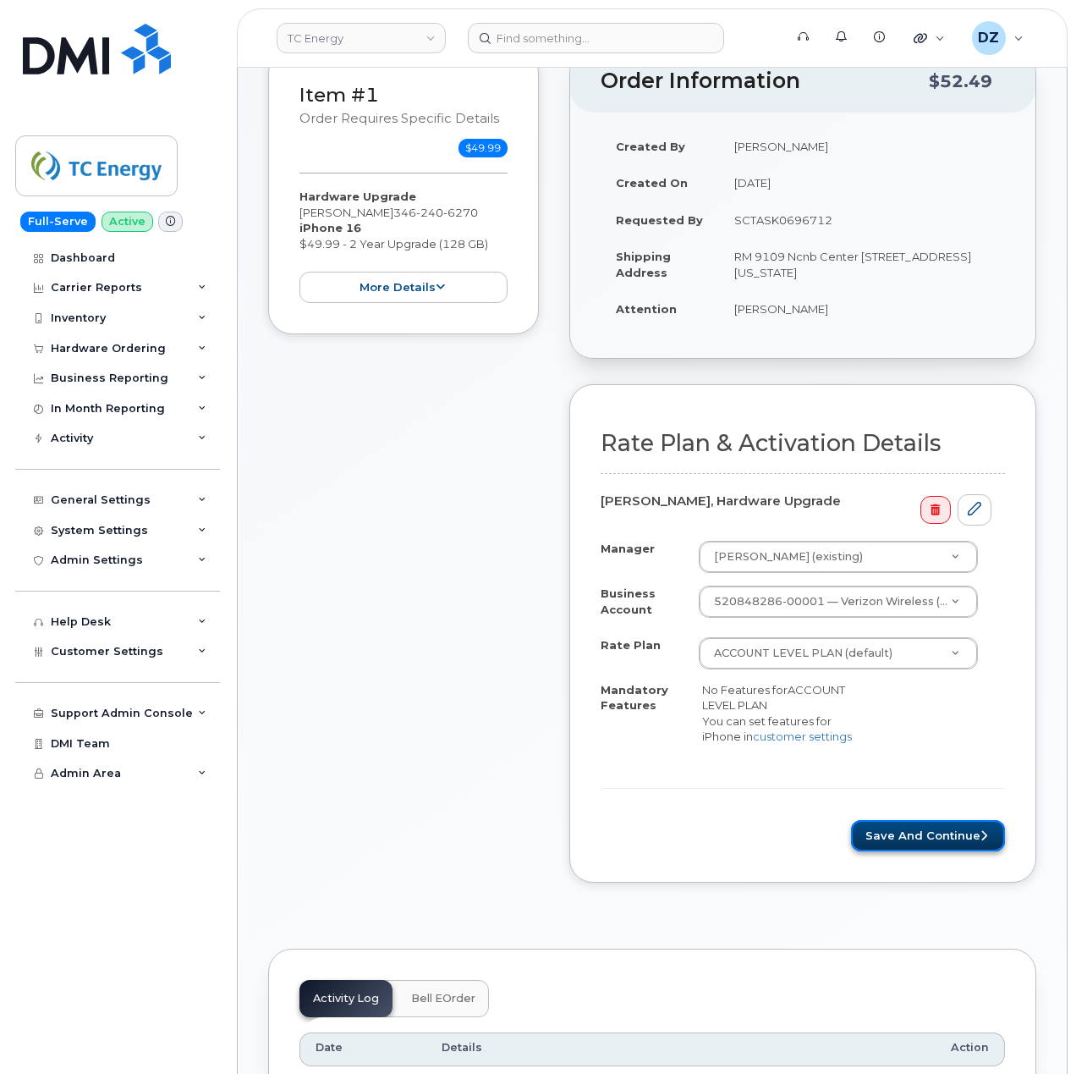
click at [945, 839] on button "Save and Continue" at bounding box center [928, 835] width 154 height 31
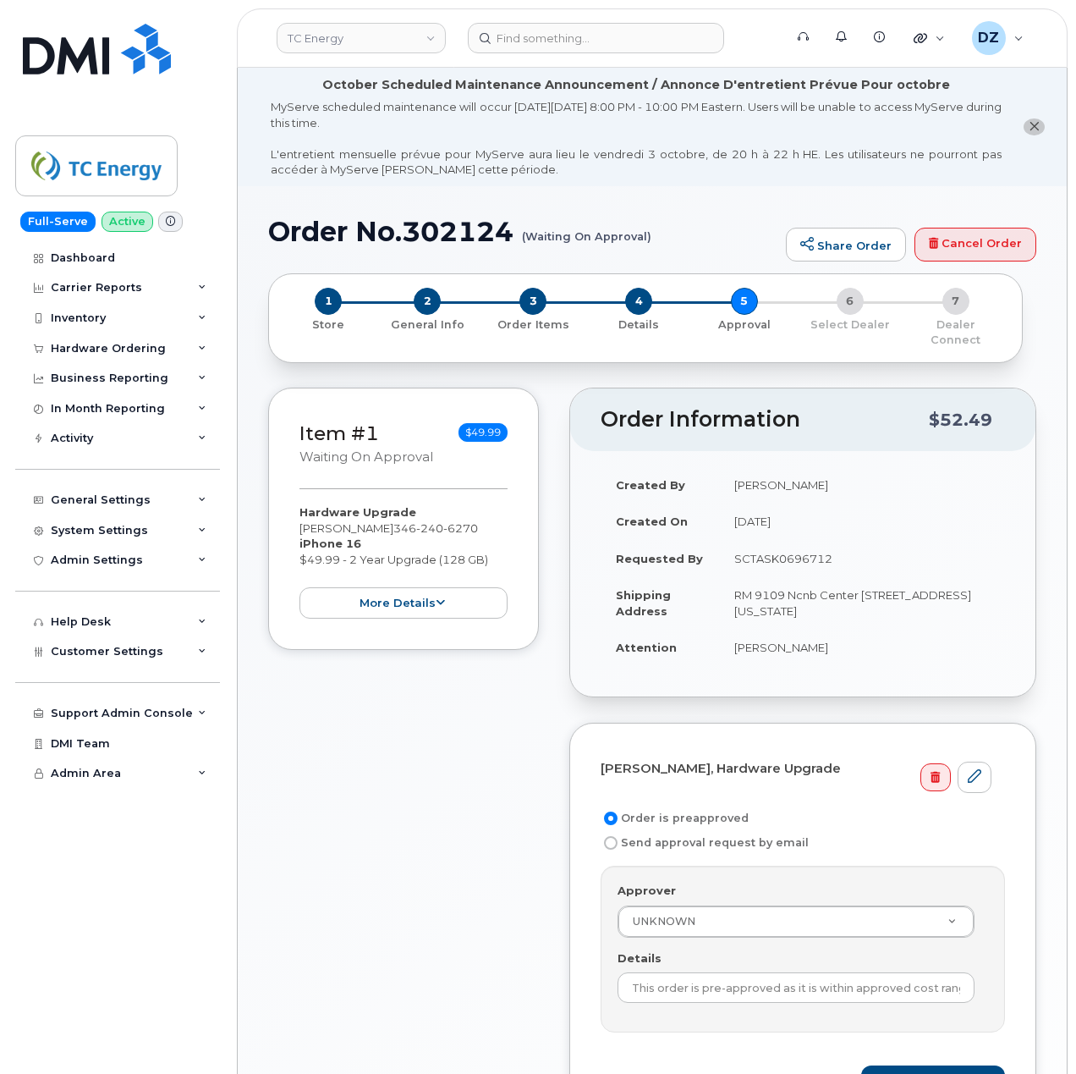
click at [315, 110] on div "MyServe scheduled maintenance will occur [DATE][DATE] 8:00 PM - 10:00 PM Easter…" at bounding box center [636, 138] width 731 height 79
click at [305, 234] on h1 "Order No.302124 (Waiting On Approval)" at bounding box center [522, 232] width 509 height 30
click at [470, 237] on h1 "Order No.302124 (Waiting On Approval)" at bounding box center [522, 232] width 509 height 30
copy h1 "Order No.302124"
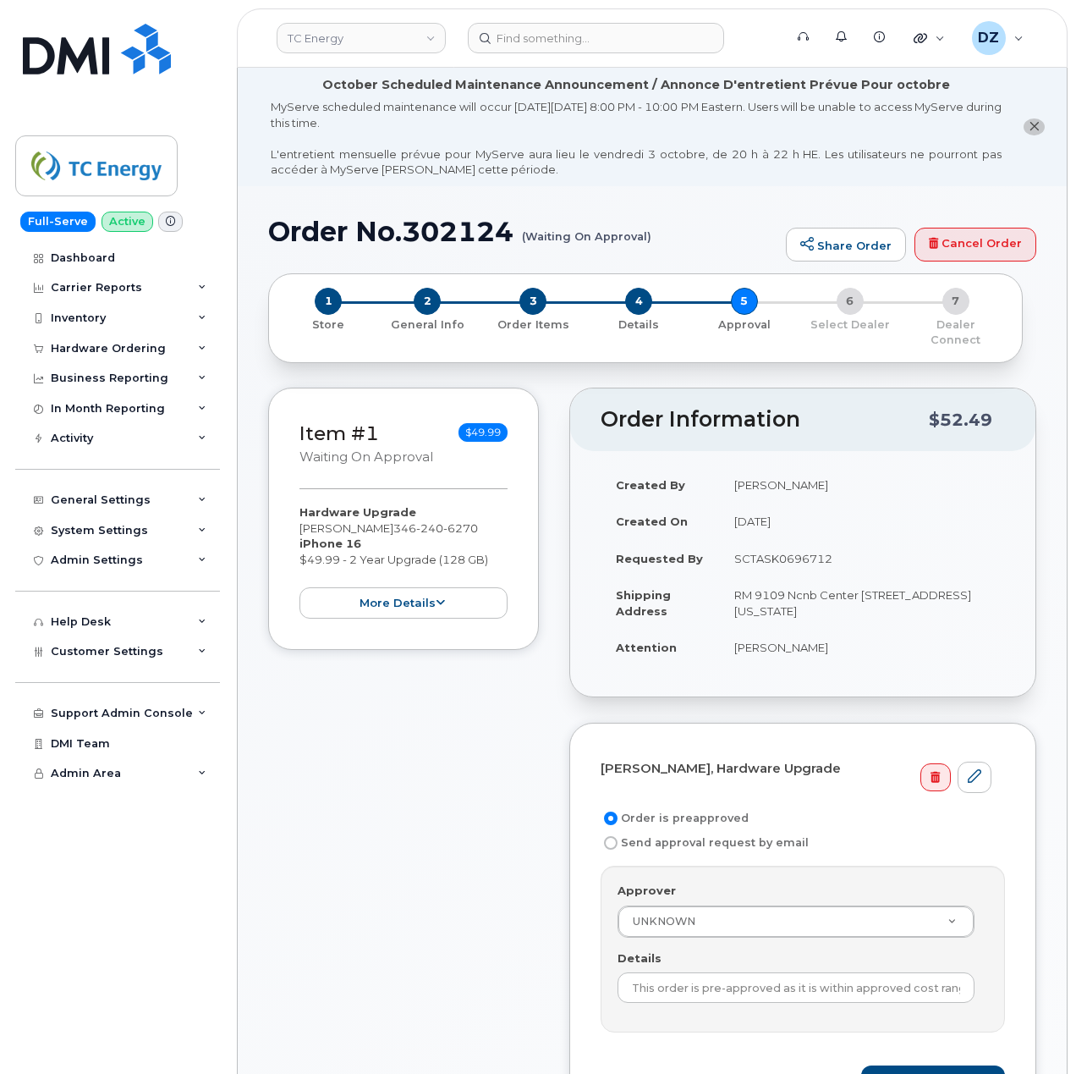
click at [789, 545] on td "SCTASK0696712" at bounding box center [862, 558] width 286 height 37
copy td "SCTASK0696712"
click at [755, 982] on input "This order is pre-approved as it is within approved cost range." at bounding box center [796, 987] width 357 height 30
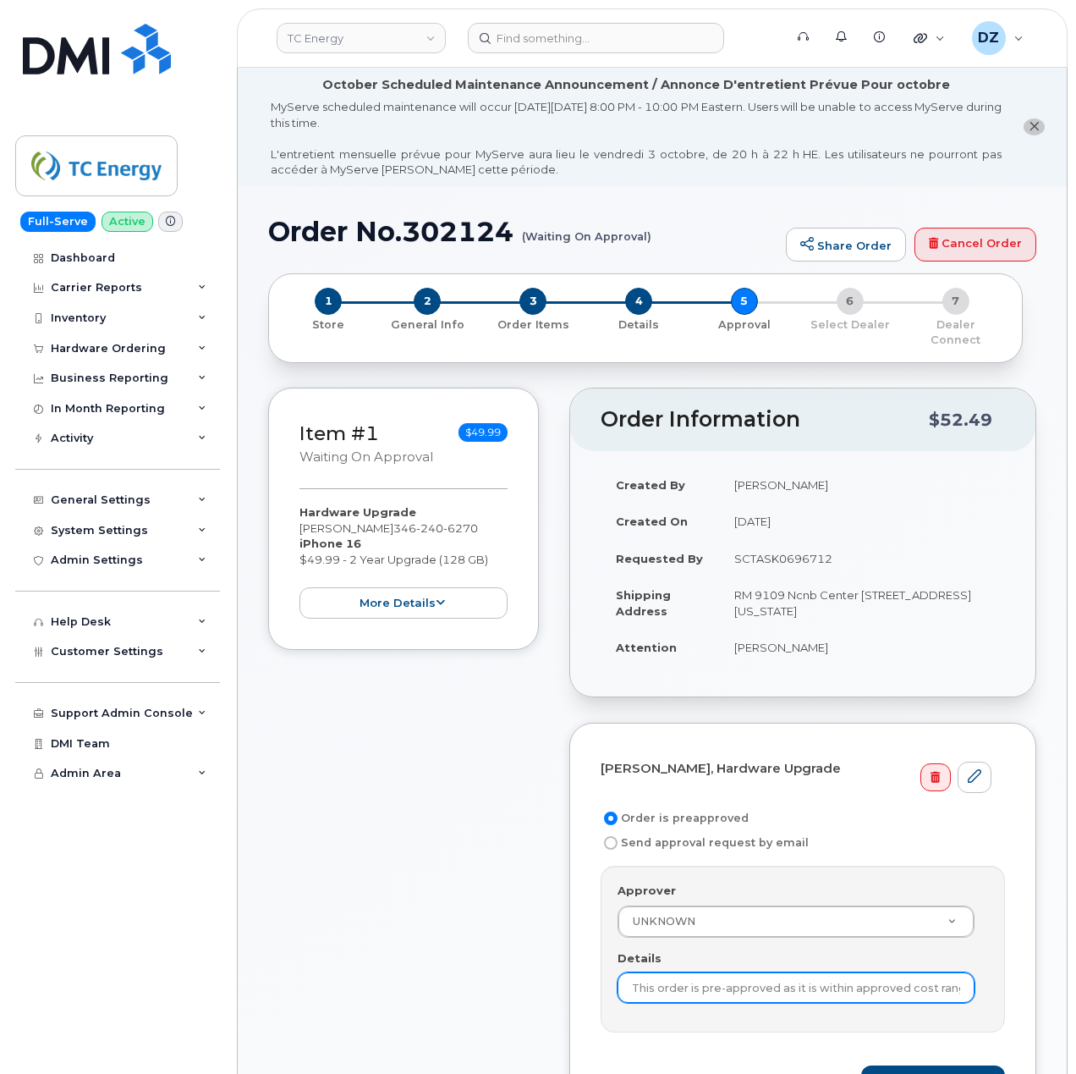
click at [755, 982] on input "This order is pre-approved as it is within approved cost range." at bounding box center [796, 987] width 357 height 30
paste input "SCTASK0696712"
type input "SCTASK0696712"
click at [505, 939] on div "Item #1 Waiting On Approval $49.99 Hardware Upgrade BRENDAN MARLBOROUGH 346 240…" at bounding box center [403, 771] width 271 height 766
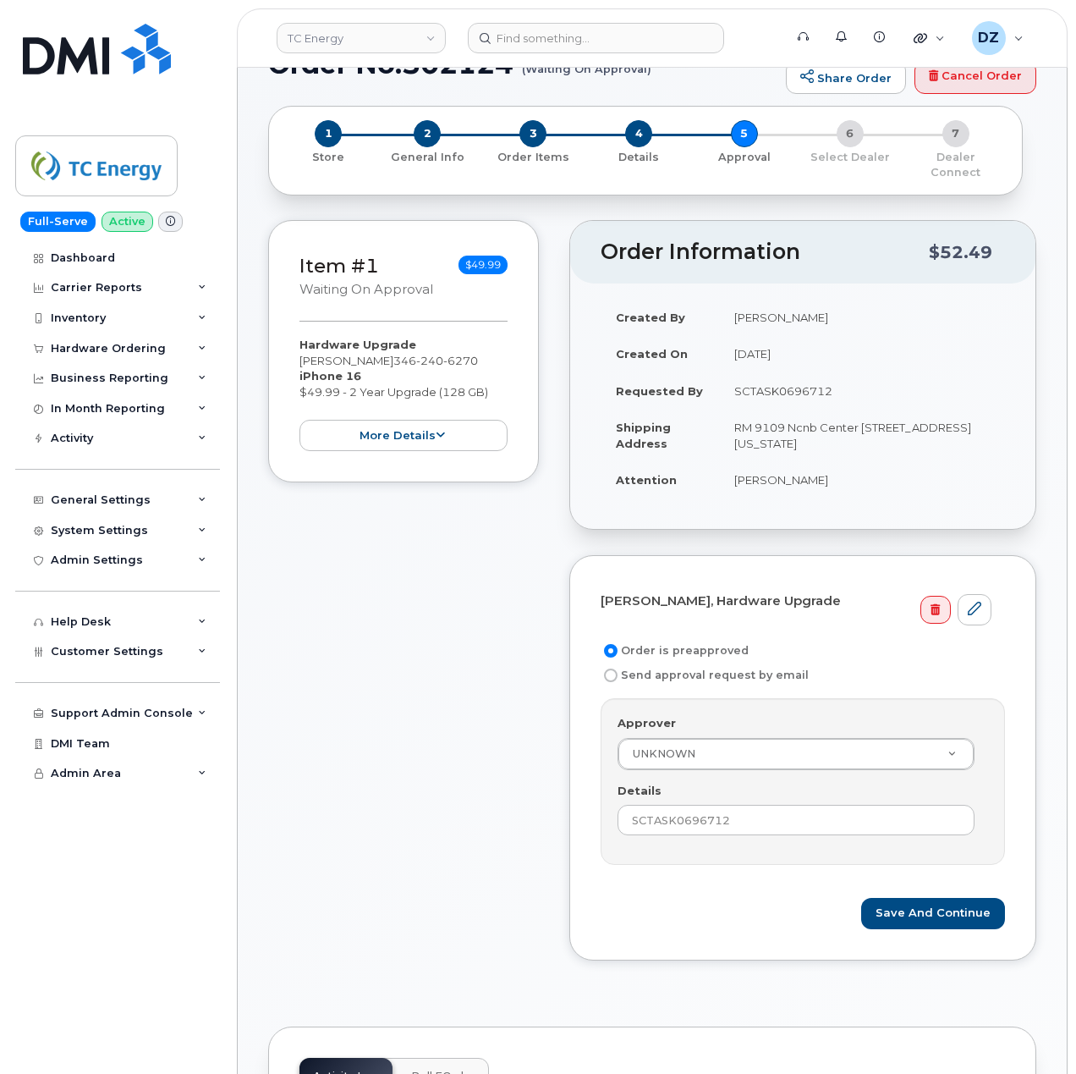
scroll to position [225, 0]
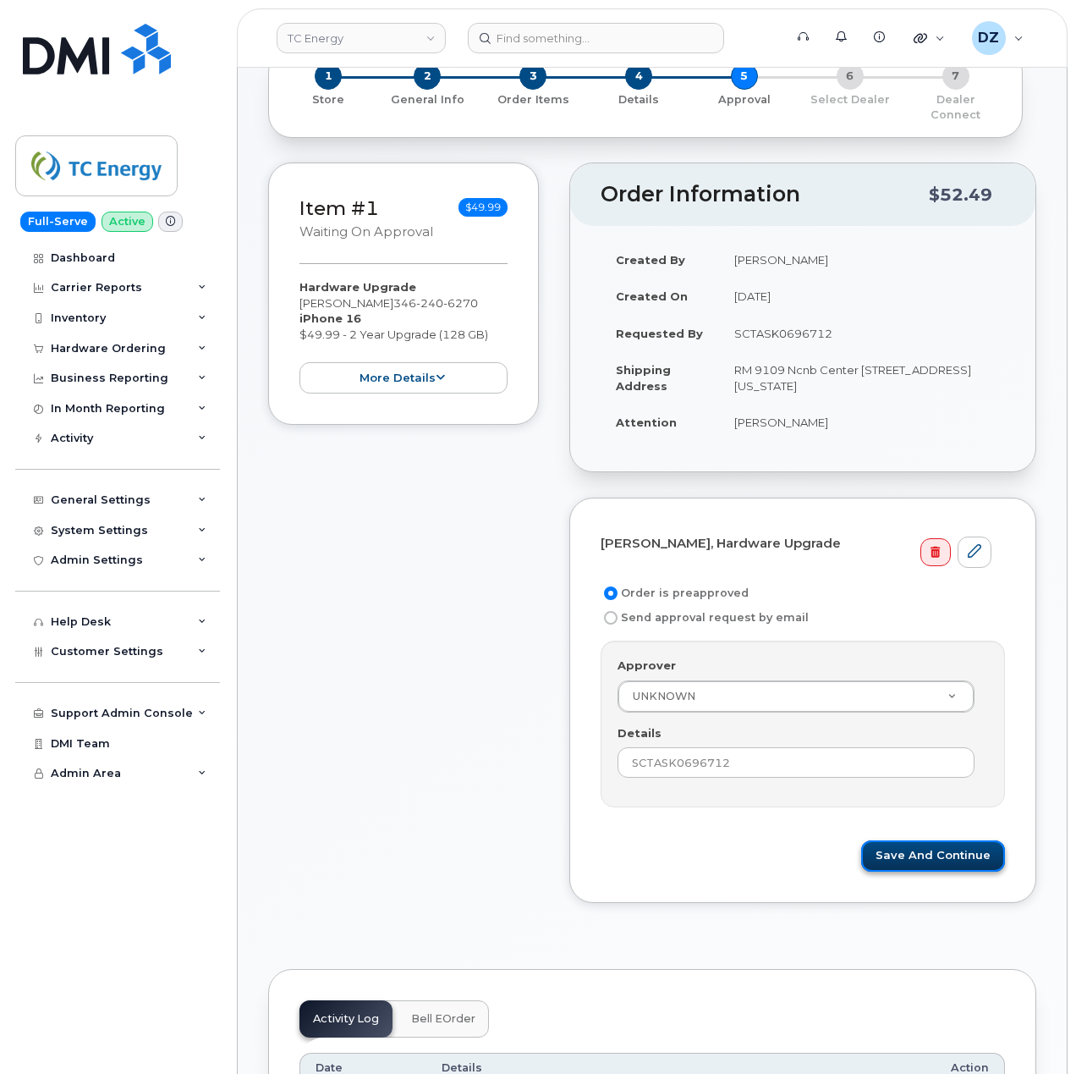
click at [960, 840] on button "Save and Continue" at bounding box center [933, 855] width 144 height 31
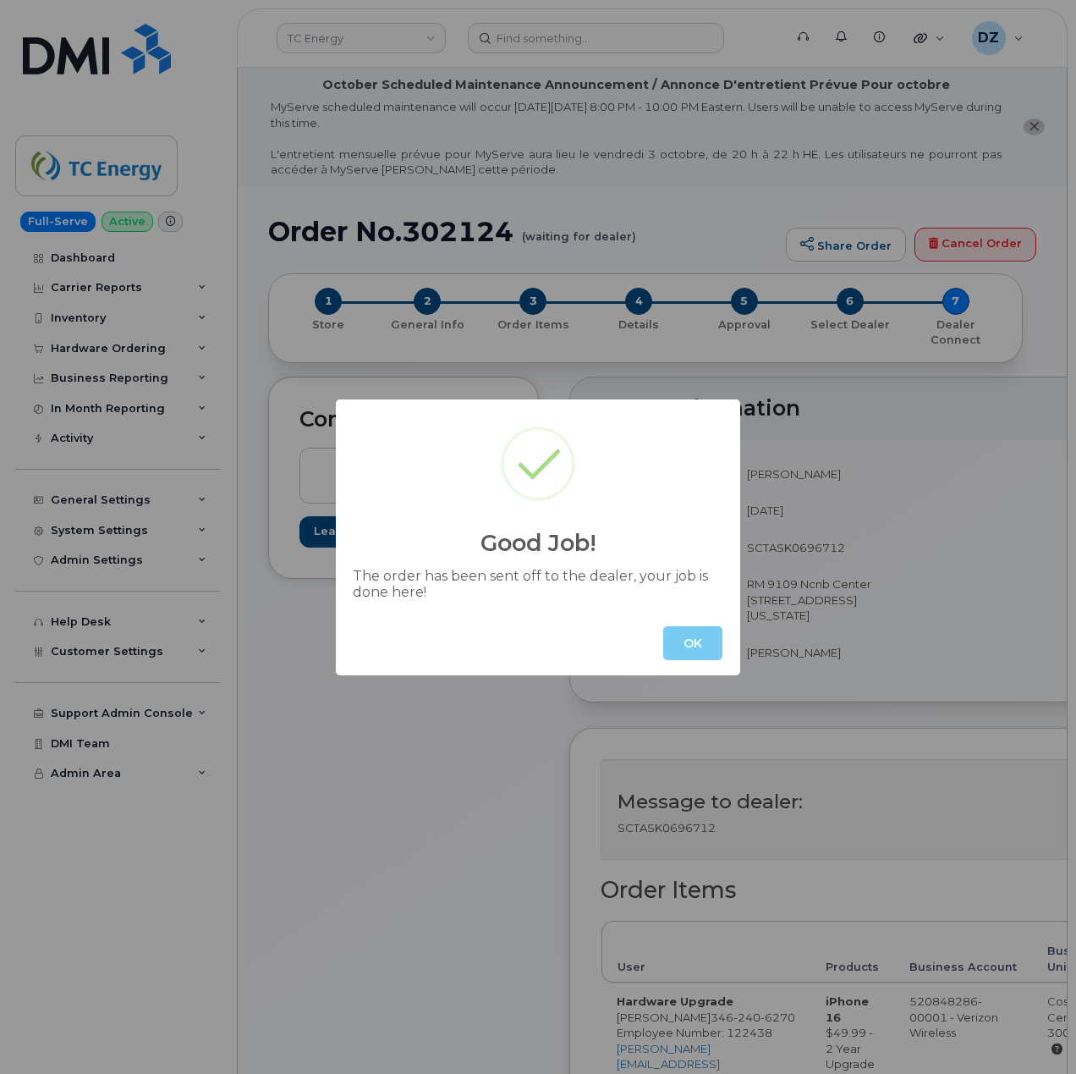
click at [691, 648] on button "OK" at bounding box center [692, 643] width 59 height 34
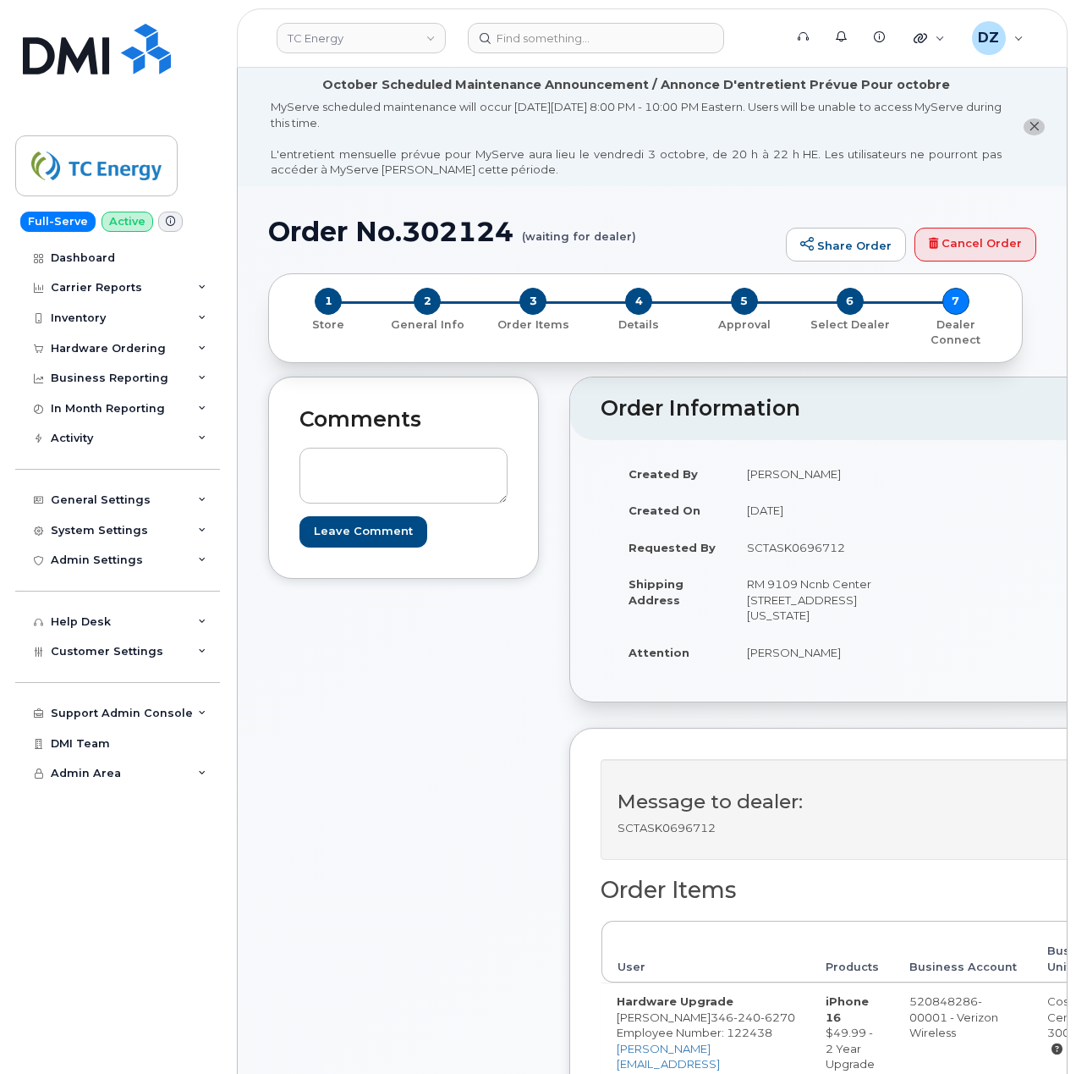
scroll to position [451, 0]
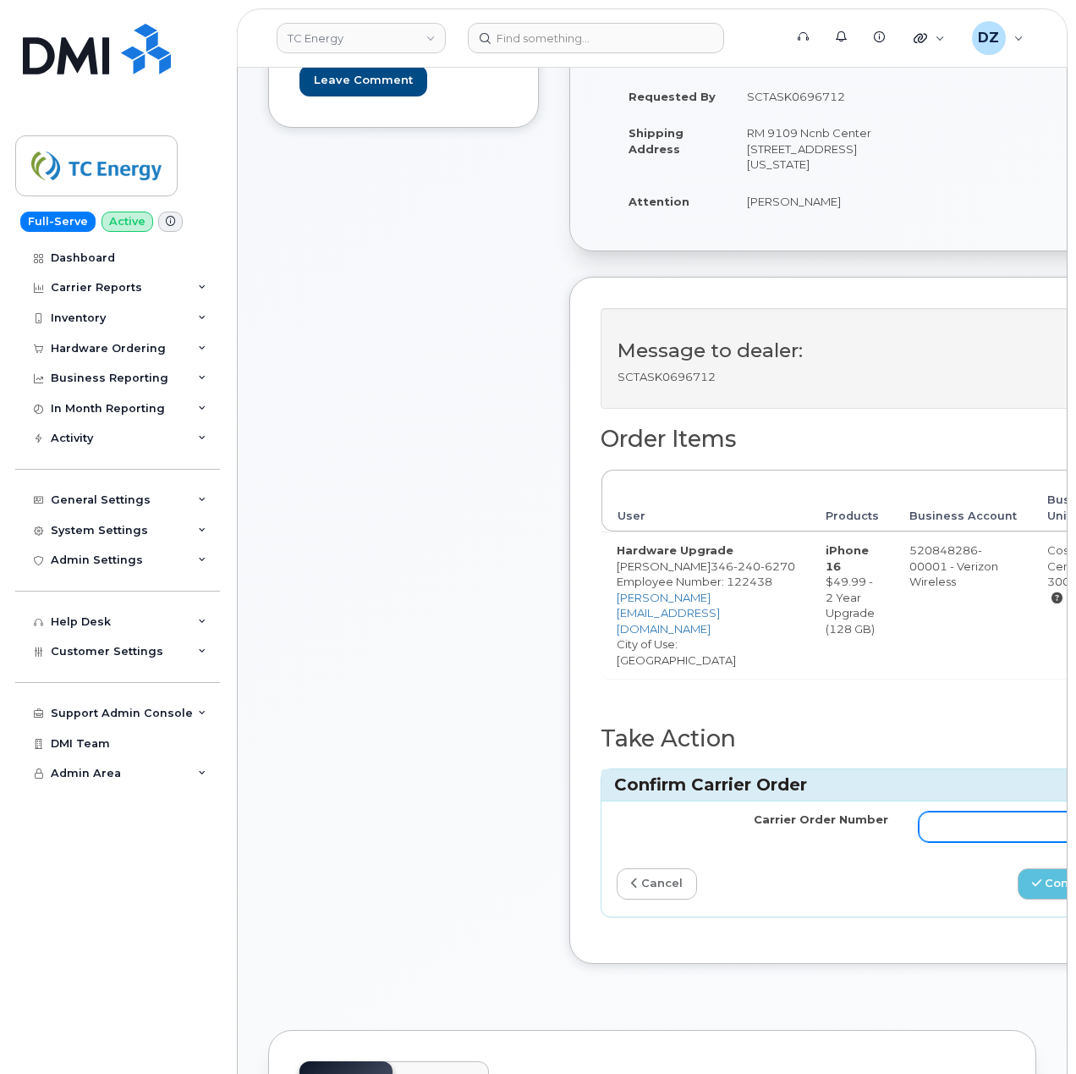
drag, startPoint x: 983, startPoint y: 800, endPoint x: 1006, endPoint y: 809, distance: 24.4
click at [983, 811] on input "Carrier Order Number" at bounding box center [1055, 826] width 272 height 30
paste input "MB3000597873347"
type input "MB3000597873347"
click at [1042, 877] on icon "submit" at bounding box center [1036, 882] width 9 height 11
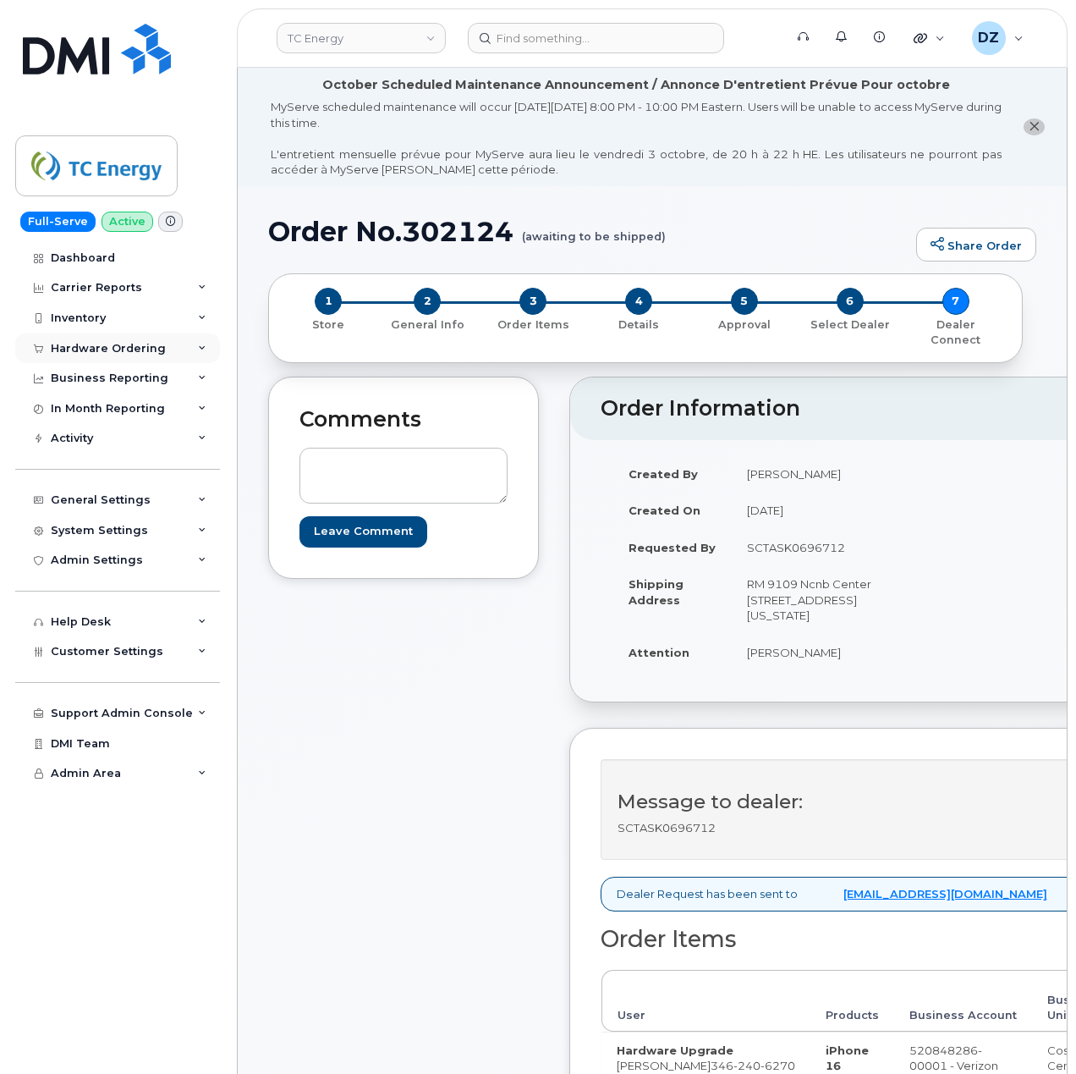
click at [135, 353] on div "Hardware Ordering" at bounding box center [108, 349] width 115 height 14
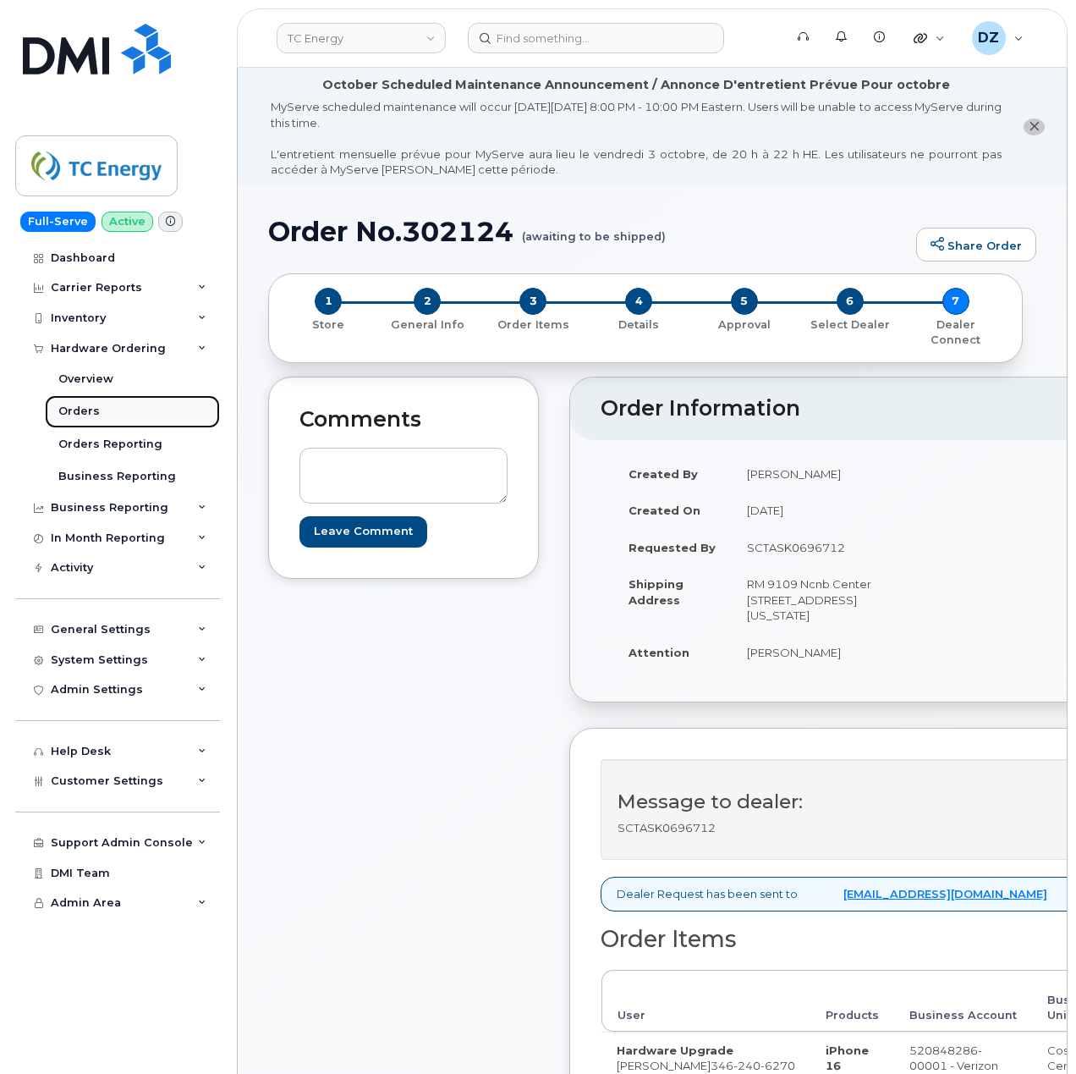
click at [113, 417] on link "Orders" at bounding box center [132, 411] width 175 height 32
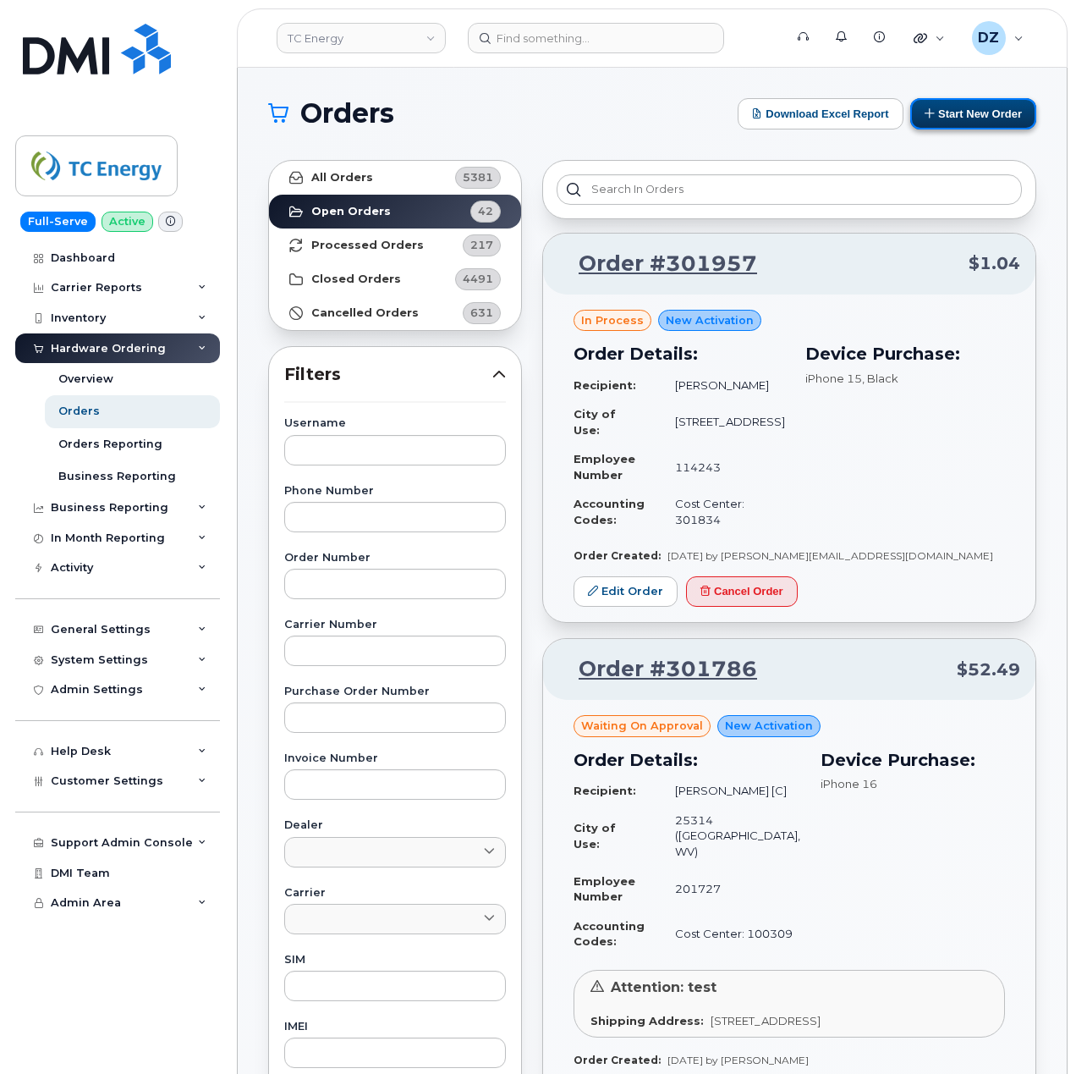
click at [989, 118] on button "Start New Order" at bounding box center [973, 113] width 126 height 31
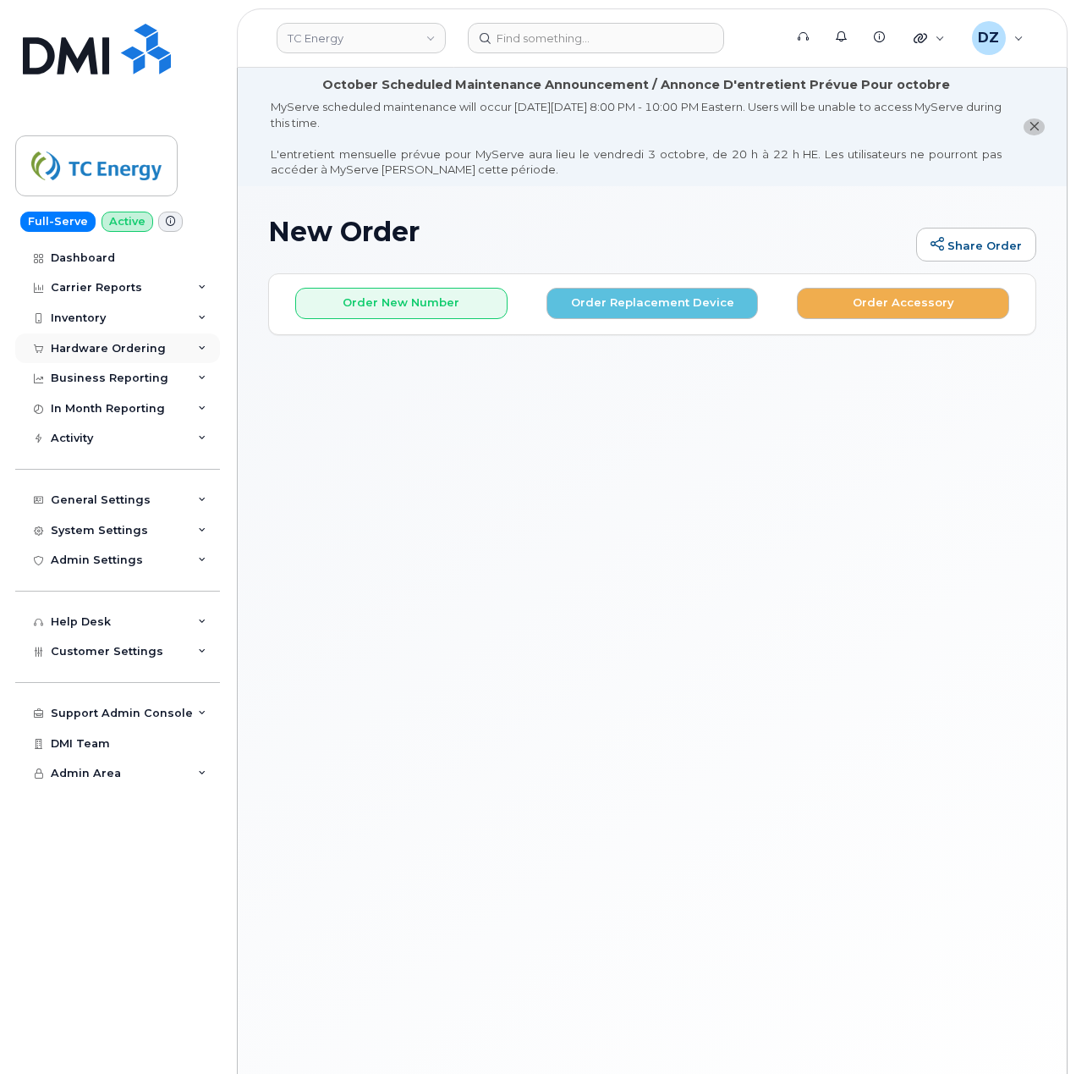
click at [113, 343] on div "Hardware Ordering" at bounding box center [108, 349] width 115 height 14
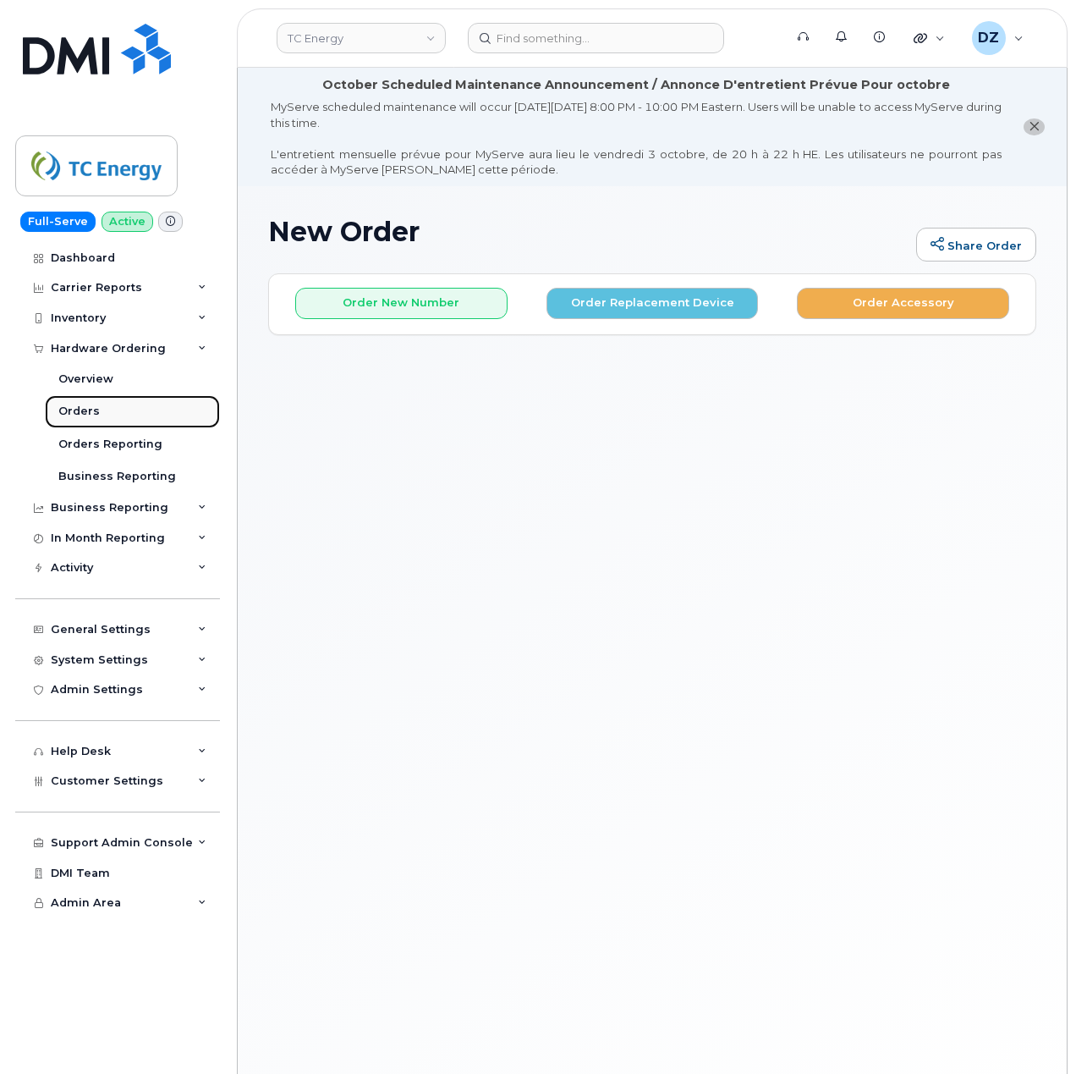
click at [117, 416] on link "Orders" at bounding box center [132, 411] width 175 height 32
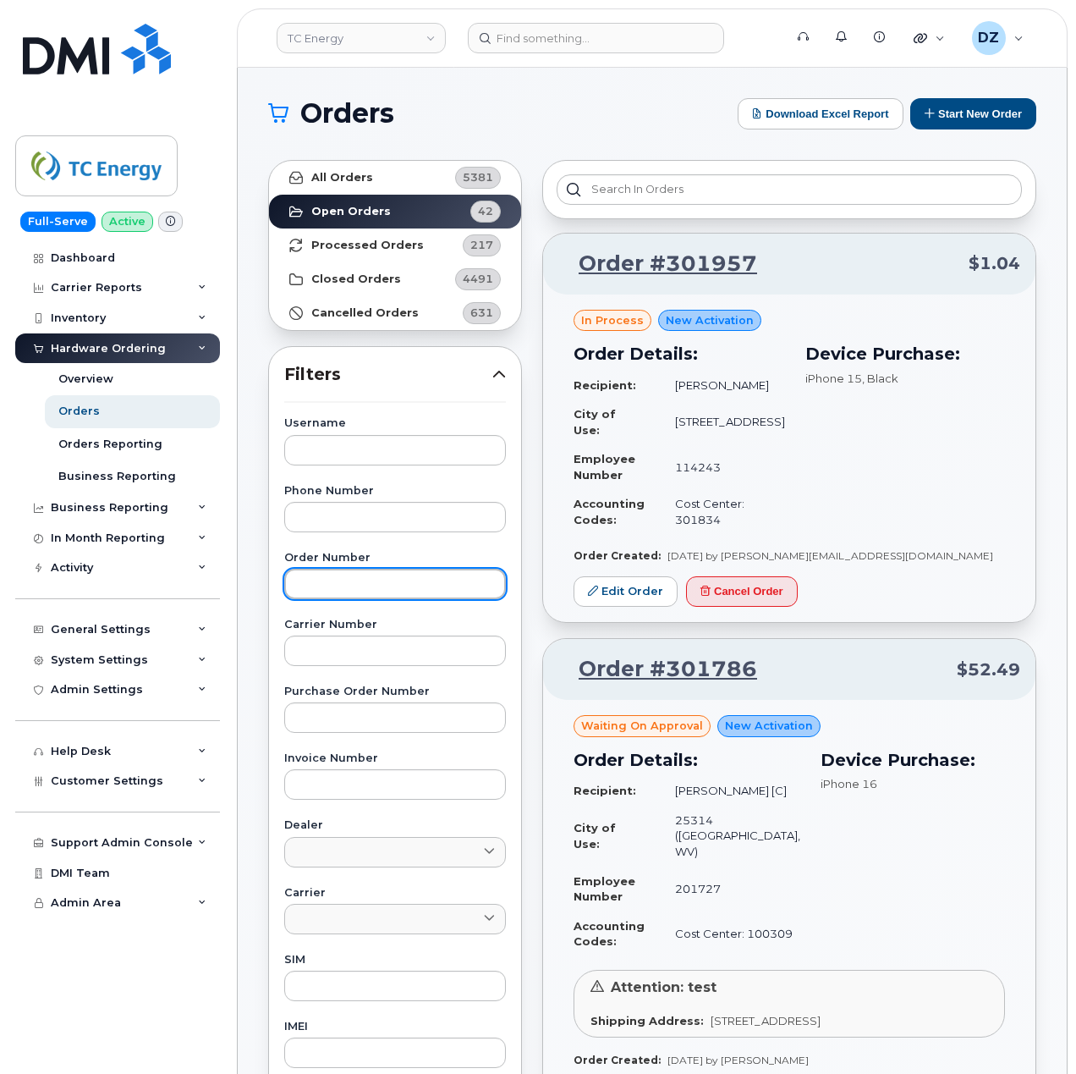
click at [337, 593] on input "text" at bounding box center [395, 584] width 222 height 30
paste input "302063"
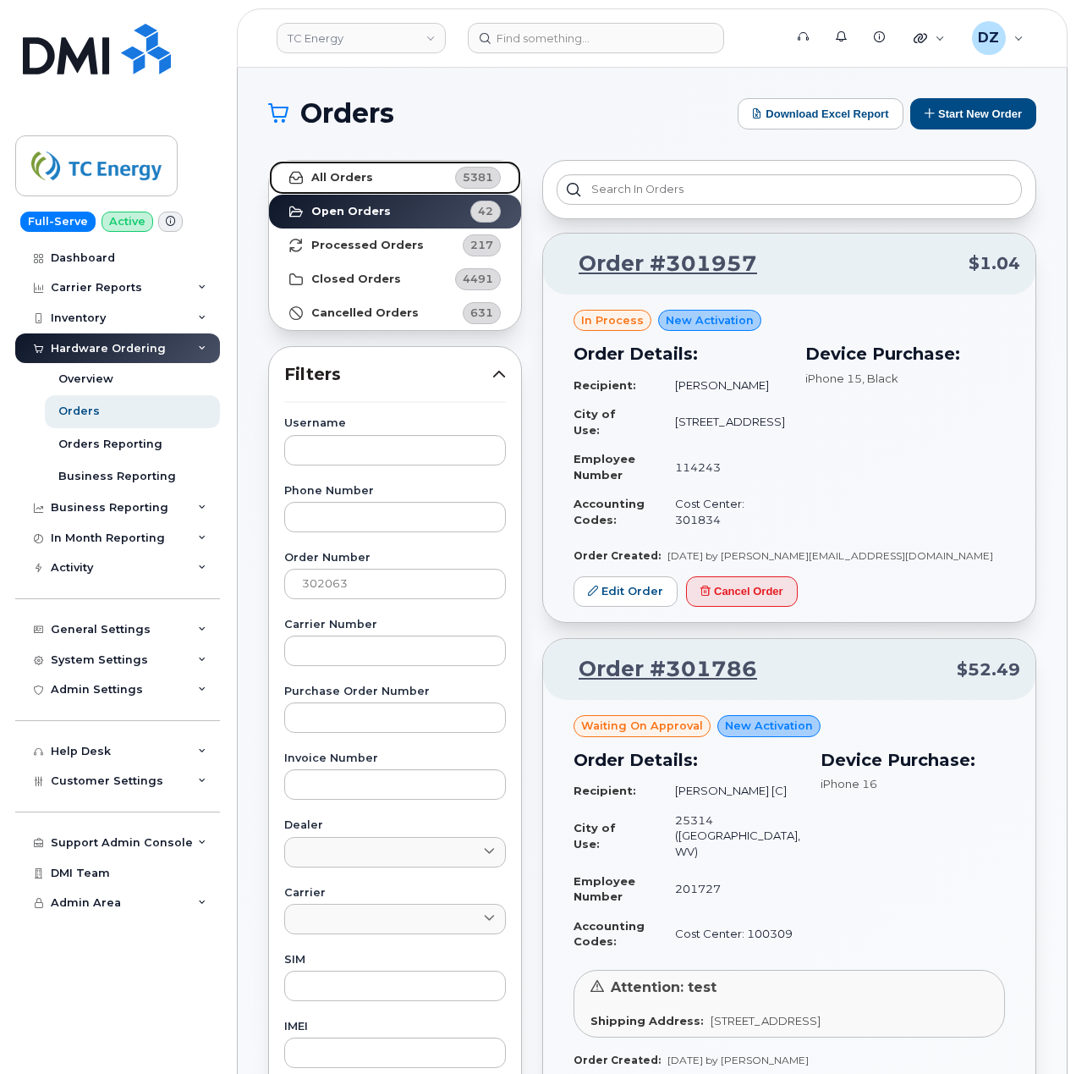
click at [376, 177] on link "All Orders 5381" at bounding box center [395, 178] width 252 height 34
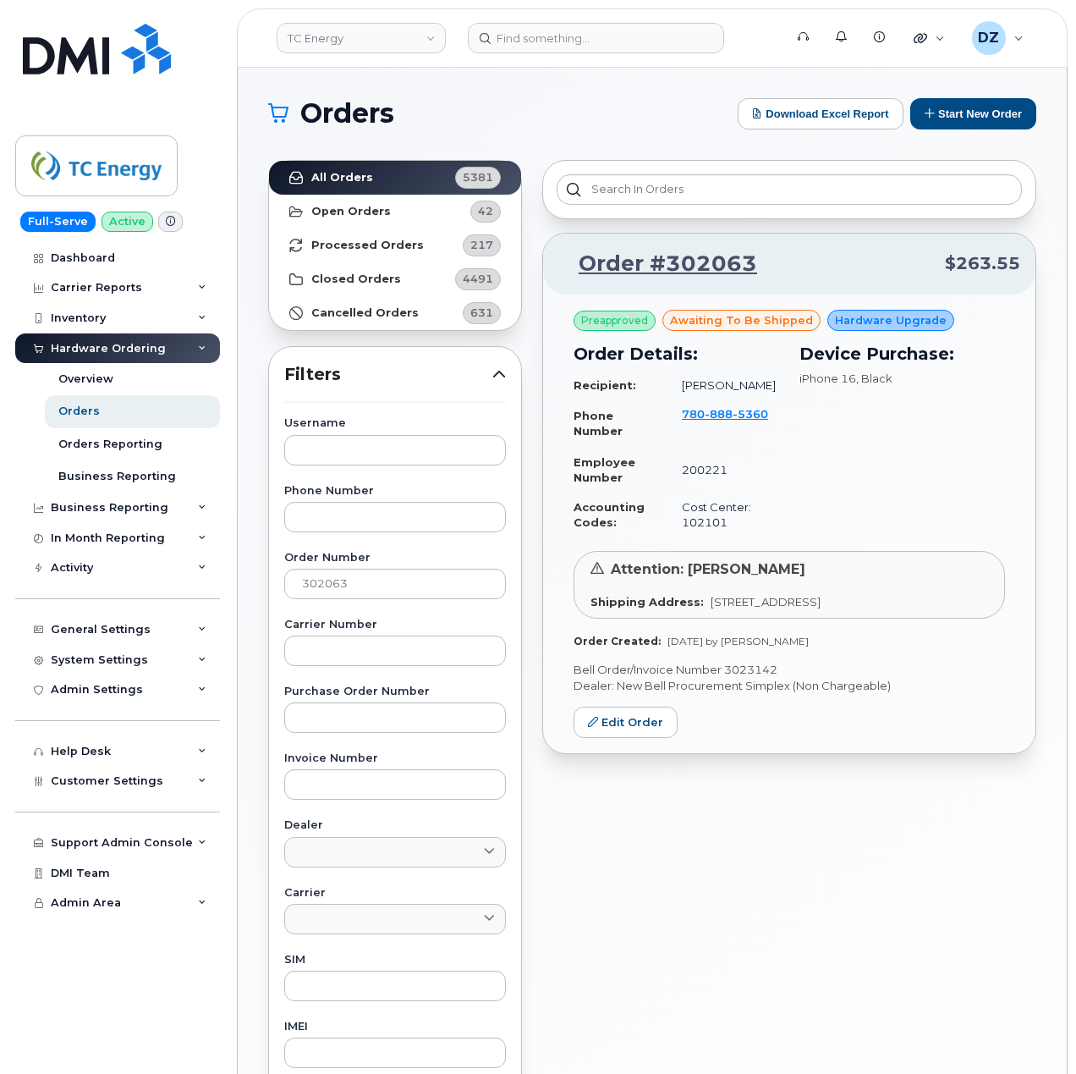
click at [766, 671] on p "Bell Order/Invoice Number 3023142" at bounding box center [790, 670] width 432 height 16
copy p "3023142"
click at [354, 577] on input "302063" at bounding box center [395, 584] width 222 height 30
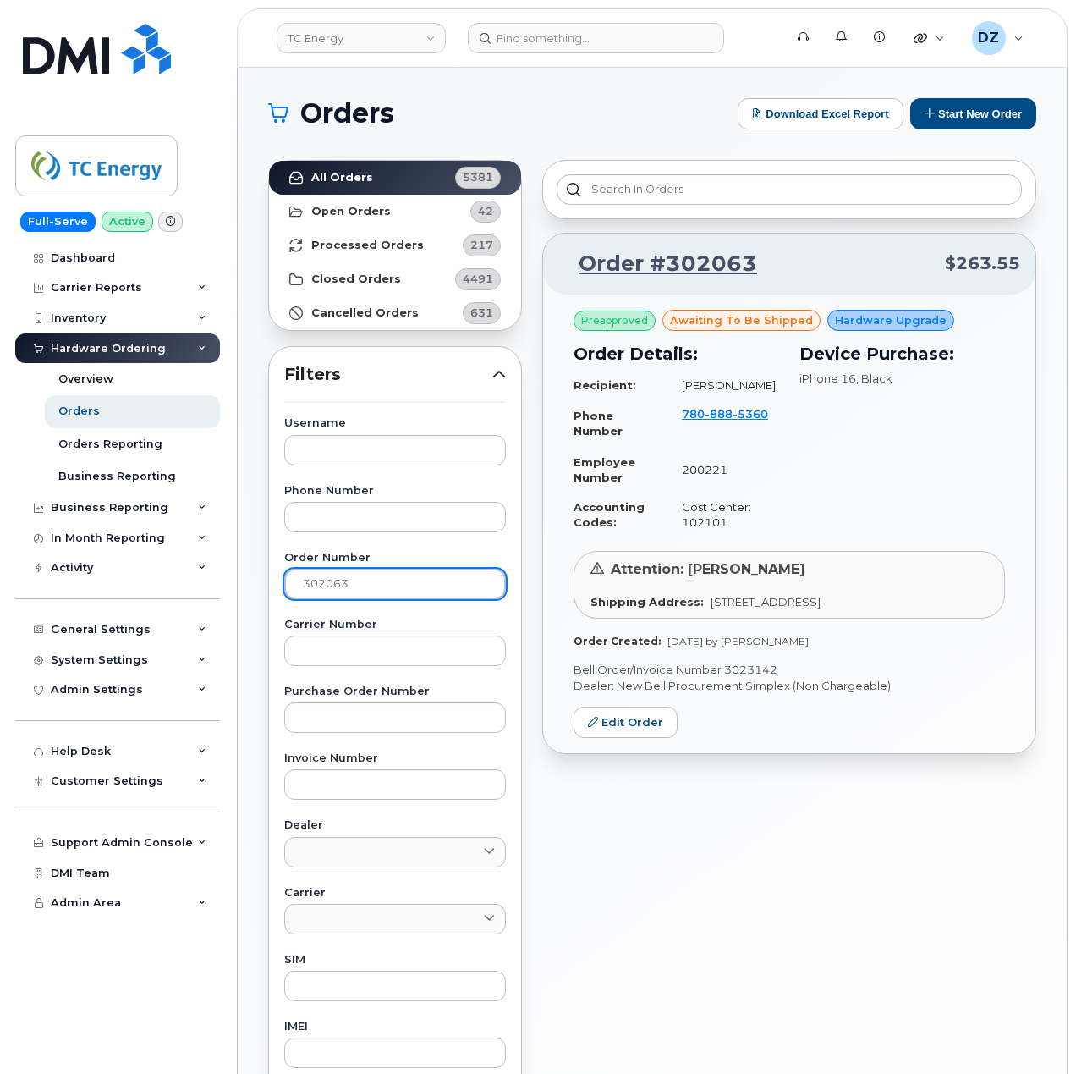
paste input "1958"
type input "301958"
click at [371, 183] on link "All Orders 5381" at bounding box center [395, 178] width 252 height 34
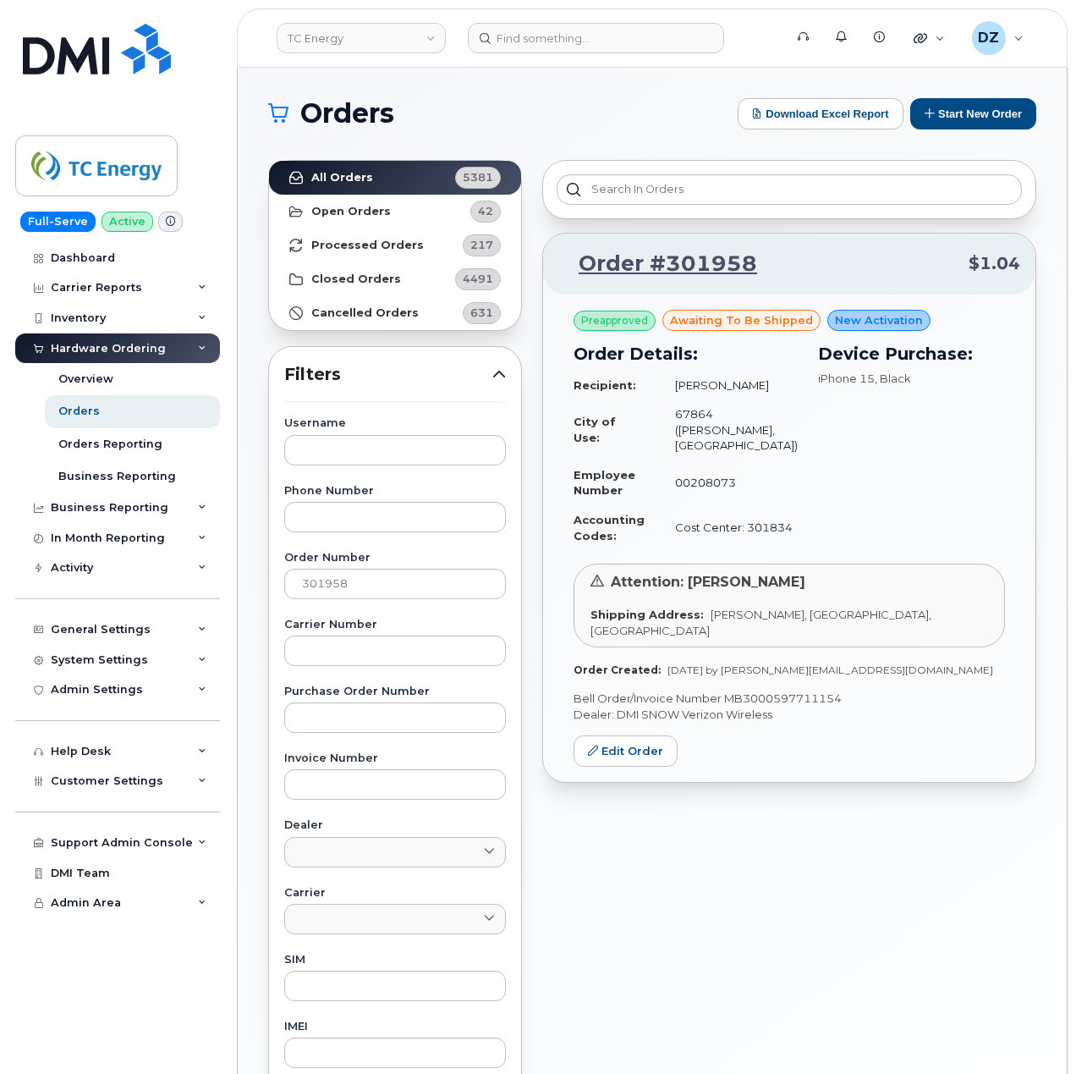
click at [813, 690] on p "Bell Order/Invoice Number MB3000597711154" at bounding box center [790, 698] width 432 height 16
copy p "MB3000597711154"
click at [986, 106] on button "Start New Order" at bounding box center [973, 113] width 126 height 31
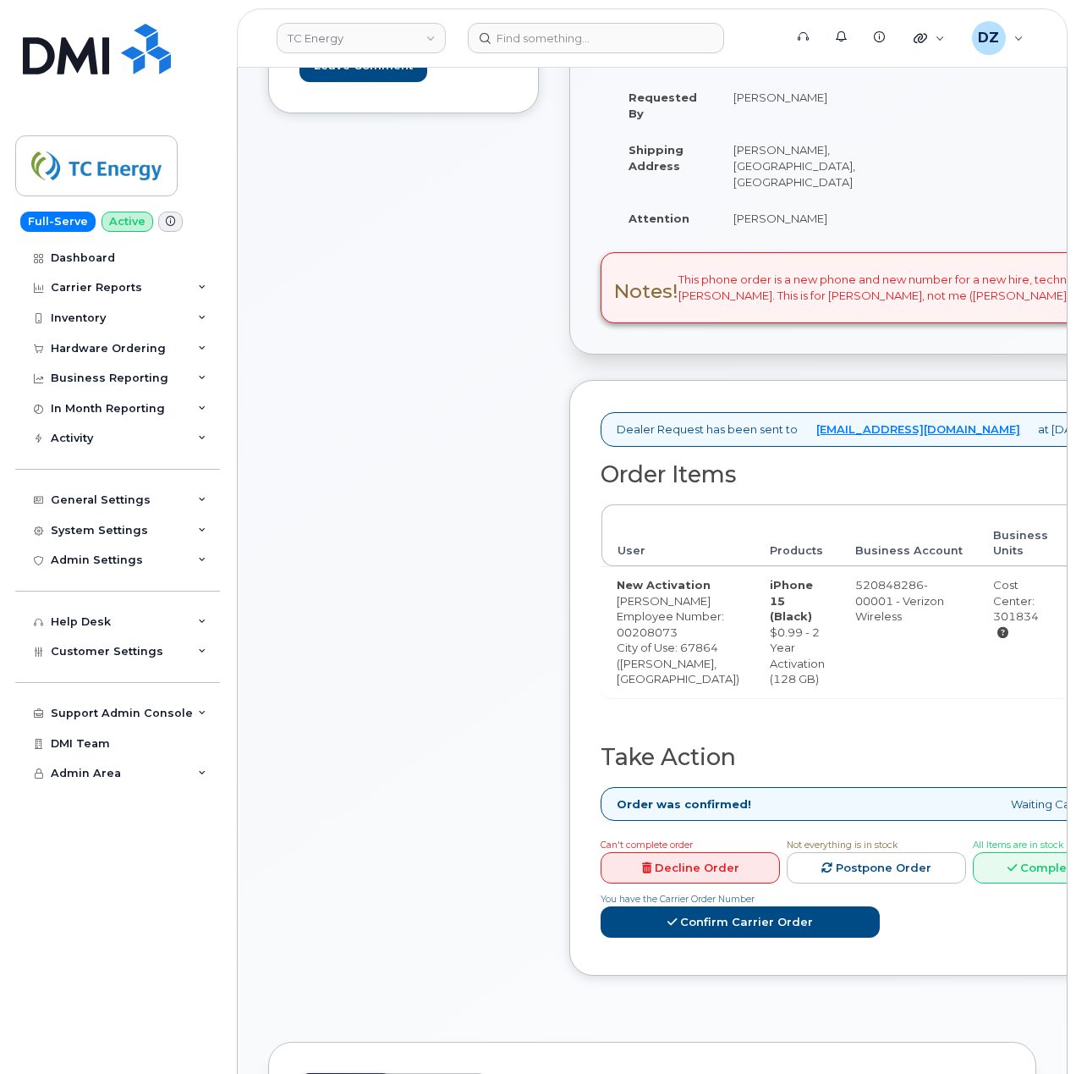
scroll to position [677, 0]
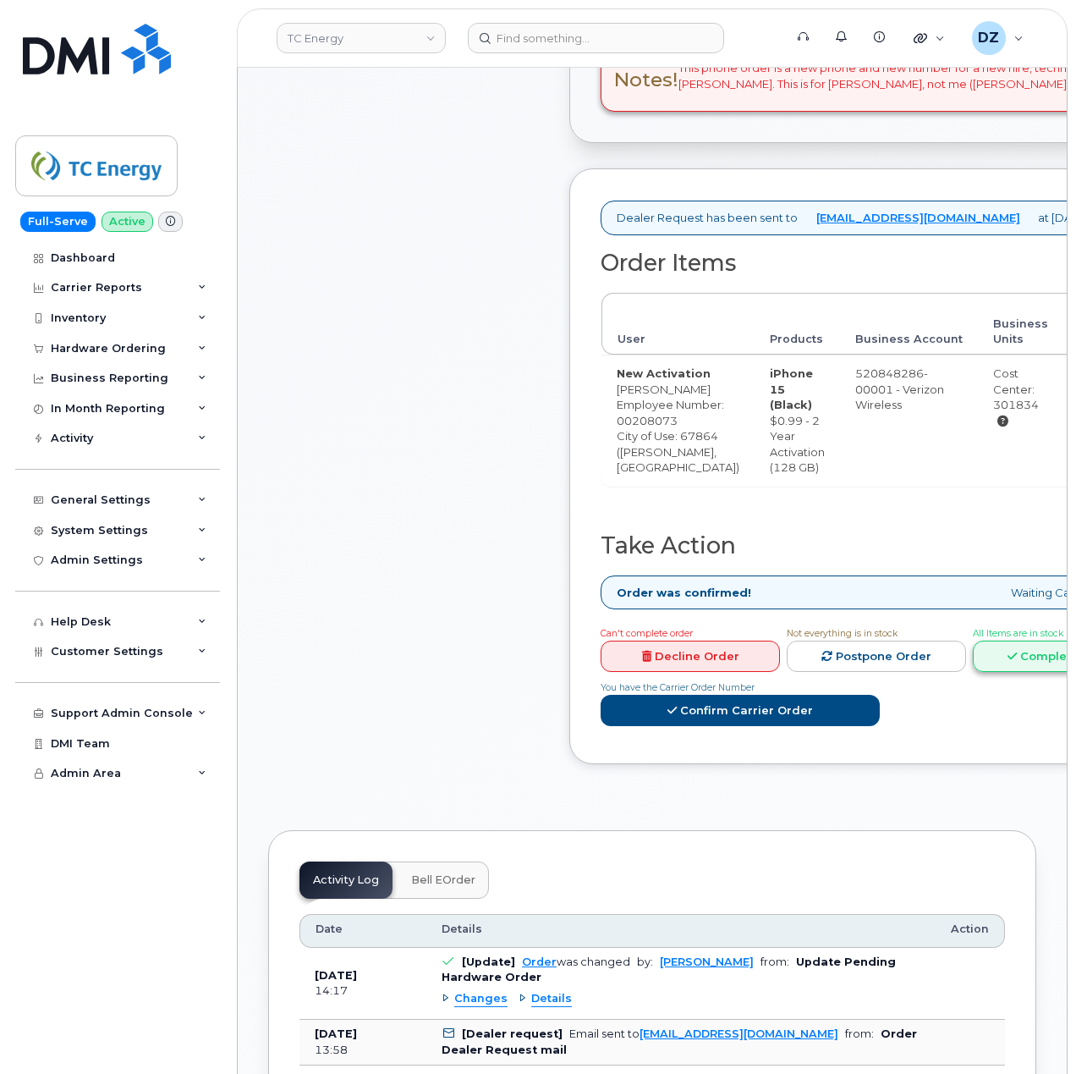
click at [973, 672] on link "Complete Order" at bounding box center [1062, 656] width 179 height 31
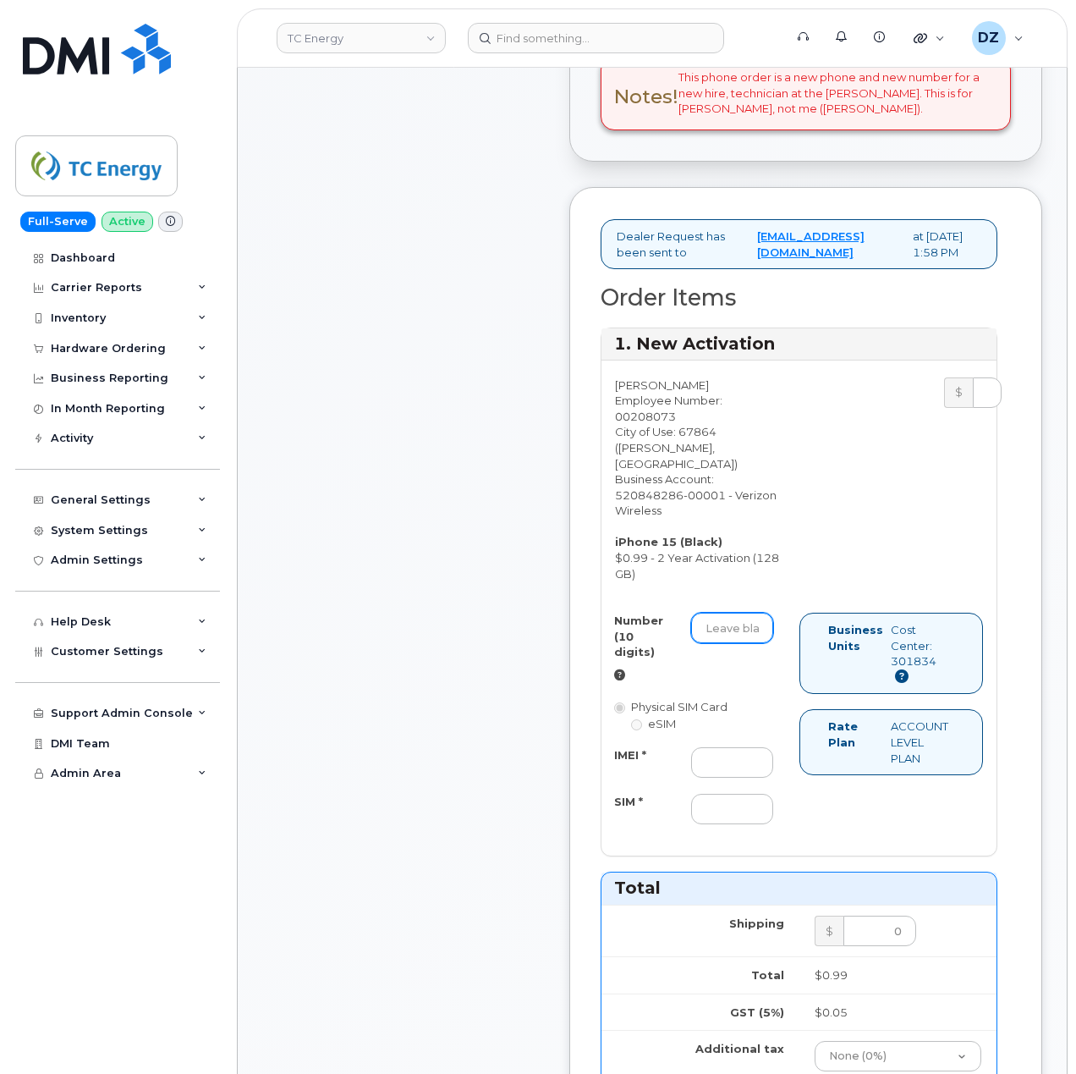
click at [735, 613] on input "Number (10 digits)" at bounding box center [732, 628] width 82 height 30
paste input "[PHONE_NUMBER]"
type input "6205189574"
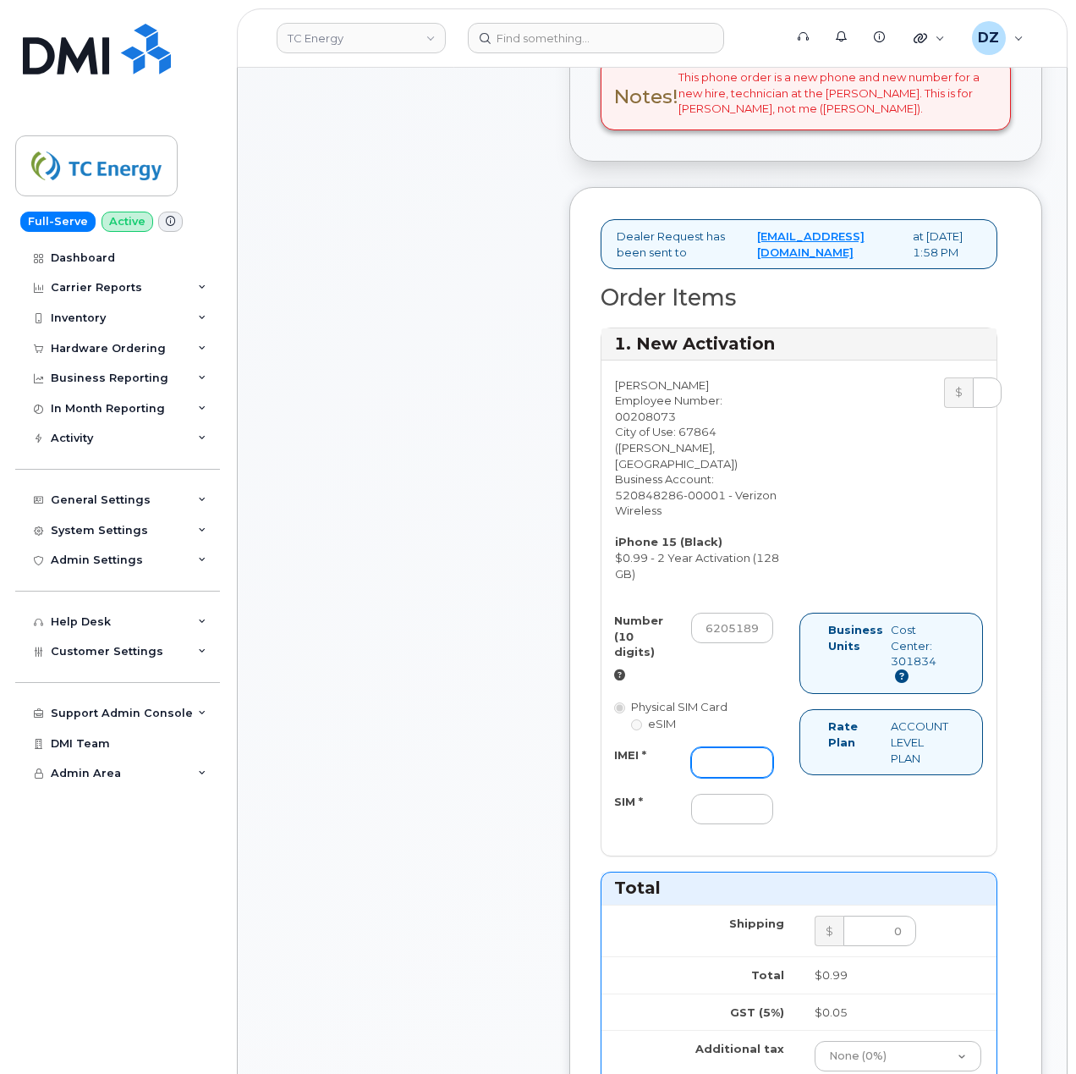
click at [711, 747] on input "IMEI *" at bounding box center [732, 762] width 82 height 30
paste input "356422161815853"
type input "356422161815853"
click at [748, 794] on input "SIM *" at bounding box center [732, 809] width 82 height 30
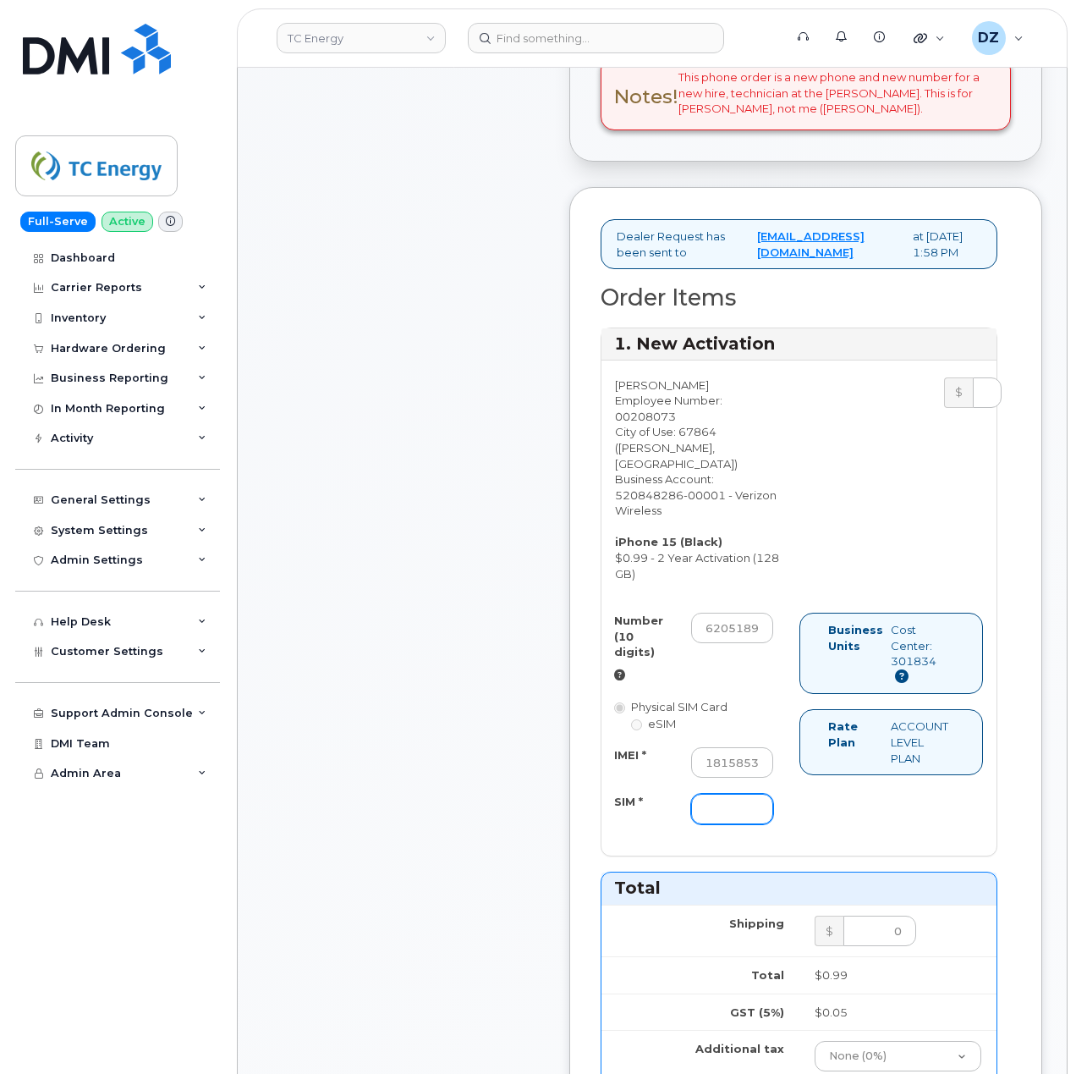
scroll to position [0, 0]
type input "-"
click at [484, 743] on div "Comments Leave Comment" at bounding box center [403, 790] width 271 height 2180
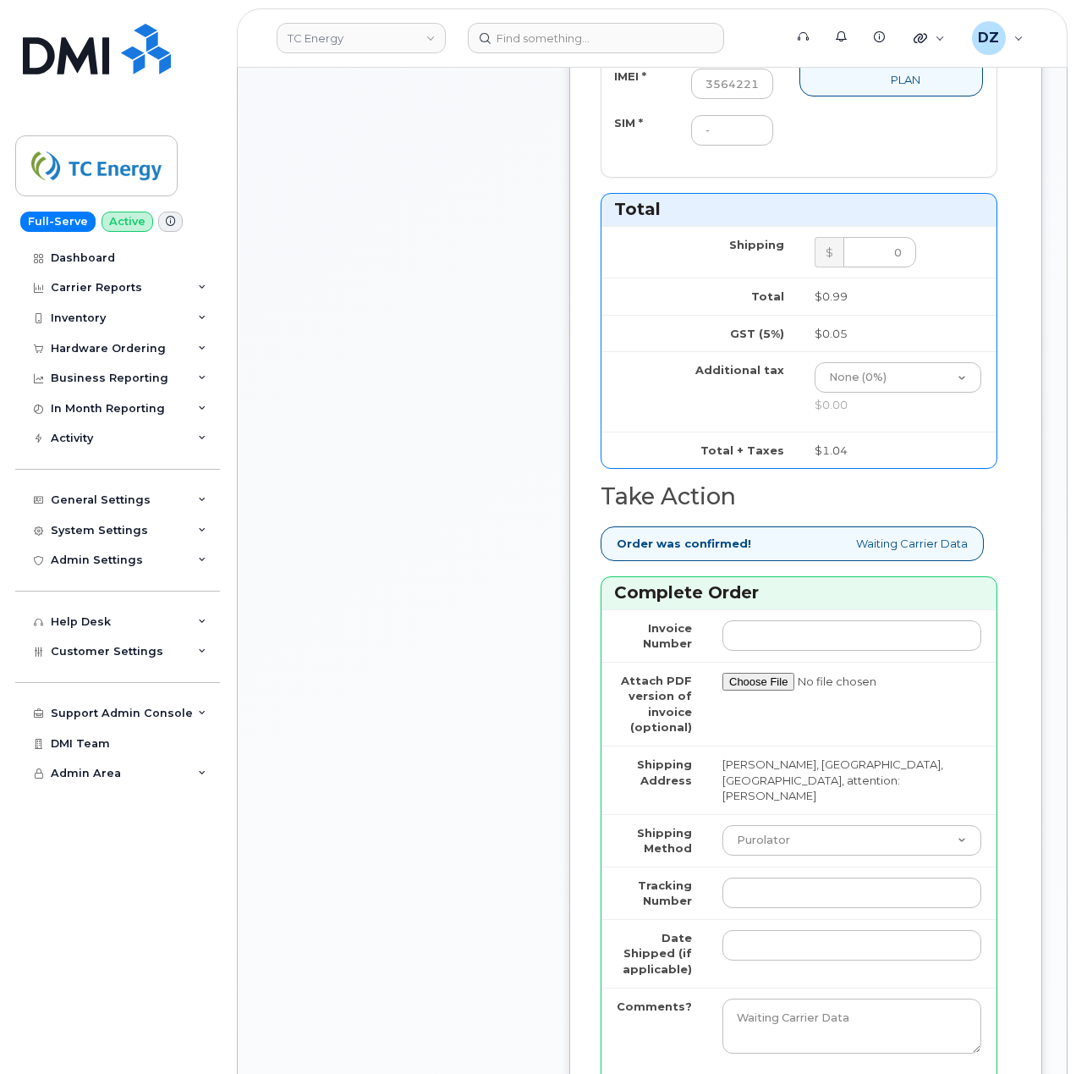
scroll to position [1466, 0]
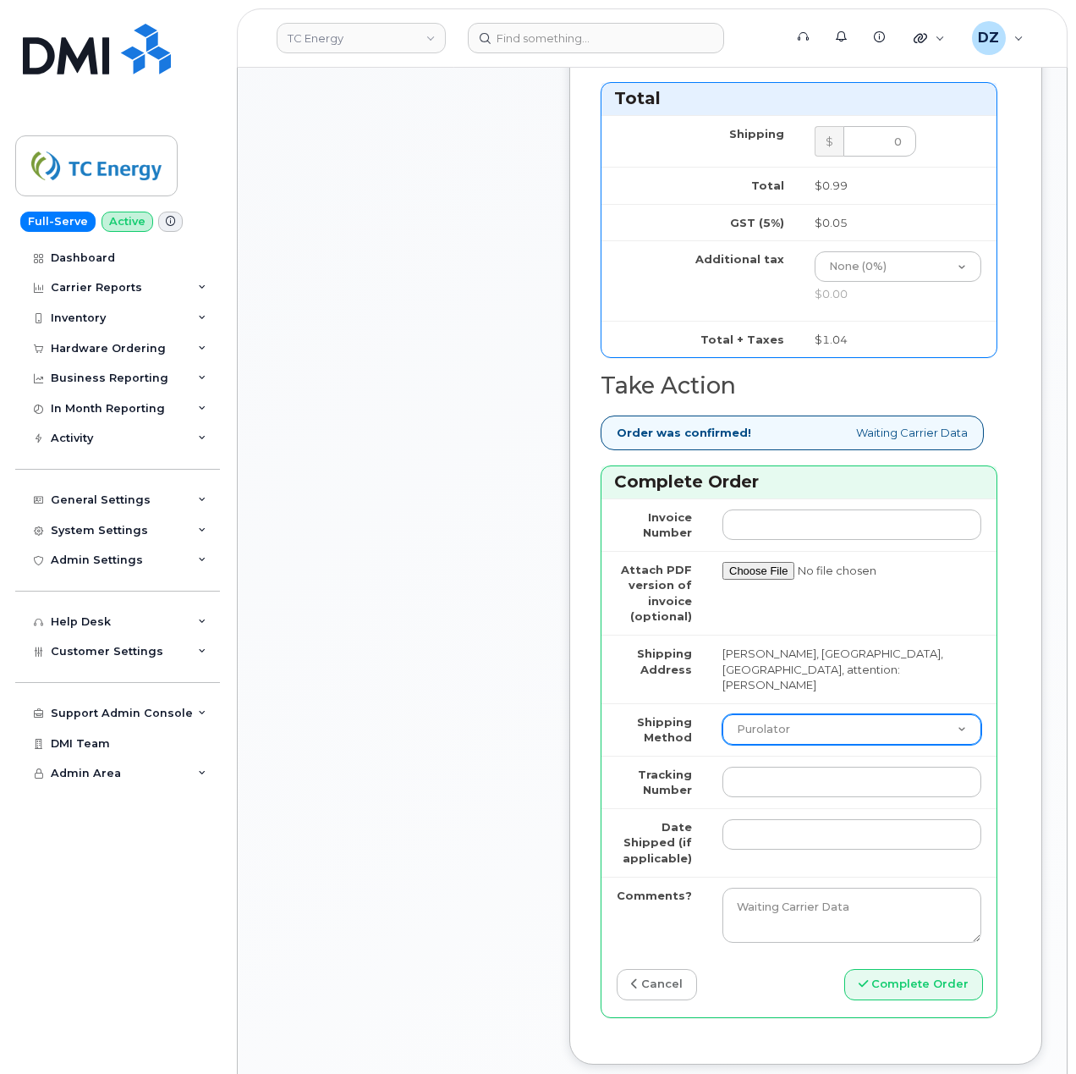
click at [777, 714] on select "Purolator UPS FedEx Canada Post Courier Other Drop Off Pick Up" at bounding box center [852, 729] width 259 height 30
select select "UPS"
click at [723, 714] on select "Purolator UPS FedEx Canada Post Courier Other Drop Off Pick Up" at bounding box center [852, 729] width 259 height 30
click at [777, 767] on input "Tracking Number" at bounding box center [852, 782] width 259 height 30
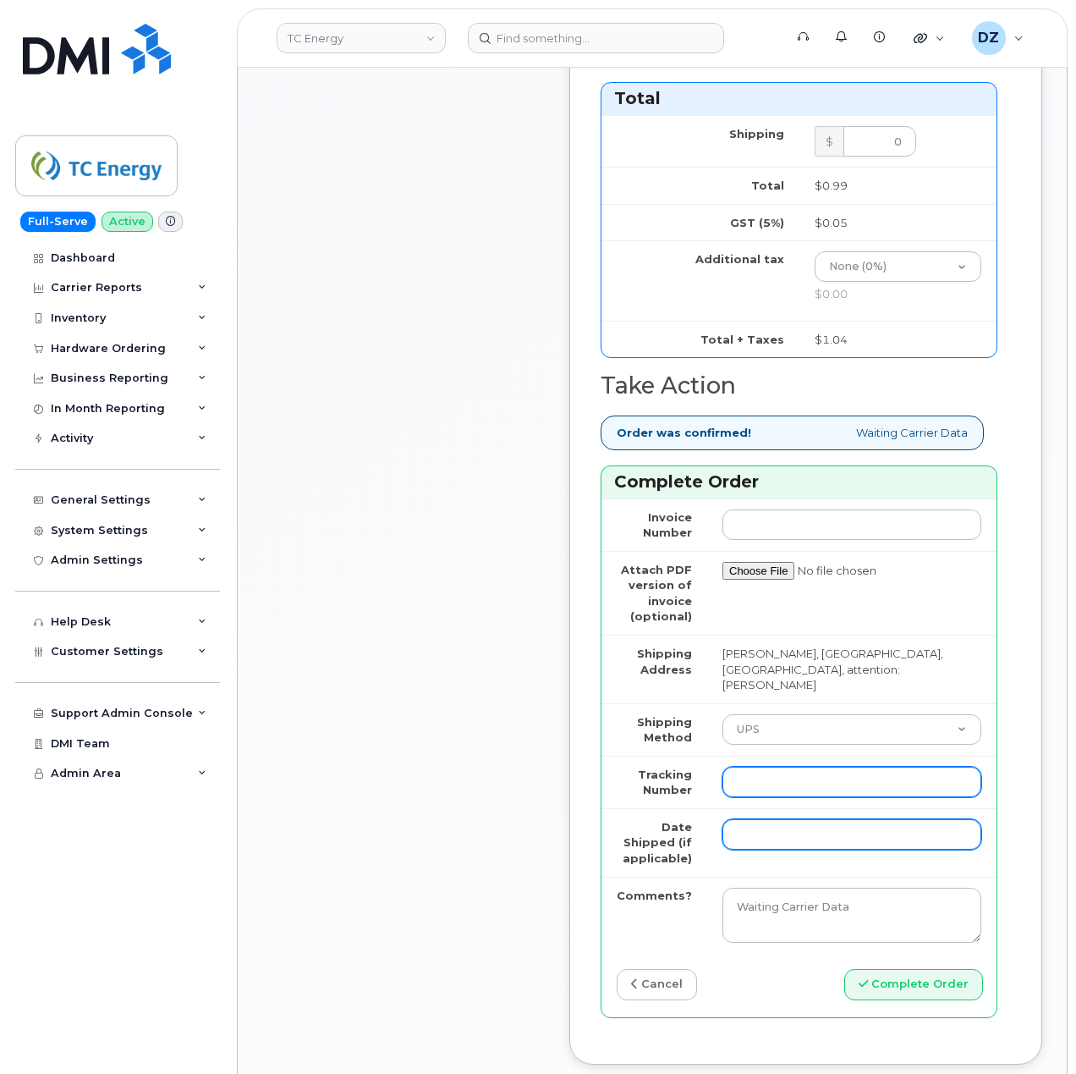
paste input "1Z4367572434565973"
type input "1Z4367572434565973"
click at [746, 819] on input "Date Shipped (if applicable)" at bounding box center [852, 834] width 259 height 30
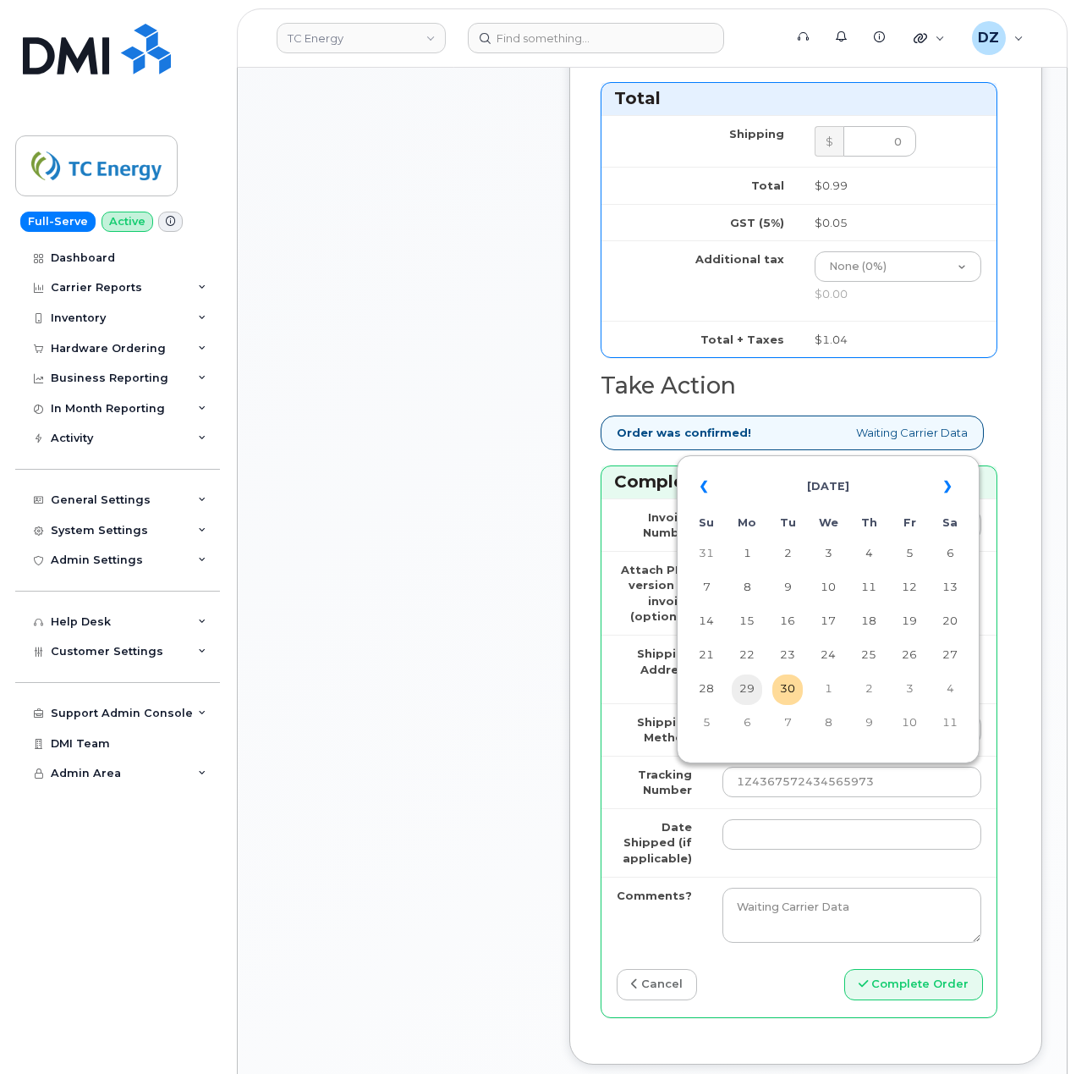
click at [751, 679] on td "29" at bounding box center [747, 689] width 30 height 30
type input "[DATE]"
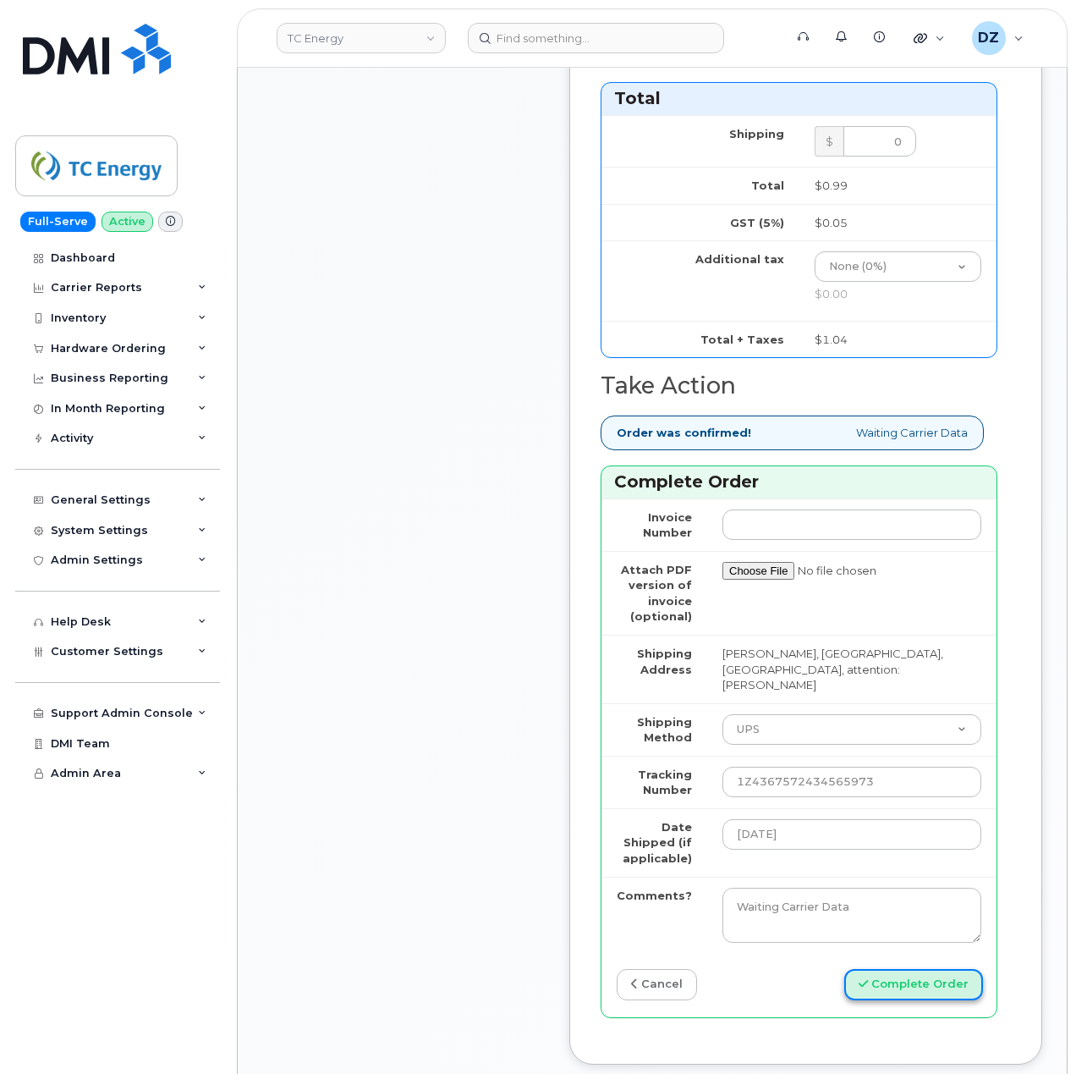
click at [938, 969] on button "Complete Order" at bounding box center [913, 984] width 139 height 31
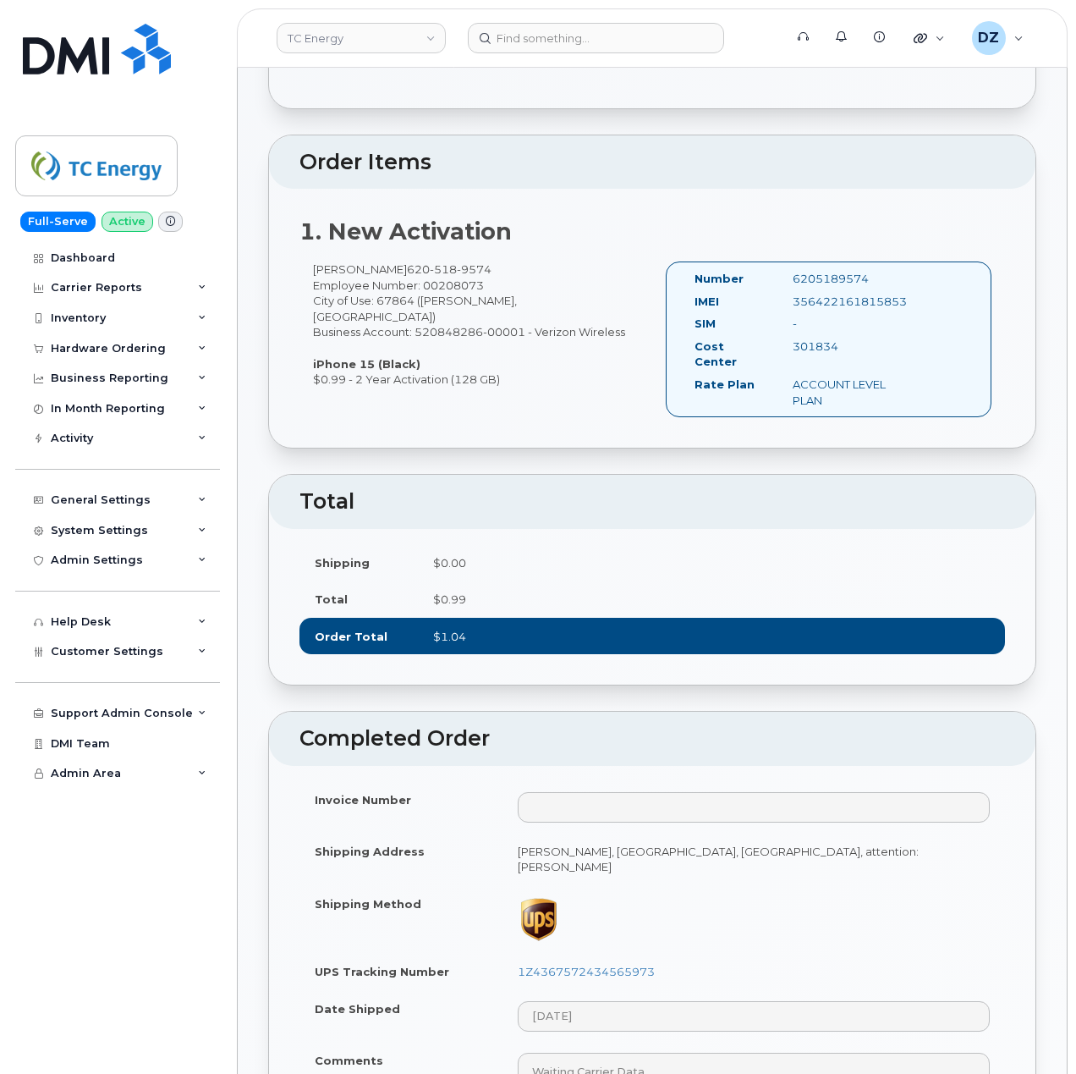
scroll to position [564, 0]
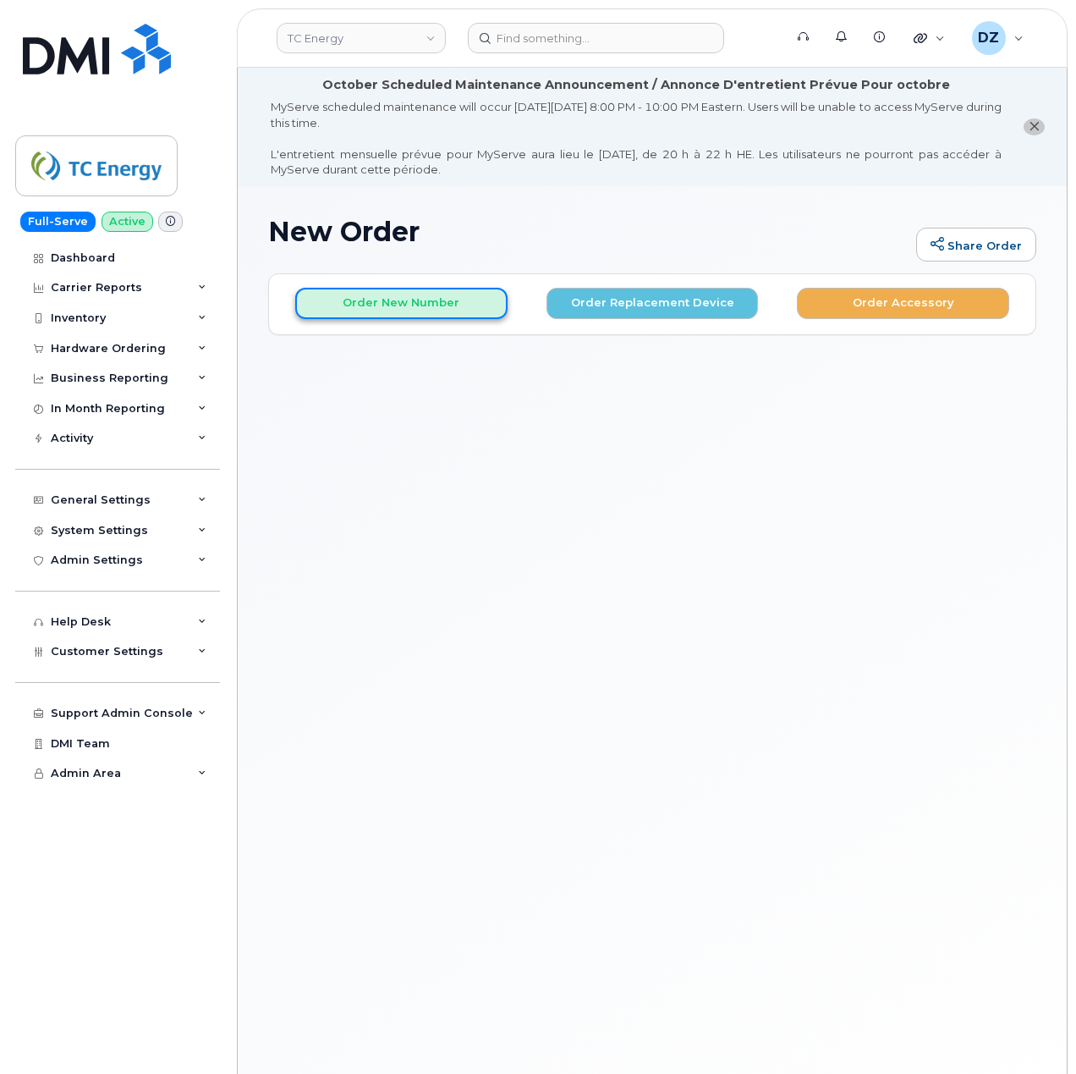
click at [371, 301] on button "Order New Number" at bounding box center [401, 303] width 212 height 31
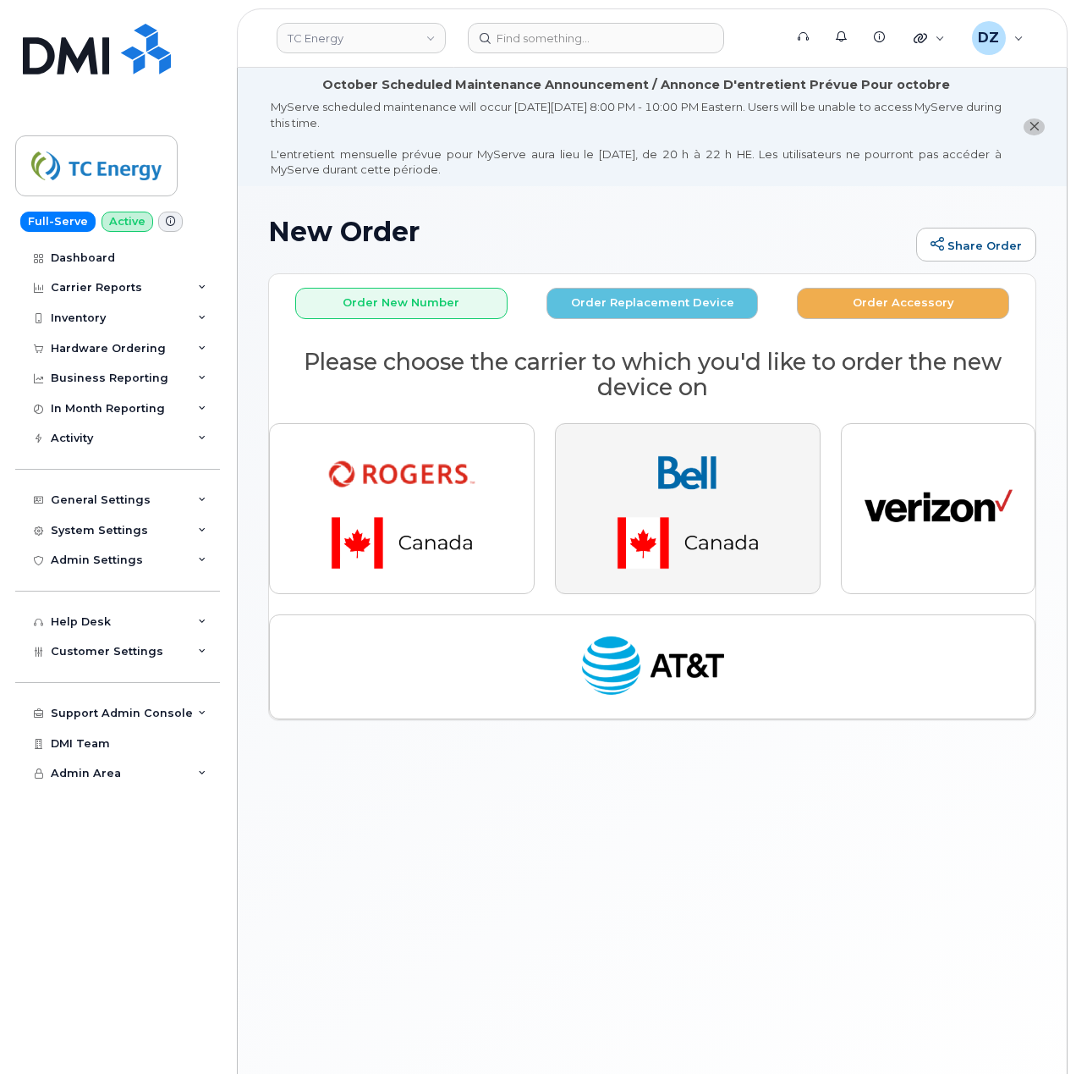
click at [652, 475] on img "button" at bounding box center [687, 508] width 237 height 142
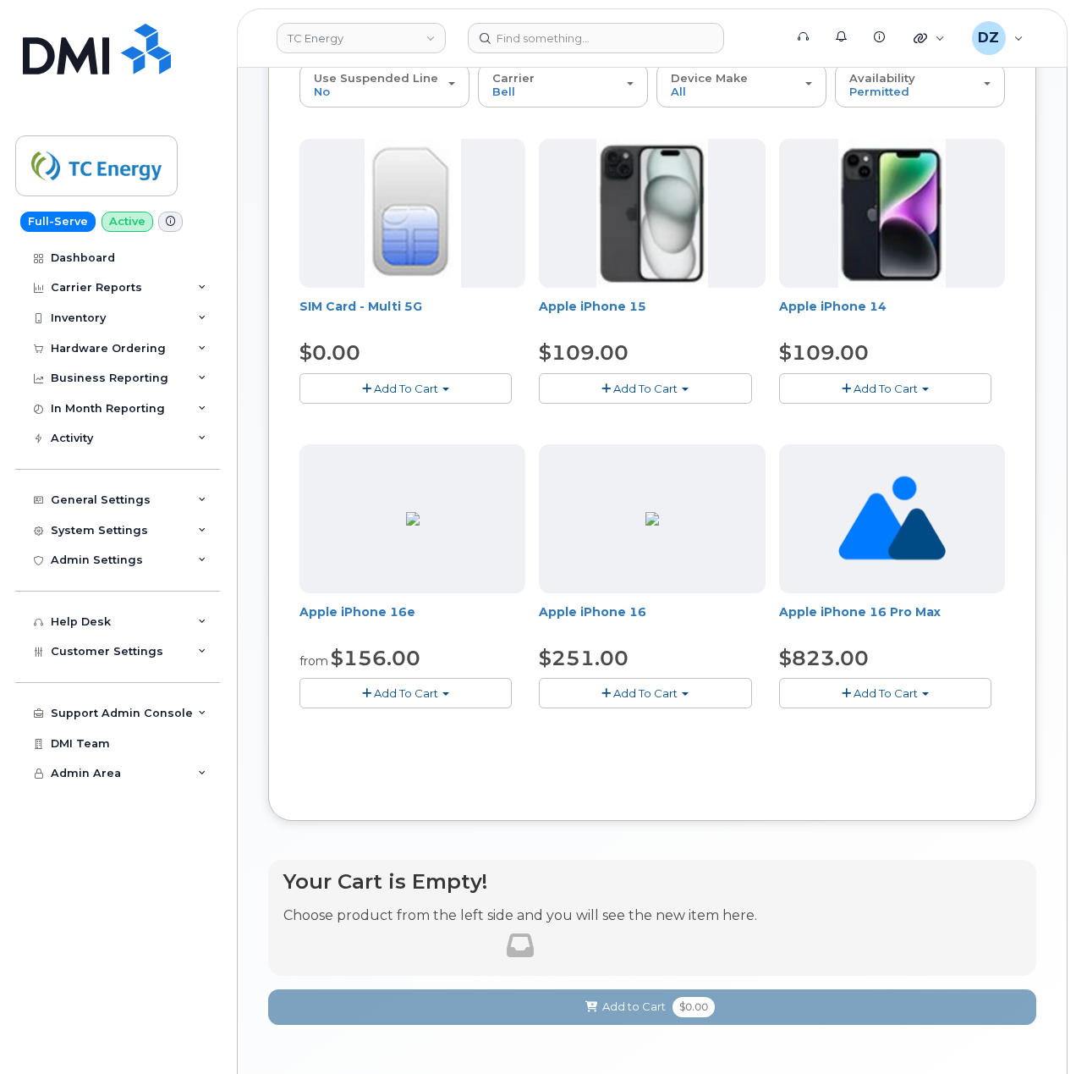
scroll to position [338, 0]
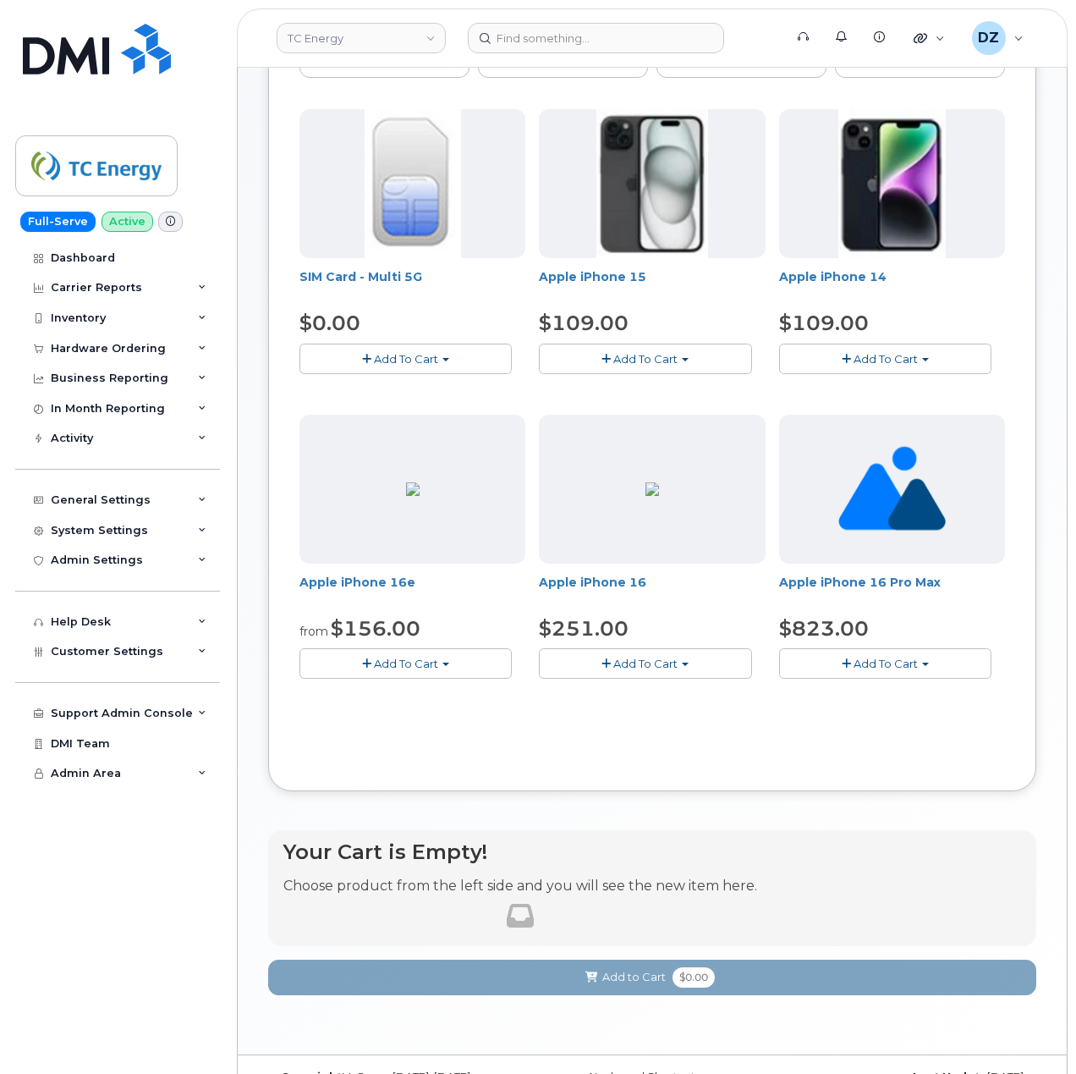
click at [655, 661] on span "Add To Cart" at bounding box center [645, 664] width 64 height 14
click at [675, 716] on link "$251.00 - 3-year activation (128GB model)" at bounding box center [679, 715] width 272 height 21
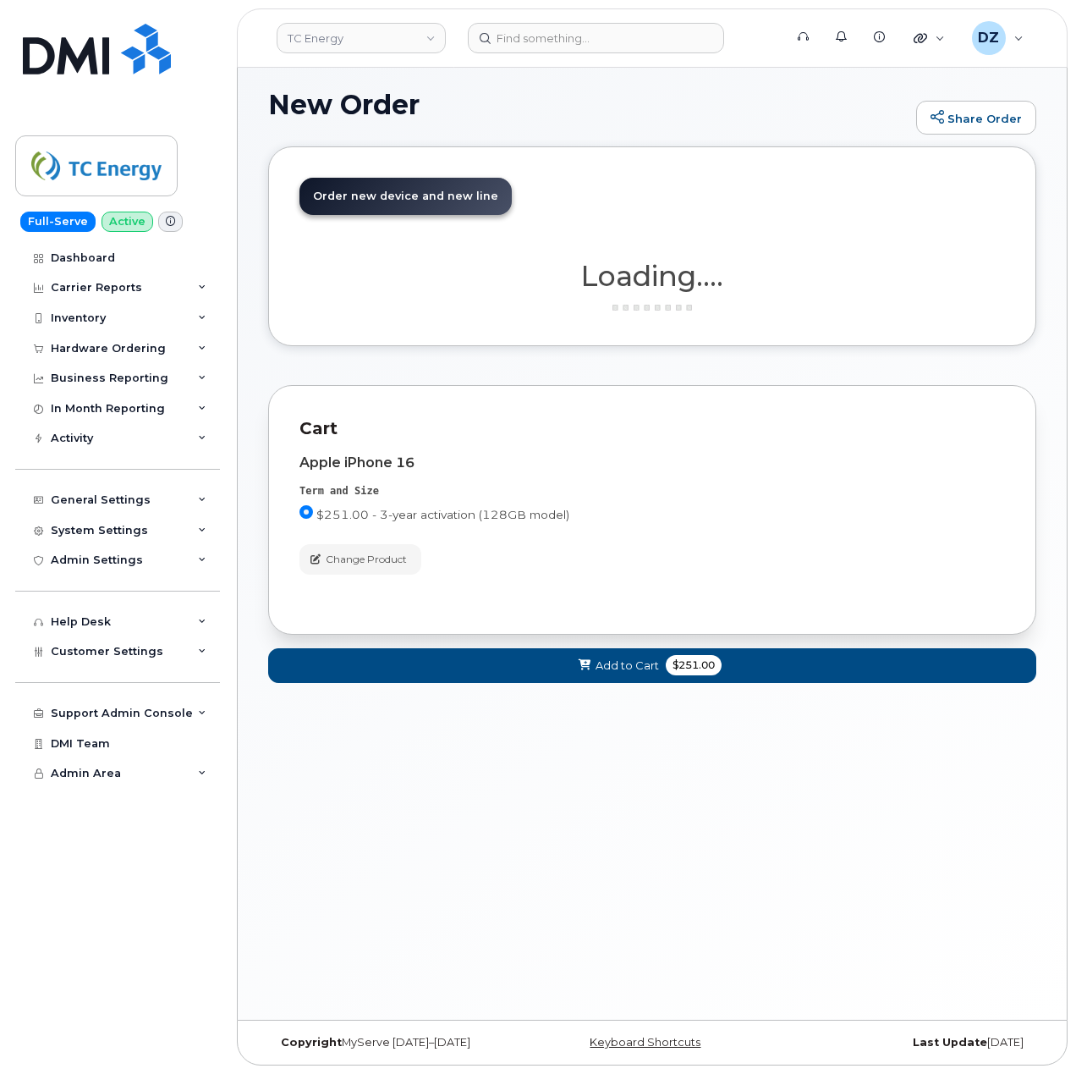
scroll to position [127, 0]
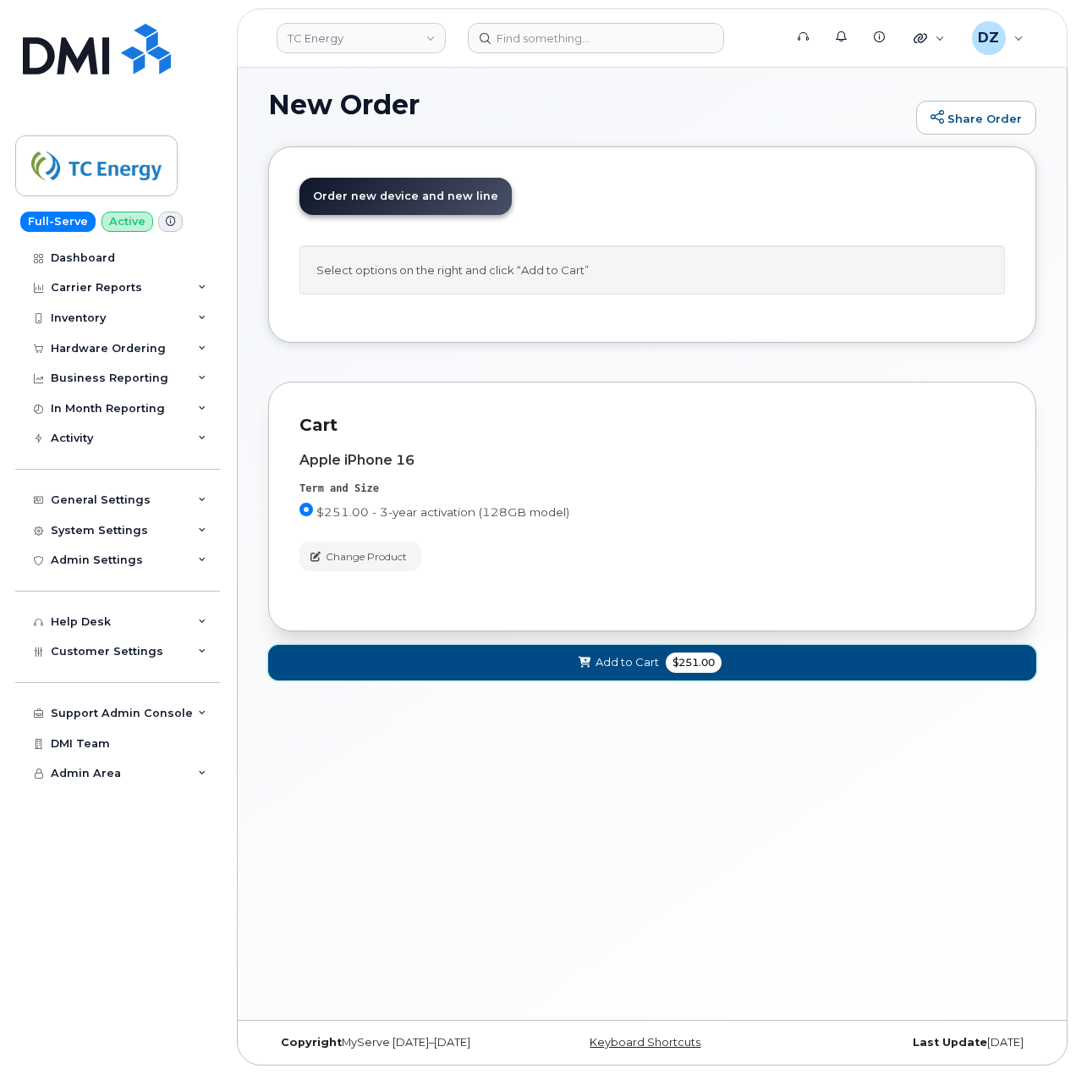
click at [699, 670] on span "$251.00" at bounding box center [694, 662] width 56 height 20
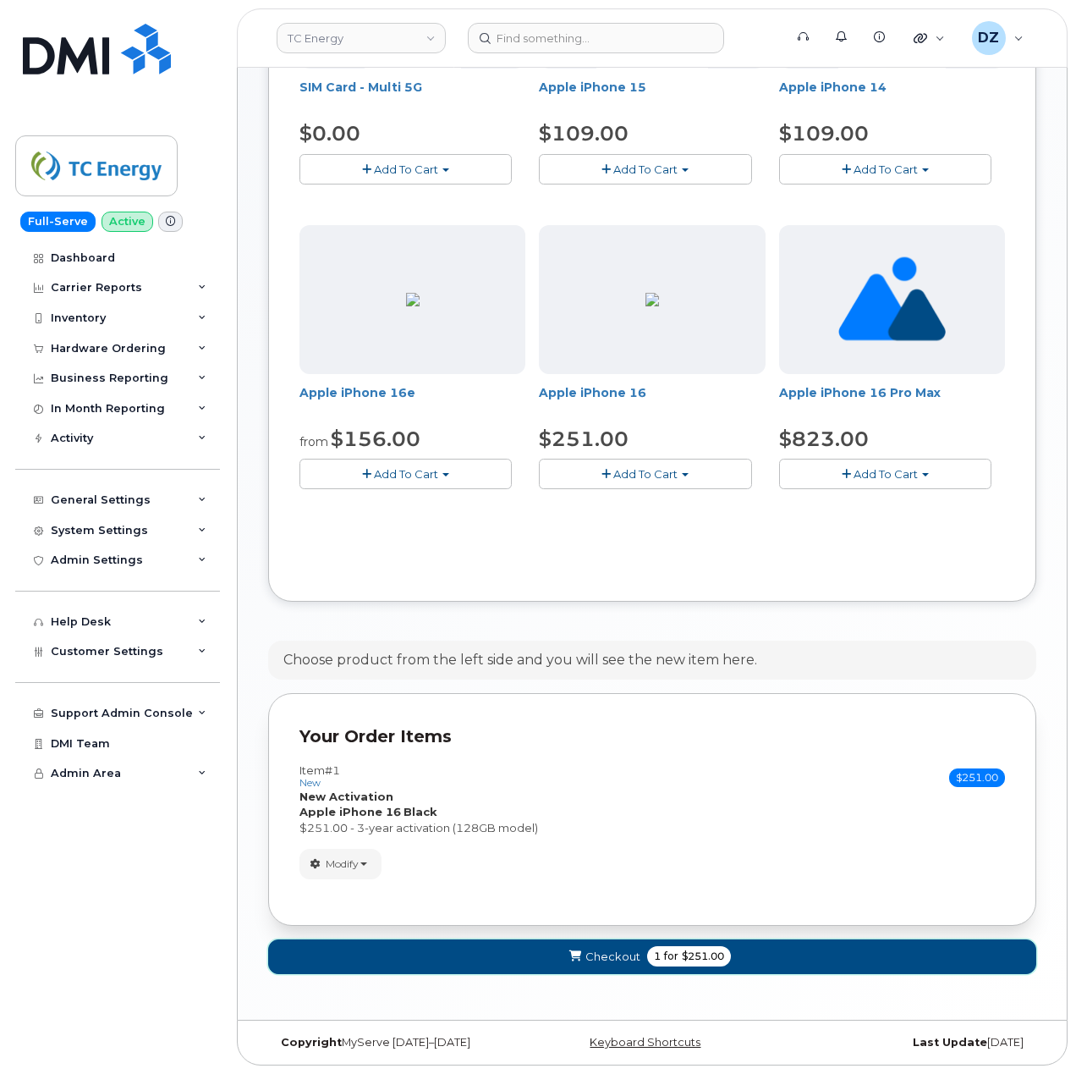
click at [742, 949] on button "Checkout 1 for $251.00" at bounding box center [652, 956] width 768 height 35
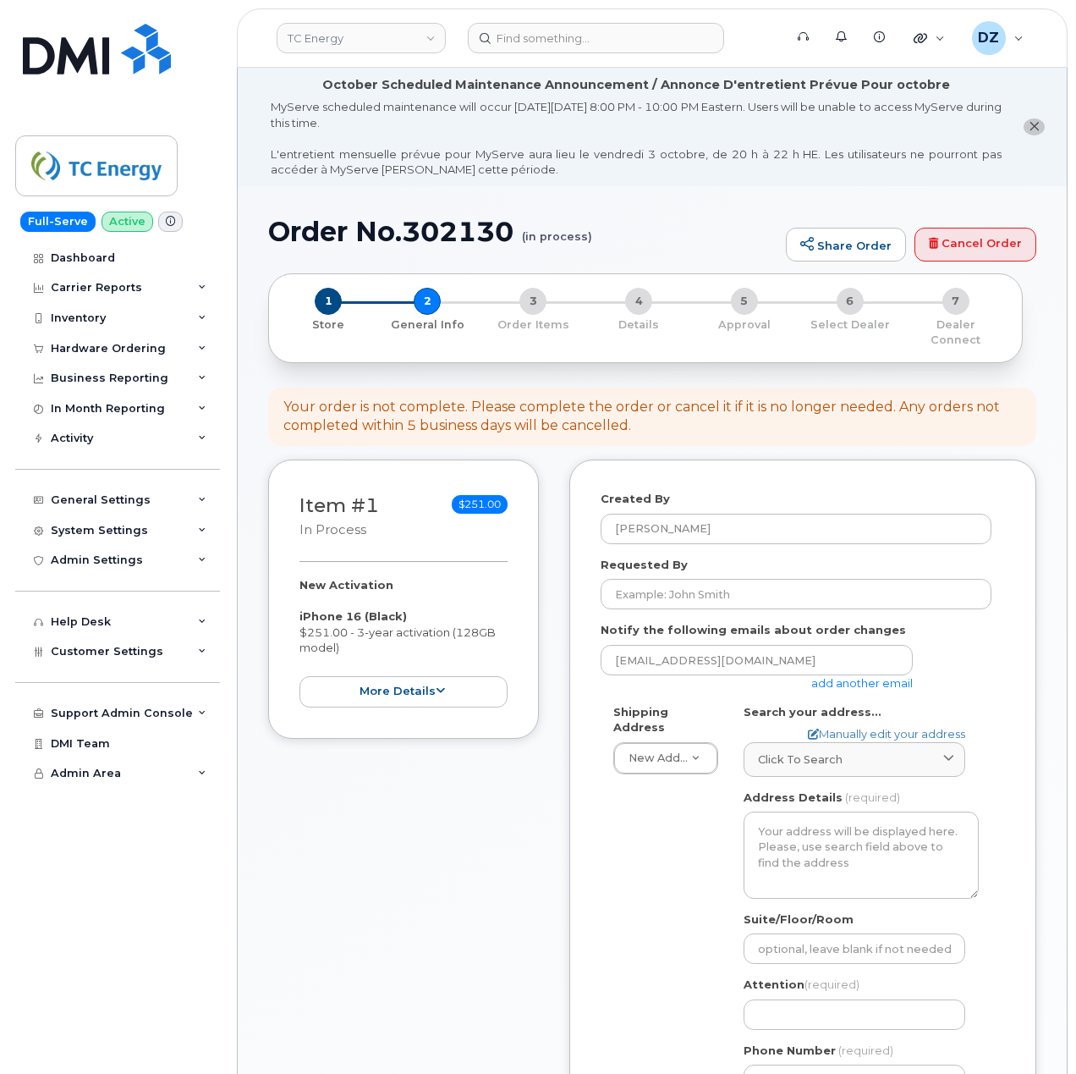
select select
click at [707, 579] on input "Requested By" at bounding box center [796, 594] width 391 height 30
paste input "SCTASK0696739"
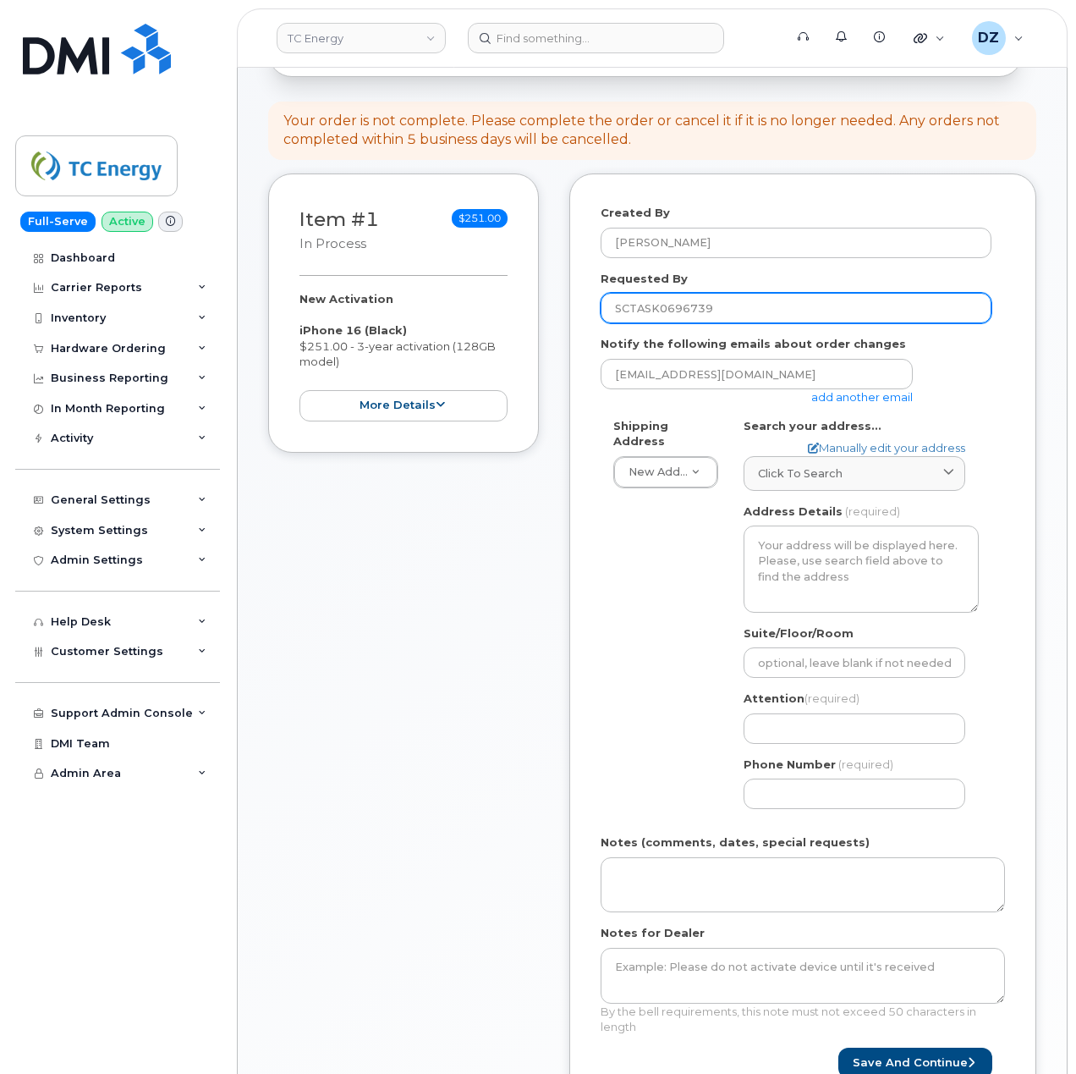
scroll to position [338, 0]
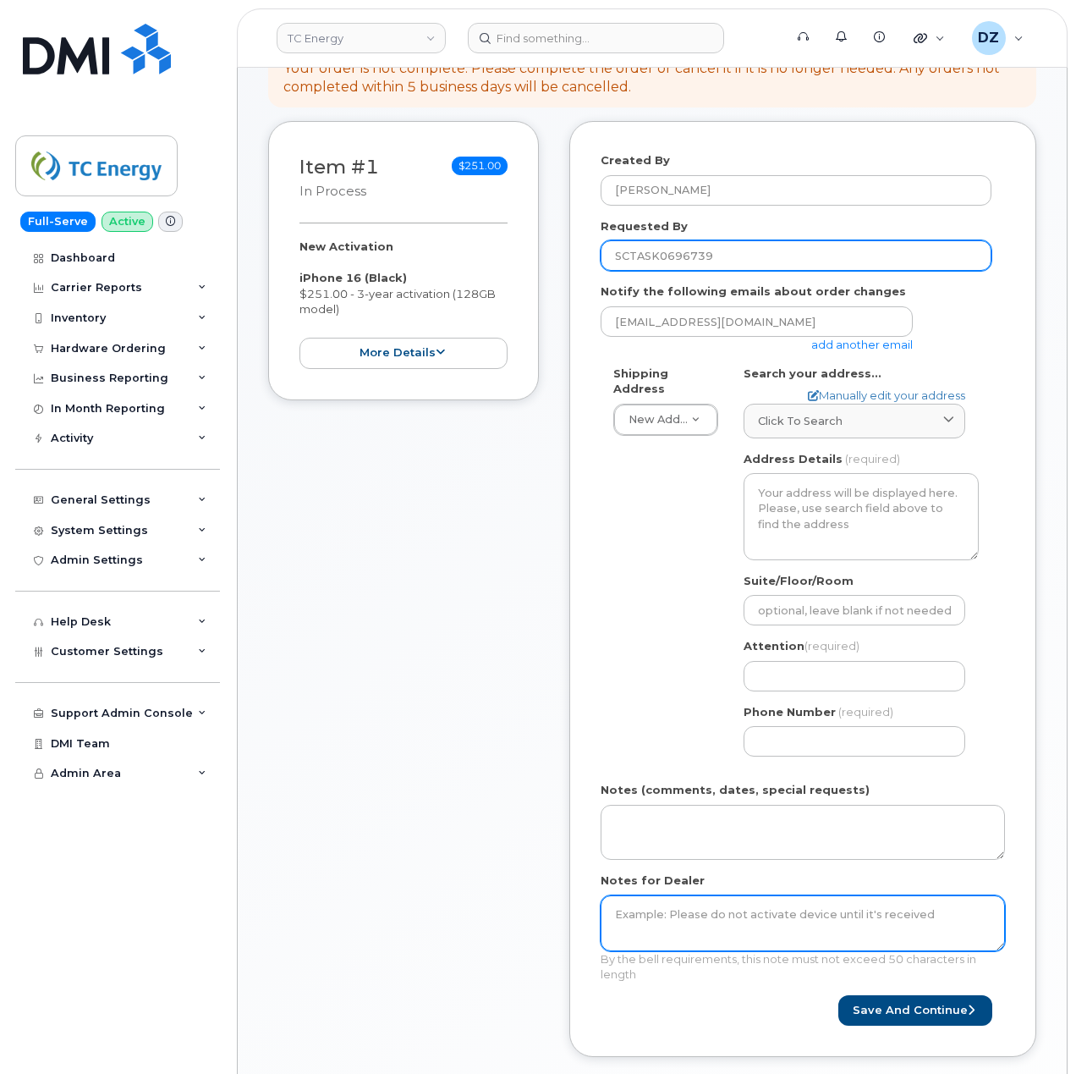
type input "SCTASK0696739"
click at [674, 928] on textarea "Notes for Dealer" at bounding box center [803, 923] width 404 height 56
paste textarea "SCTASK0696739"
type textarea "SCTASK0696739"
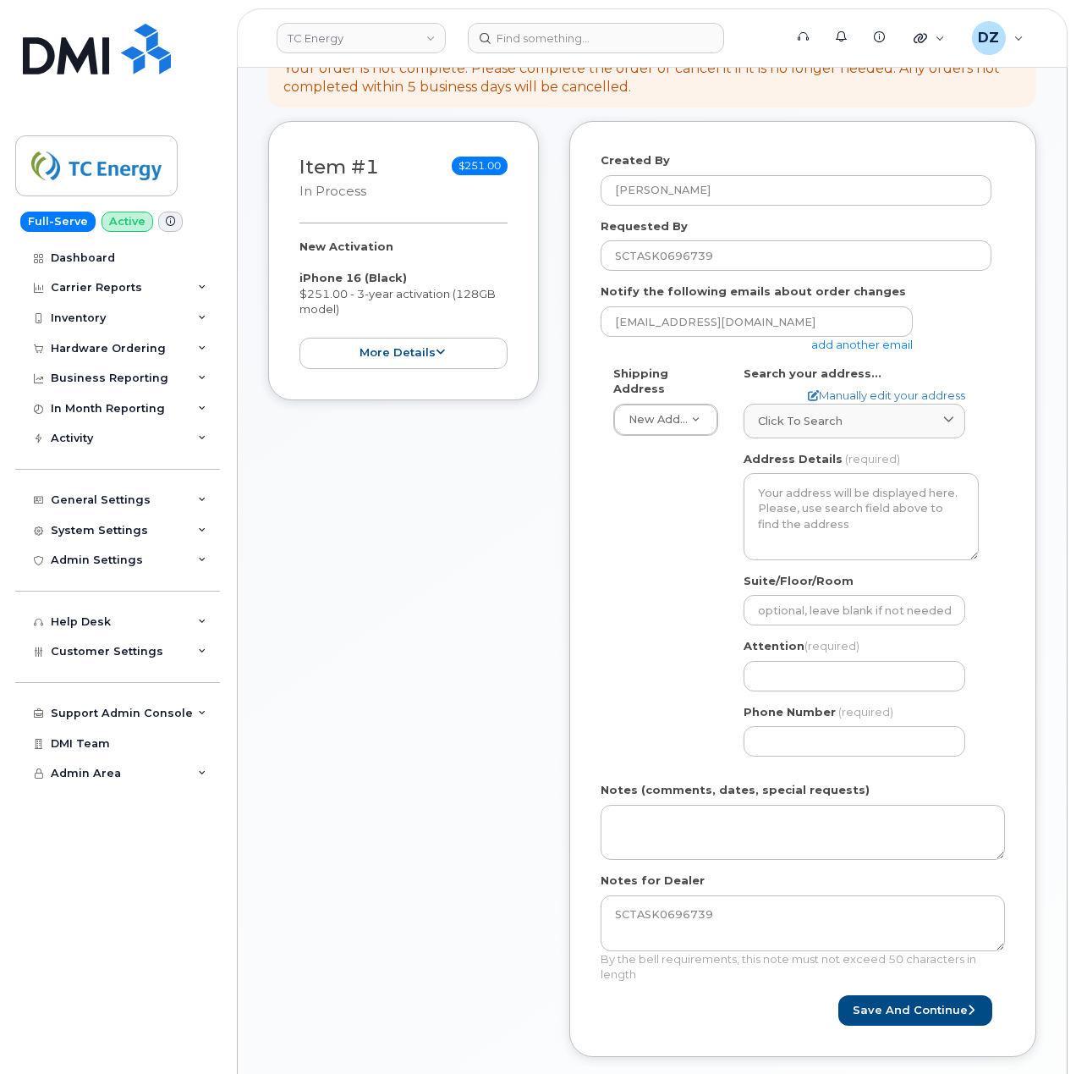
click at [853, 338] on link "add another email" at bounding box center [862, 345] width 102 height 14
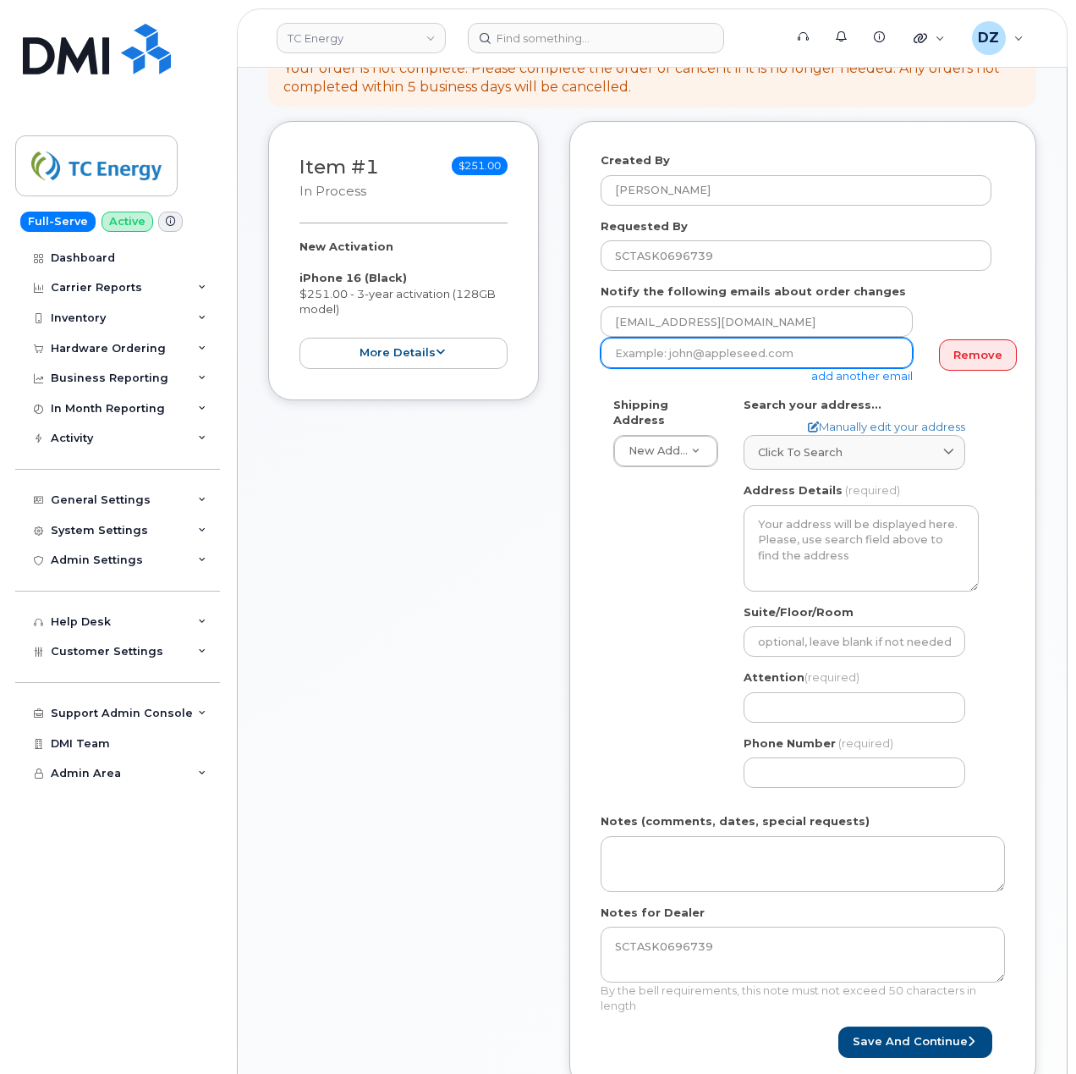
click at [671, 338] on input "email" at bounding box center [757, 353] width 312 height 30
paste input "nelson_jalotjot@tcenergy.com"
type input "nelson_jalotjot@tcenergy.com"
click at [573, 558] on div "Created By Devon Zellars Requested By SCTASK0696739 Notify the following emails…" at bounding box center [802, 604] width 467 height 967
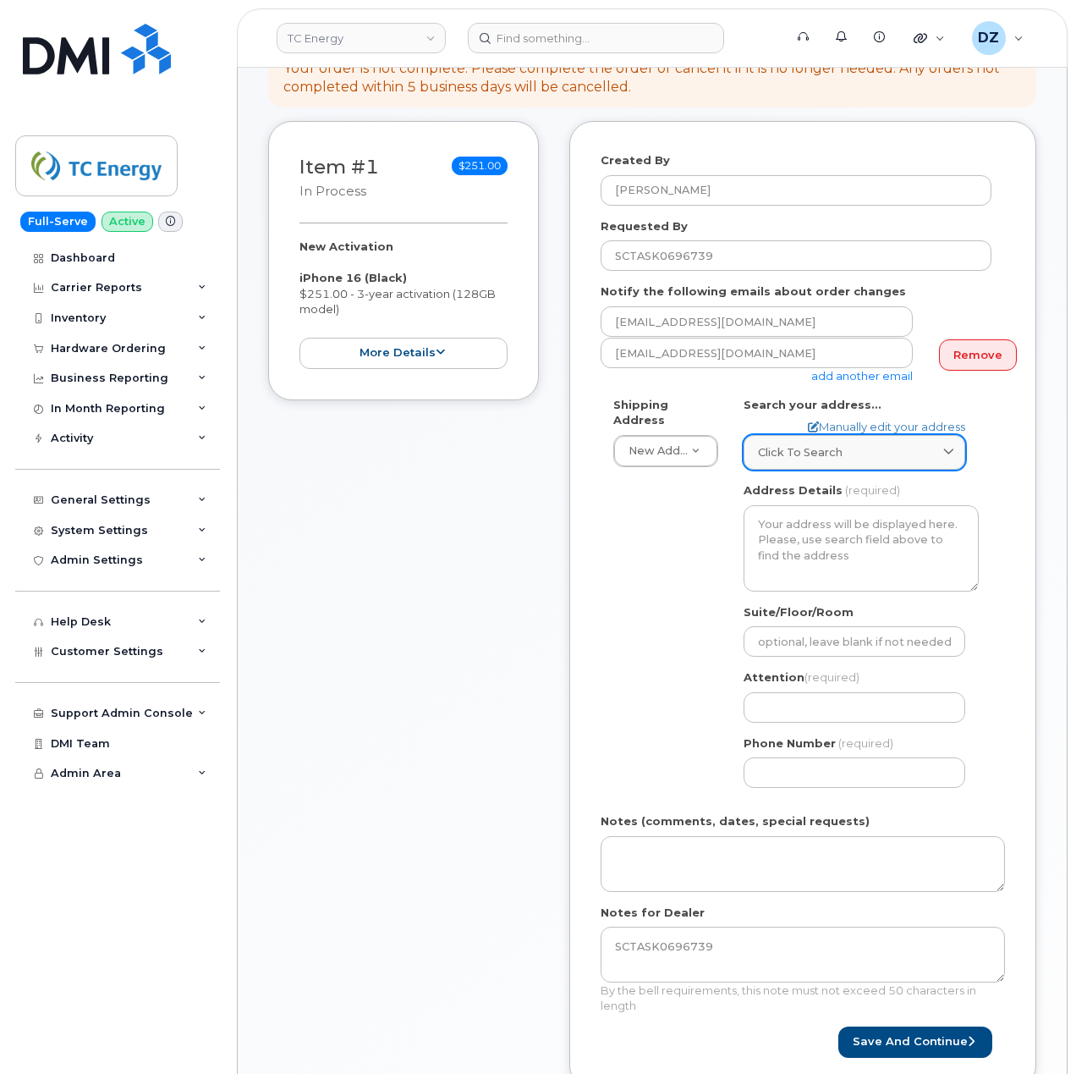
click at [836, 444] on span "Click to search" at bounding box center [800, 452] width 85 height 16
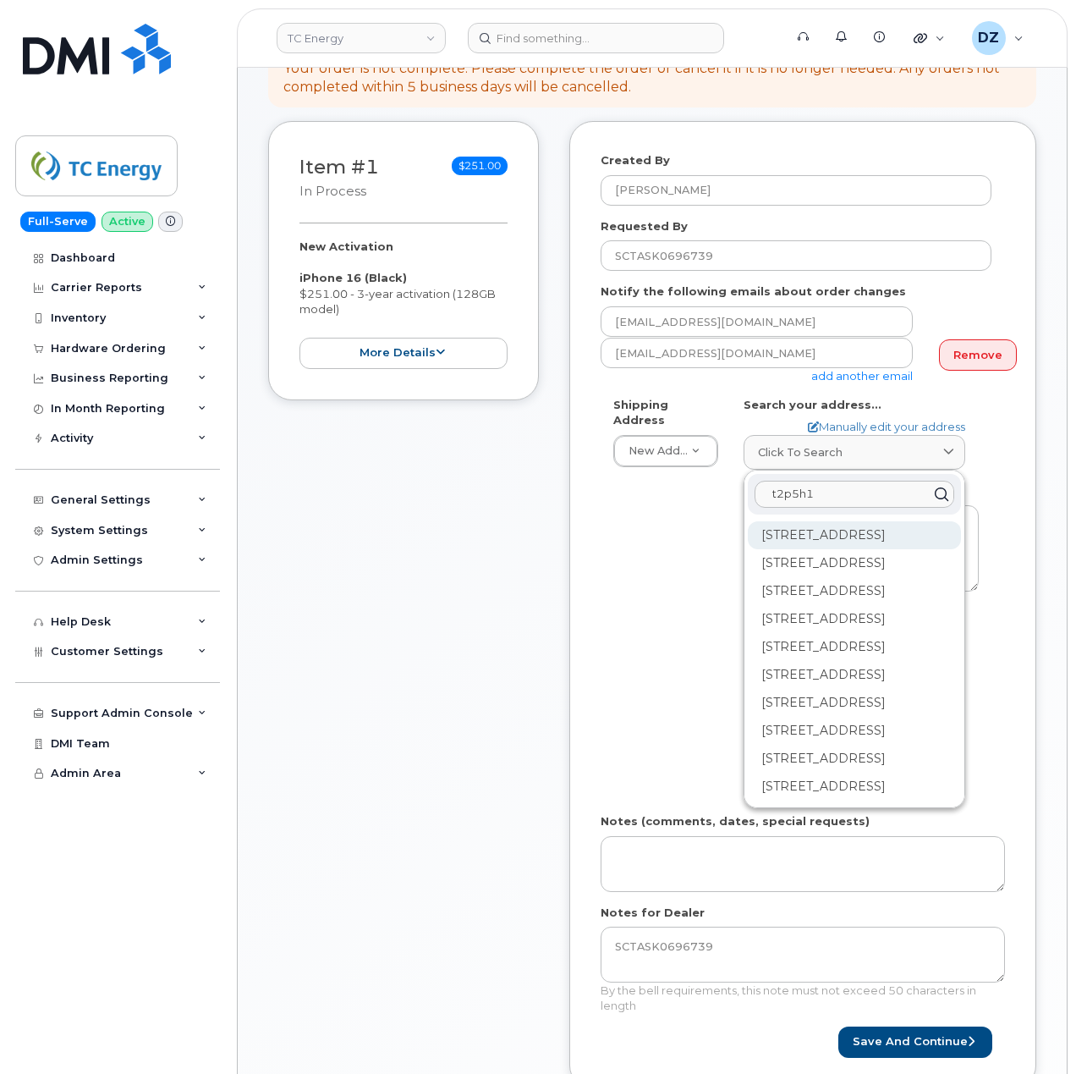
type input "t2p5h1"
click at [830, 521] on div "450 1 St SW Calgary AB T2P 5H1" at bounding box center [854, 535] width 213 height 28
select select
type textarea "450 1 St SW CALGARY AB T2P 5H1 CANADA"
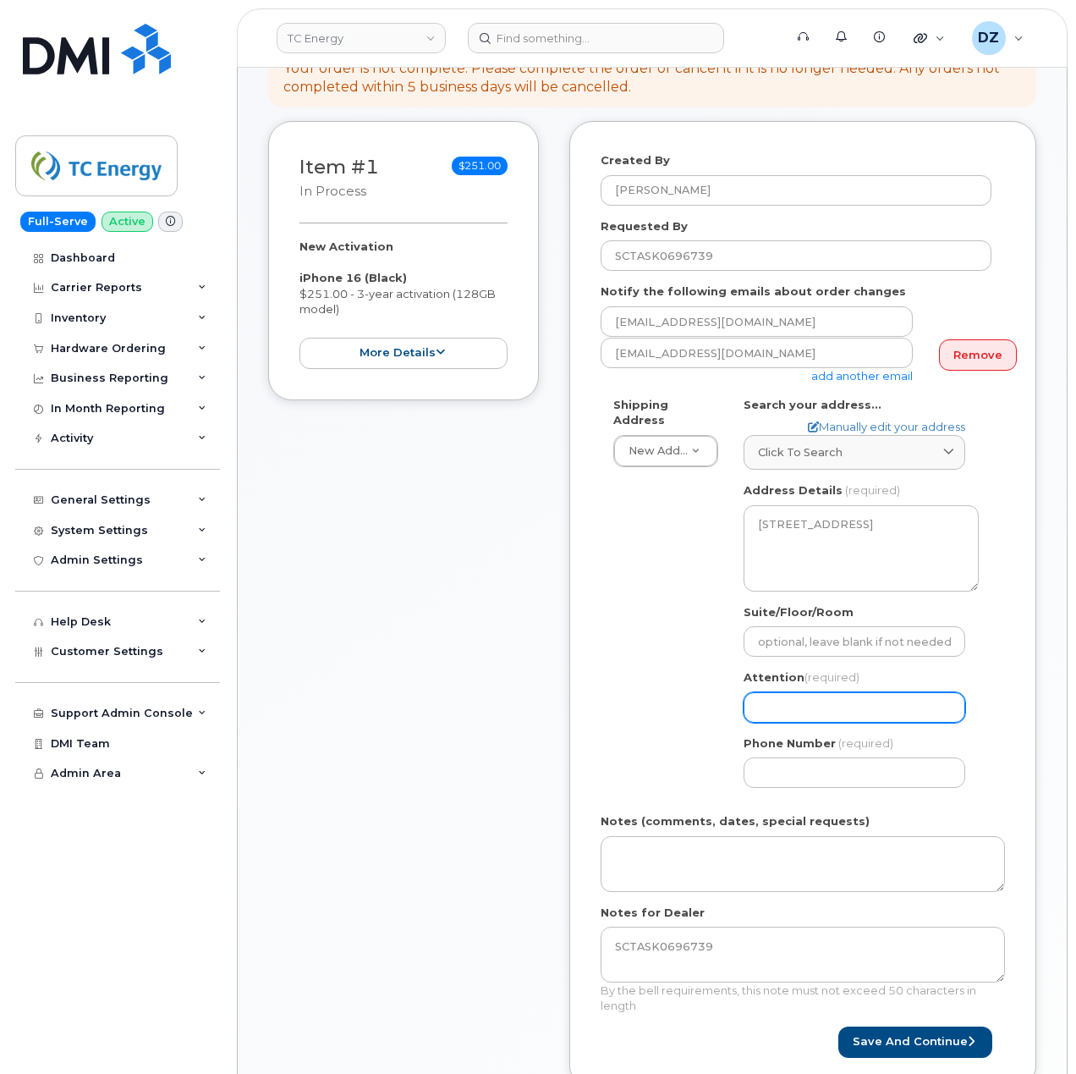
click at [814, 692] on input "Attention (required)" at bounding box center [855, 707] width 222 height 30
paste input "[PERSON_NAME]"
select select
type input "[PERSON_NAME]"
click at [872, 759] on input "Phone Number" at bounding box center [855, 772] width 222 height 30
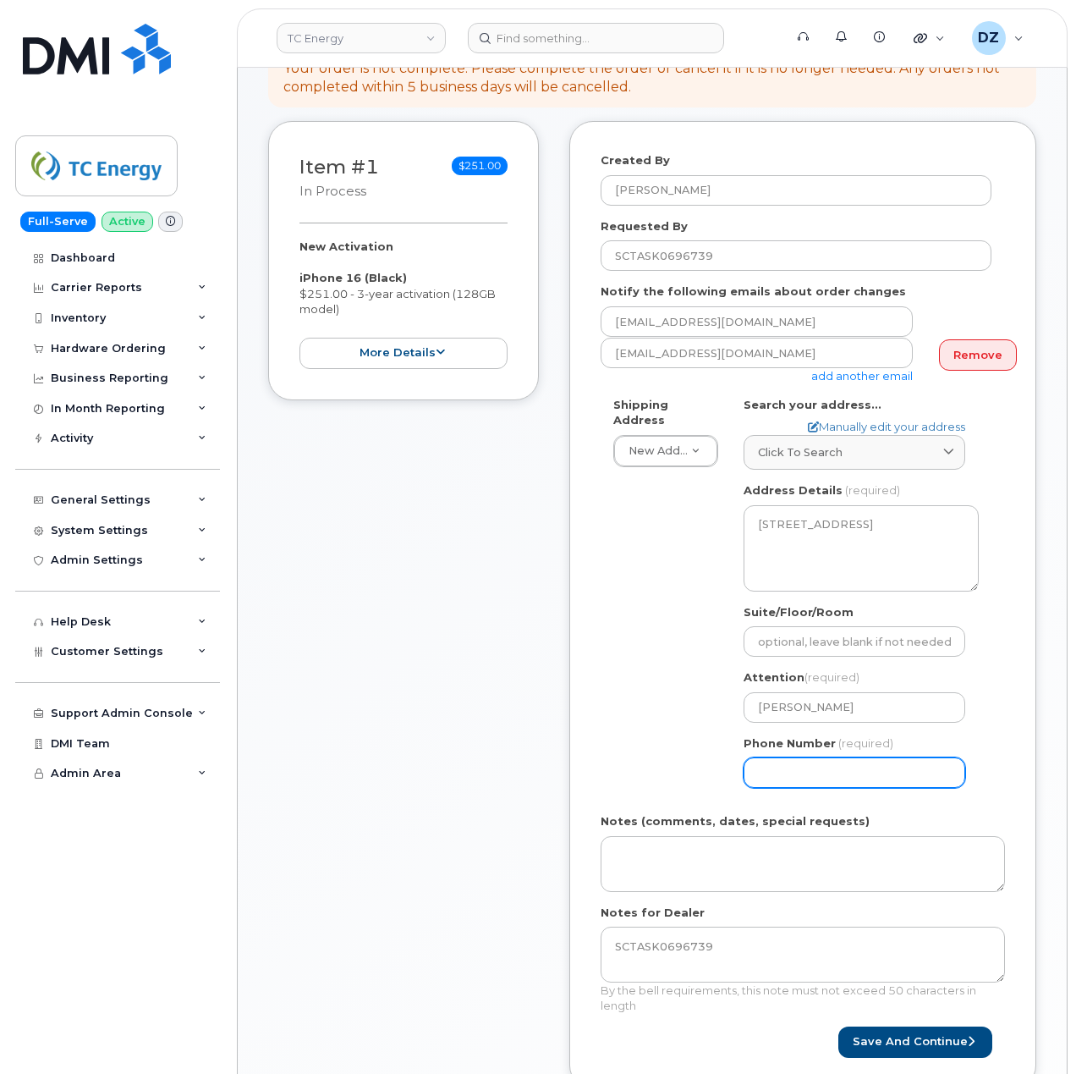
paste input "5879333116"
type input "5879333116"
select select
type input "5879333116"
click at [619, 706] on div "Shipping Address New Address New Address 10255 S Washington Ave 117 Kohen Dr 18…" at bounding box center [796, 599] width 391 height 404
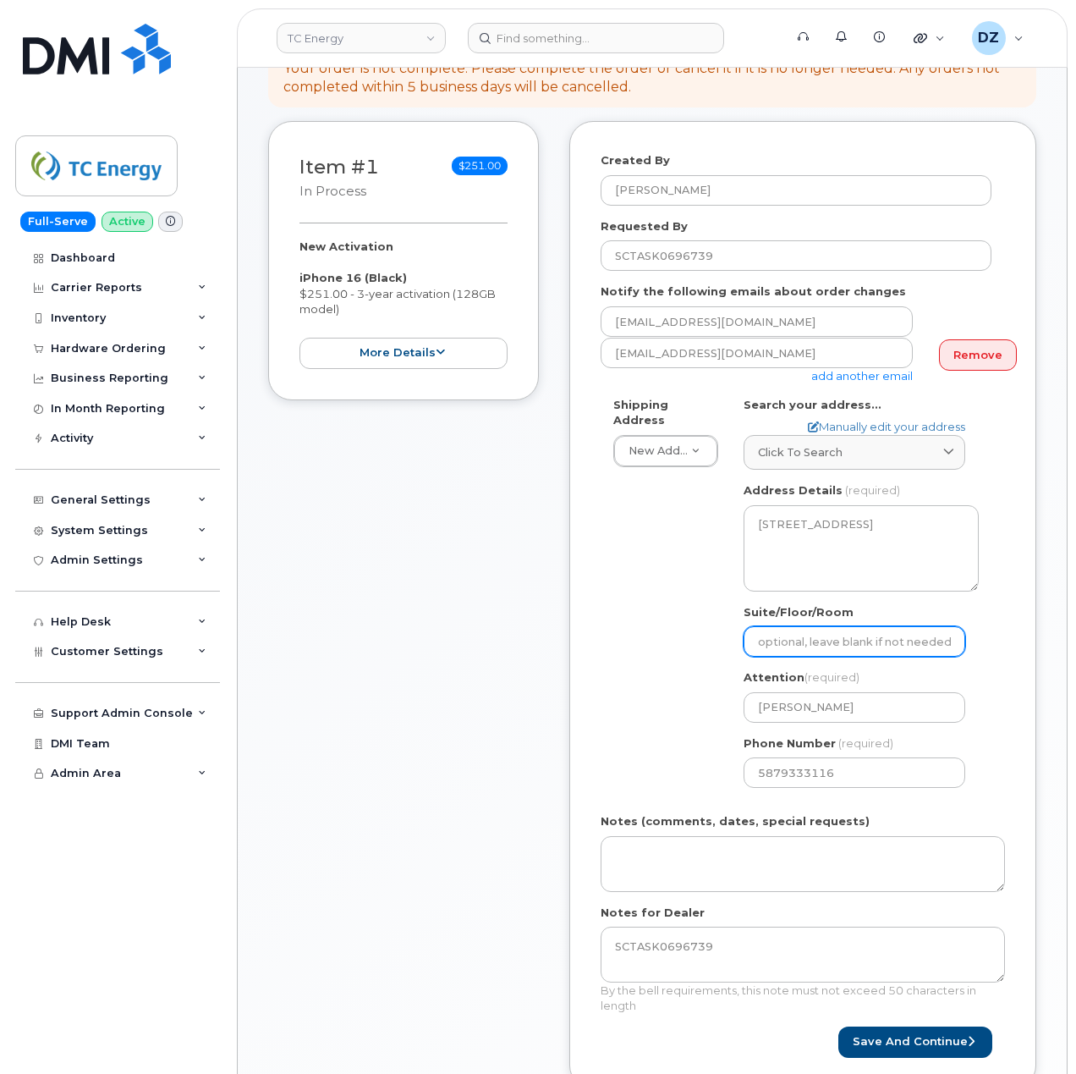
click at [848, 628] on input "Suite/Floor/Room" at bounding box center [855, 641] width 222 height 30
paste input "office 418"
select select
type input "office 418"
click at [596, 623] on div "Created By Devon Zellars Requested By SCTASK0696739 Notify the following emails…" at bounding box center [802, 604] width 467 height 967
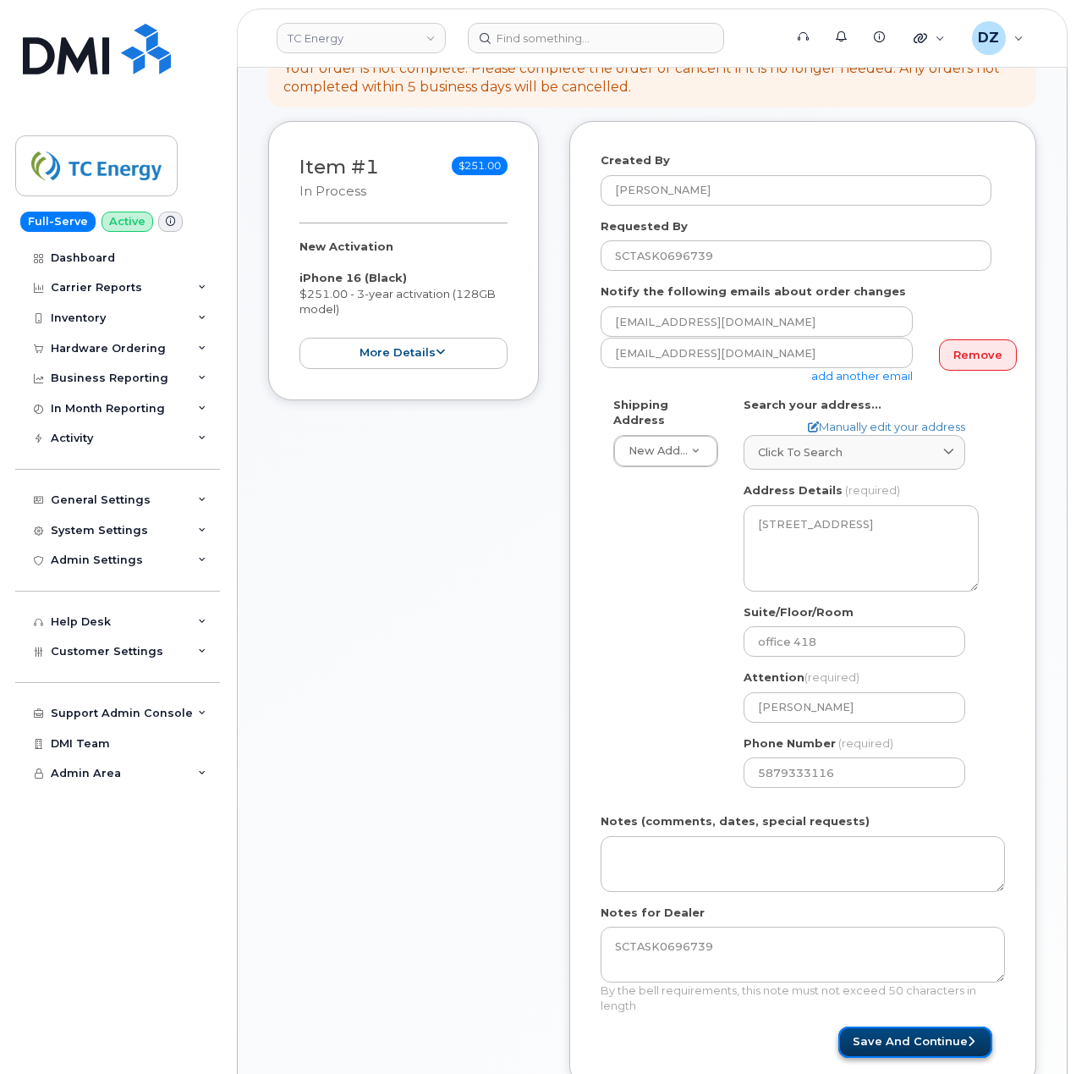
click at [885, 1026] on button "Save and Continue" at bounding box center [916, 1041] width 154 height 31
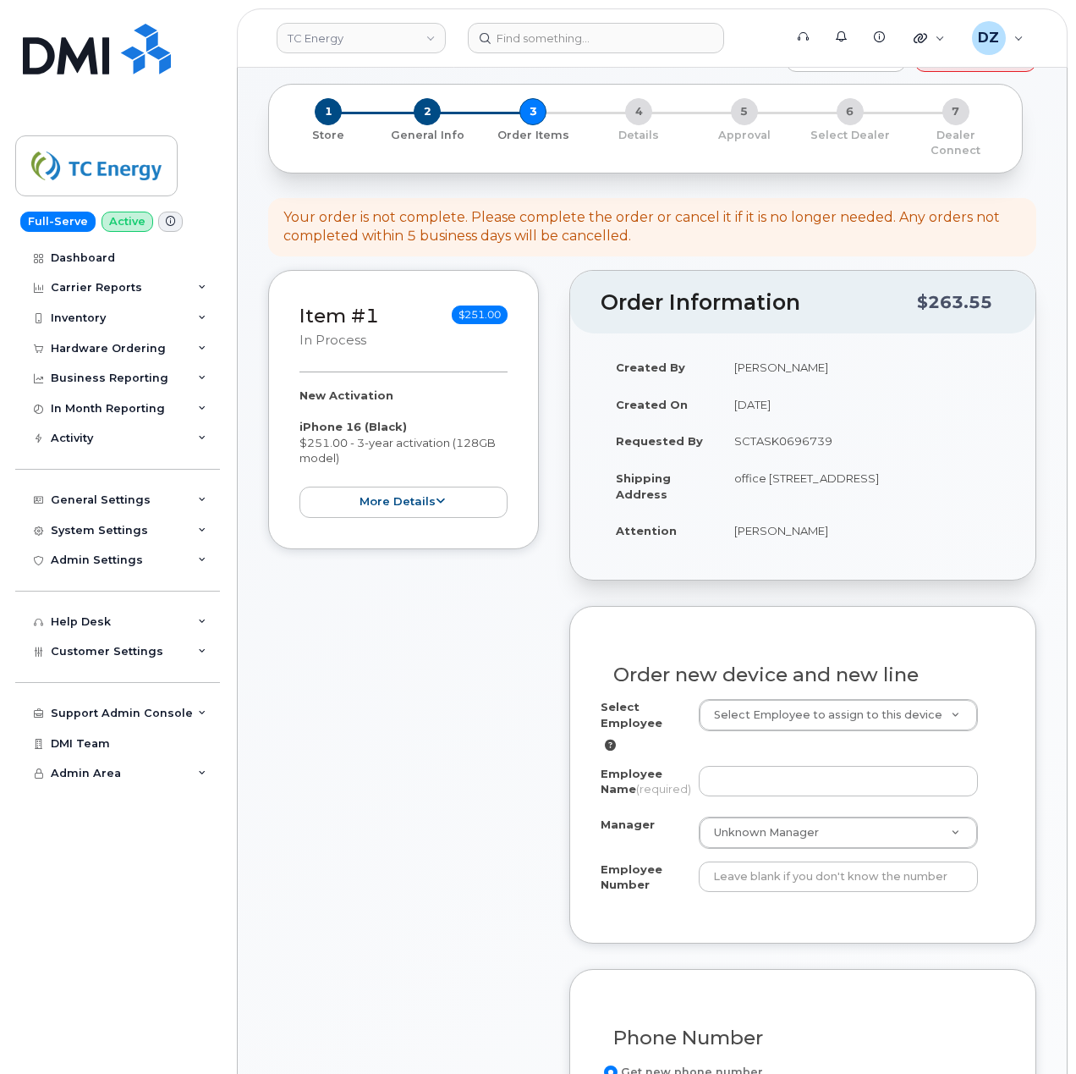
scroll to position [451, 0]
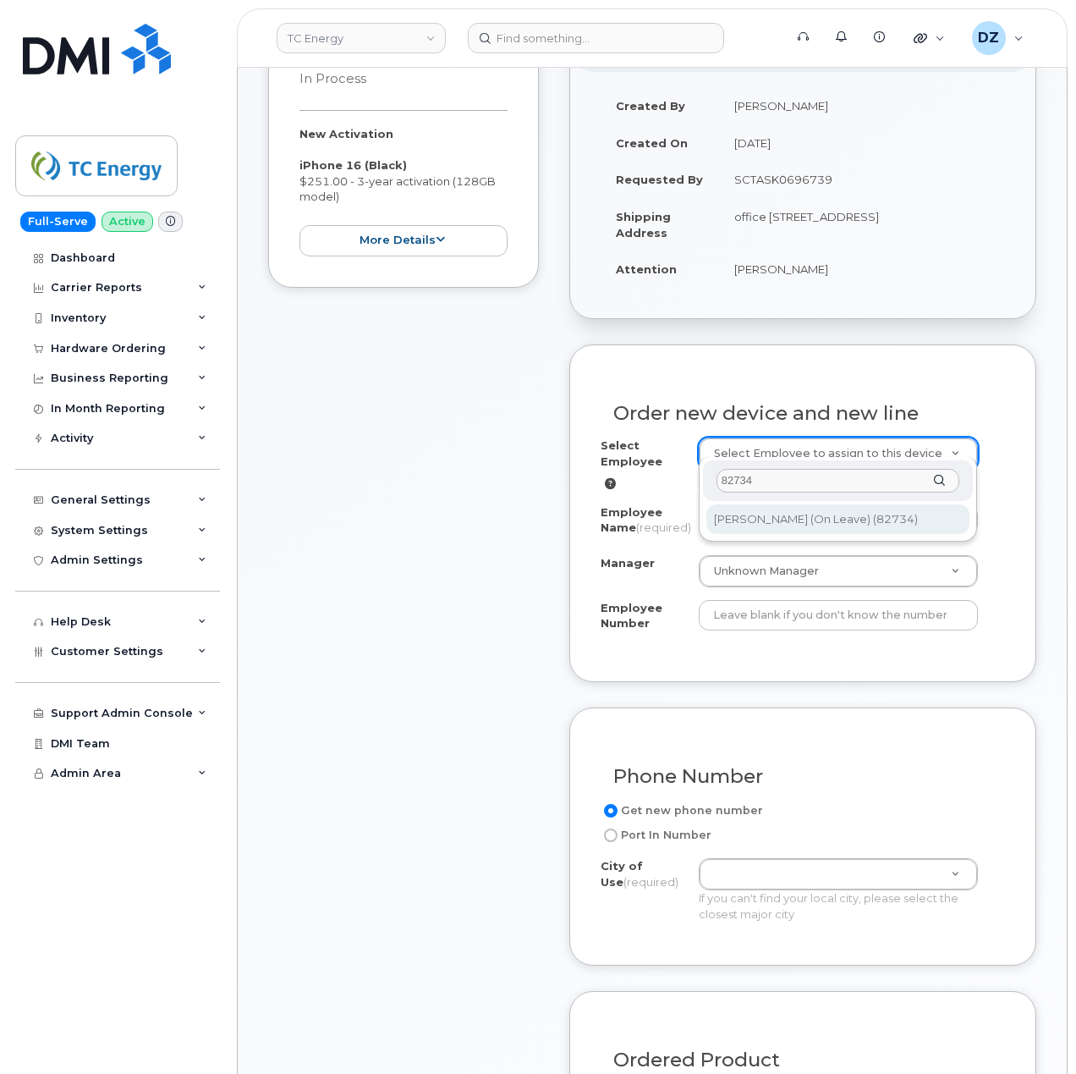
type input "82734"
type input "1383280"
type input "[PERSON_NAME] (On Leave)"
type input "82734"
type input "100142"
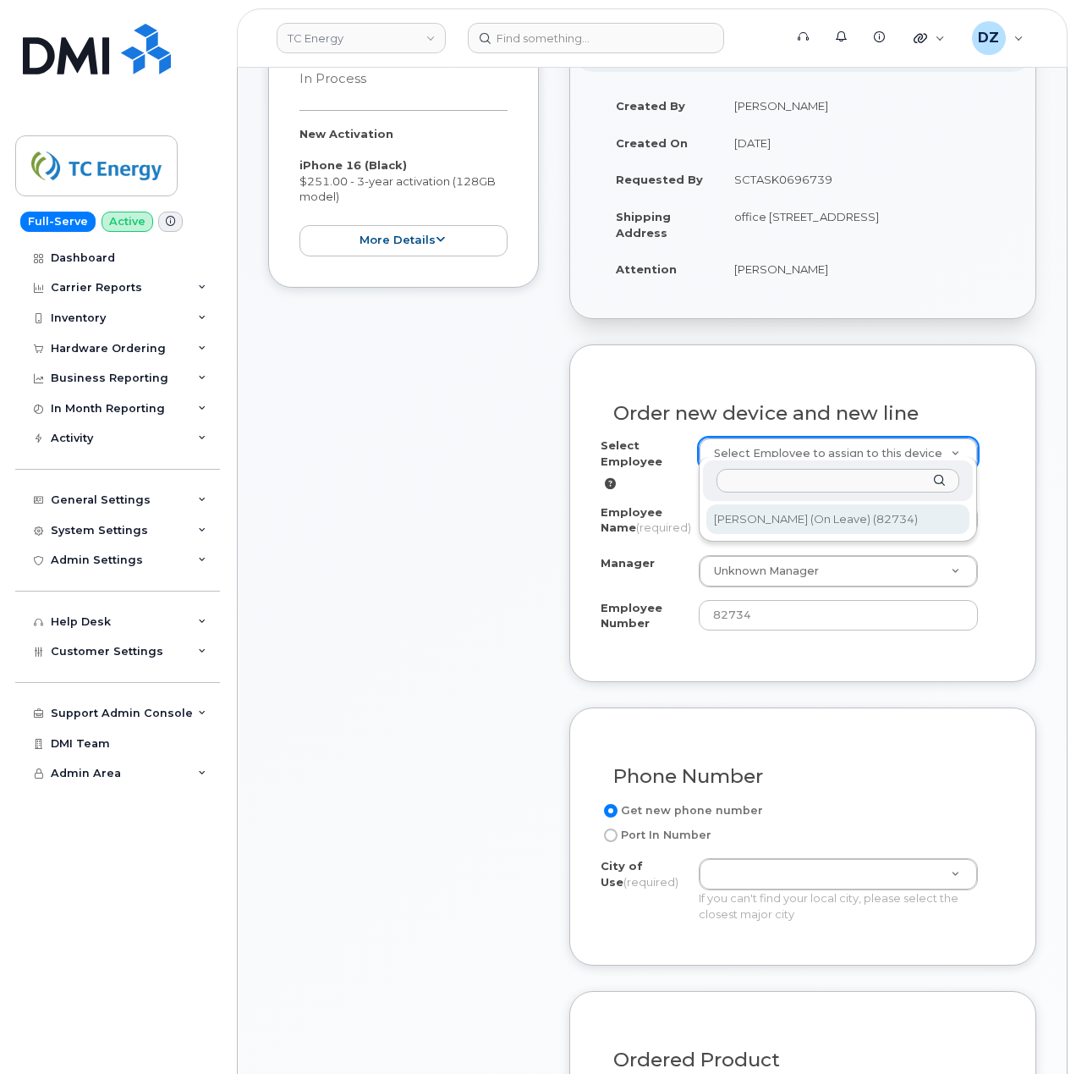
select select "1381657"
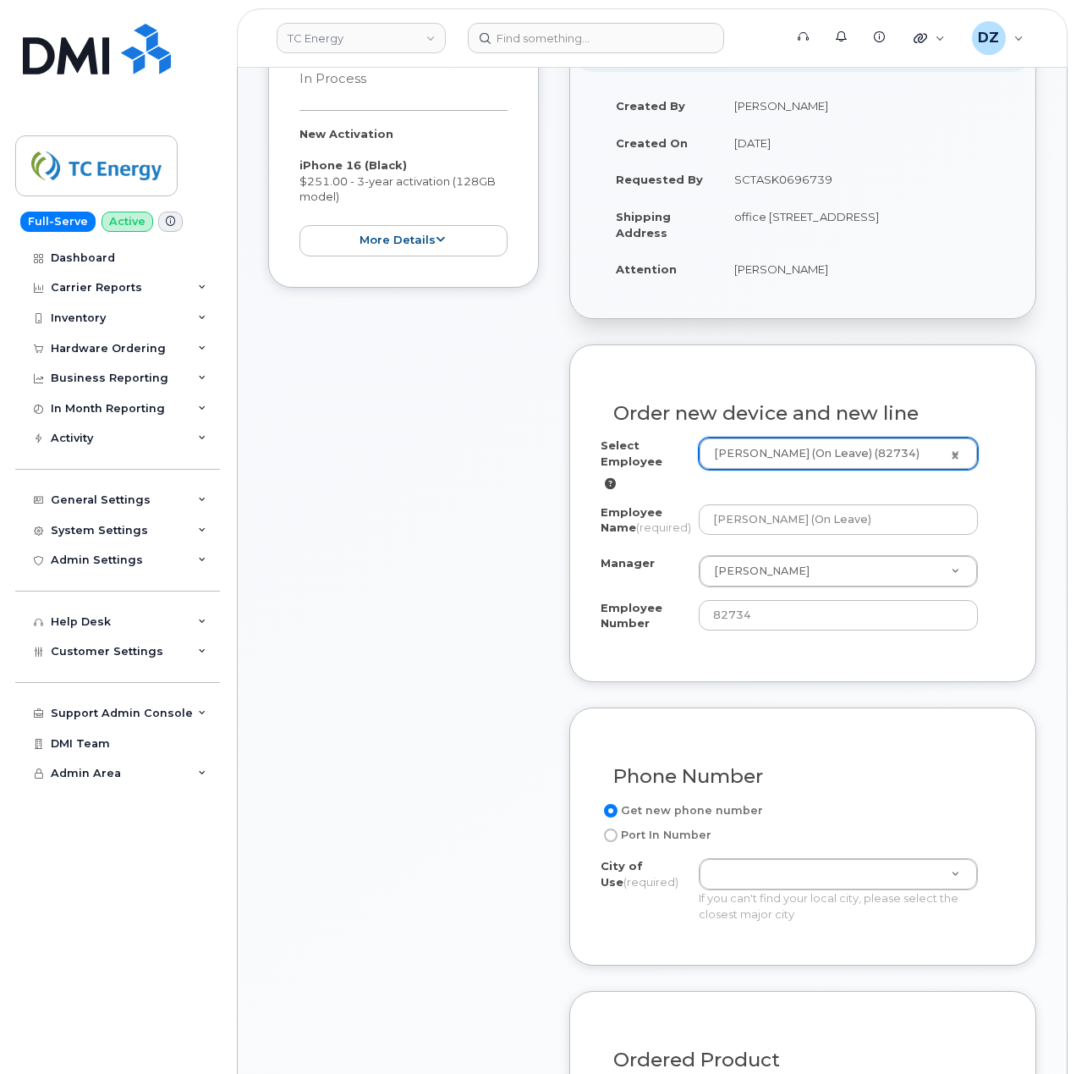
click at [895, 201] on td "office [STREET_ADDRESS]" at bounding box center [862, 224] width 286 height 52
copy td "[GEOGRAPHIC_DATA]"
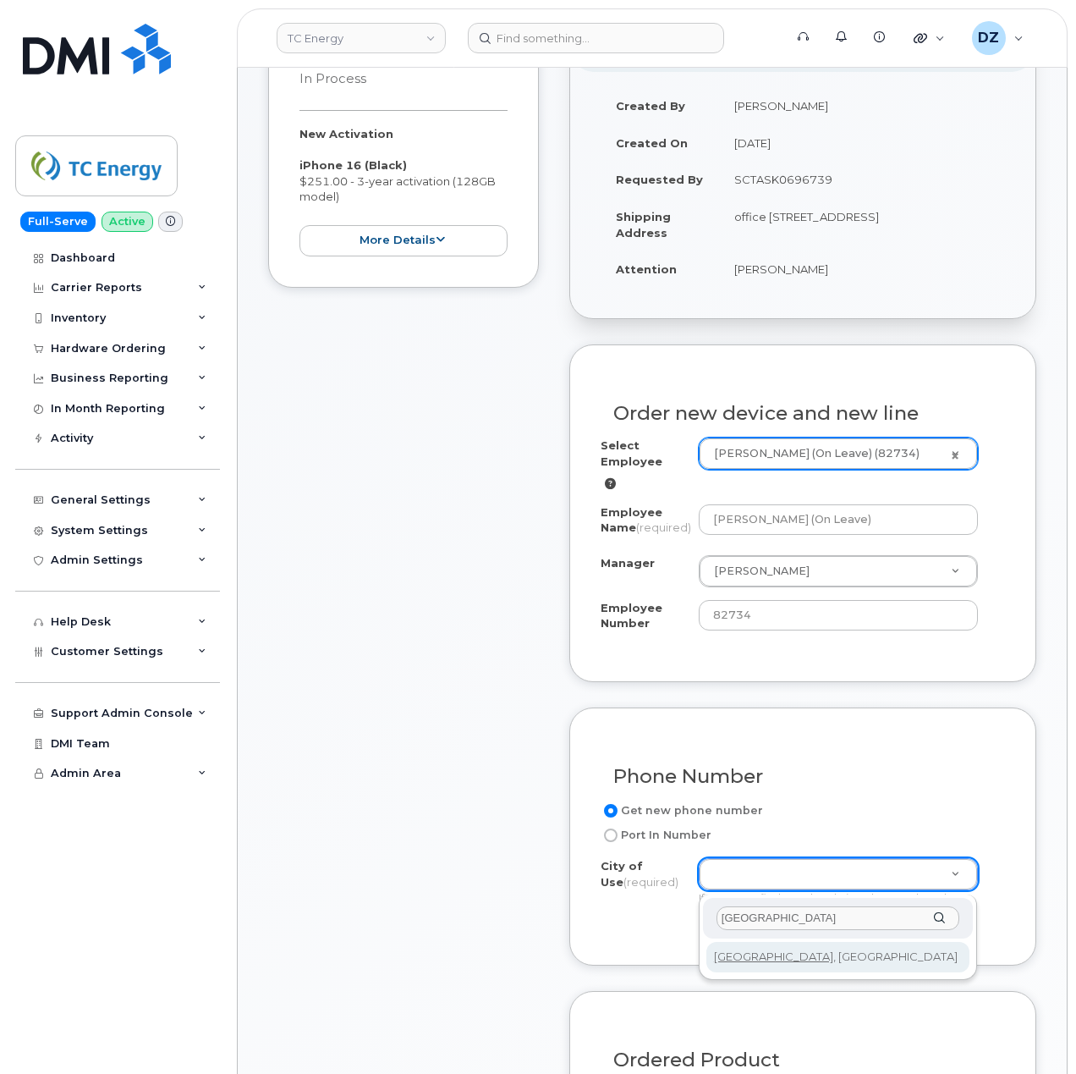
type input "[GEOGRAPHIC_DATA]"
type input "88"
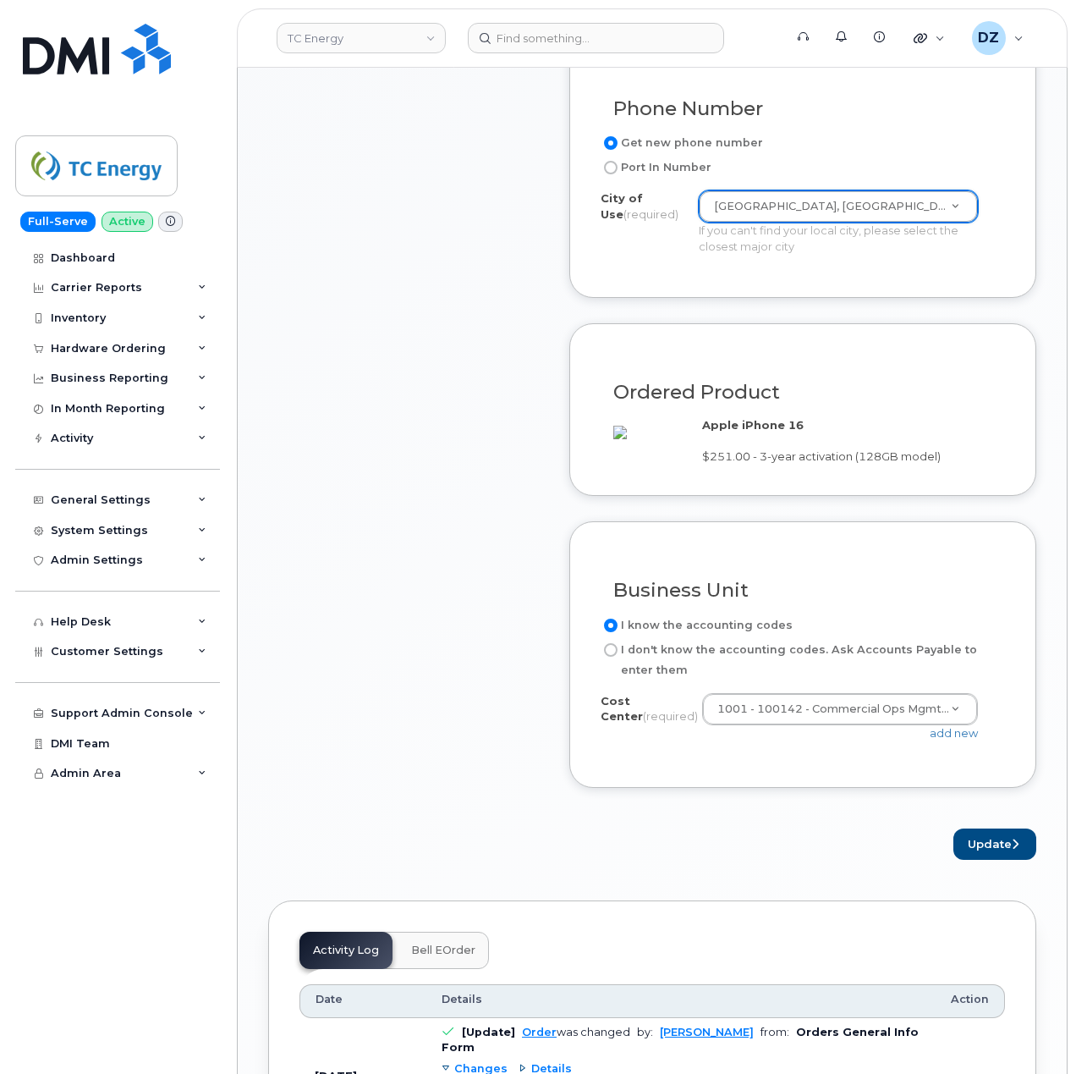
scroll to position [1128, 0]
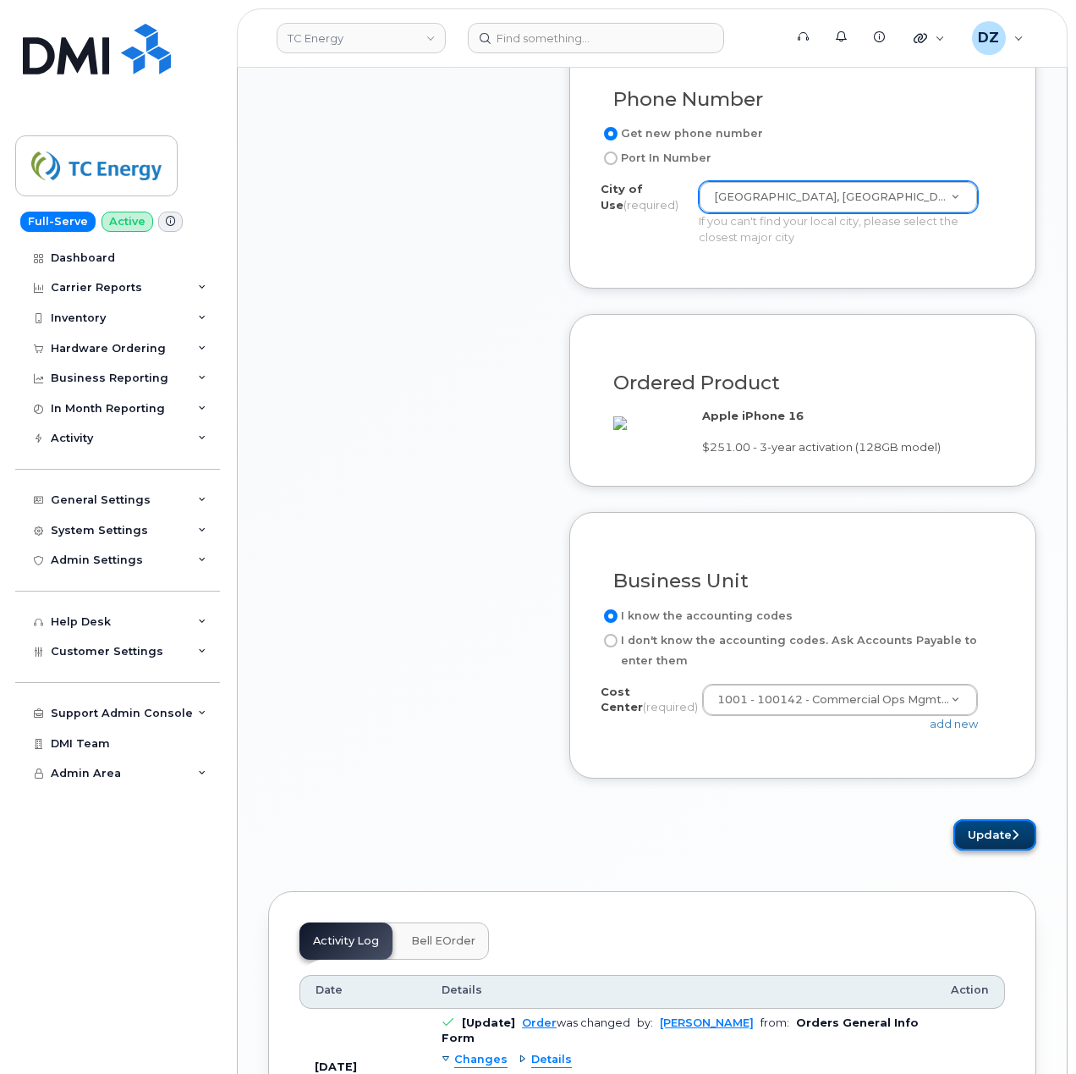
click at [1005, 850] on button "Update" at bounding box center [995, 834] width 83 height 31
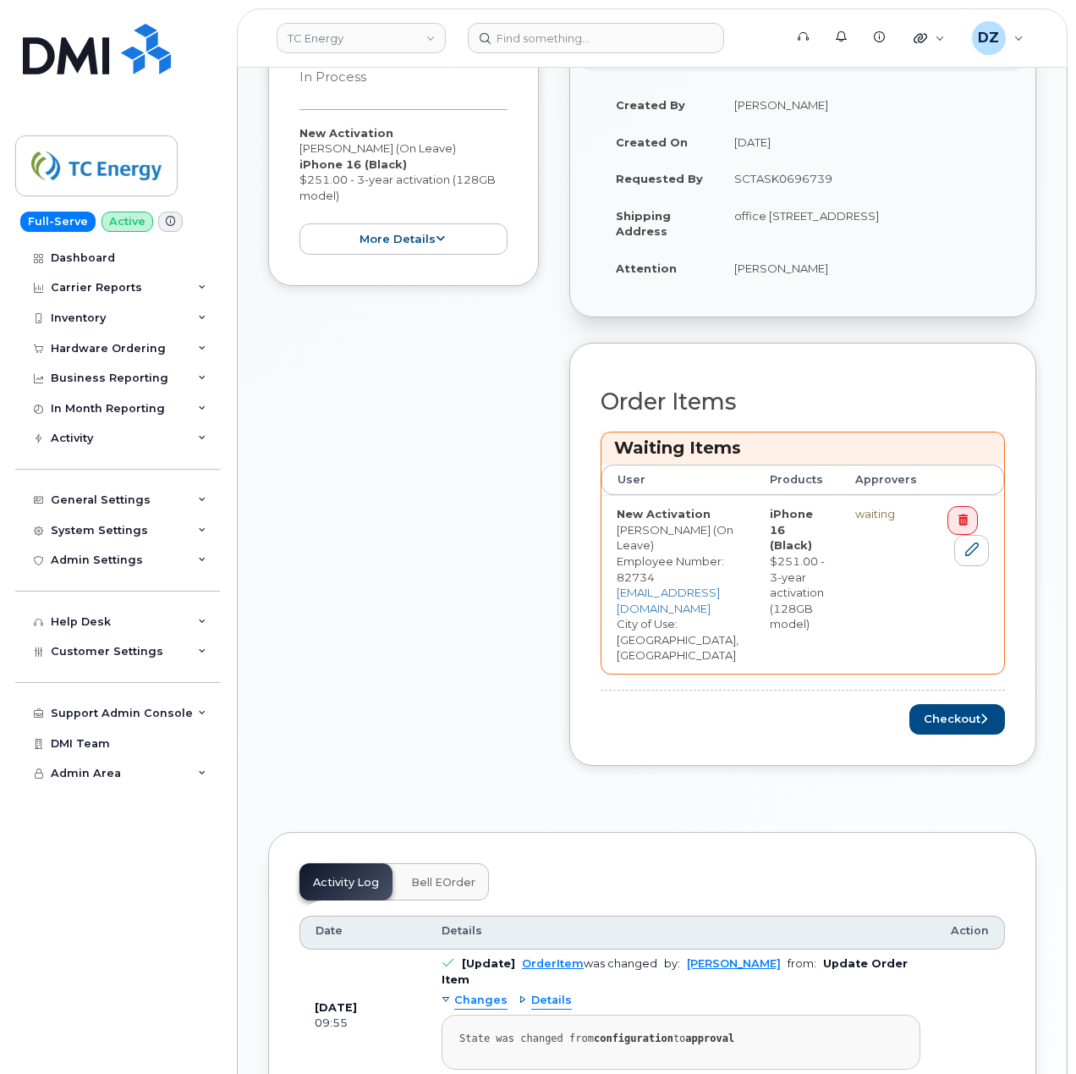
scroll to position [677, 0]
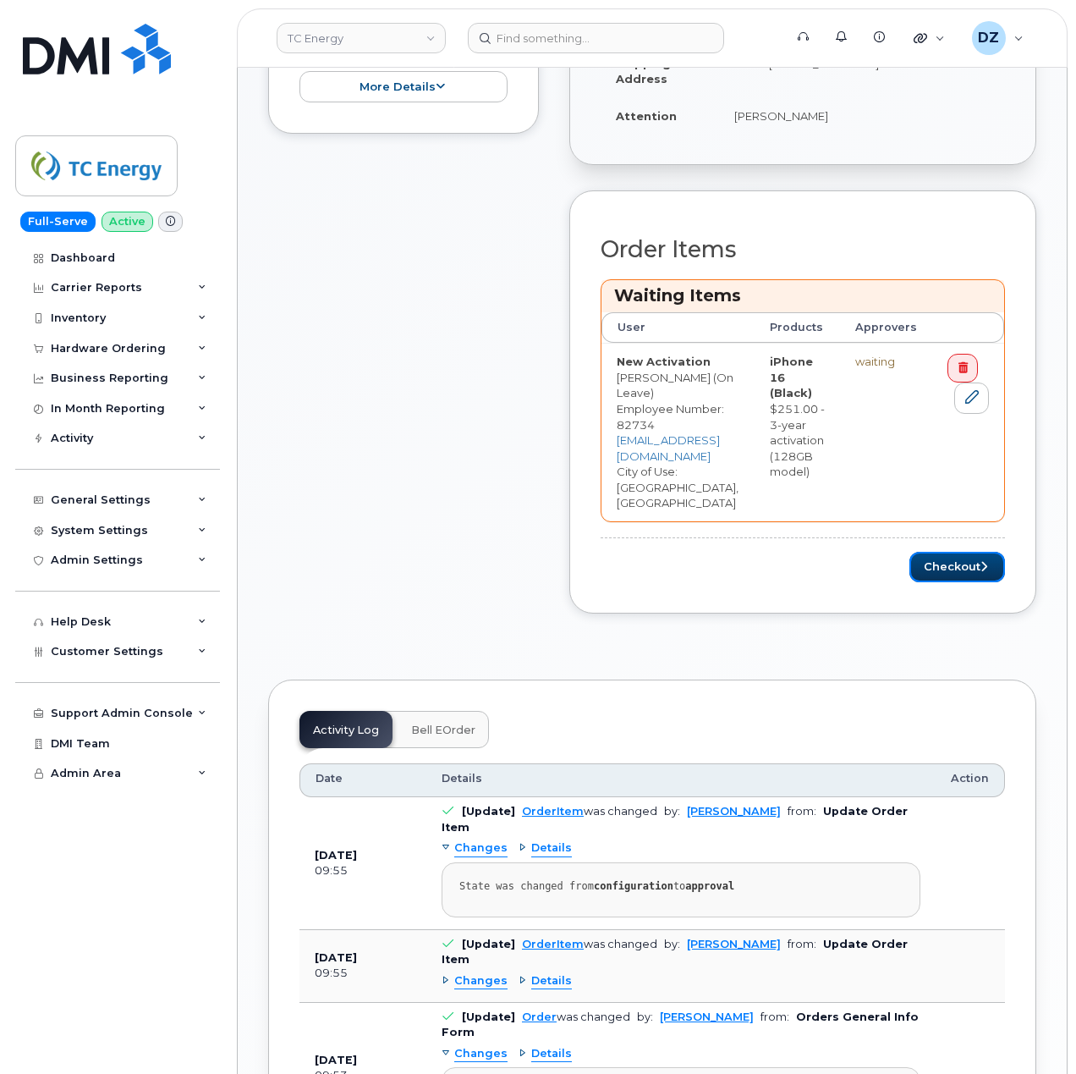
drag, startPoint x: 1006, startPoint y: 521, endPoint x: 288, endPoint y: 513, distance: 718.5
click at [1005, 552] on button "Checkout" at bounding box center [958, 567] width 96 height 31
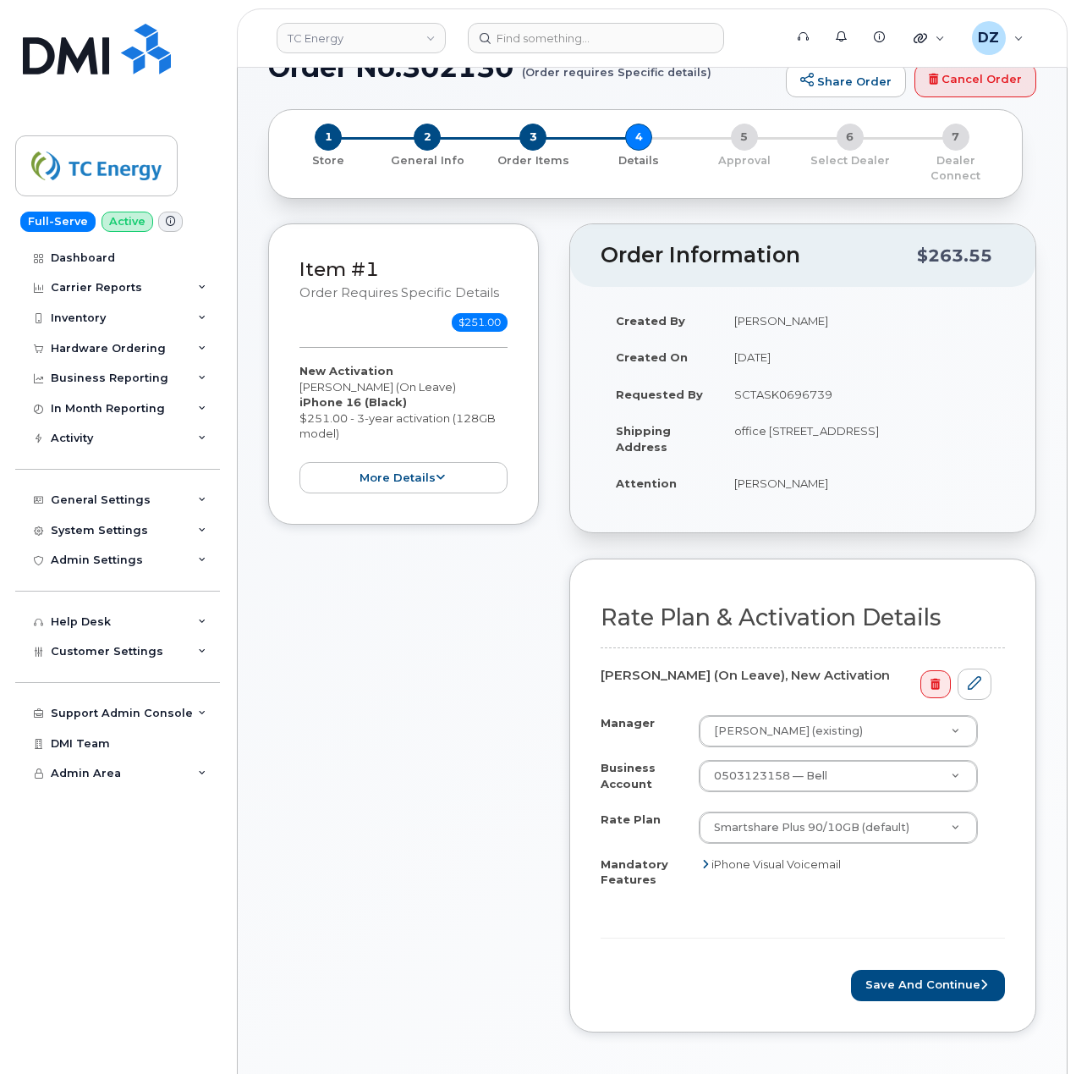
scroll to position [451, 0]
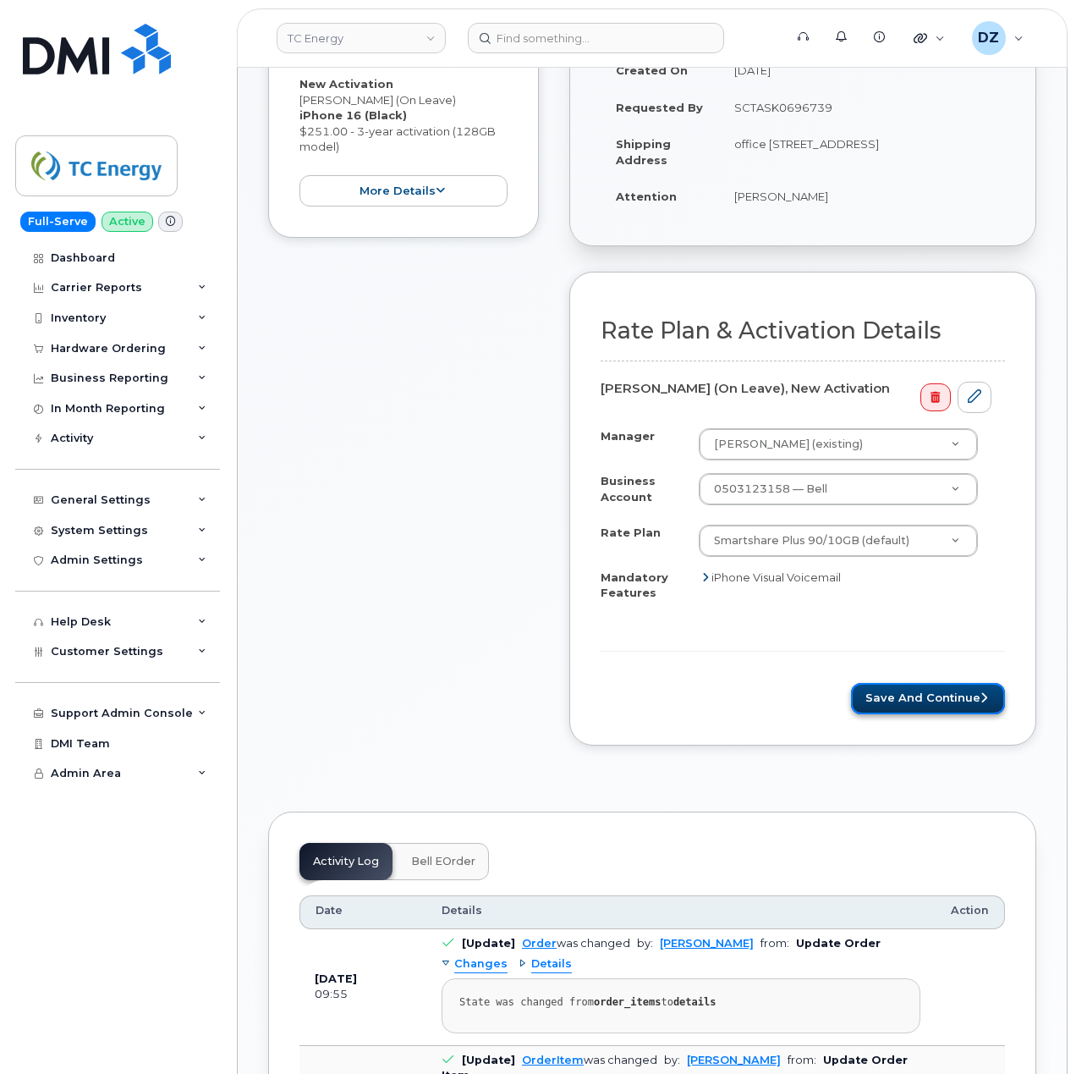
click at [927, 685] on button "Save and Continue" at bounding box center [928, 698] width 154 height 31
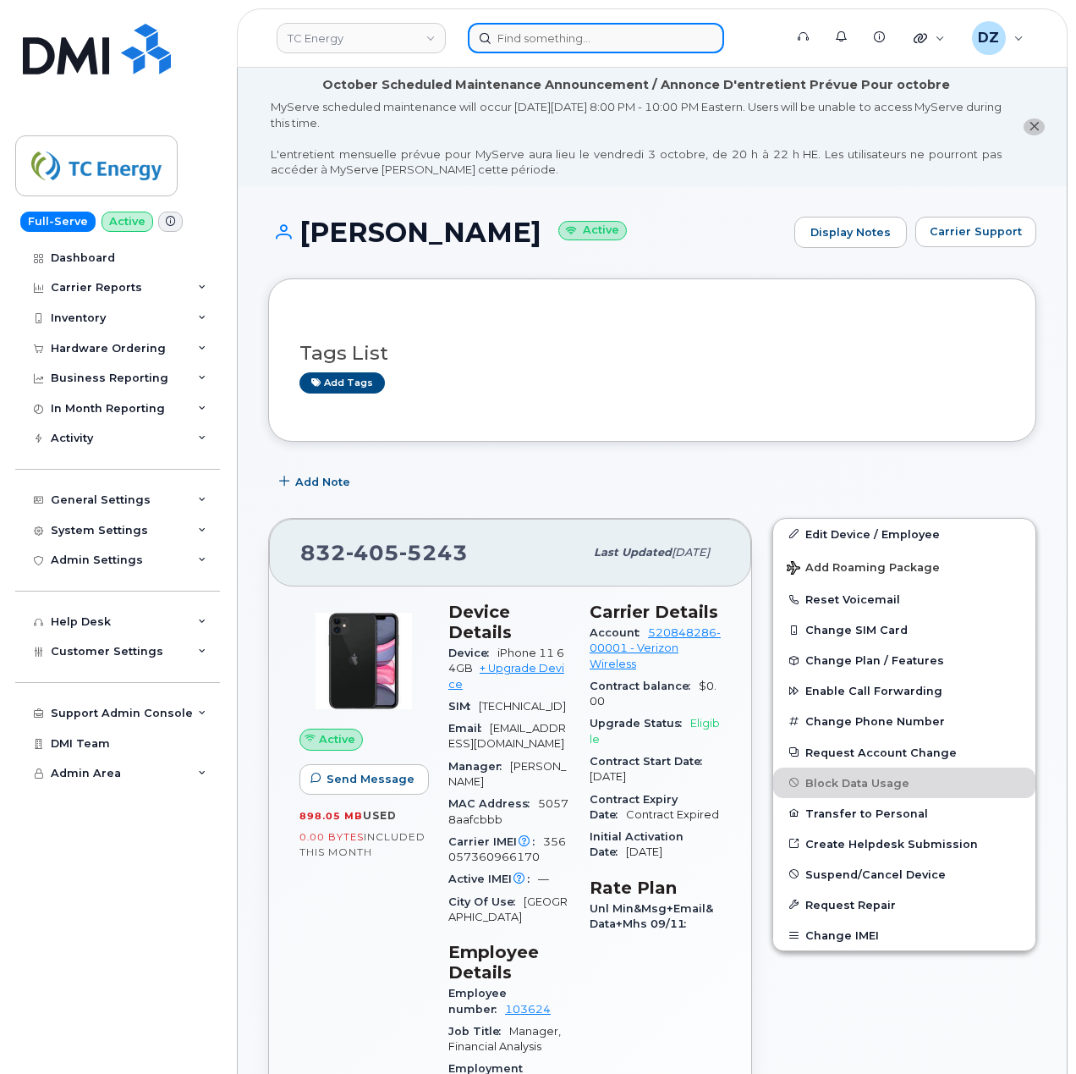
click at [487, 29] on input at bounding box center [596, 38] width 256 height 30
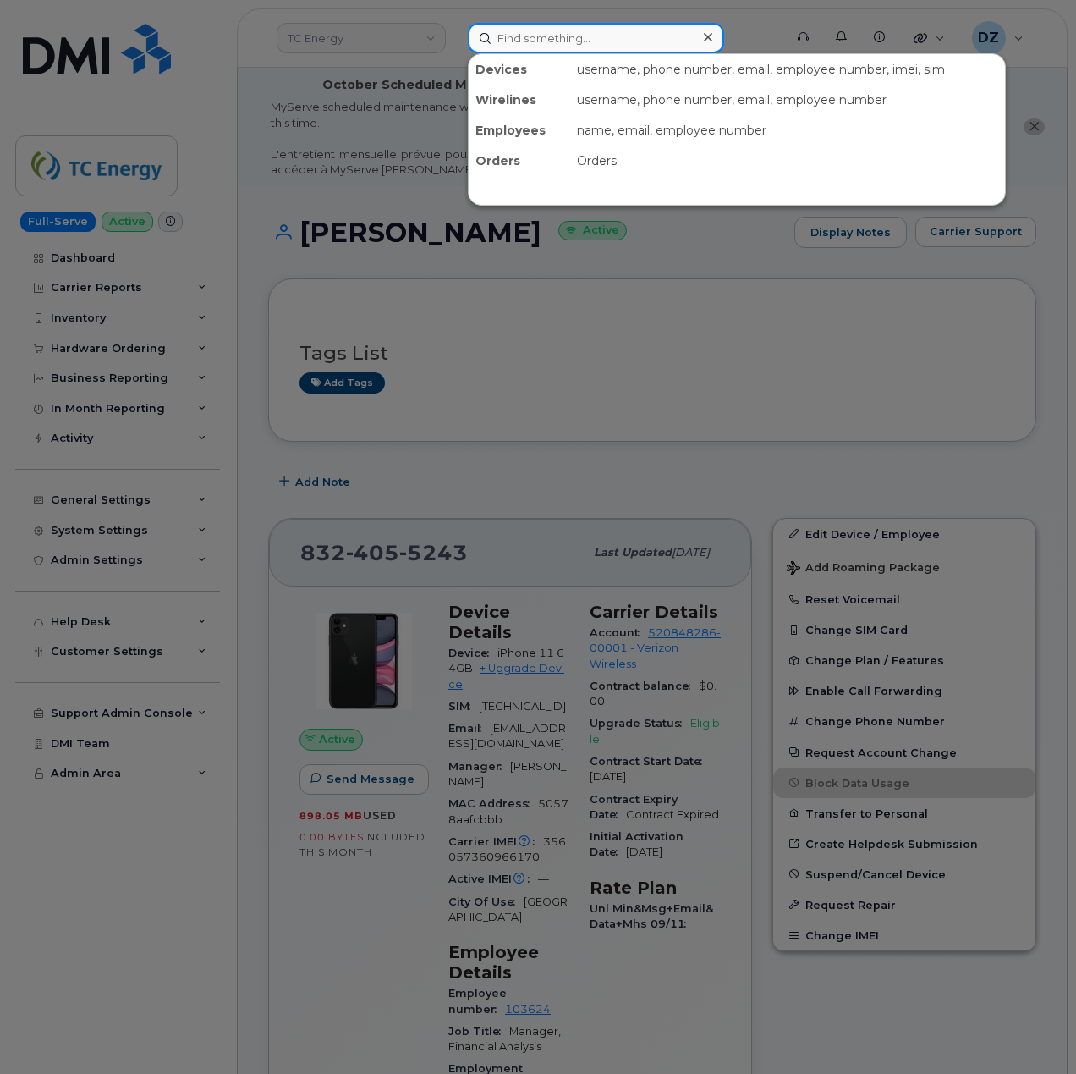
paste input "[PERSON_NAME]"
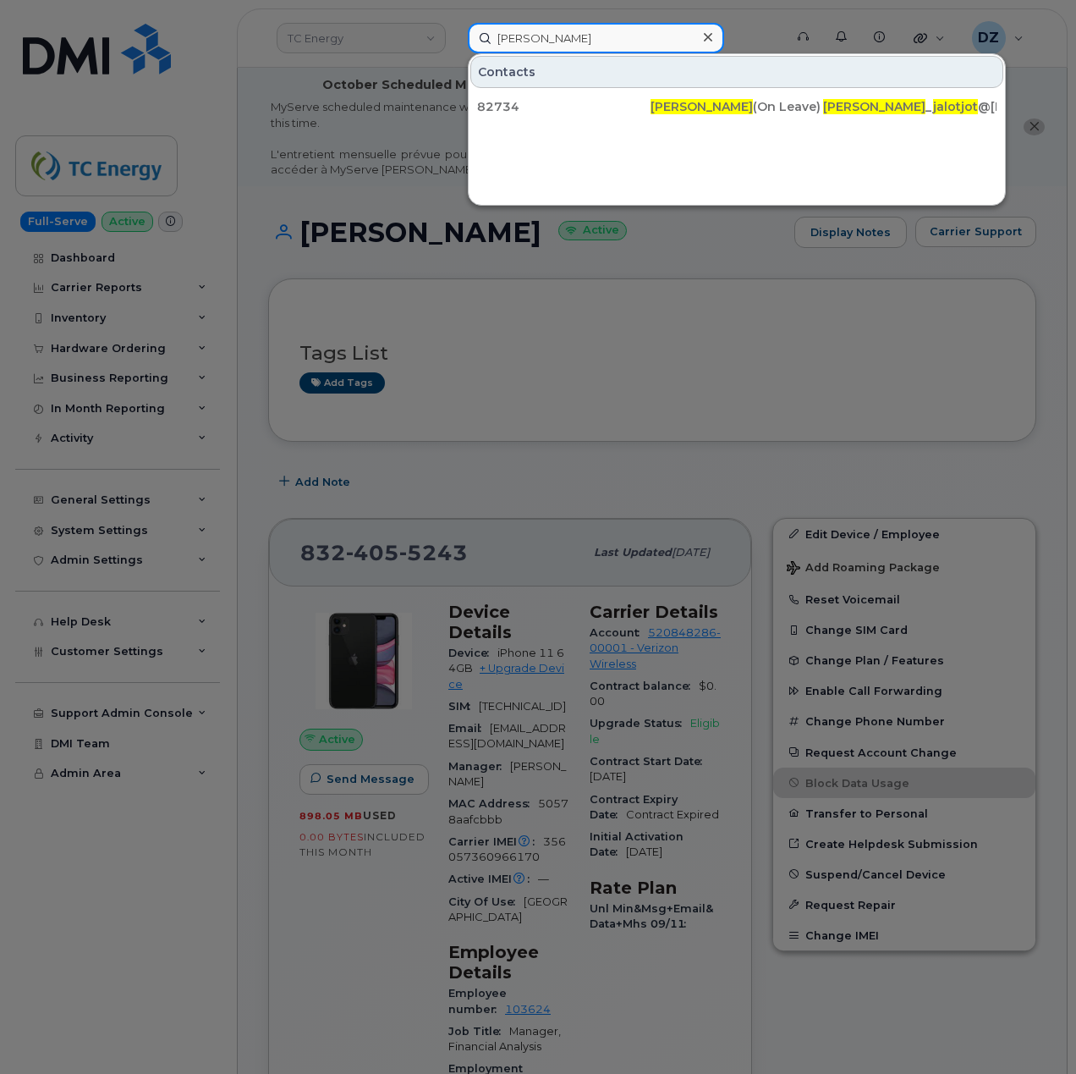
type input "[PERSON_NAME]"
click at [706, 35] on icon at bounding box center [708, 37] width 8 height 8
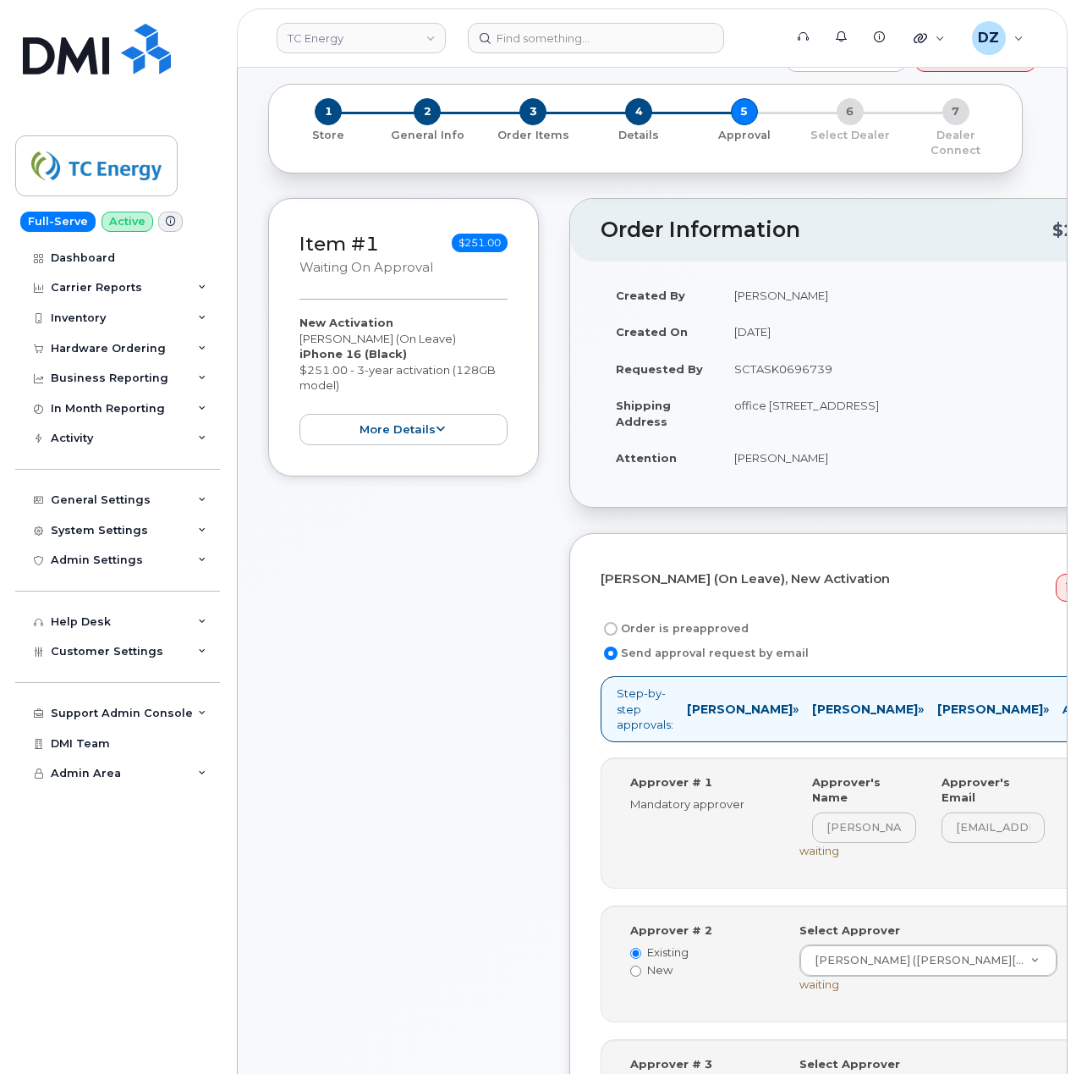
scroll to position [225, 0]
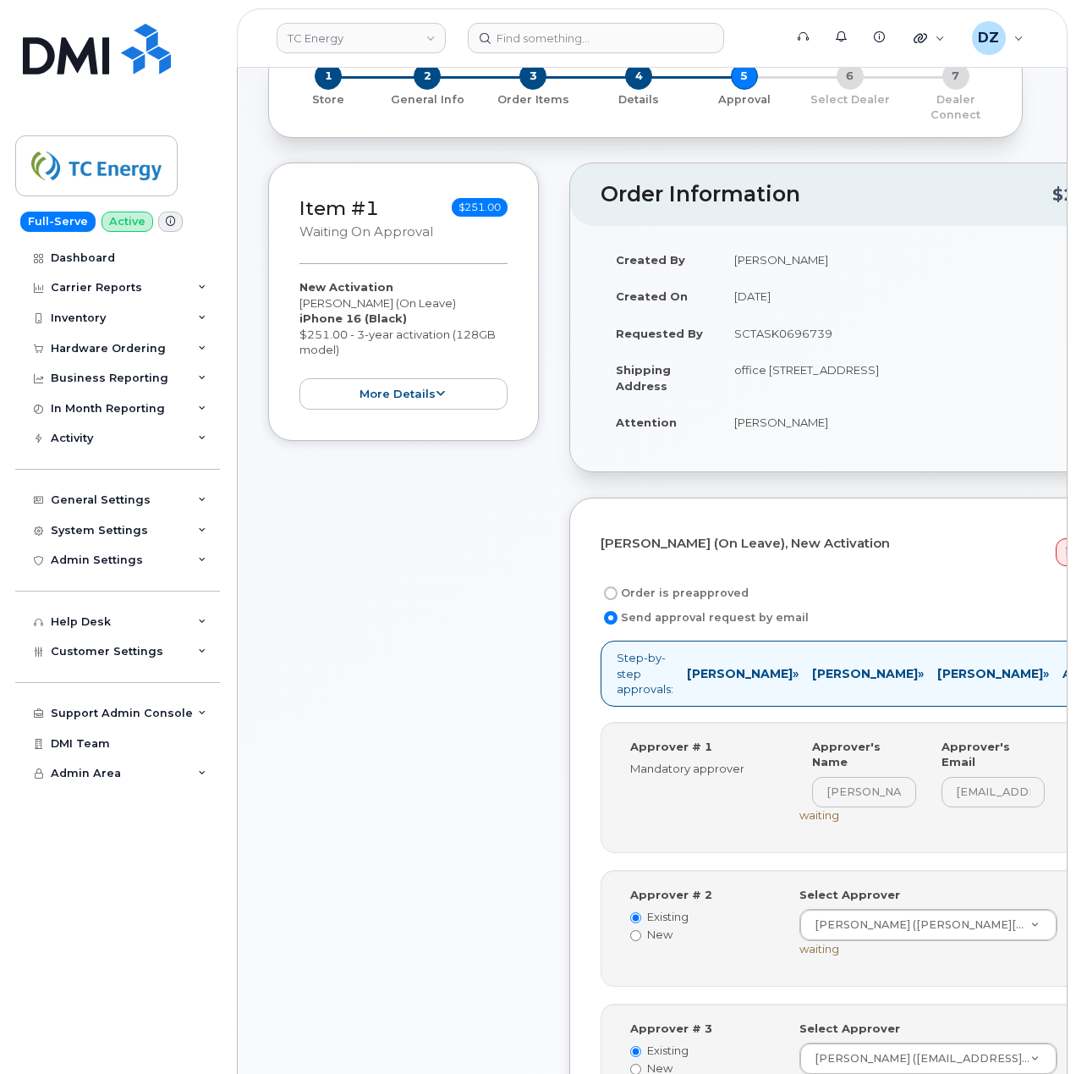
click at [667, 583] on label "Order is preapproved" at bounding box center [675, 593] width 148 height 20
click at [618, 586] on input "Order is preapproved" at bounding box center [611, 593] width 14 height 14
radio input "true"
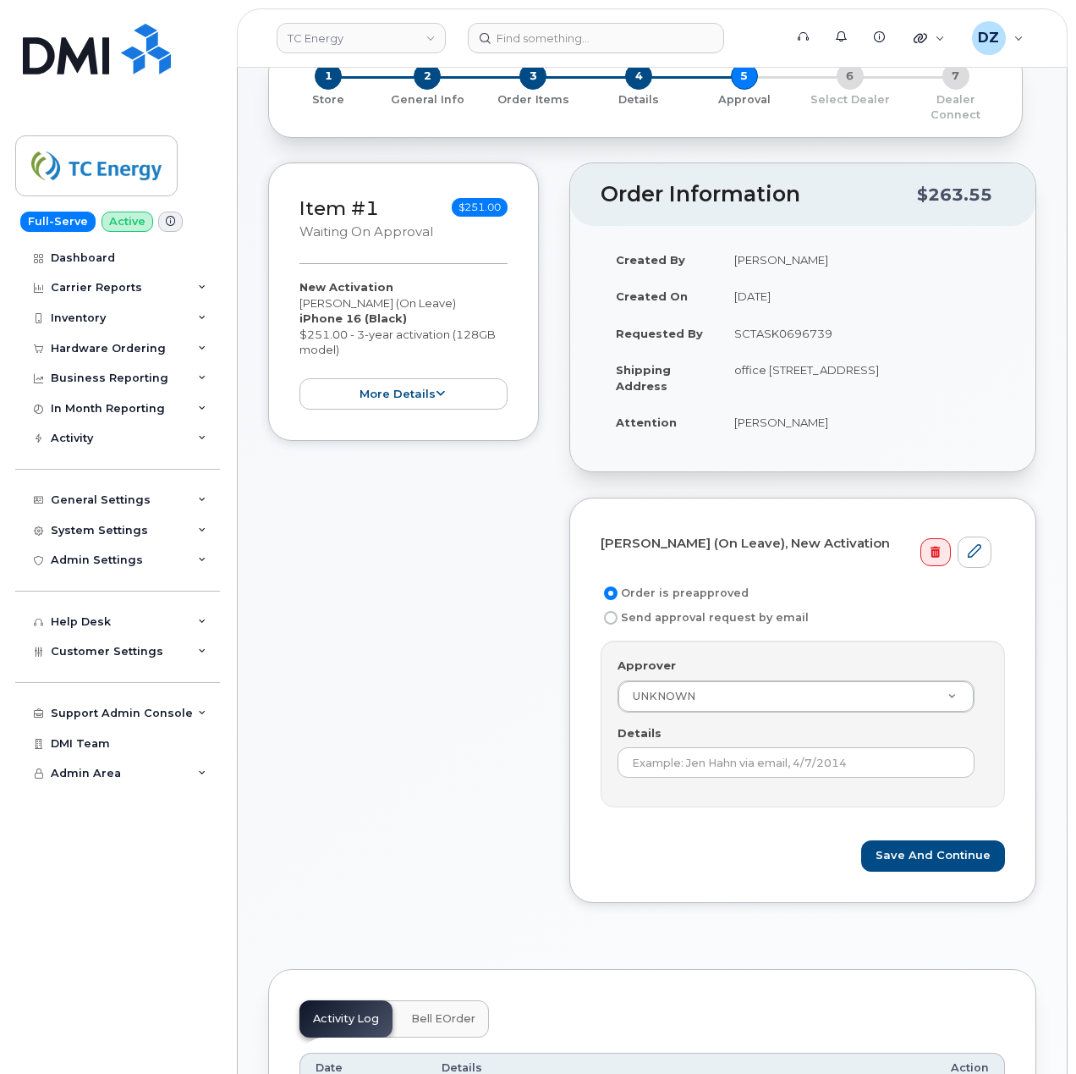
click at [780, 320] on td "SCTASK0696739" at bounding box center [862, 333] width 286 height 37
copy td "SCTASK0696739"
click at [773, 751] on input "Details" at bounding box center [796, 762] width 357 height 30
paste input "SCTASK0696739"
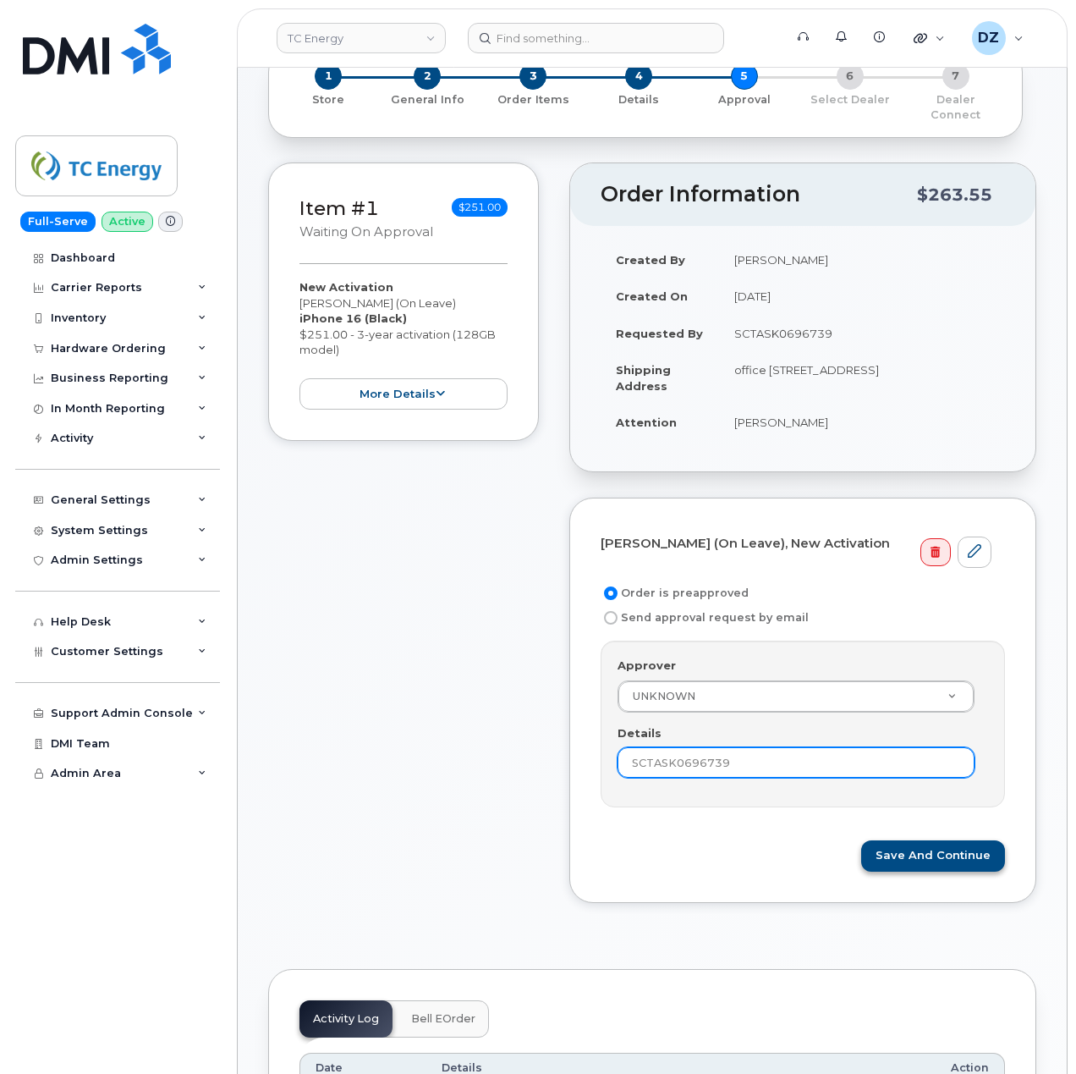
type input "SCTASK0696739"
click at [921, 843] on button "Save and Continue" at bounding box center [933, 855] width 144 height 31
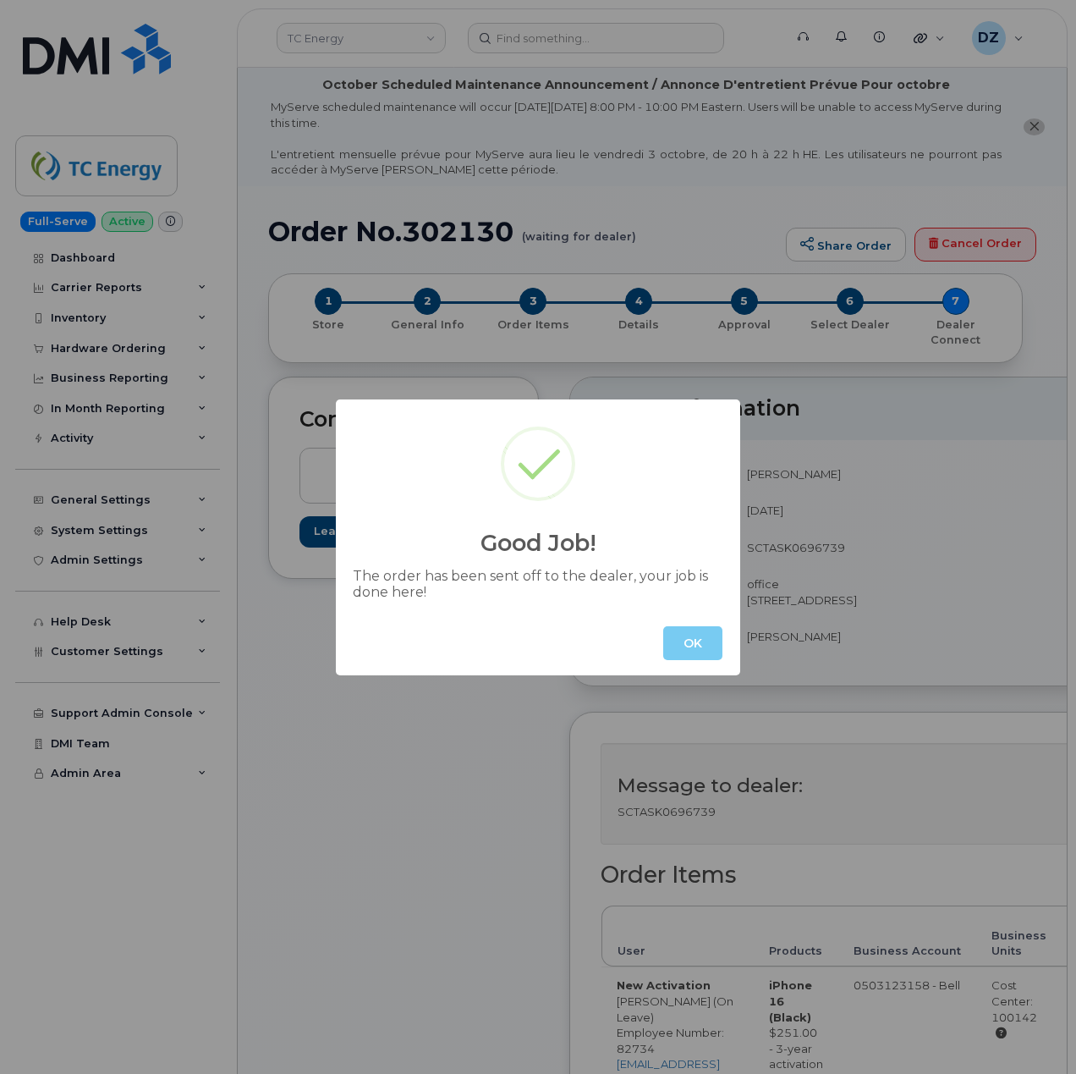
click at [687, 641] on button "OK" at bounding box center [692, 643] width 59 height 34
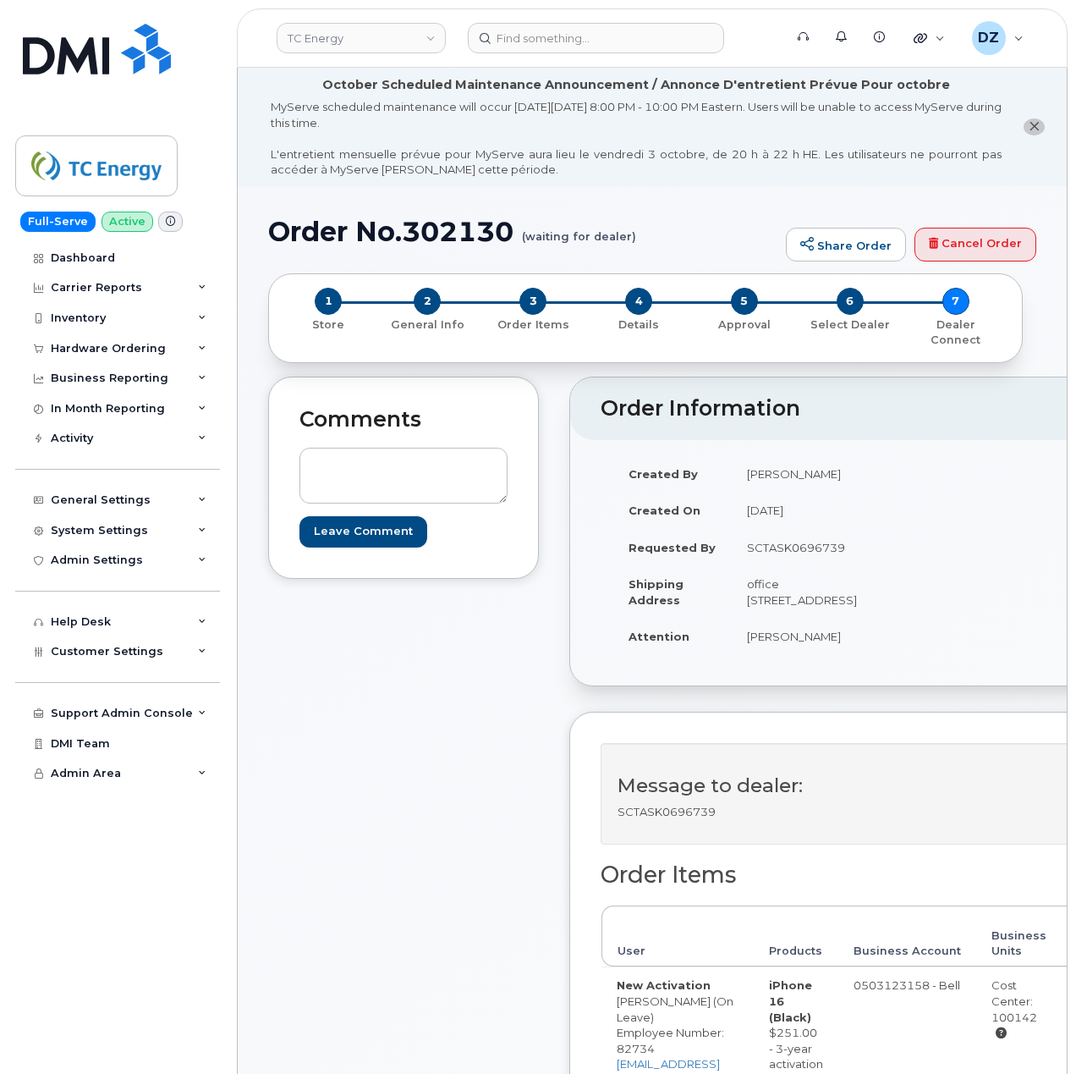
click at [306, 232] on h1 "Order No.302130 (waiting for dealer)" at bounding box center [522, 232] width 509 height 30
click at [451, 227] on h1 "Order No.302130 (waiting for dealer)" at bounding box center [522, 232] width 509 height 30
copy h1 "Order No.302130"
click at [143, 352] on div "Hardware Ordering" at bounding box center [108, 349] width 115 height 14
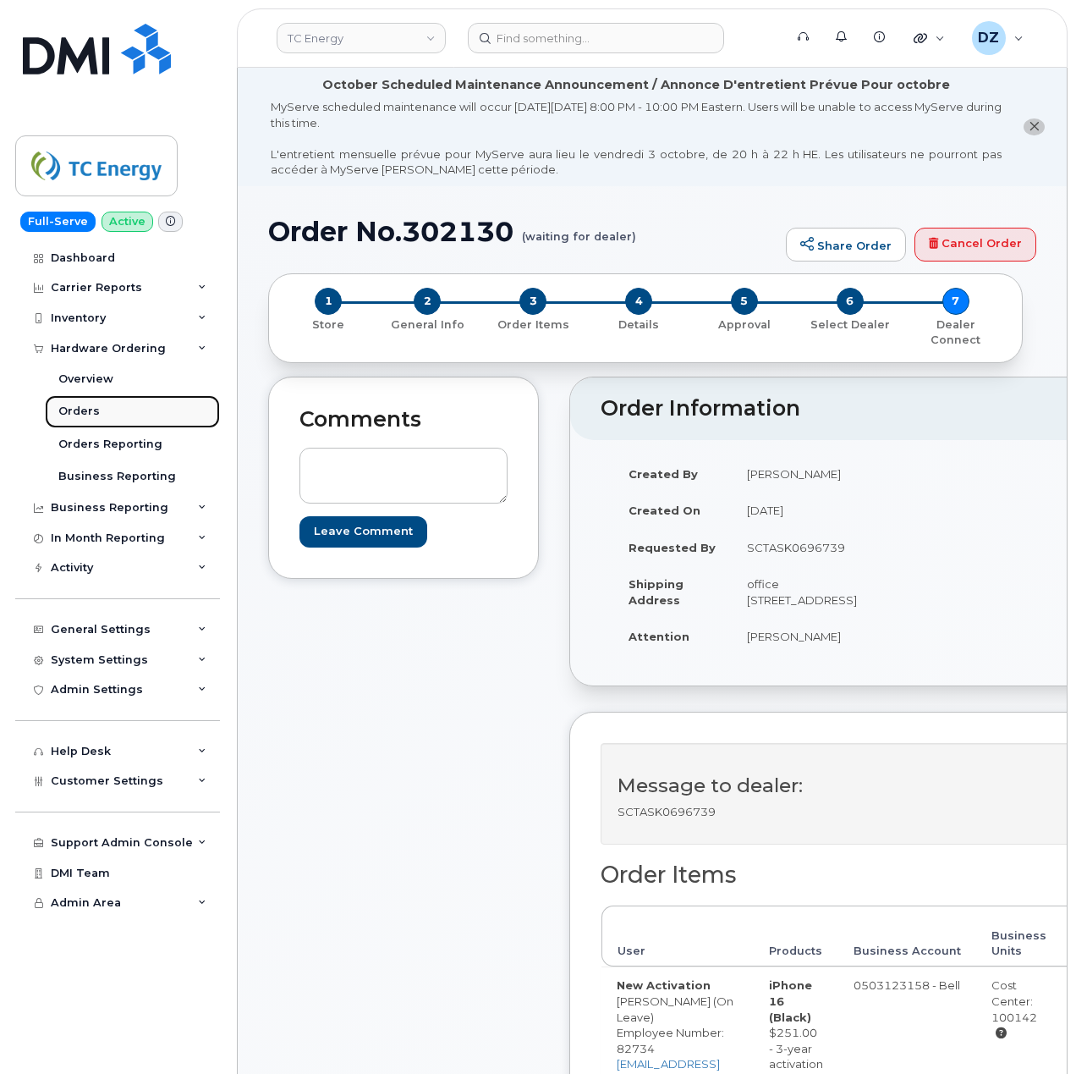
click at [126, 415] on link "Orders" at bounding box center [132, 411] width 175 height 32
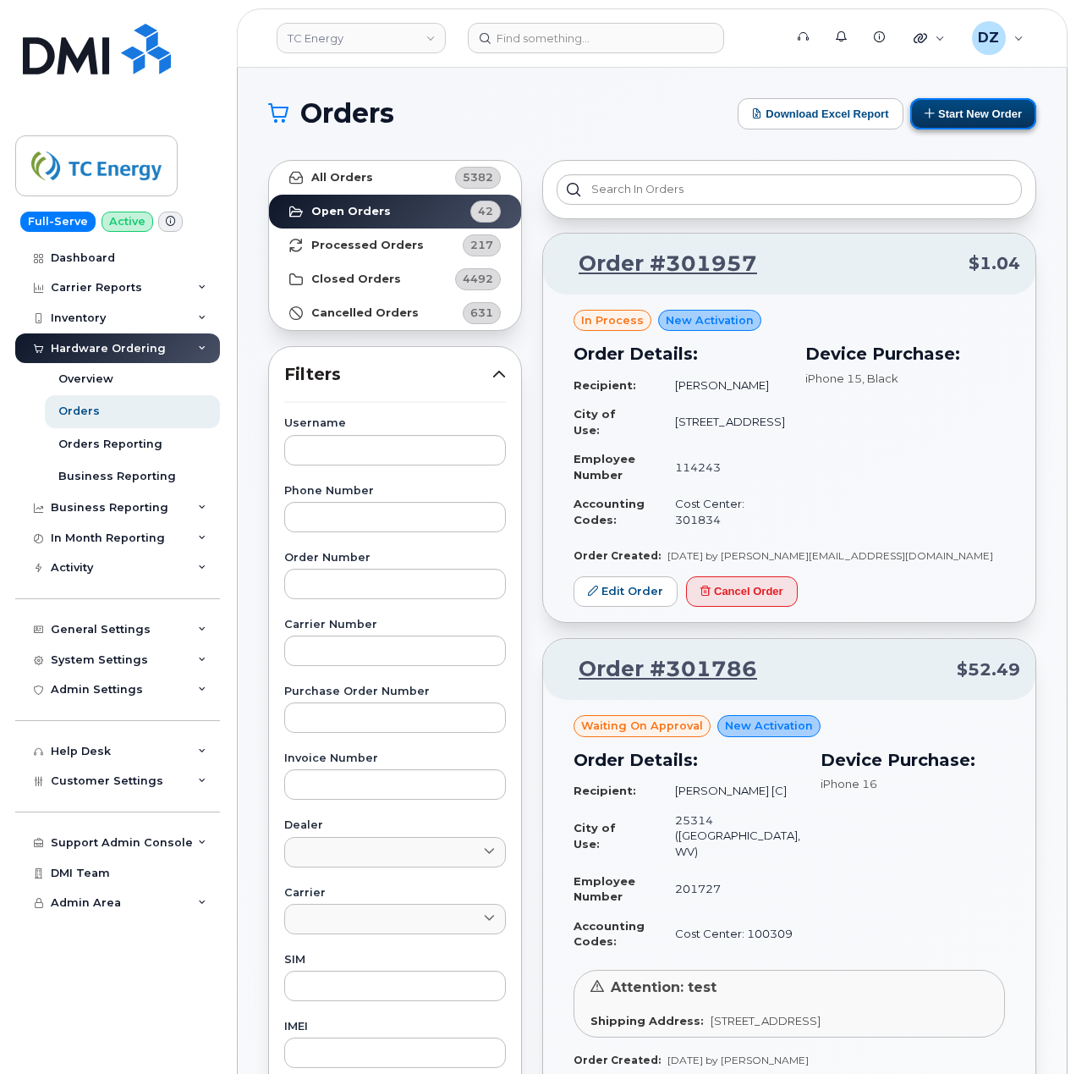
click at [980, 119] on button "Start New Order" at bounding box center [973, 113] width 126 height 31
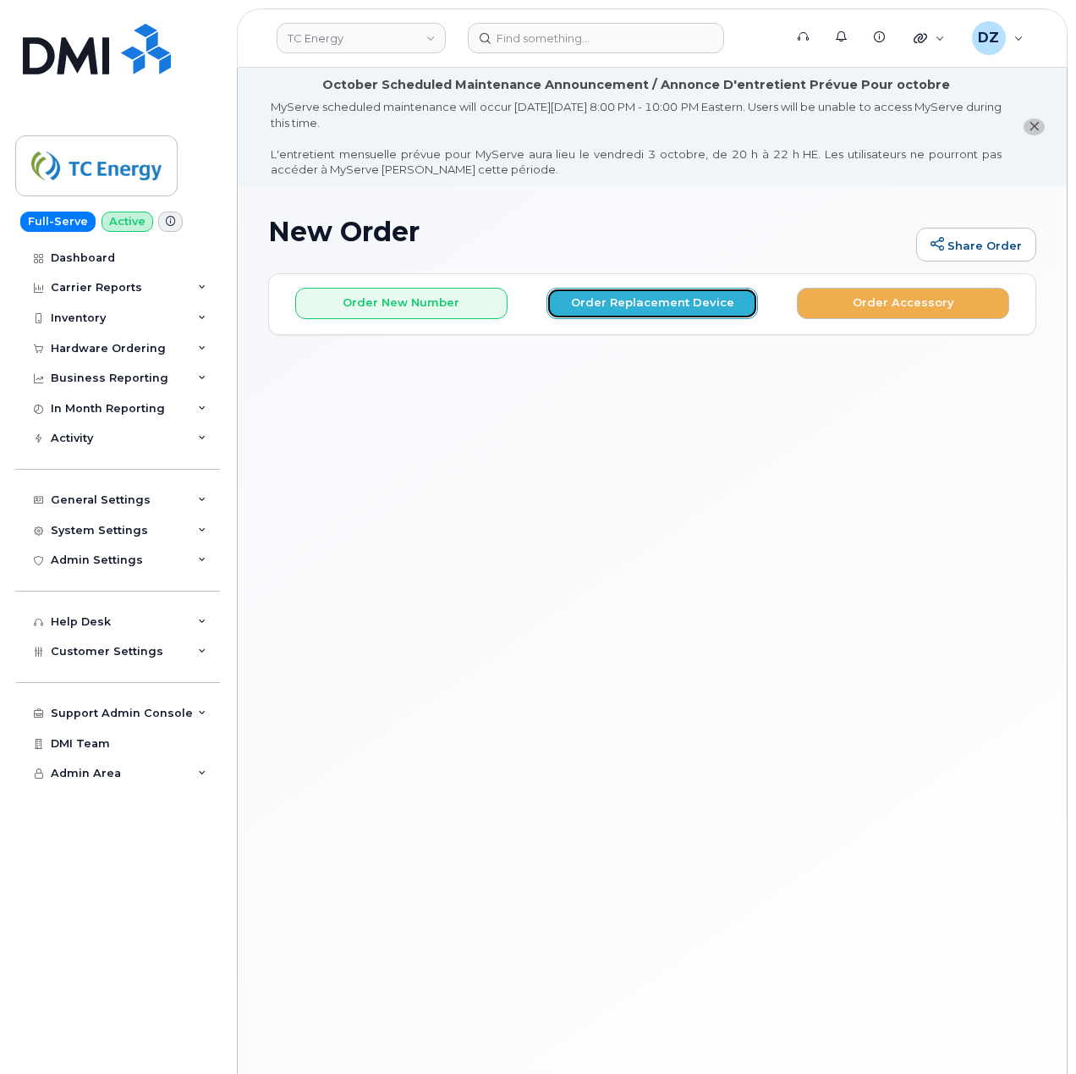
click at [633, 299] on button "Order Replacement Device" at bounding box center [653, 303] width 212 height 31
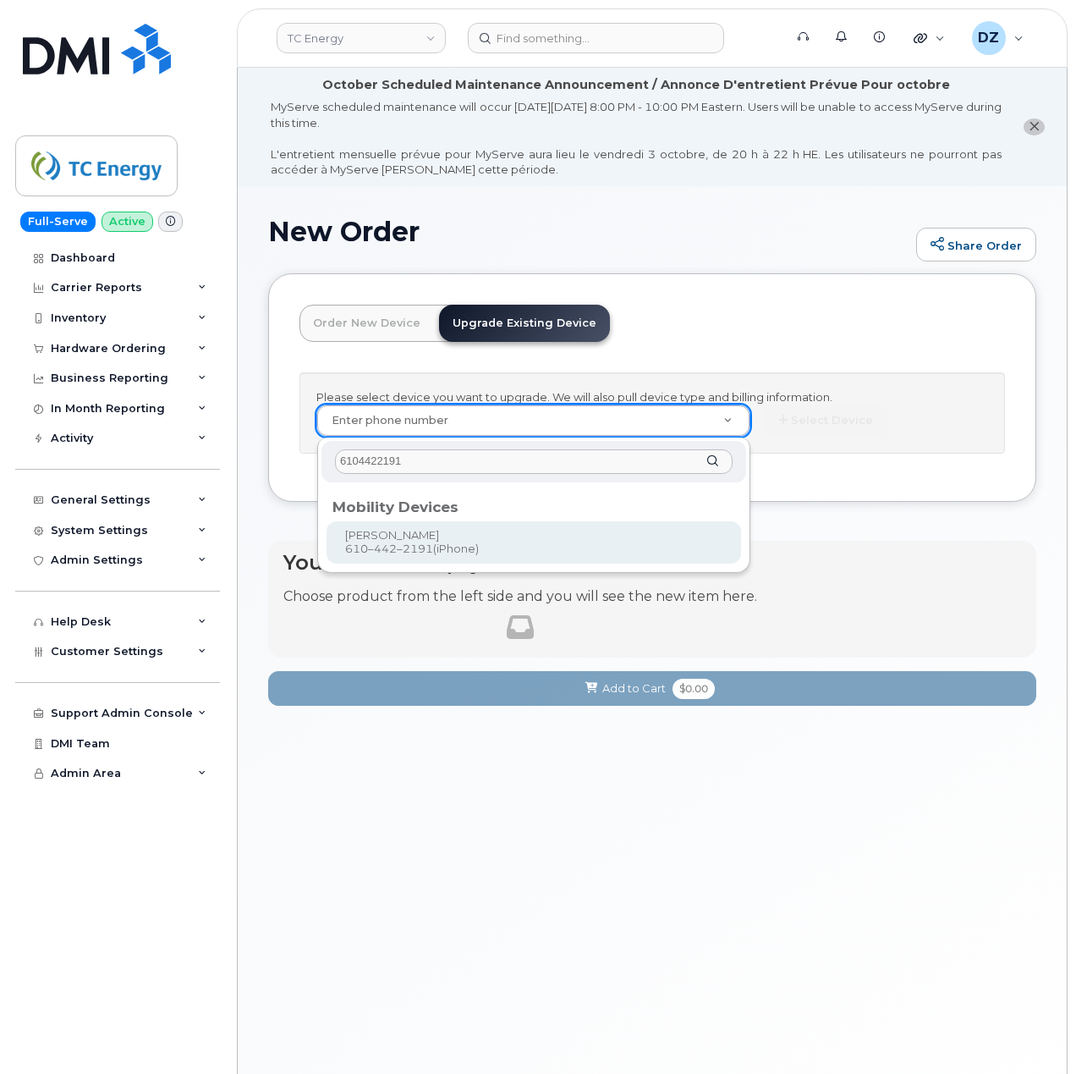
type input "6104422191"
type input "561567"
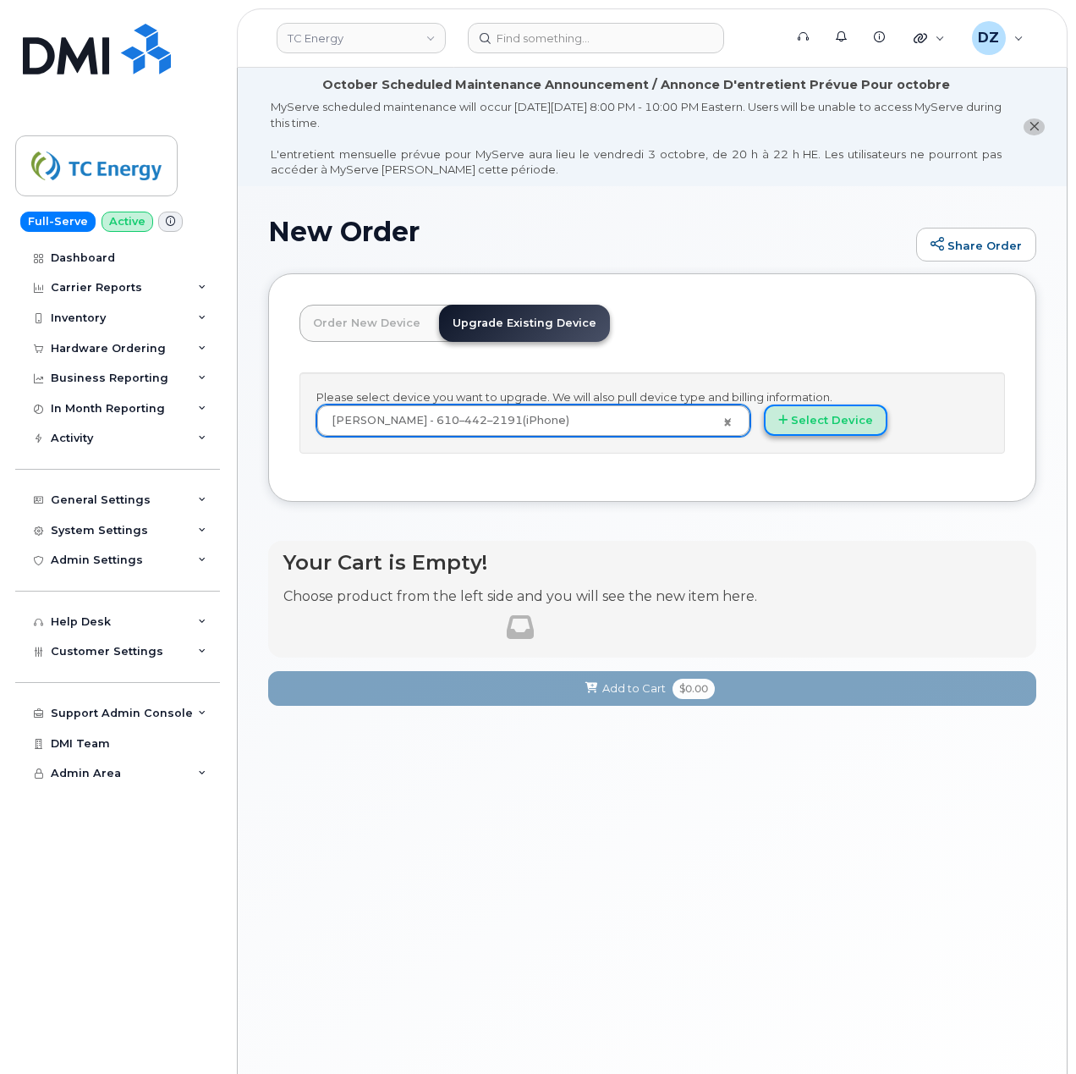
click at [806, 423] on button "Select Device" at bounding box center [826, 419] width 124 height 31
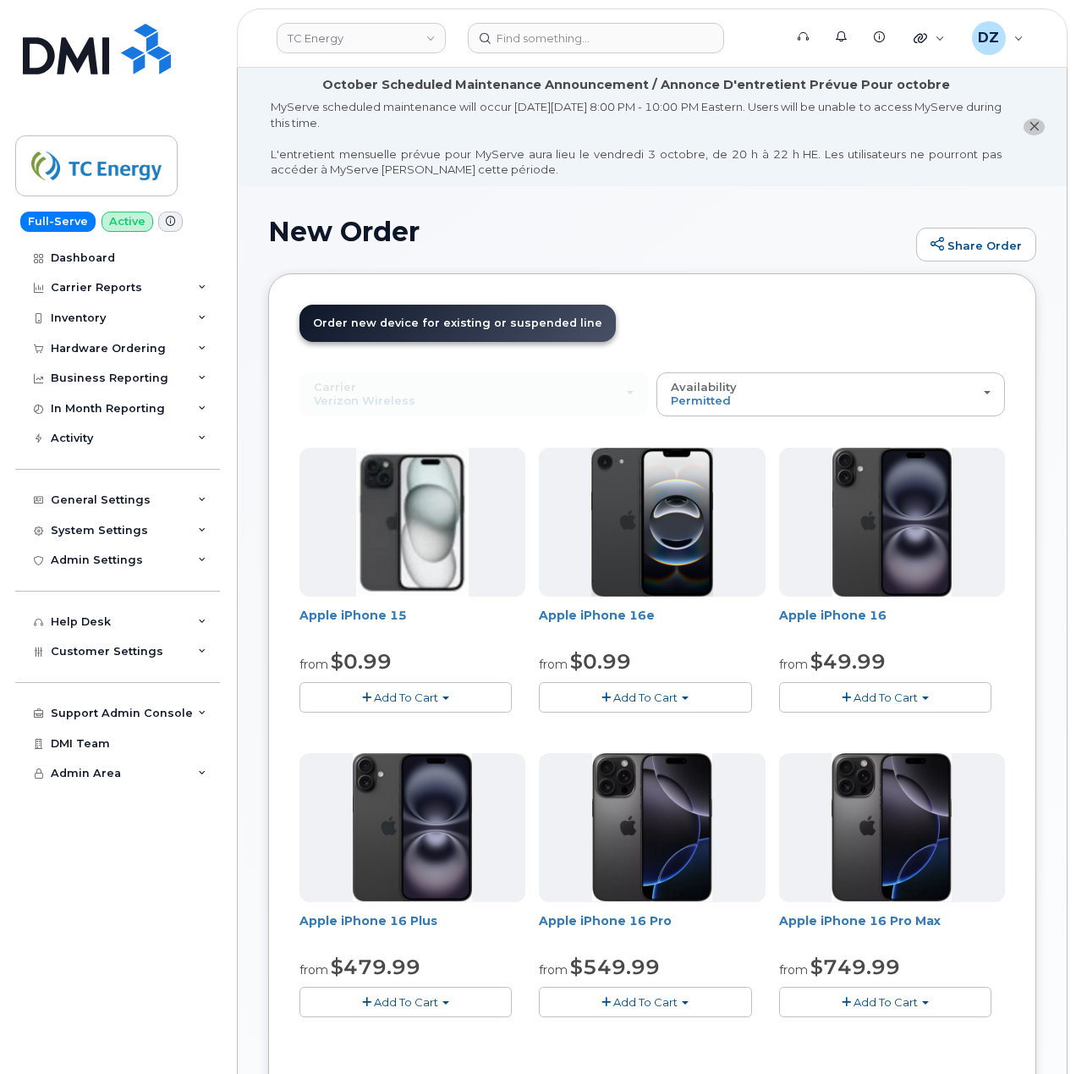
click at [878, 695] on span "Add To Cart" at bounding box center [886, 697] width 64 height 14
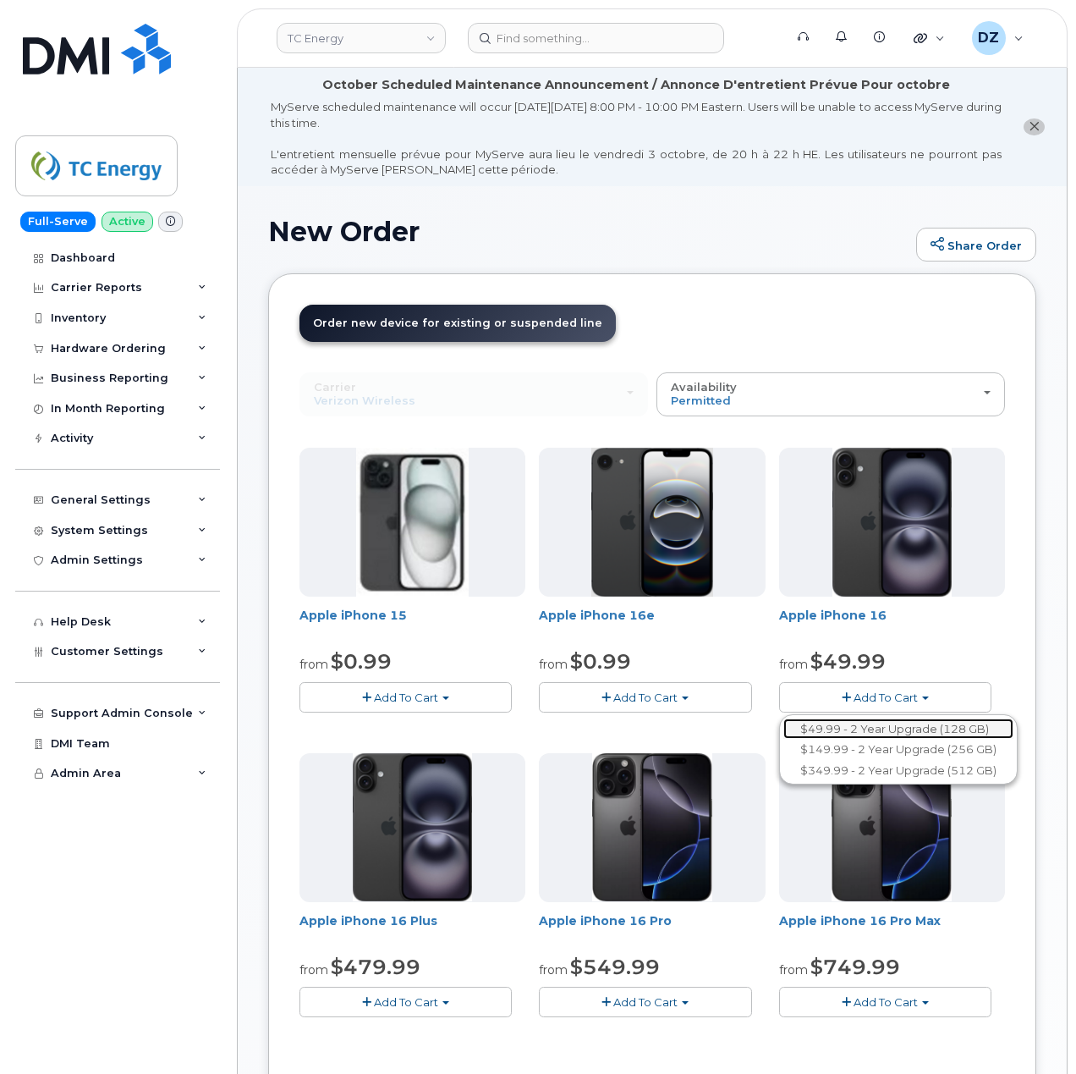
click at [915, 729] on link "$49.99 - 2 Year Upgrade (128 GB)" at bounding box center [899, 728] width 230 height 21
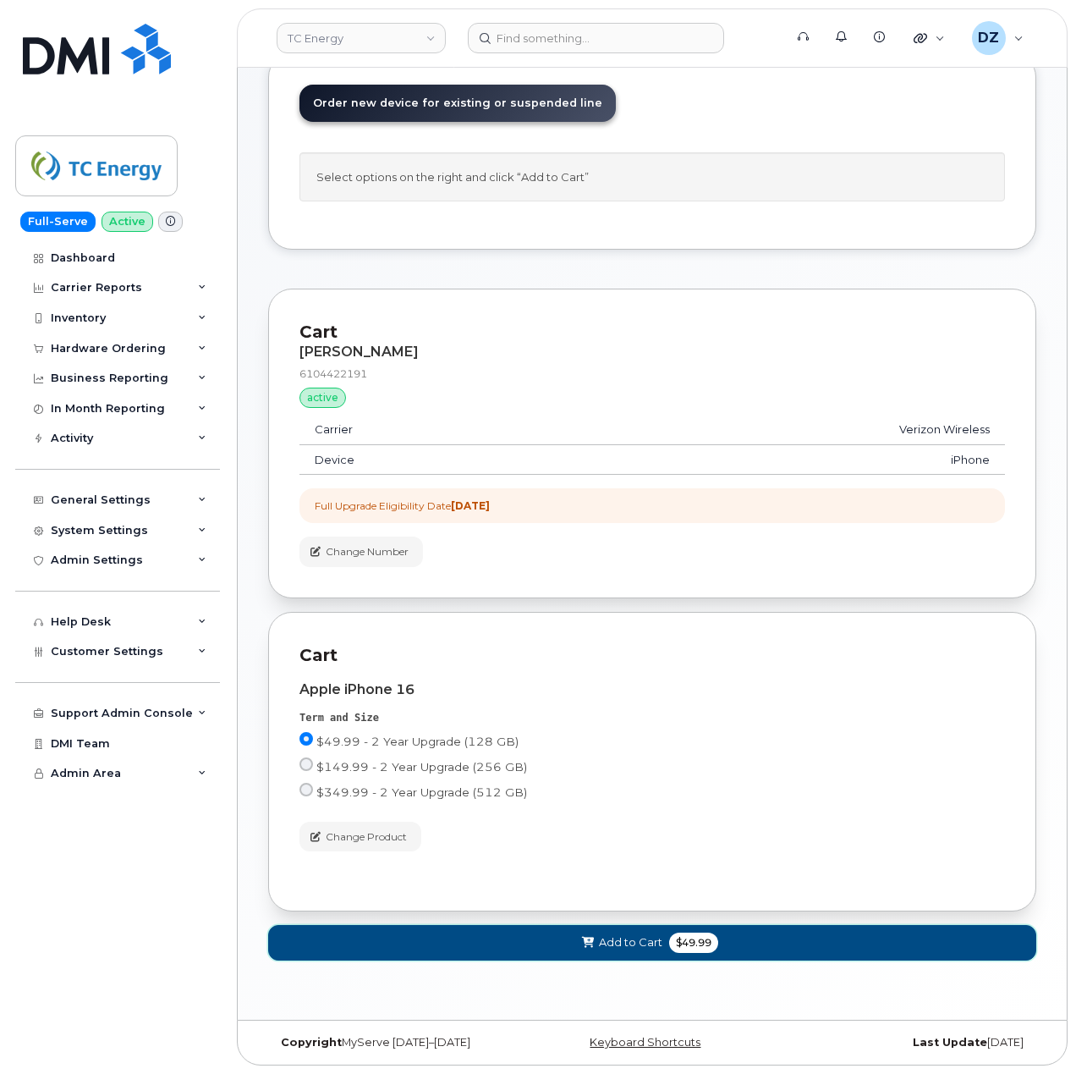
click at [620, 936] on span "Add to Cart" at bounding box center [630, 942] width 63 height 16
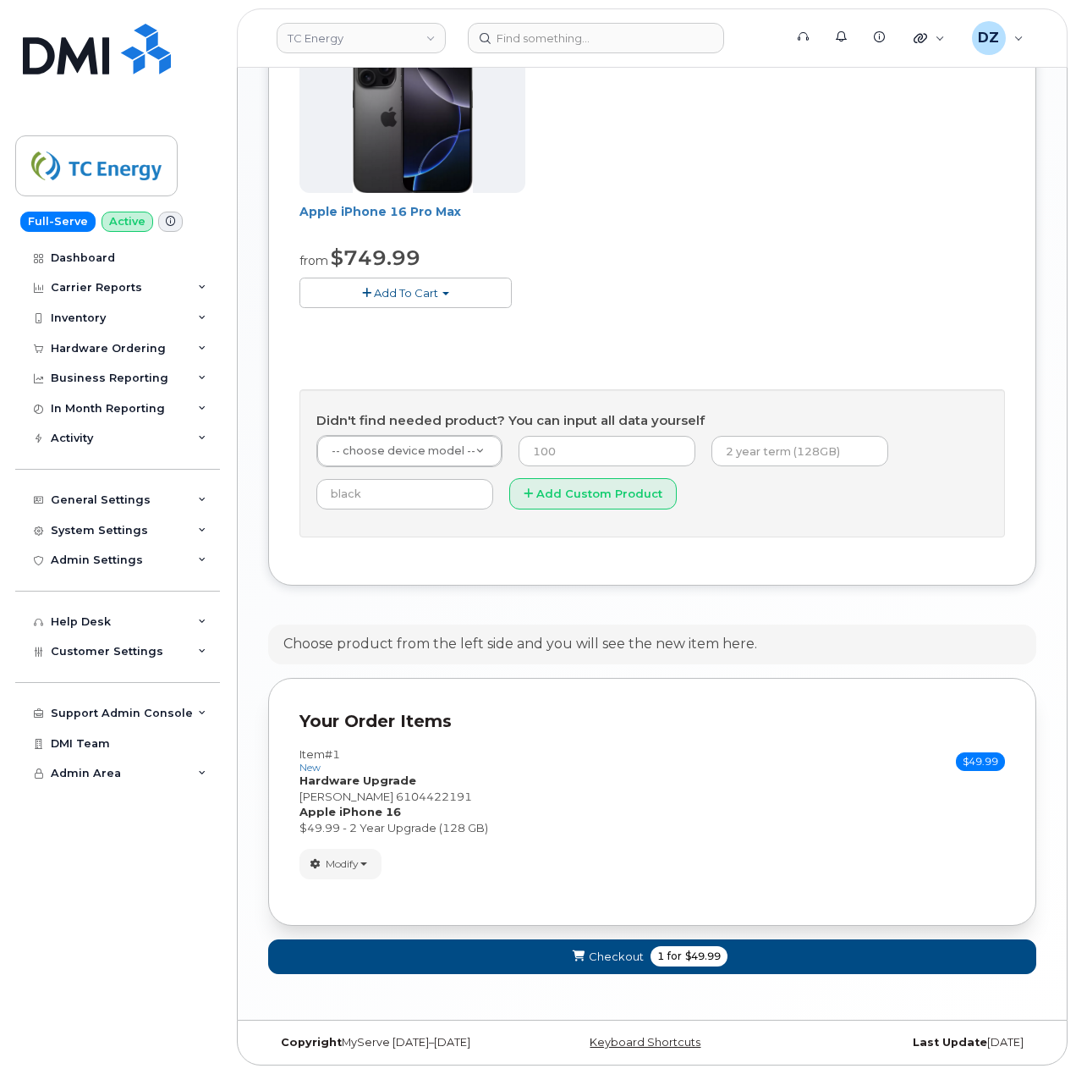
scroll to position [1020, 0]
click at [664, 958] on span "for" at bounding box center [674, 956] width 21 height 15
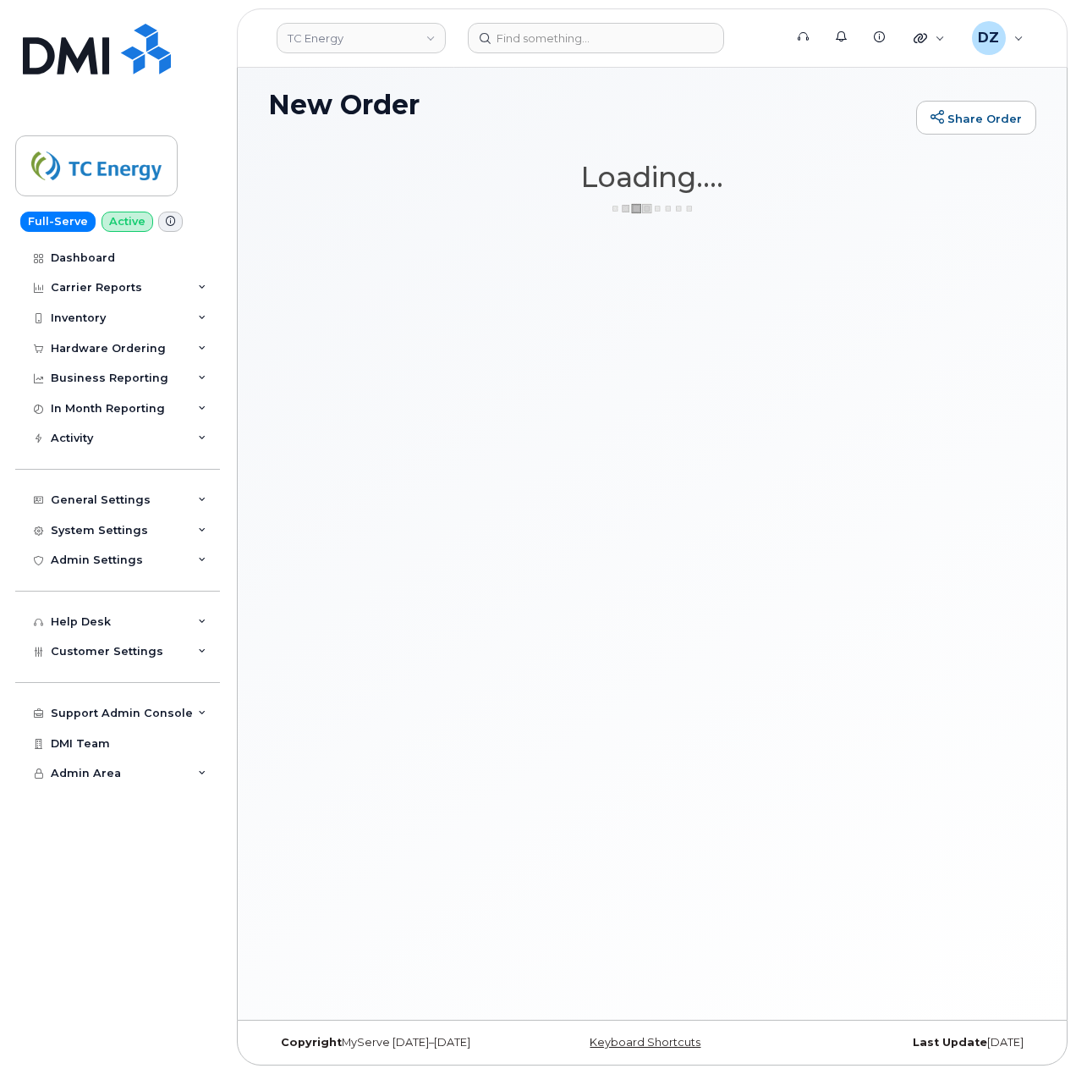
scroll to position [127, 0]
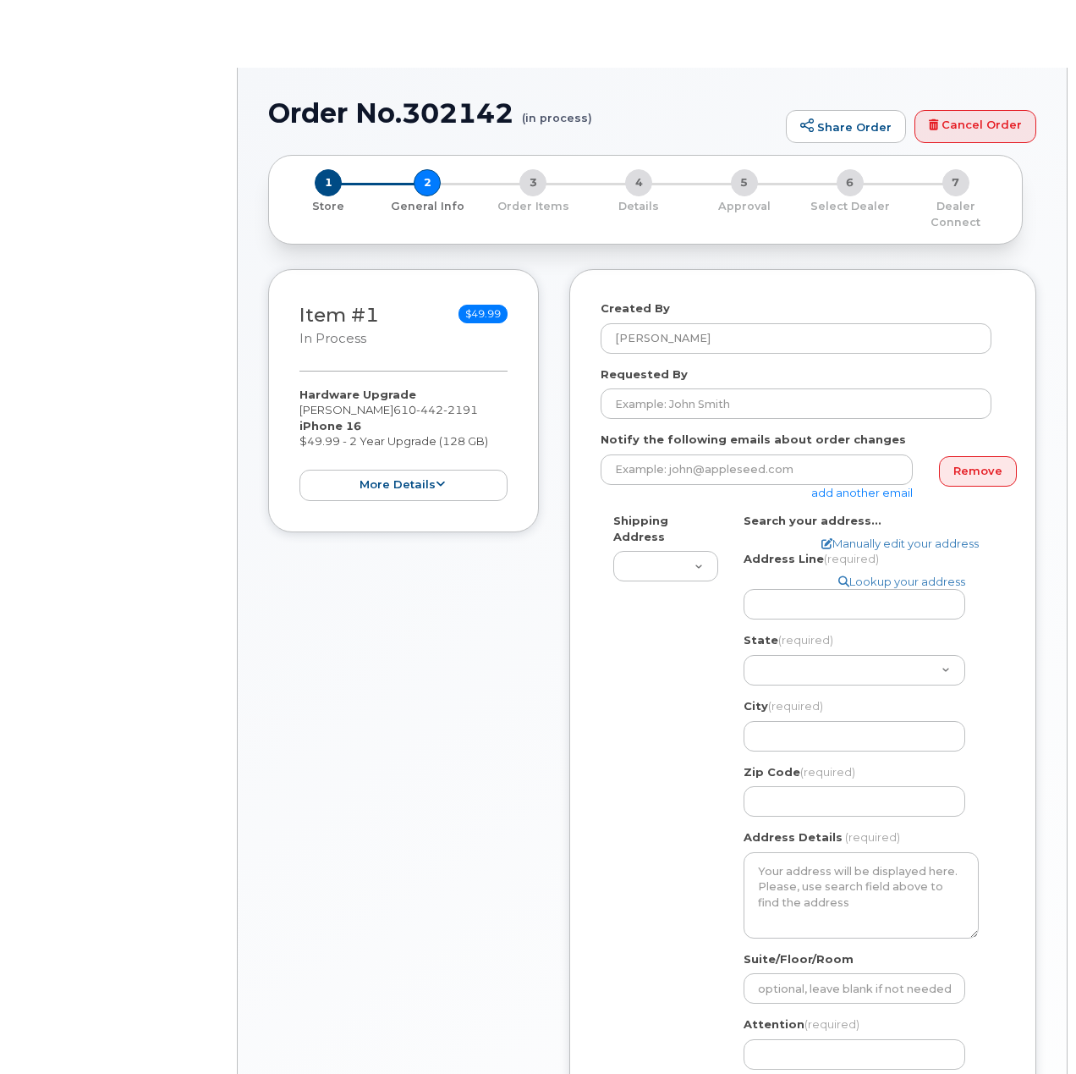
select select
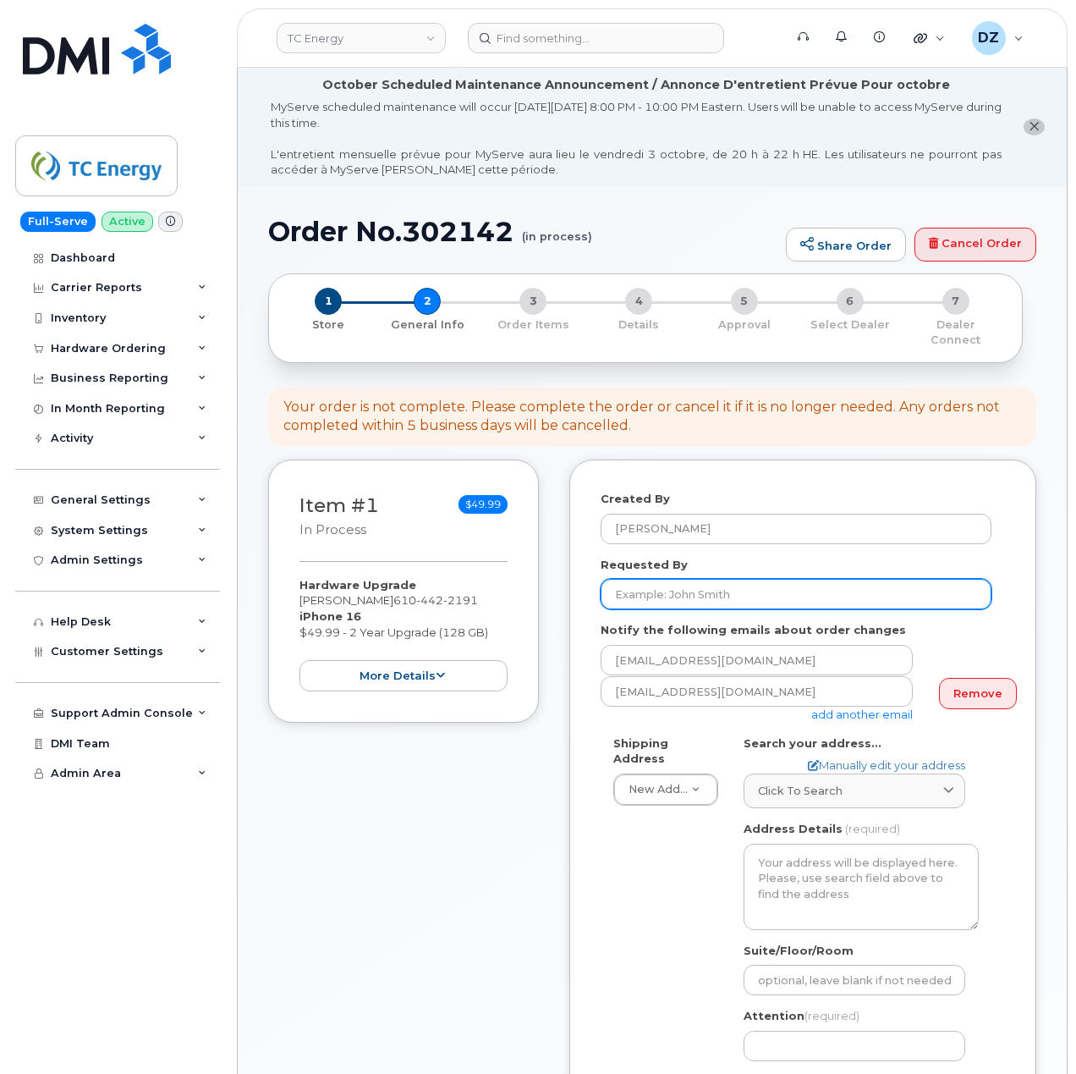
click at [706, 579] on input "Requested By" at bounding box center [796, 594] width 391 height 30
paste input "SCTASK0696903"
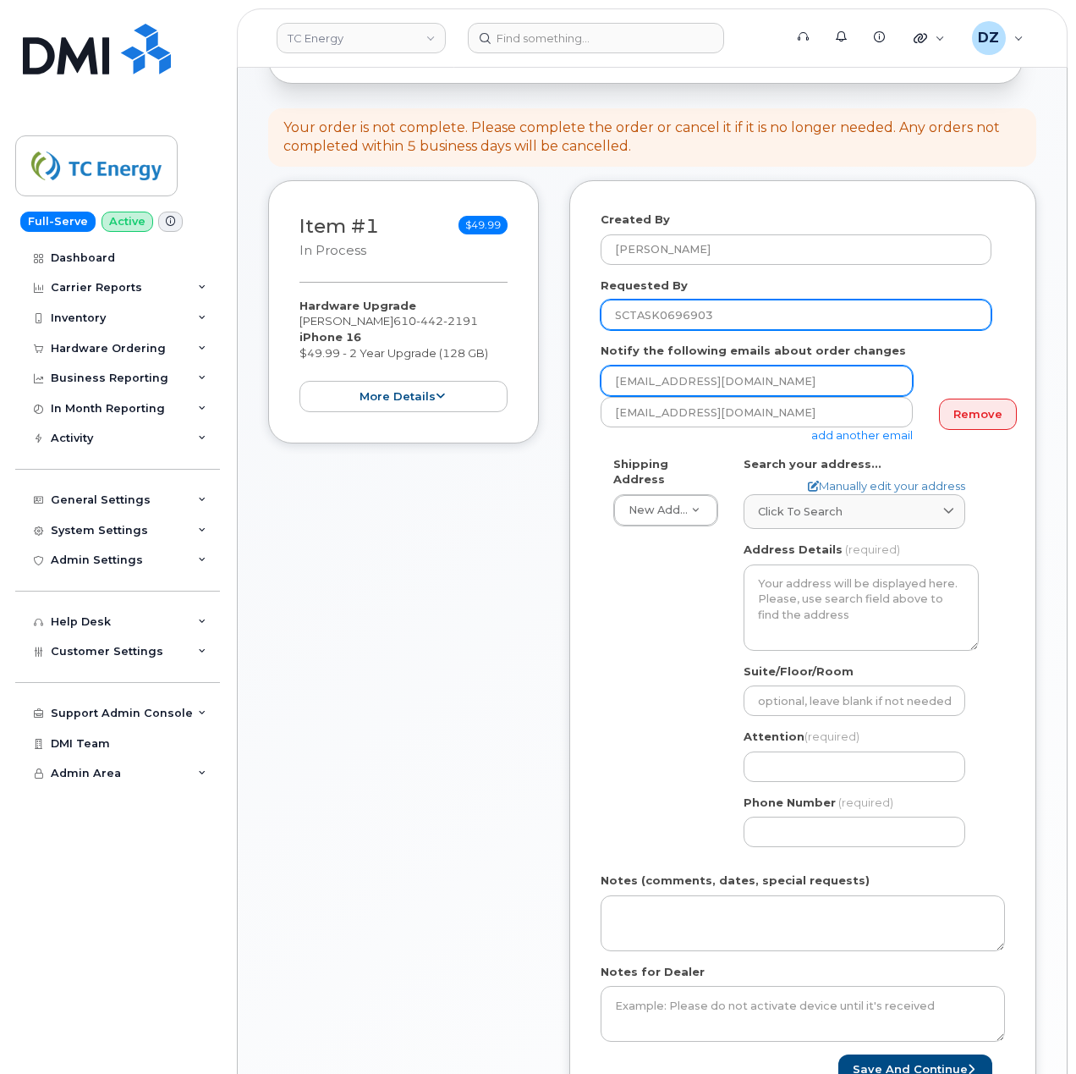
scroll to position [451, 0]
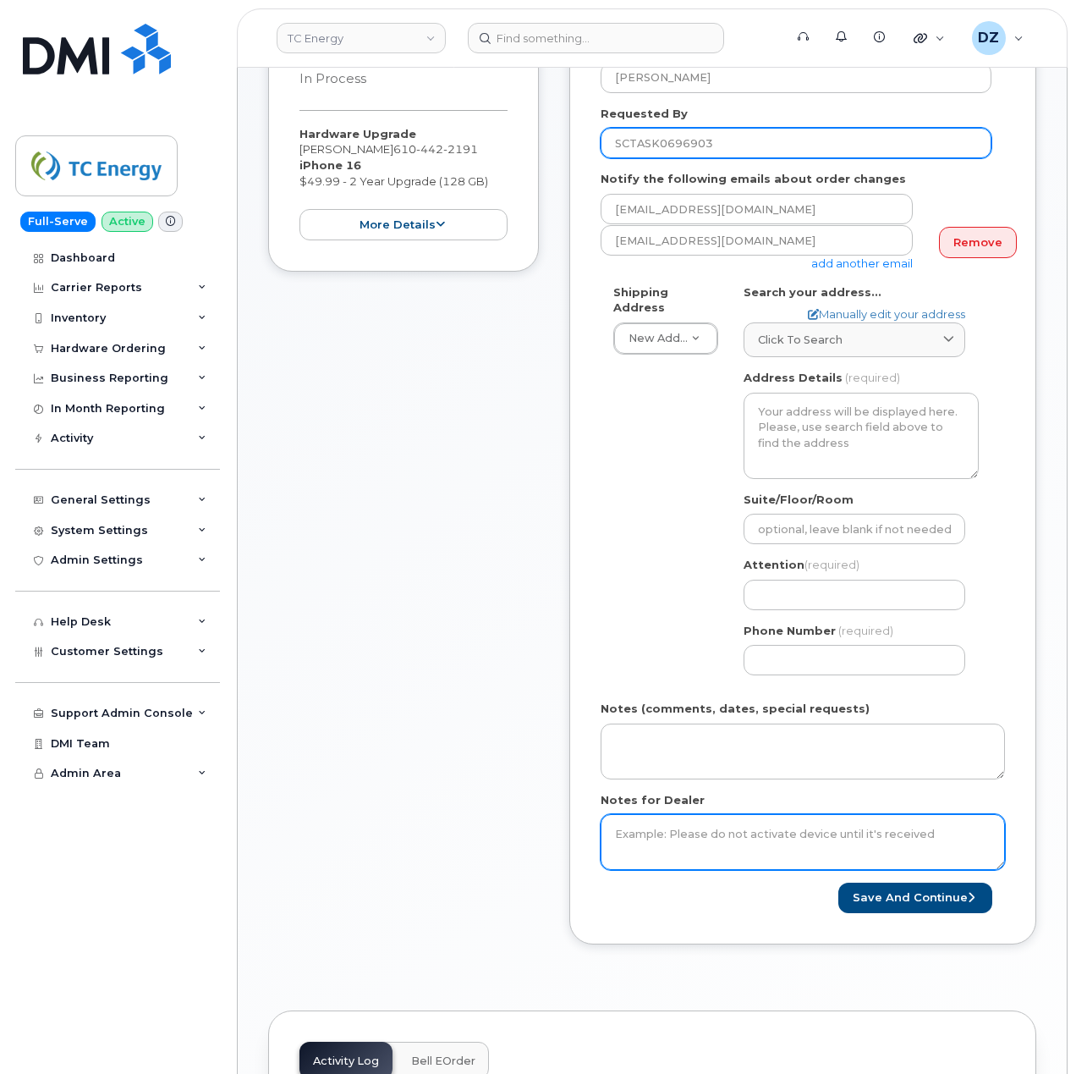
type input "SCTASK0696903"
click at [687, 853] on textarea "Notes for Dealer" at bounding box center [803, 842] width 404 height 56
paste textarea "SCTASK0696903"
type textarea "SCTASK0696903"
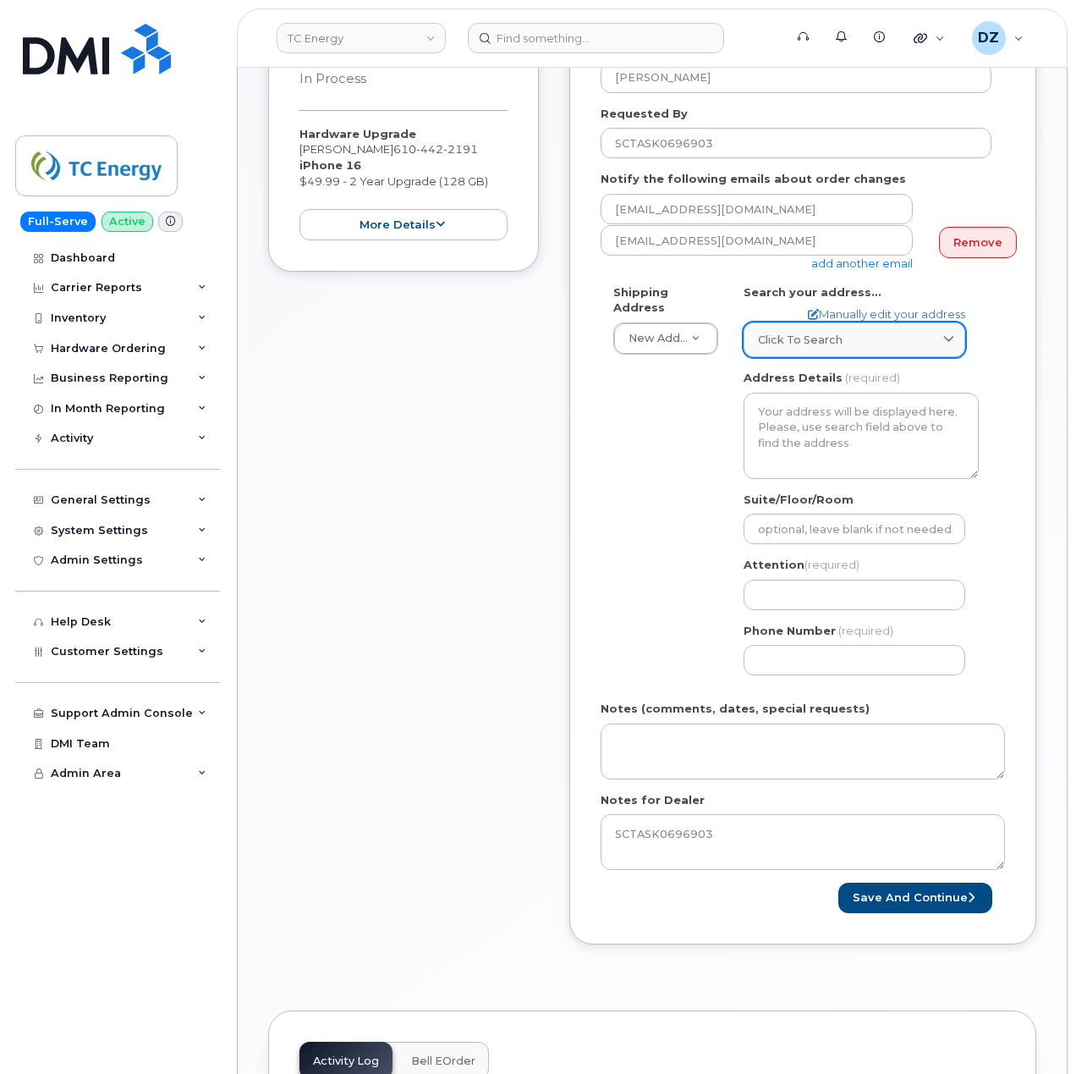
click at [839, 338] on link "Click to search" at bounding box center [855, 339] width 222 height 35
paste input "[STREET_ADDRESS]"
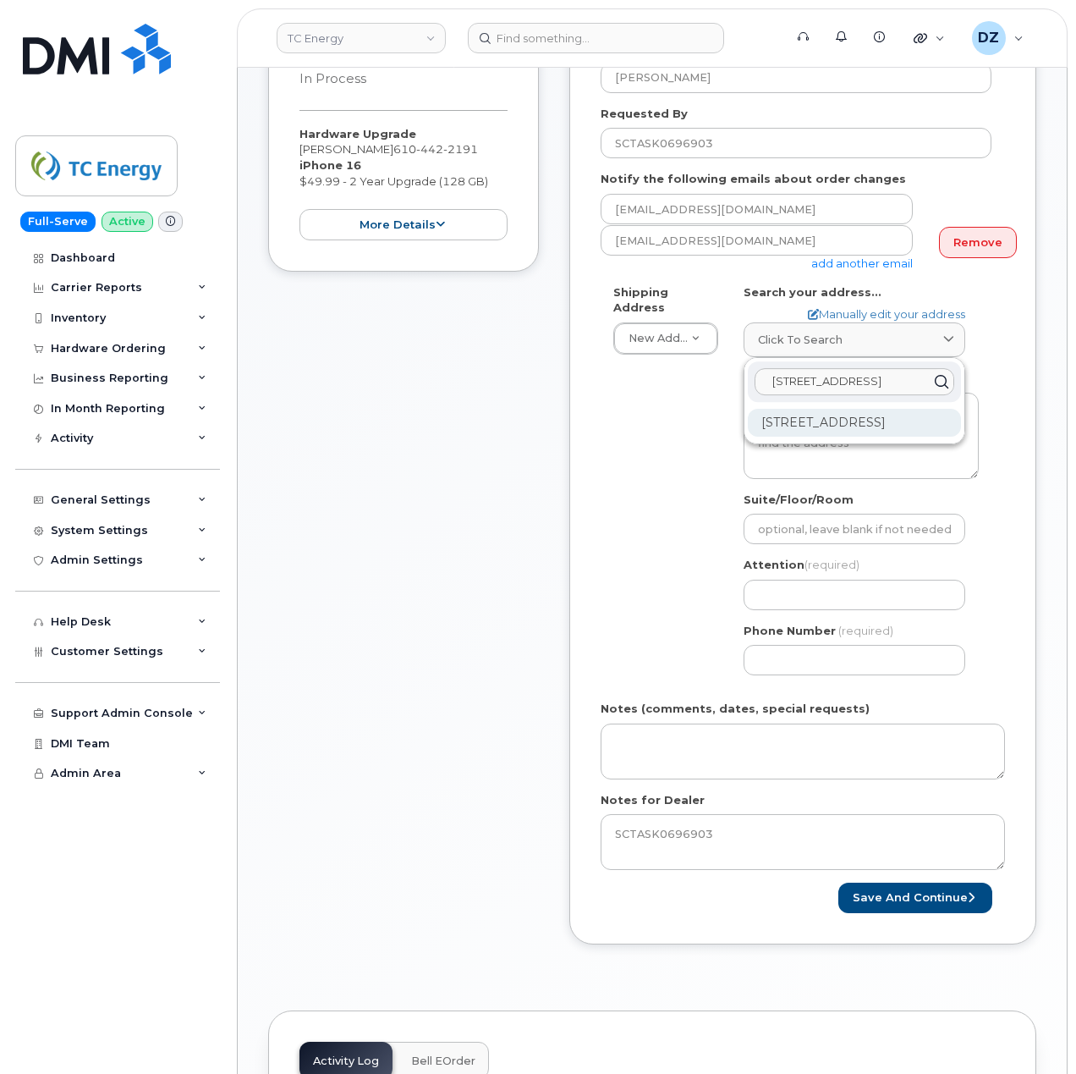
type input "[STREET_ADDRESS]"
click at [797, 411] on div "[STREET_ADDRESS]" at bounding box center [854, 423] width 213 height 28
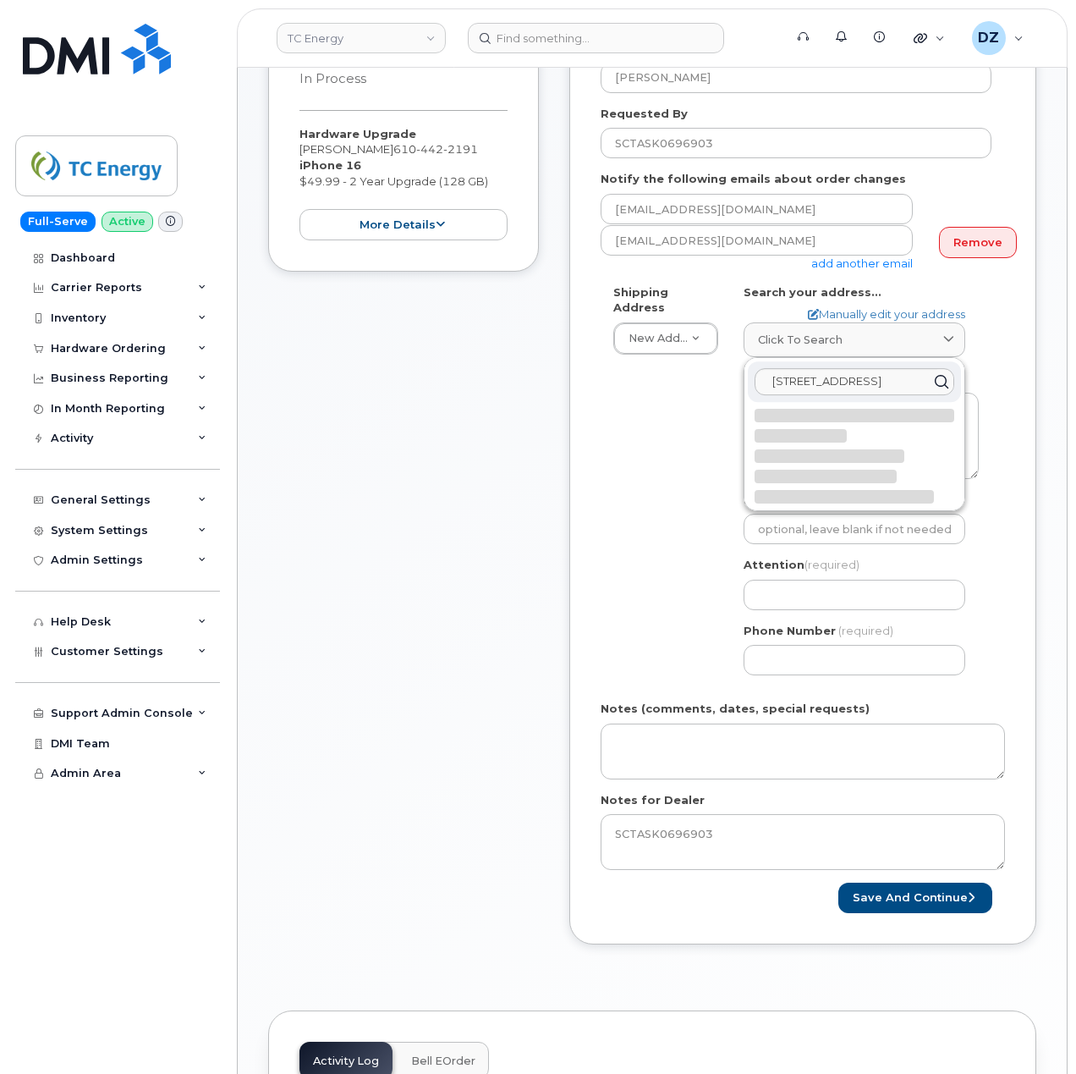
select select
type textarea "[STREET_ADDRESS]"
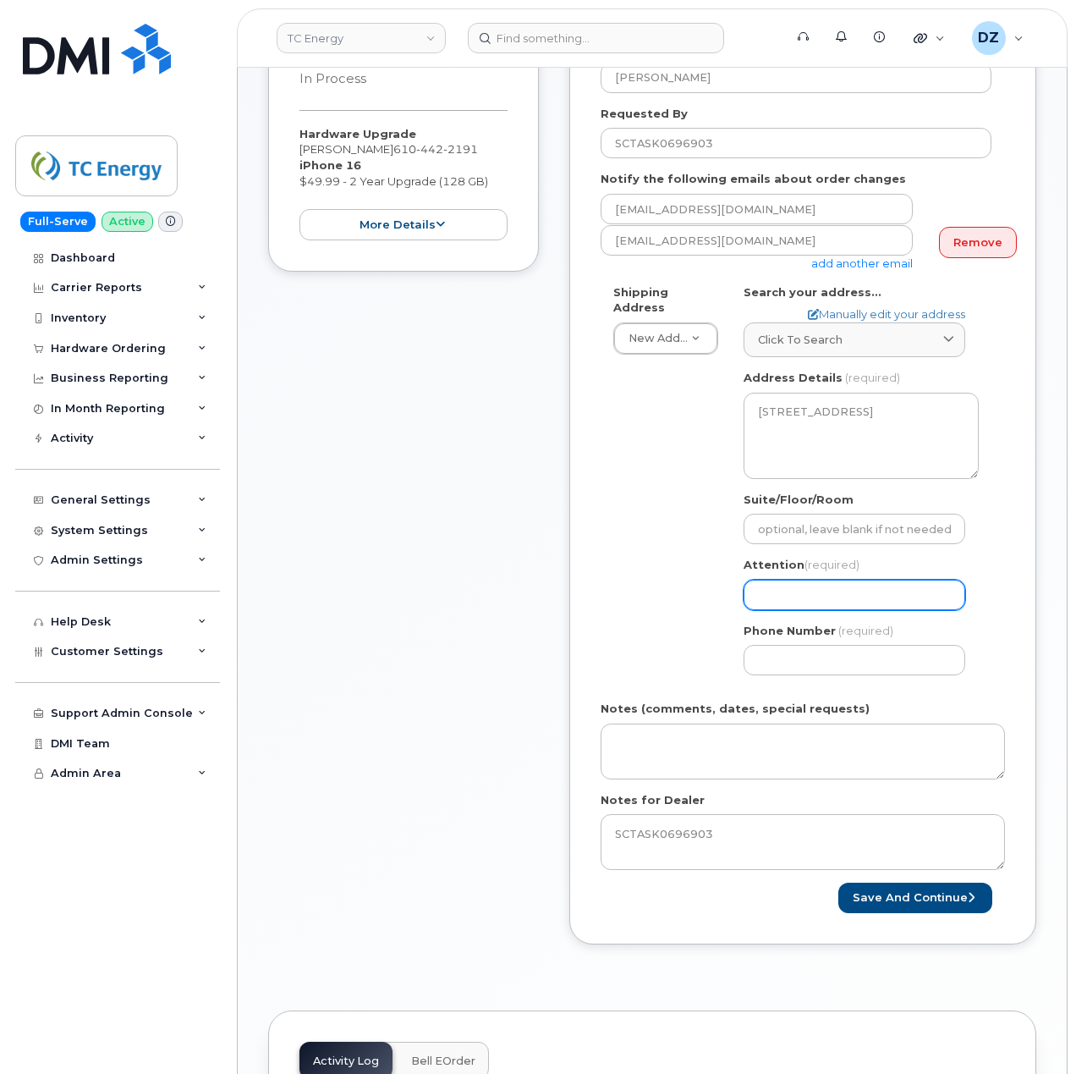
click at [784, 583] on input "Attention (required)" at bounding box center [855, 595] width 222 height 30
paste input "[PERSON_NAME]"
type input "[PERSON_NAME]"
select select
type input "[PERSON_NAME]"
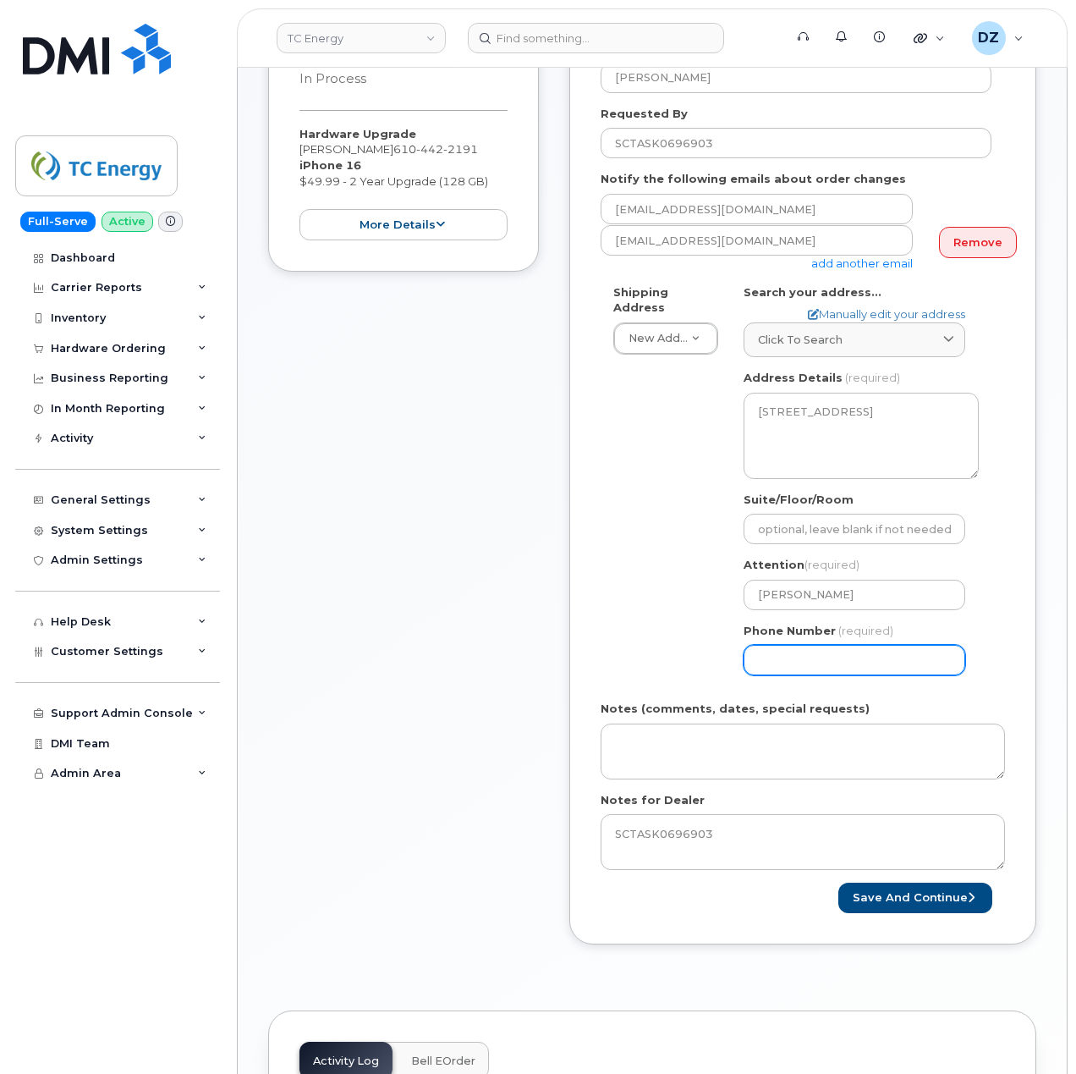
click at [780, 645] on input "Phone Number" at bounding box center [855, 660] width 222 height 30
type input "513354115"
select select
type input "5133541153"
click at [672, 634] on div "Shipping Address New Address New Address [STREET_ADDRESS][GEOGRAPHIC_DATA][US_S…" at bounding box center [796, 486] width 391 height 404
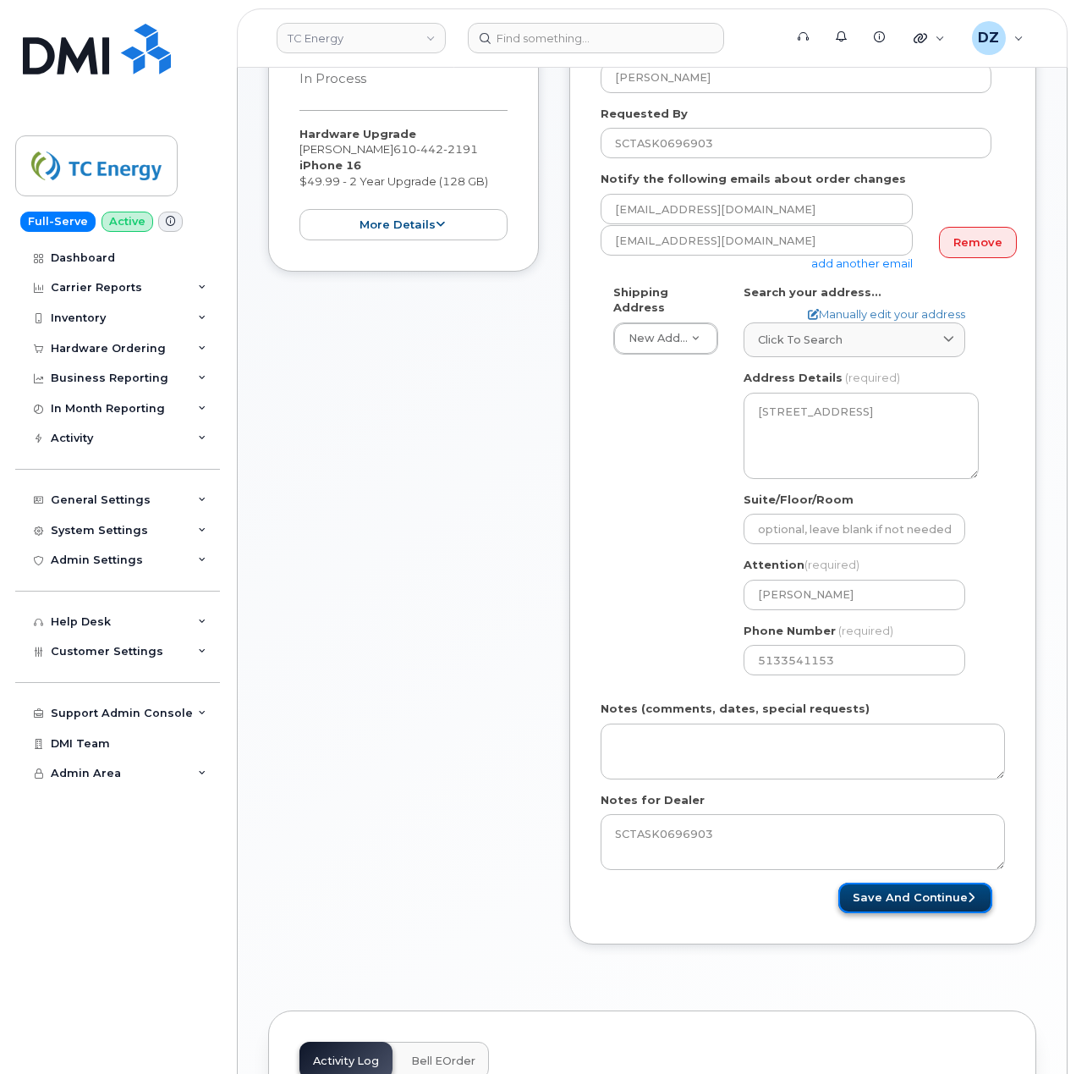
click at [918, 884] on button "Save and Continue" at bounding box center [916, 898] width 154 height 31
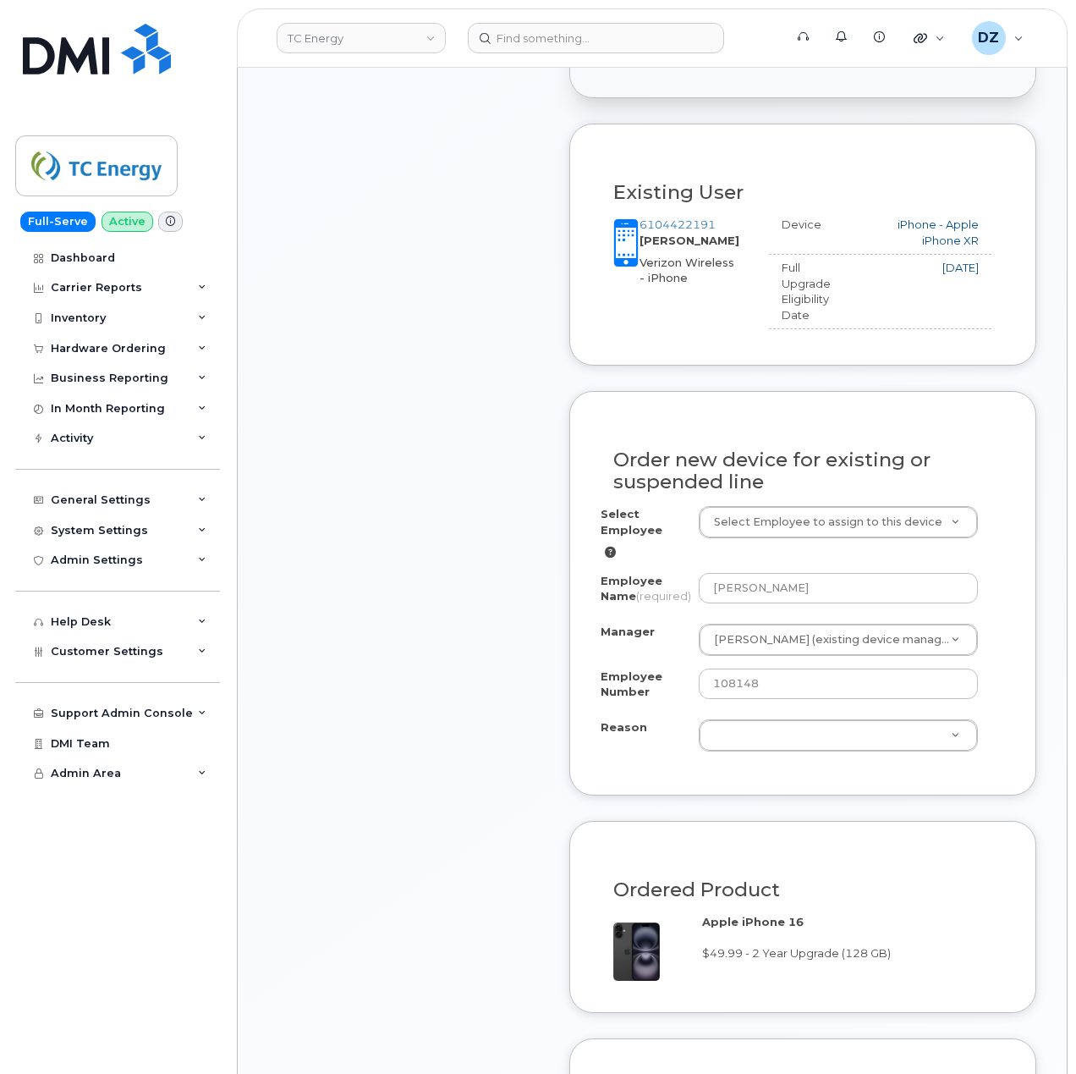
scroll to position [677, 0]
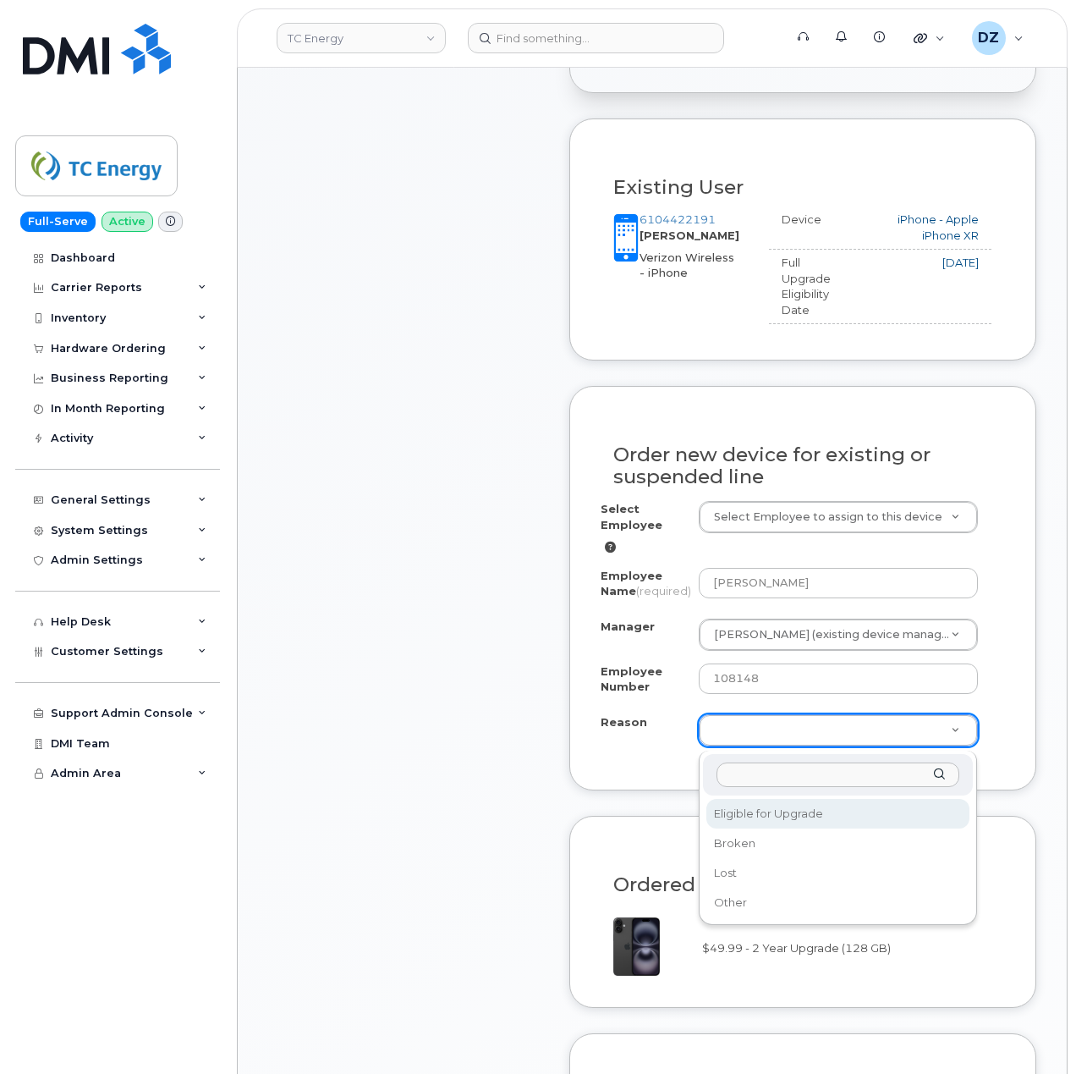
select select "eligible_for_upgrade"
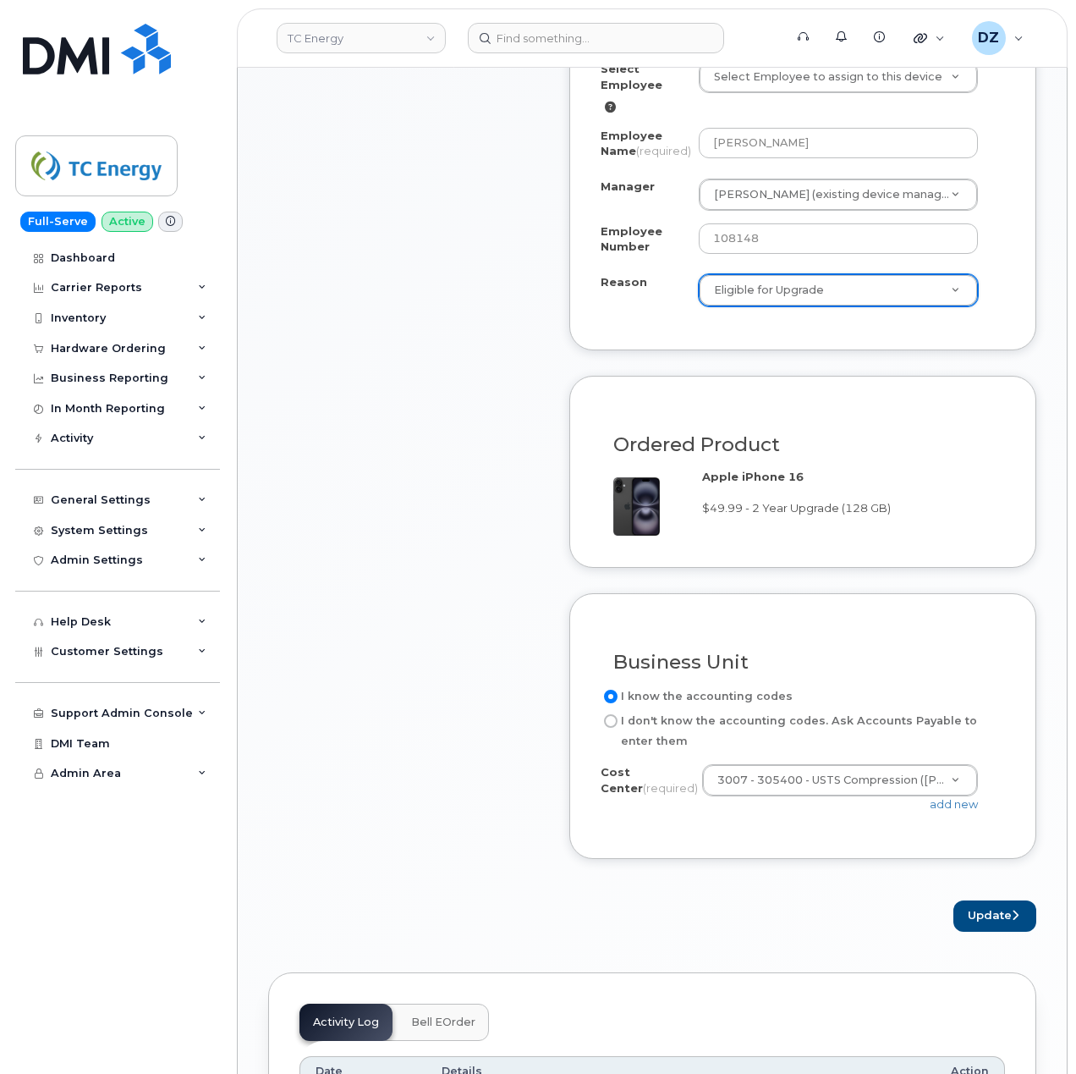
scroll to position [1128, 0]
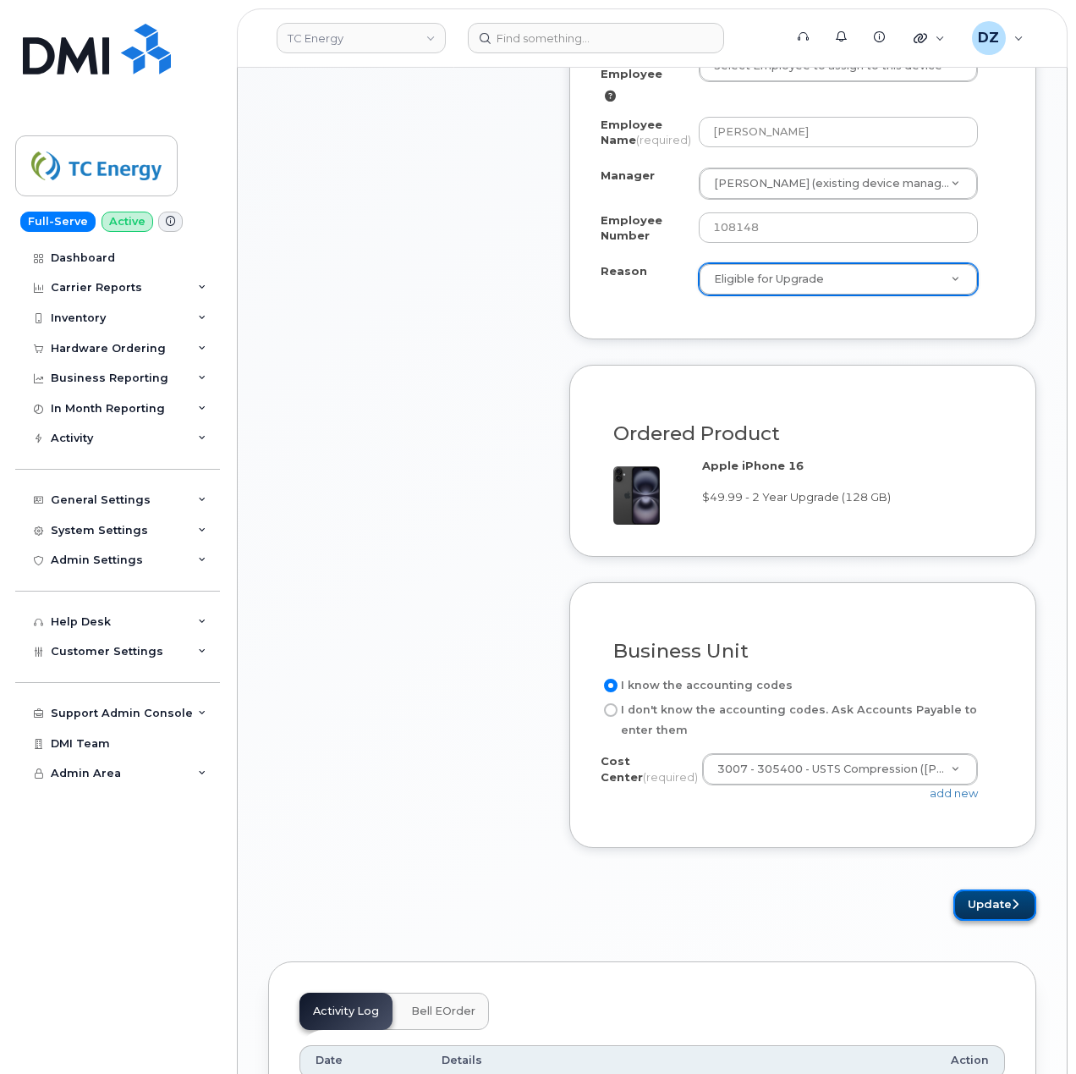
click at [987, 909] on button "Update" at bounding box center [995, 904] width 83 height 31
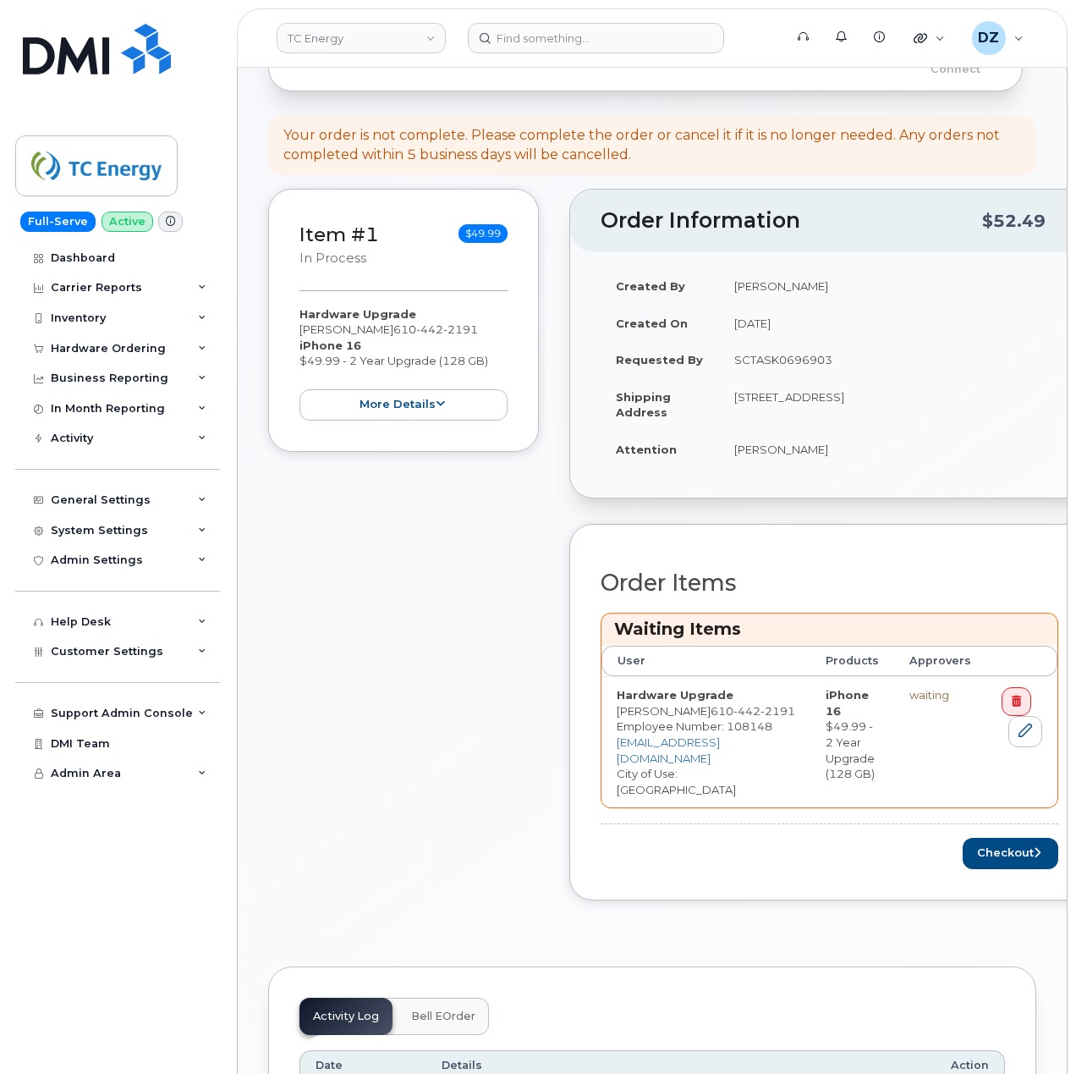
scroll to position [564, 0]
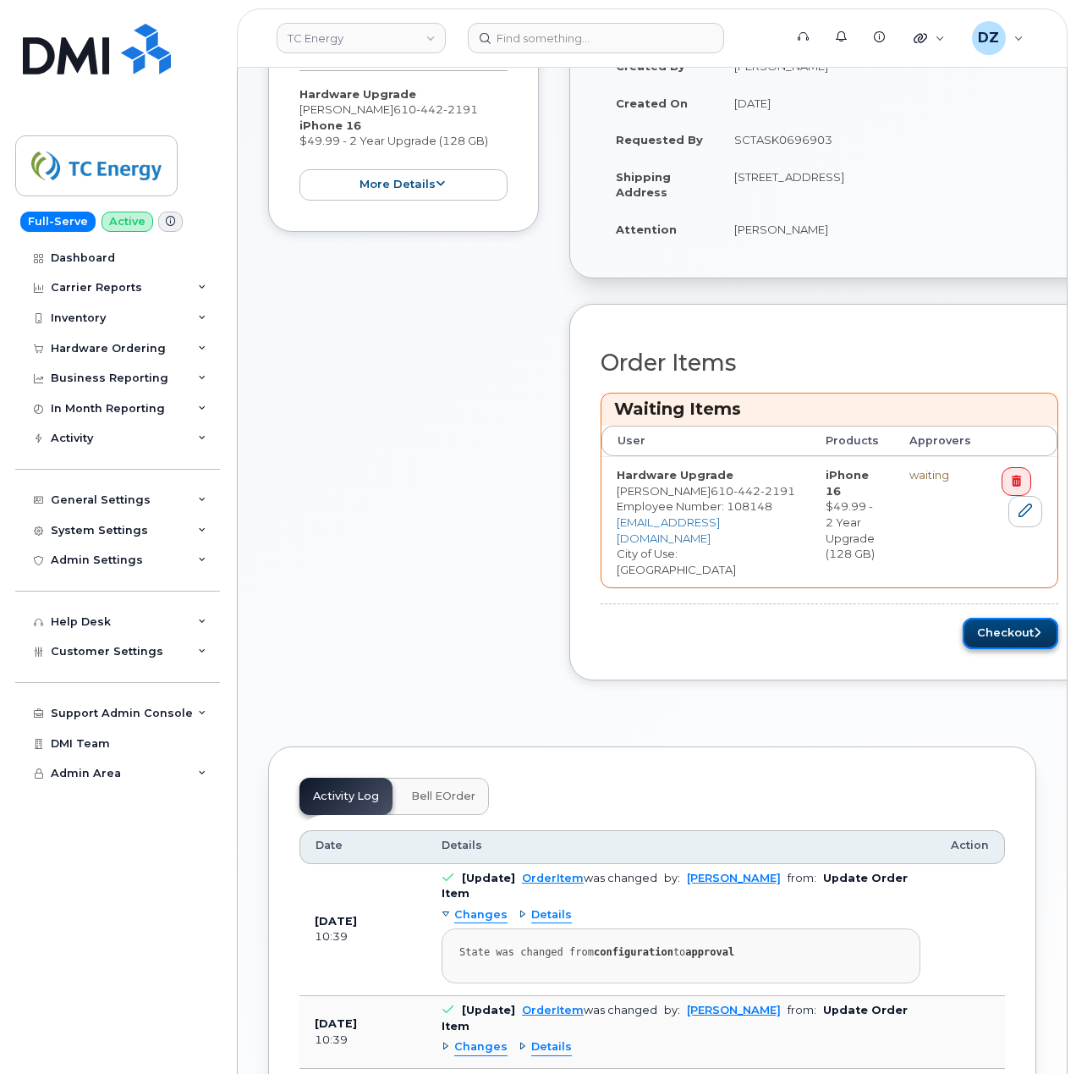
click at [1034, 627] on icon "submit" at bounding box center [1037, 632] width 7 height 11
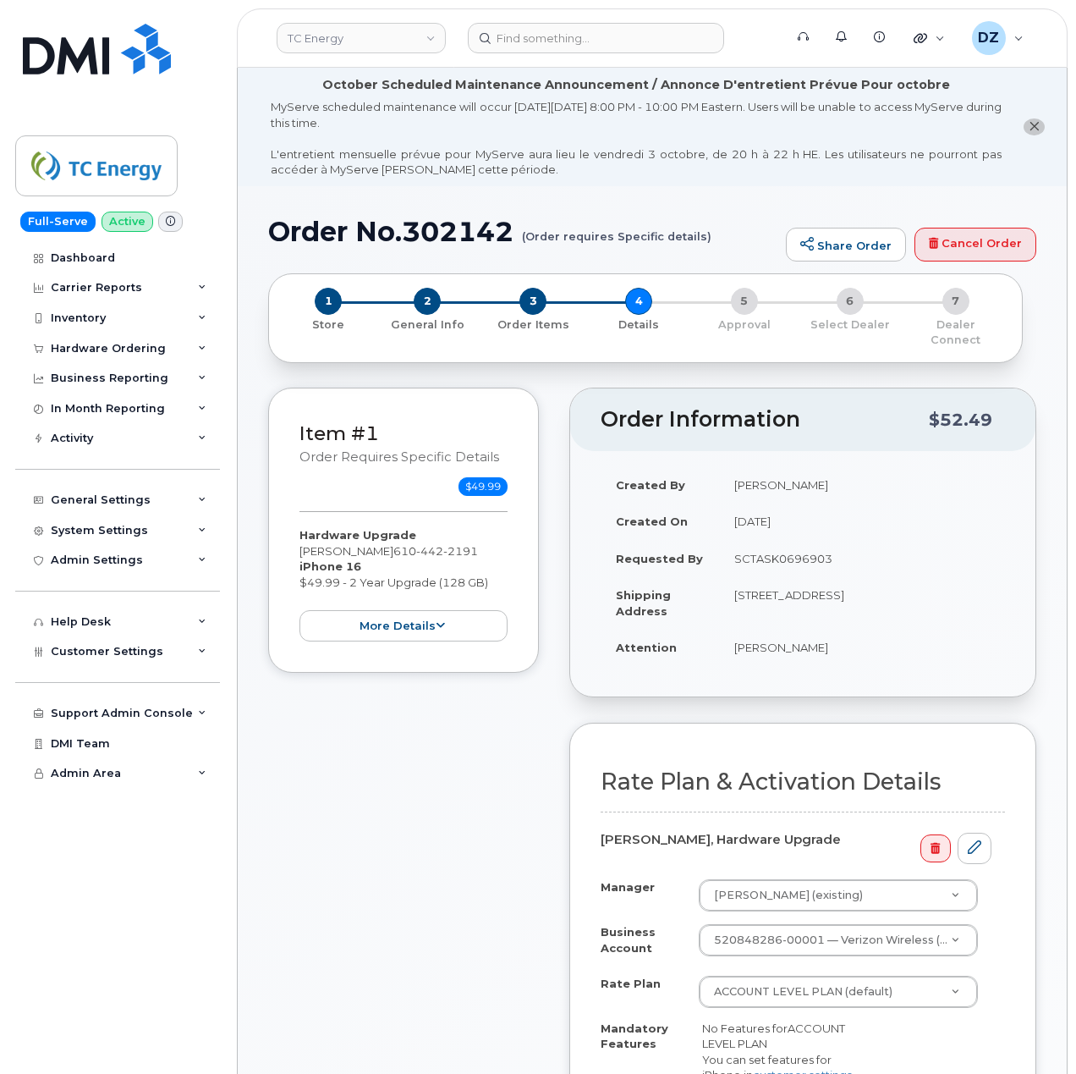
scroll to position [564, 0]
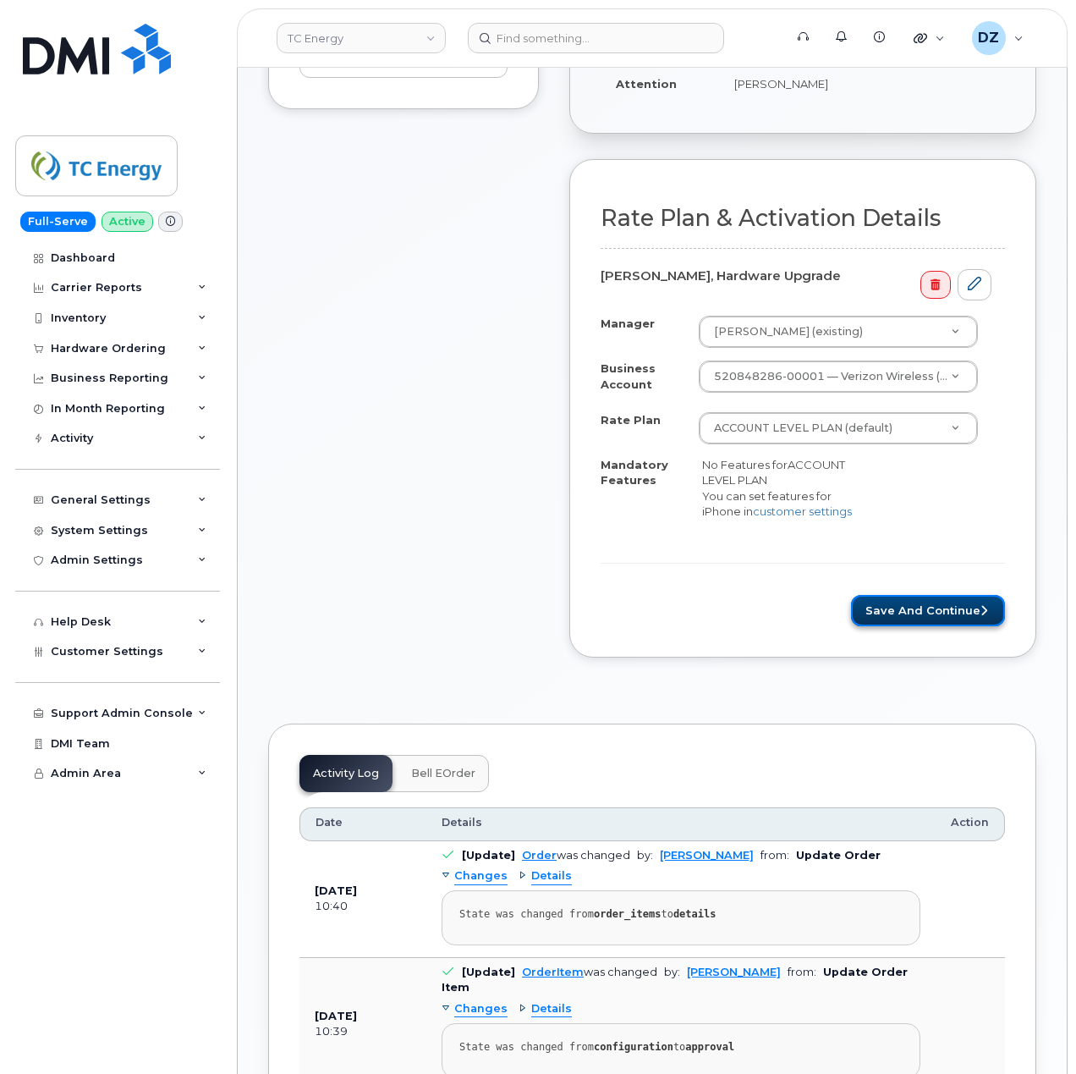
click at [922, 610] on button "Save and Continue" at bounding box center [928, 610] width 154 height 31
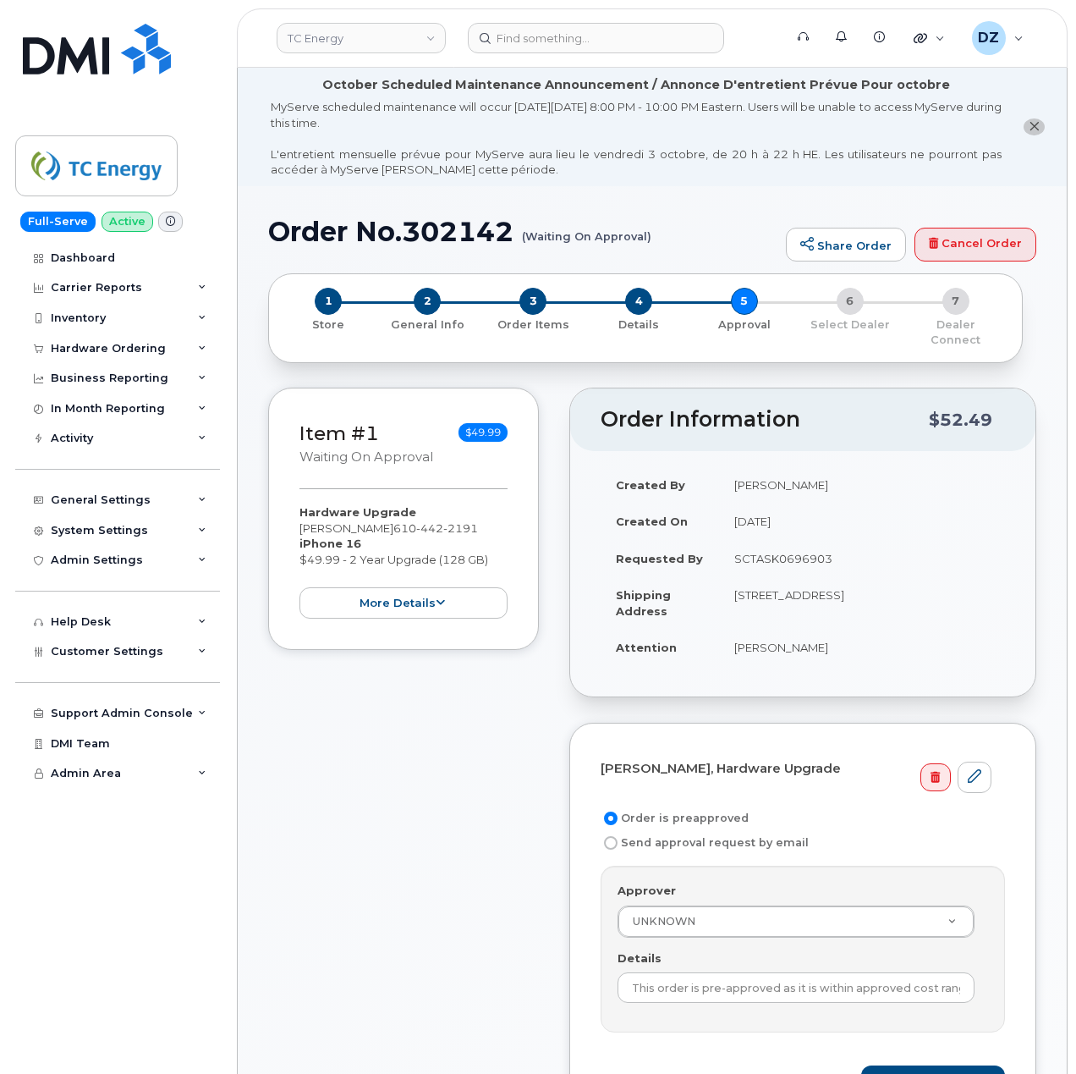
click at [800, 545] on td "SCTASK0696903" at bounding box center [862, 558] width 286 height 37
copy td "SCTASK0696903"
click at [752, 976] on input "This order is pre-approved as it is within approved cost range." at bounding box center [796, 987] width 357 height 30
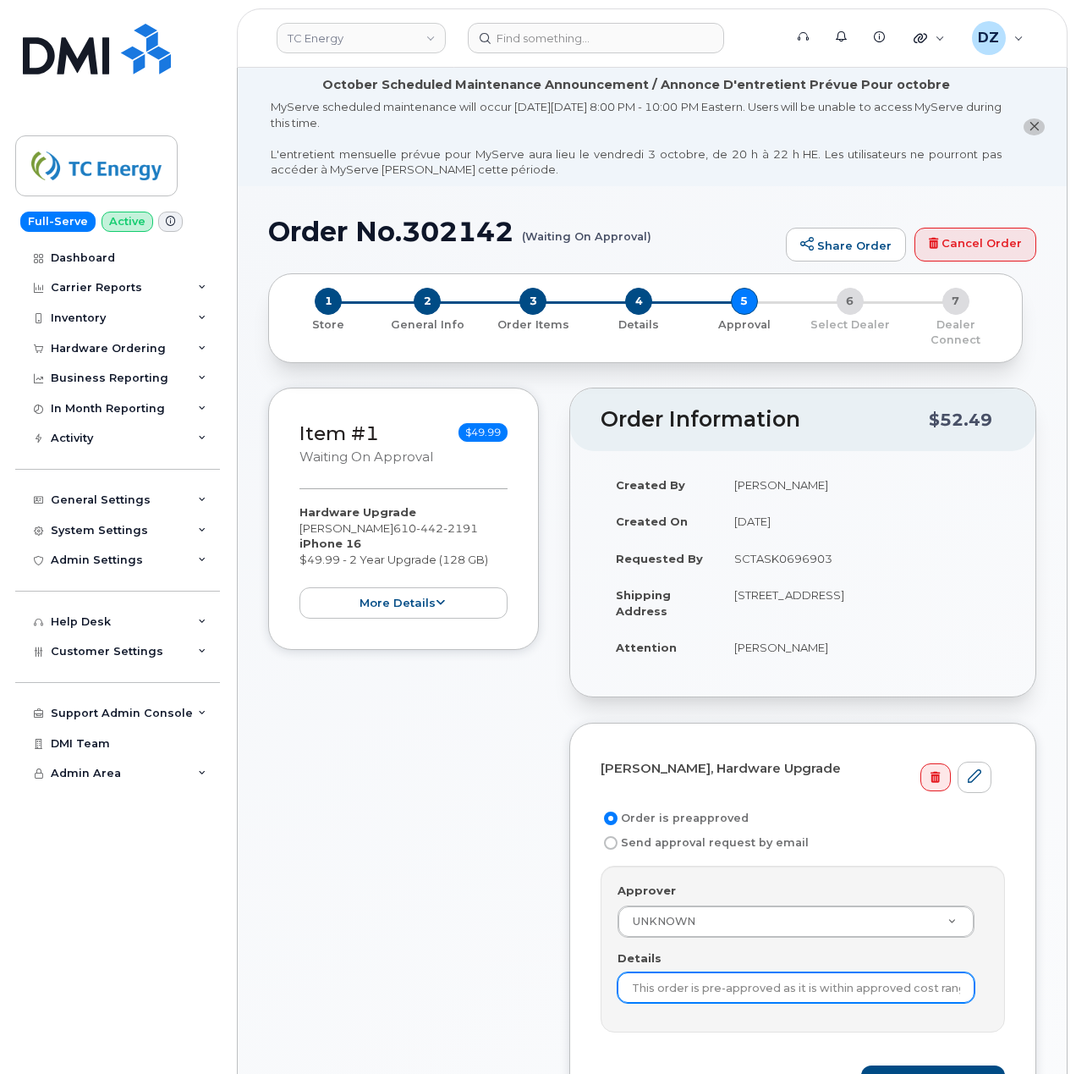
click at [752, 976] on input "This order is pre-approved as it is within approved cost range." at bounding box center [796, 987] width 357 height 30
paste input "SCTASK0696903"
type input "SCTASK0696903"
click at [509, 992] on div "Item #1 Waiting On Approval $49.99 Hardware Upgrade SCOTT SEITZ 610 442 2191 iP…" at bounding box center [403, 771] width 271 height 766
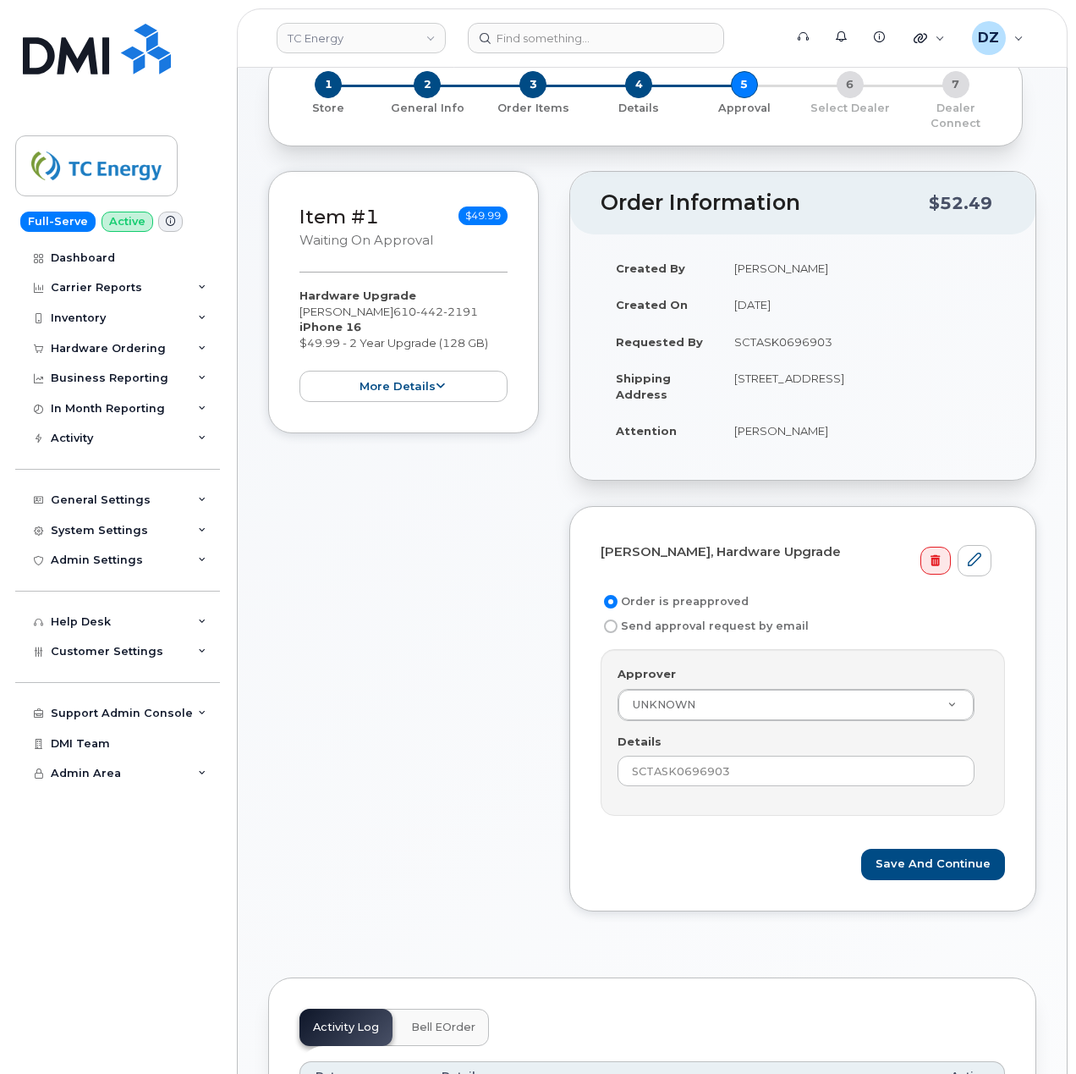
scroll to position [225, 0]
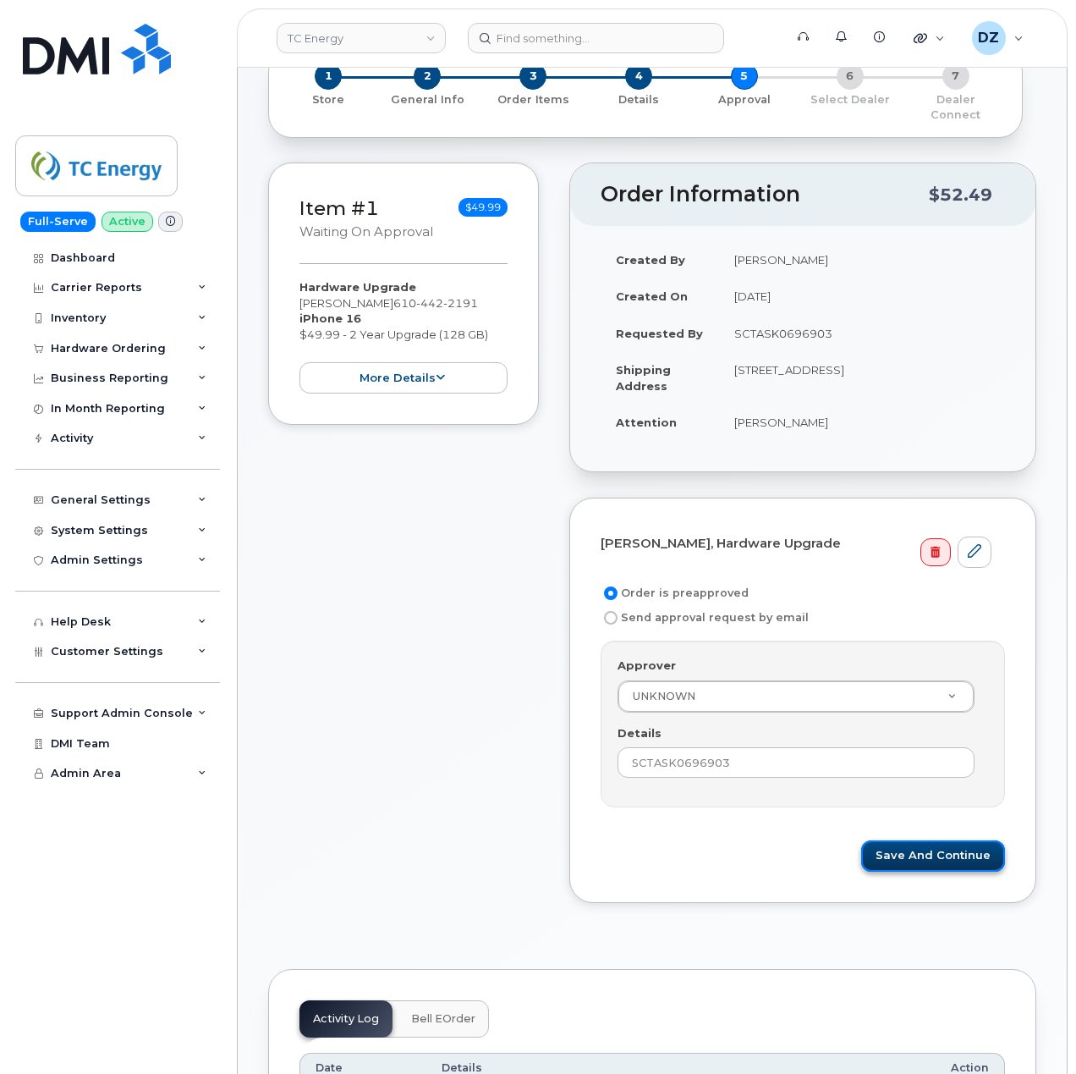
click at [938, 840] on button "Save and Continue" at bounding box center [933, 855] width 144 height 31
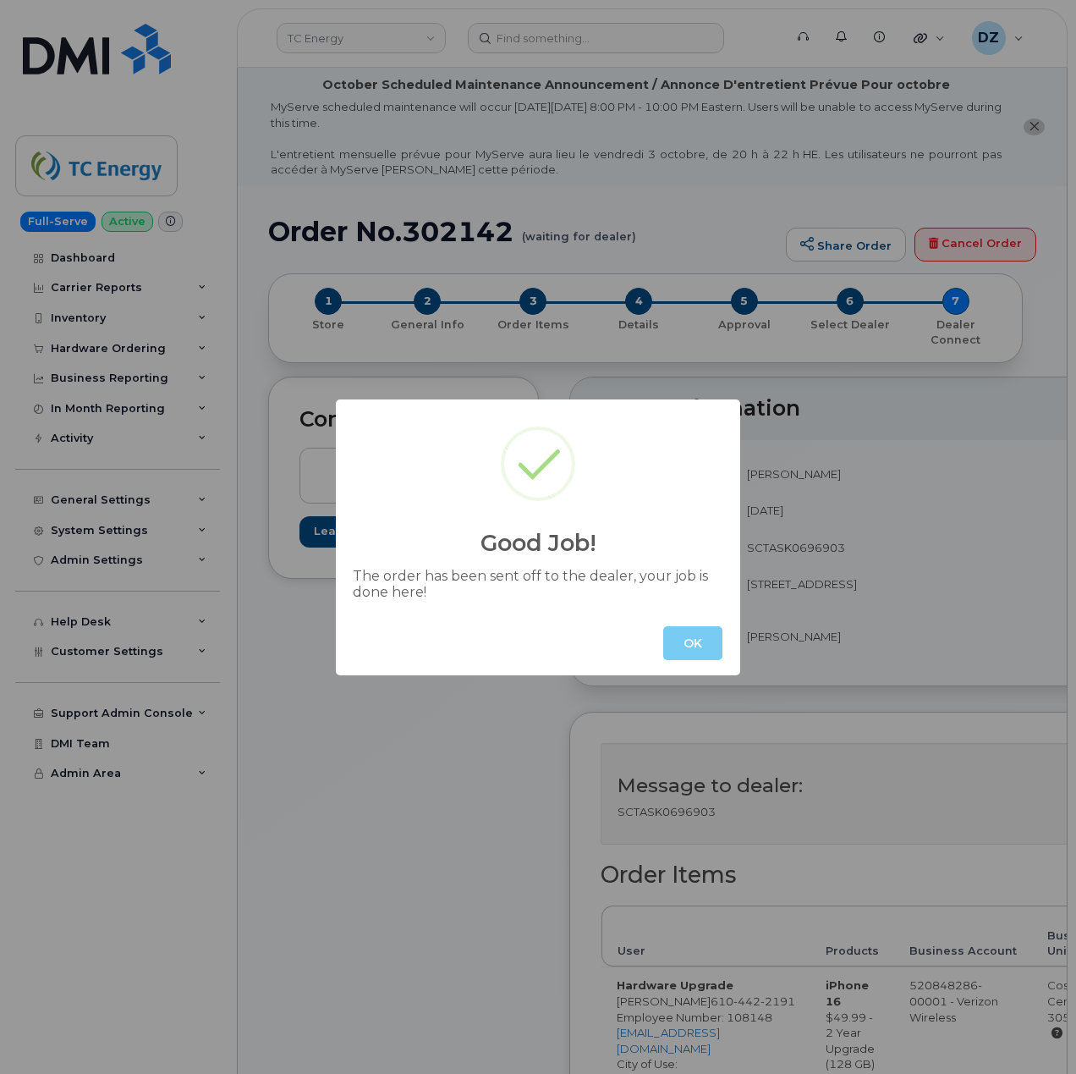
click at [691, 640] on button "OK" at bounding box center [692, 643] width 59 height 34
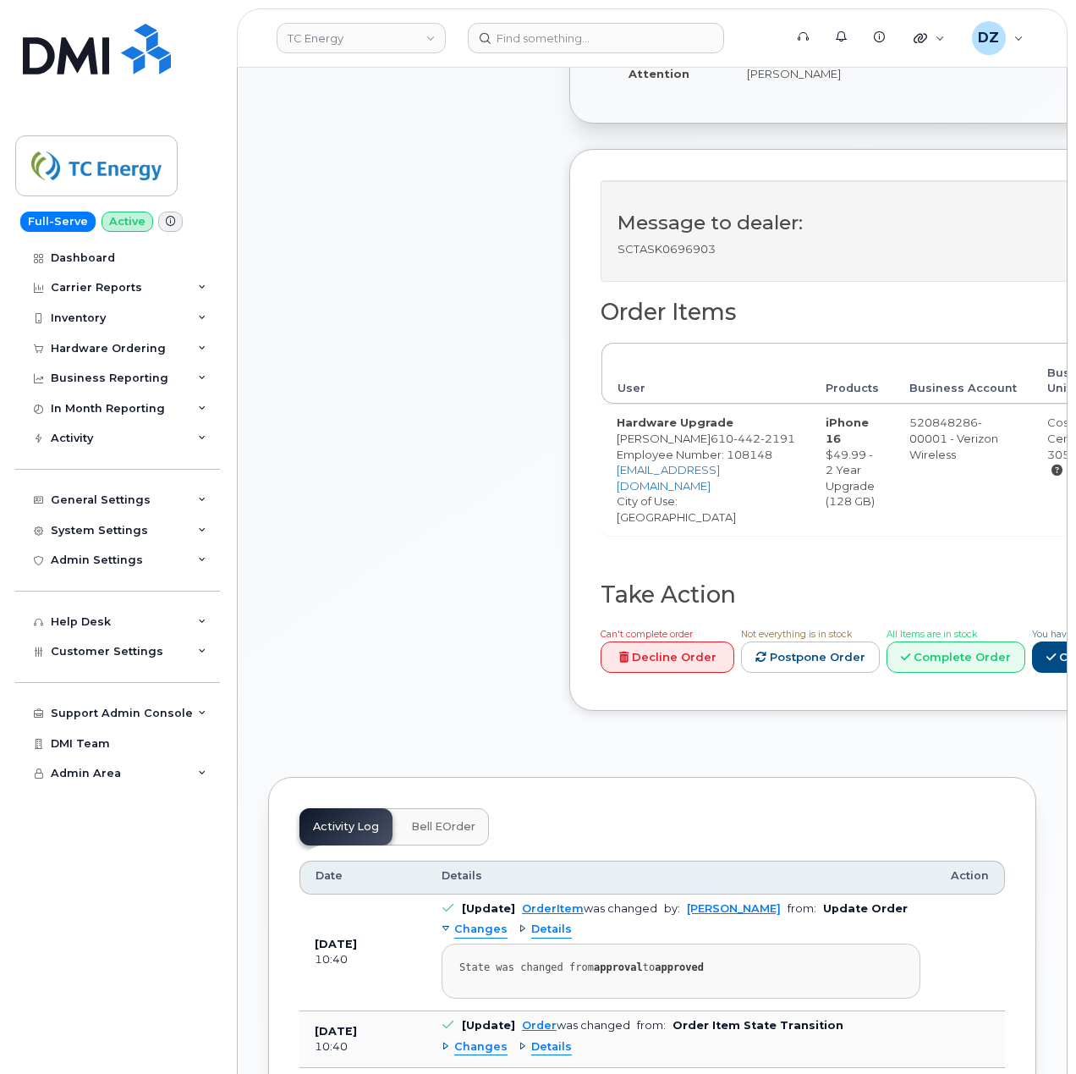
scroll to position [564, 0]
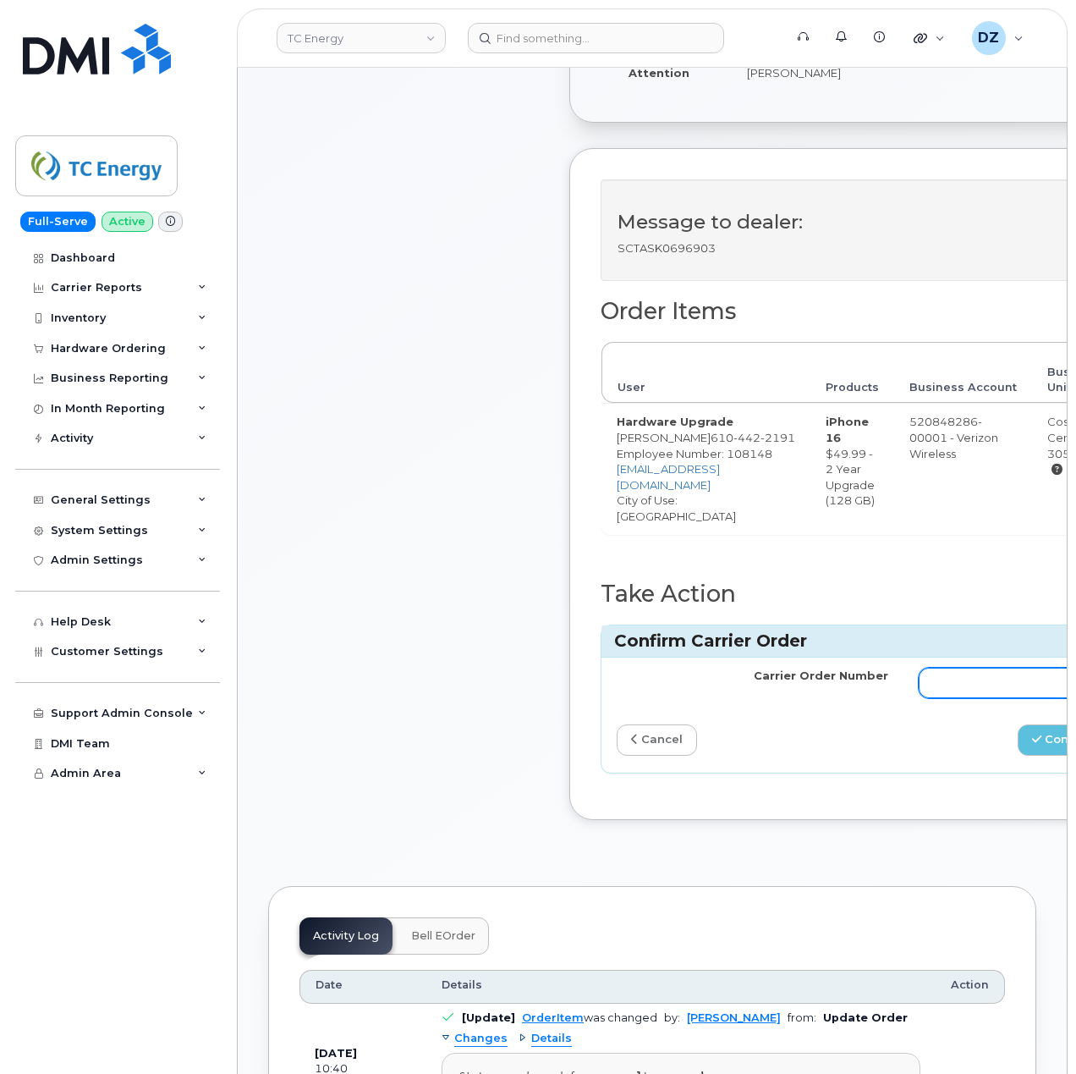
click at [1039, 698] on input "Carrier Order Number" at bounding box center [1055, 683] width 272 height 30
paste input "MB3000597889718"
type input "MB3000597889718"
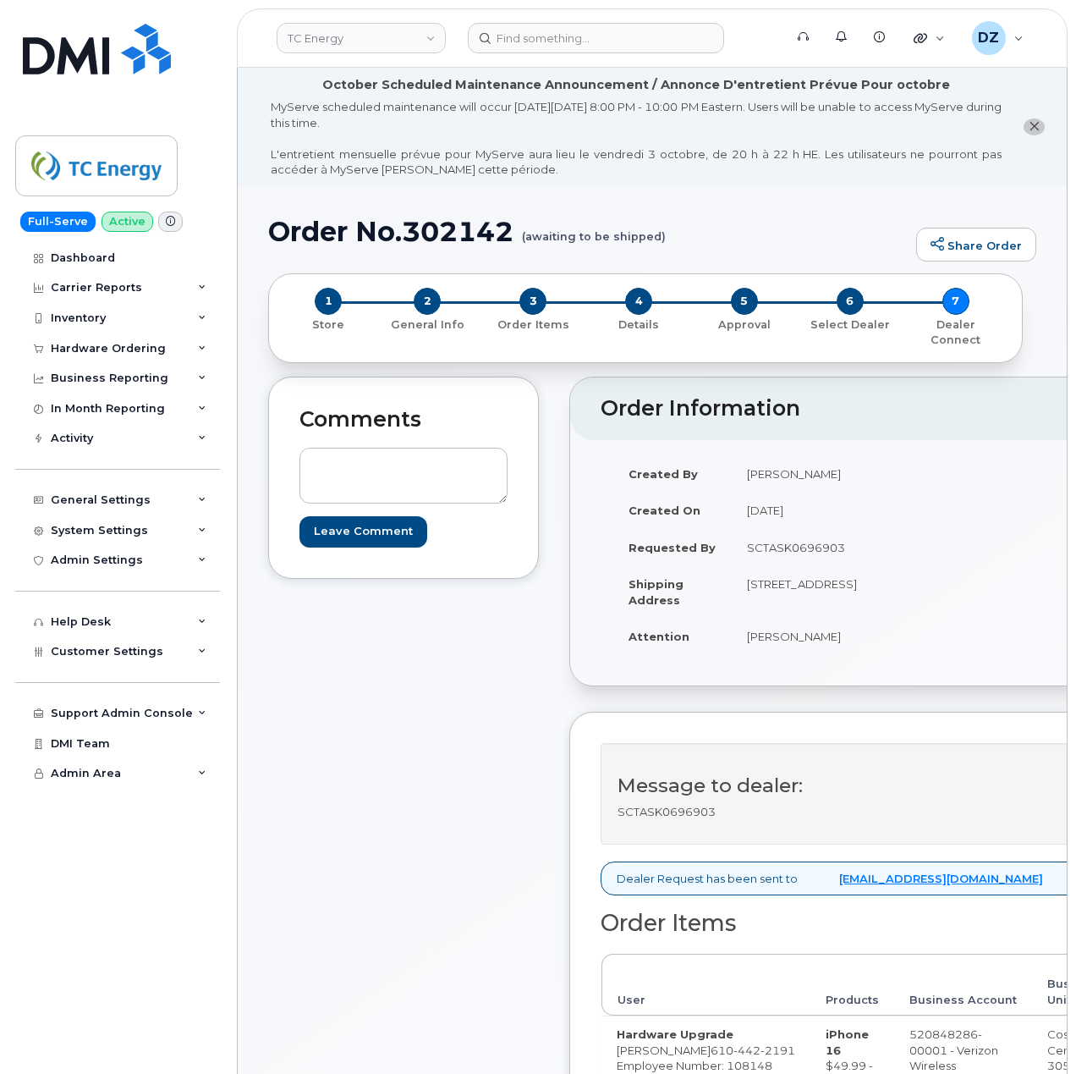
click at [323, 221] on h1 "Order No.302142 (awaiting to be shipped)" at bounding box center [588, 232] width 640 height 30
drag, startPoint x: 323, startPoint y: 221, endPoint x: 511, endPoint y: 220, distance: 187.9
click at [327, 221] on h1 "Order No.302142 (awaiting to be shipped)" at bounding box center [588, 232] width 640 height 30
click at [511, 220] on h1 "Order No.302142 (awaiting to be shipped)" at bounding box center [588, 232] width 640 height 30
click at [491, 222] on h1 "Order No.302142 (awaiting to be shipped)" at bounding box center [588, 232] width 640 height 30
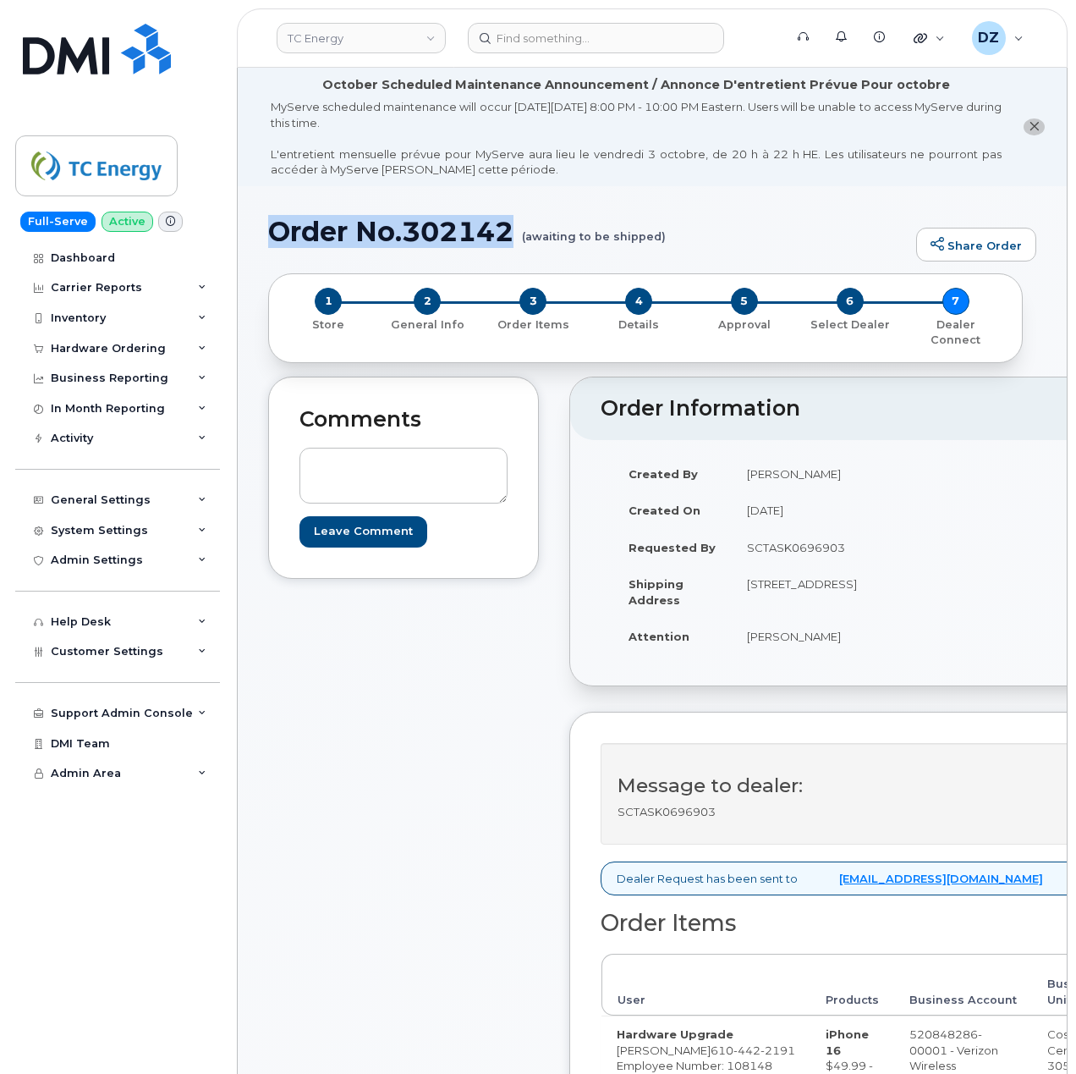
copy h1 "Order No.302142"
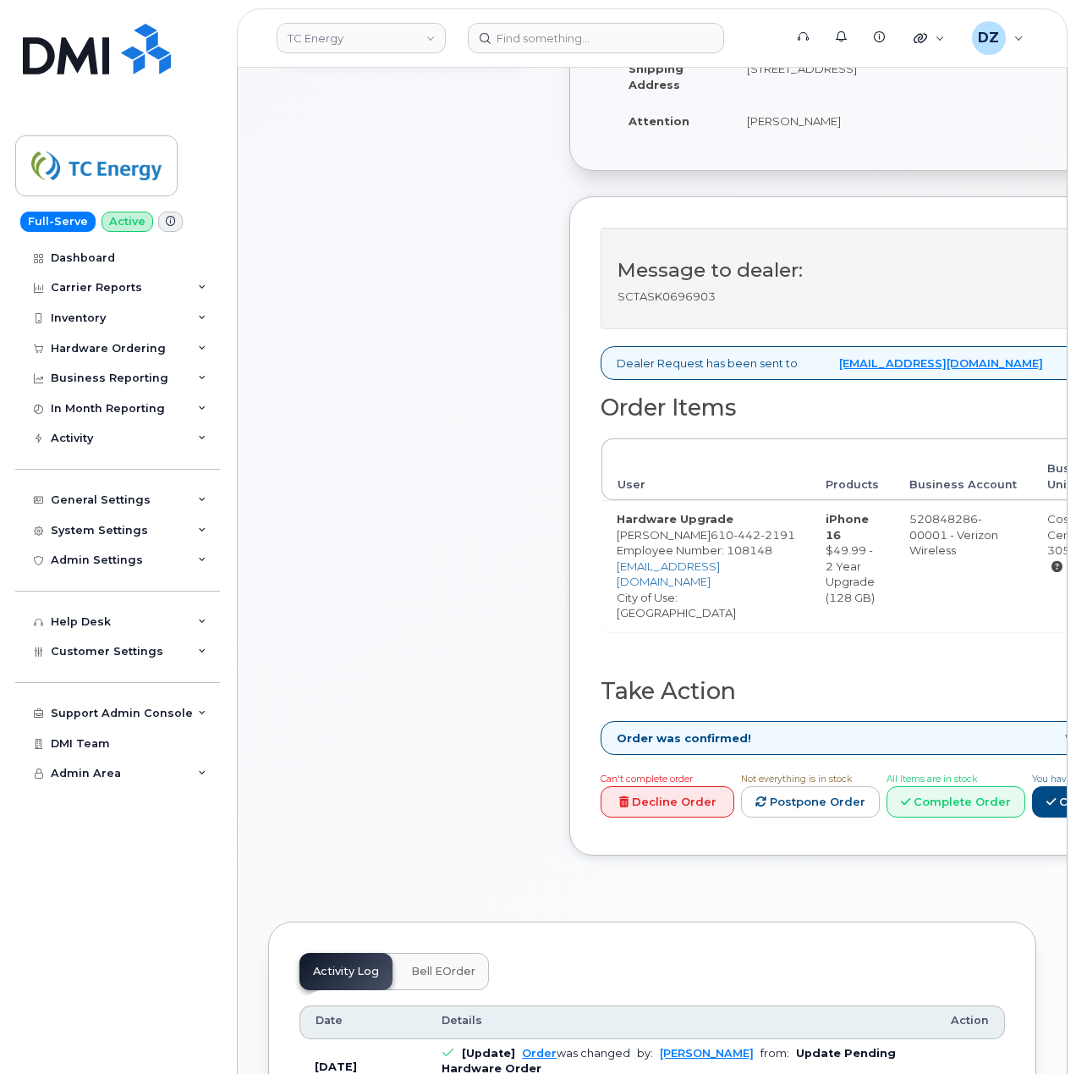
scroll to position [564, 0]
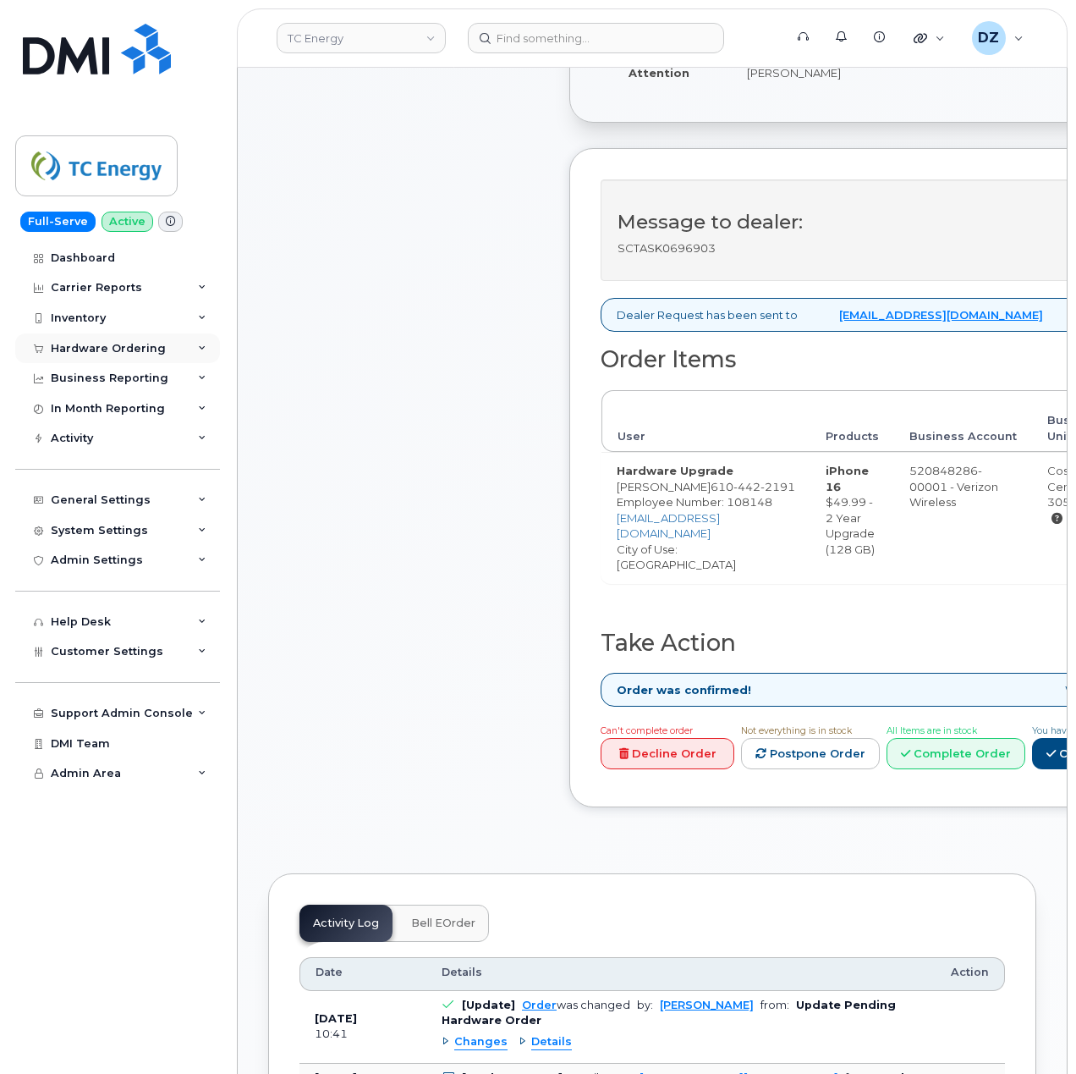
click at [159, 339] on div "Hardware Ordering" at bounding box center [117, 348] width 205 height 30
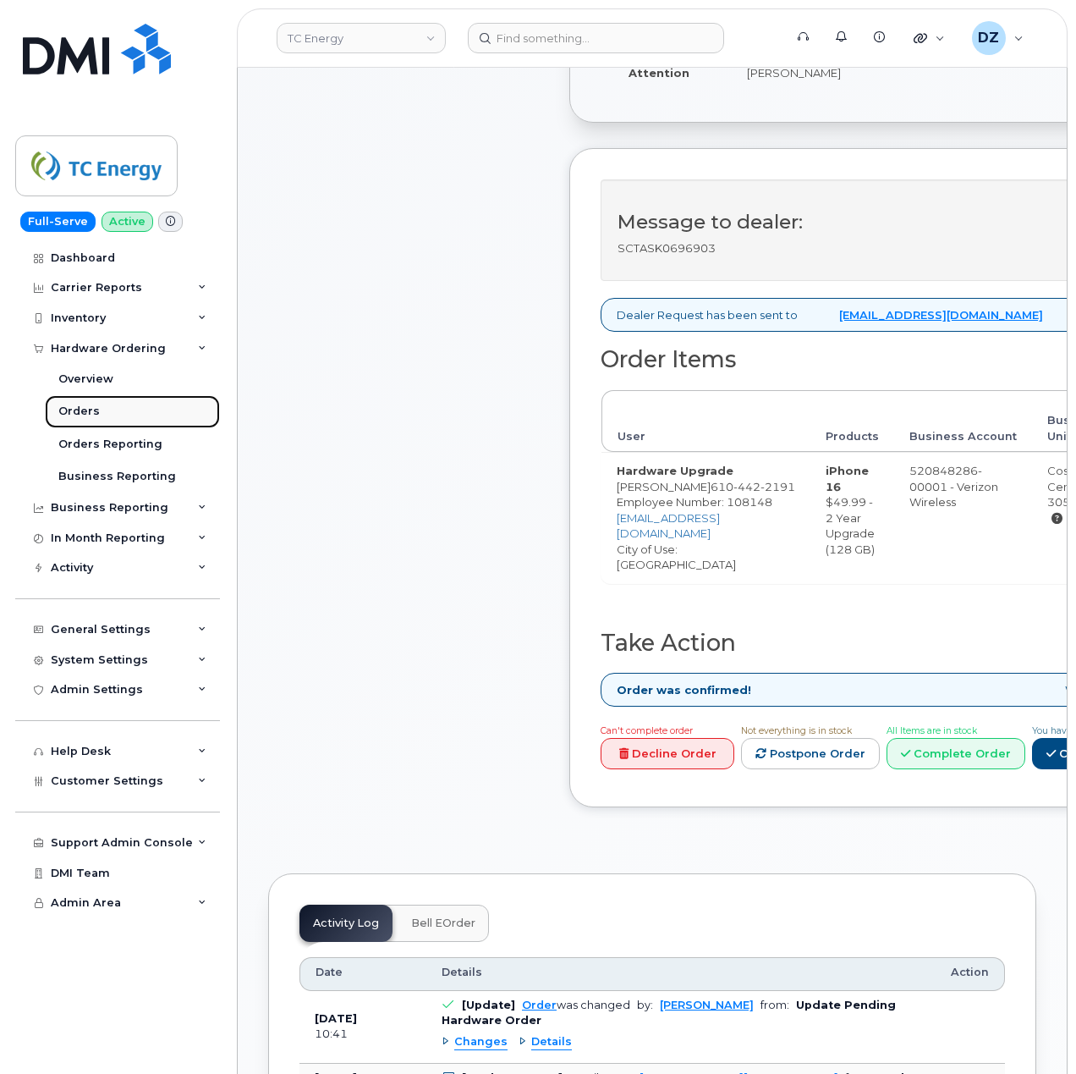
click at [142, 415] on link "Orders" at bounding box center [132, 411] width 175 height 32
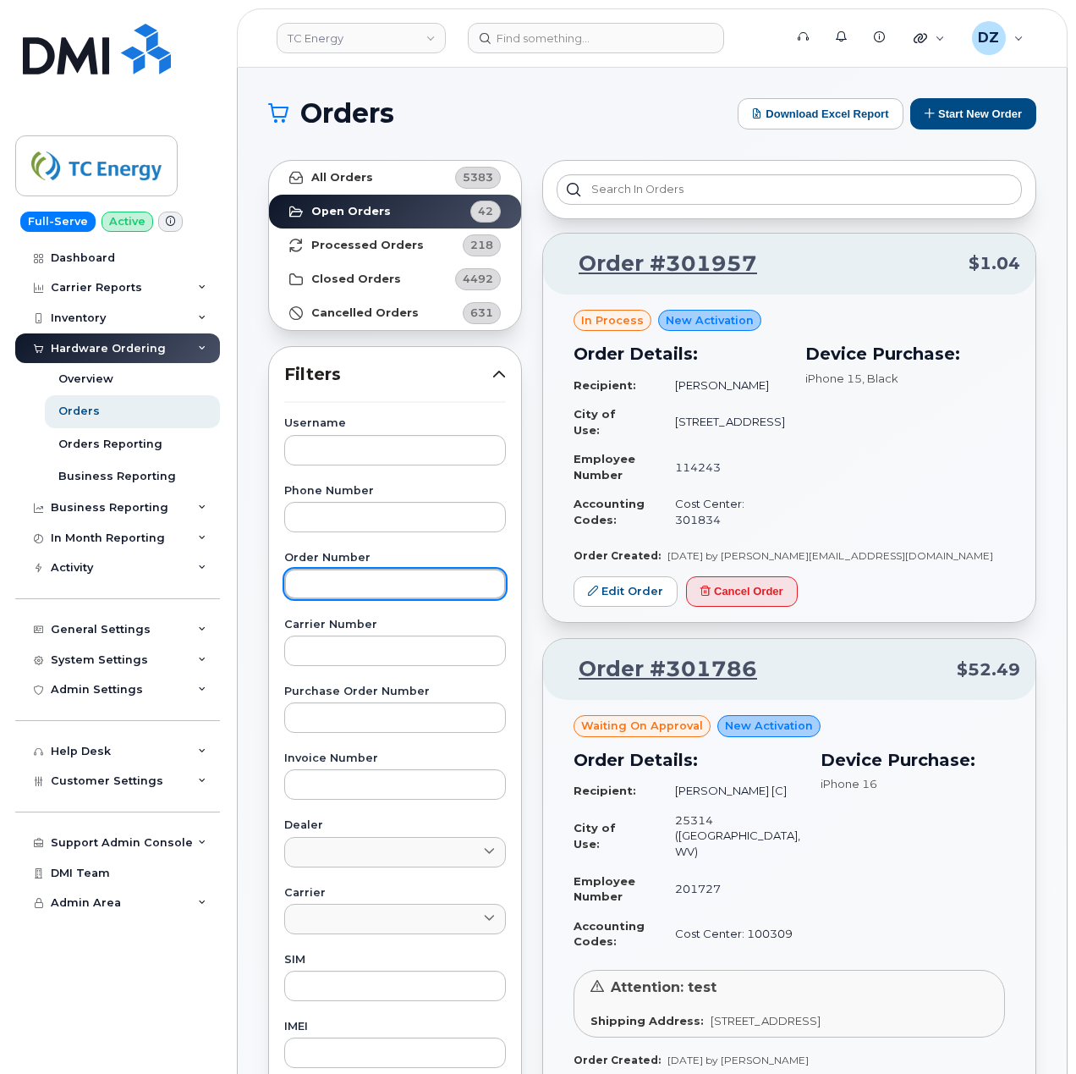
click at [364, 590] on input "text" at bounding box center [395, 584] width 222 height 30
paste input "301888"
type input "301888"
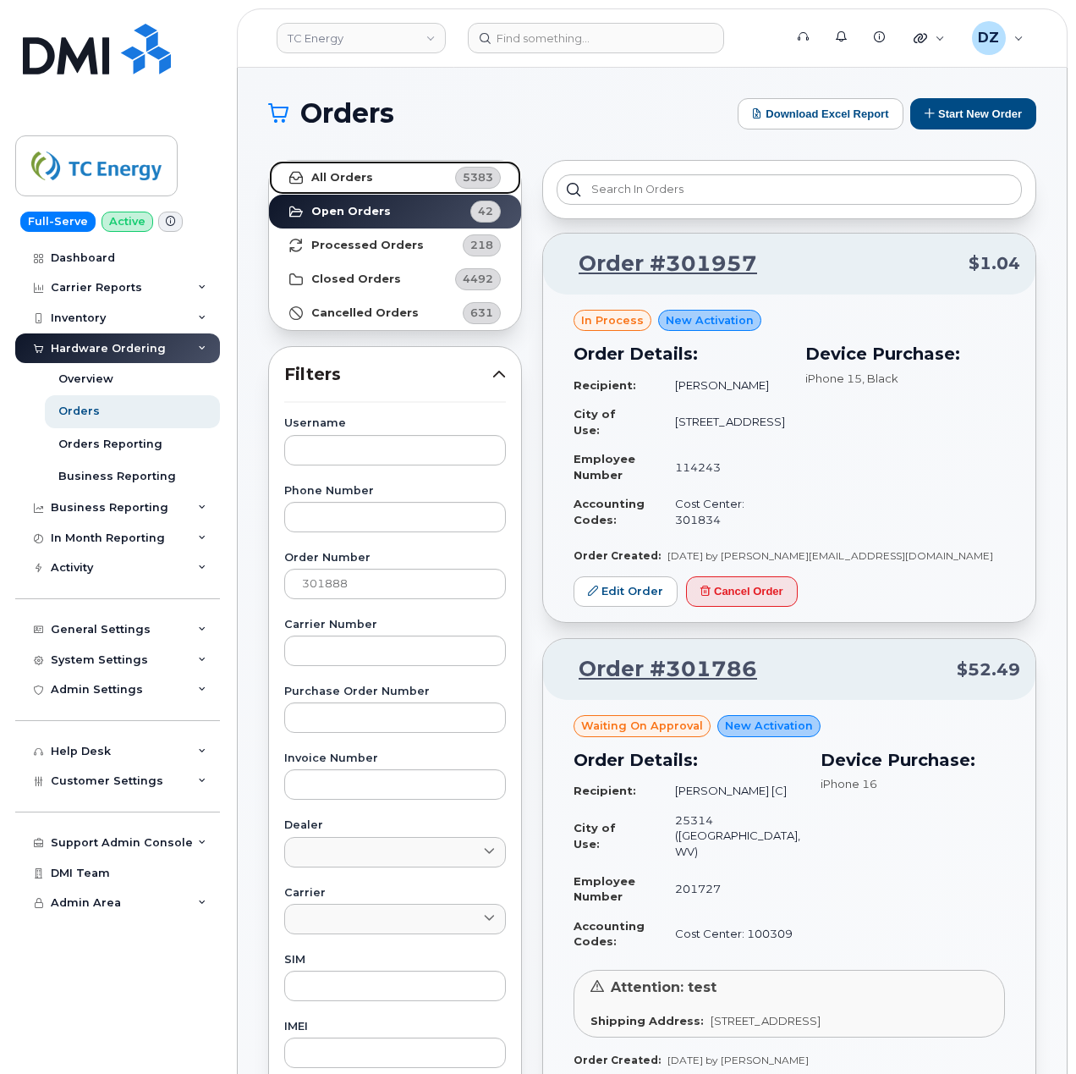
click at [396, 177] on link "All Orders 5383" at bounding box center [395, 178] width 252 height 34
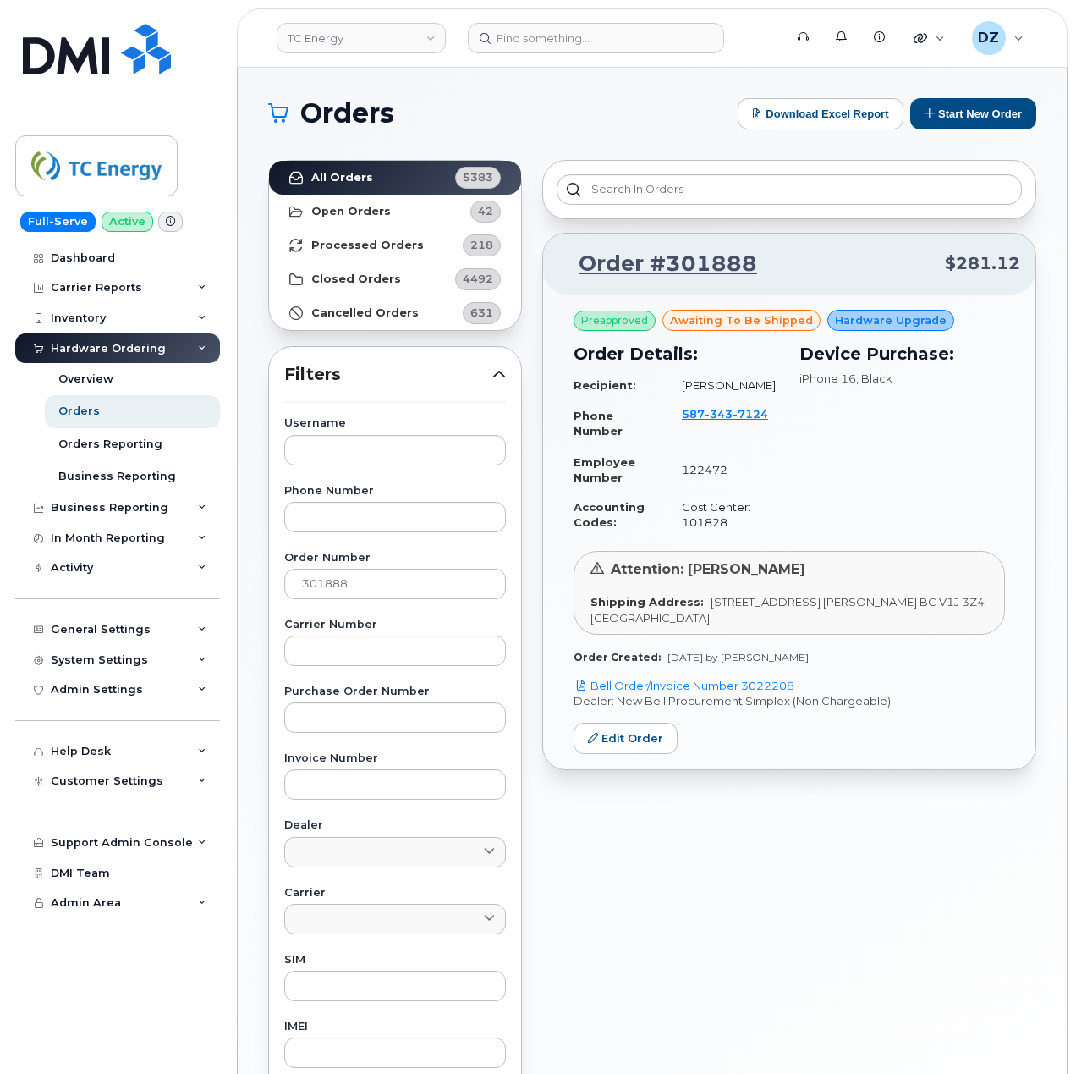
drag, startPoint x: 804, startPoint y: 685, endPoint x: 745, endPoint y: 692, distance: 58.8
click at [745, 692] on p "Bell Order/Invoice Number 3022208" at bounding box center [790, 686] width 432 height 16
copy link "3022208"
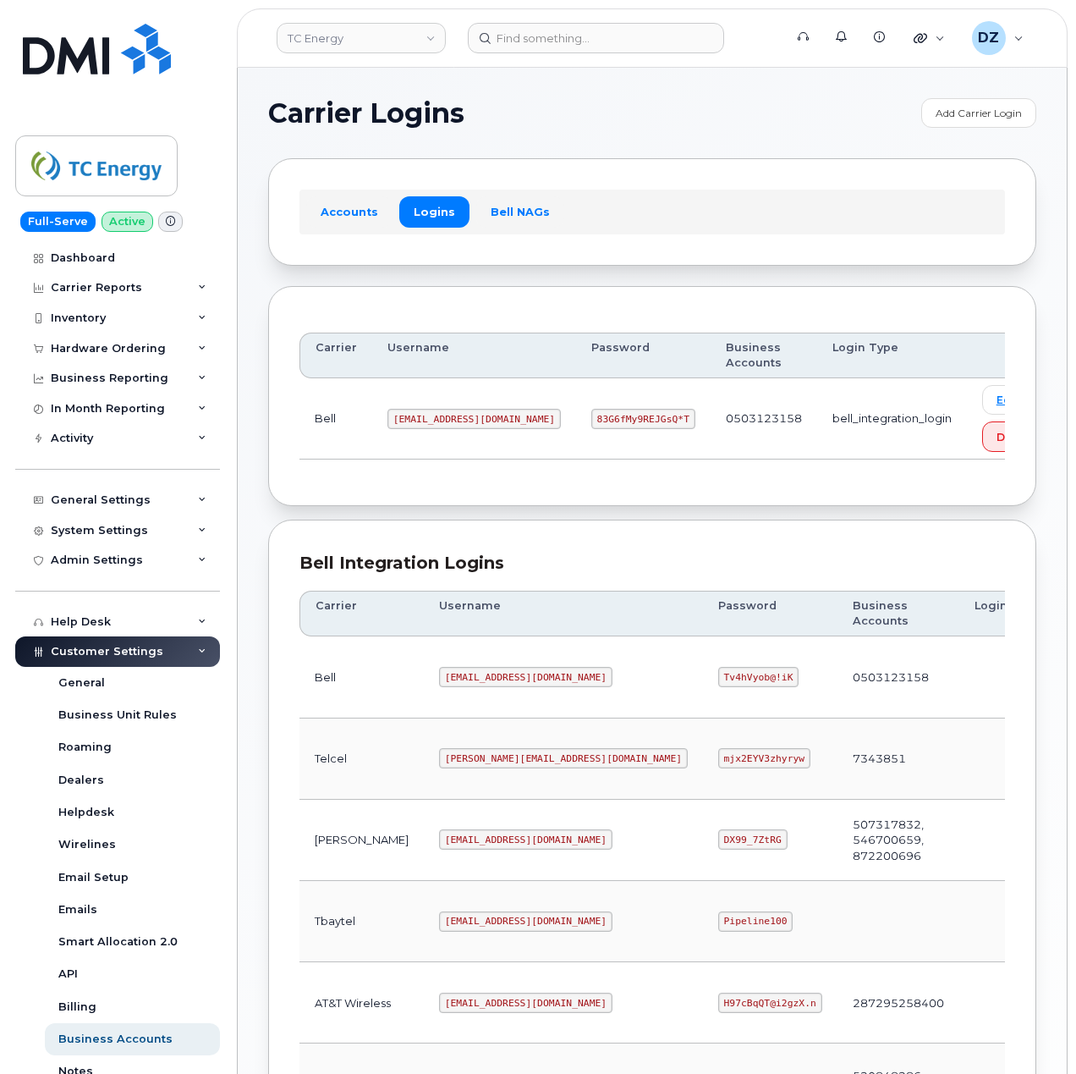
scroll to position [369, 0]
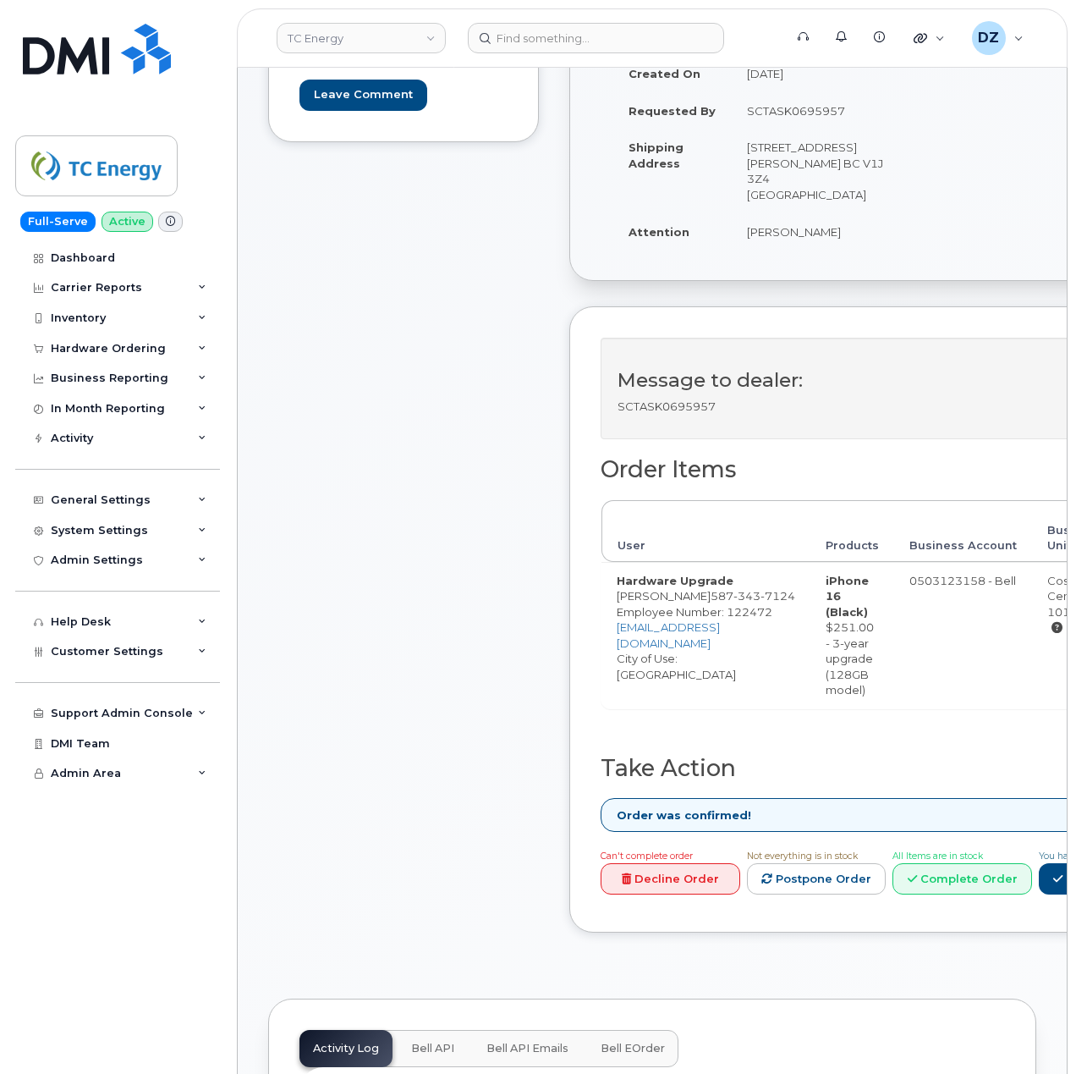
scroll to position [564, 0]
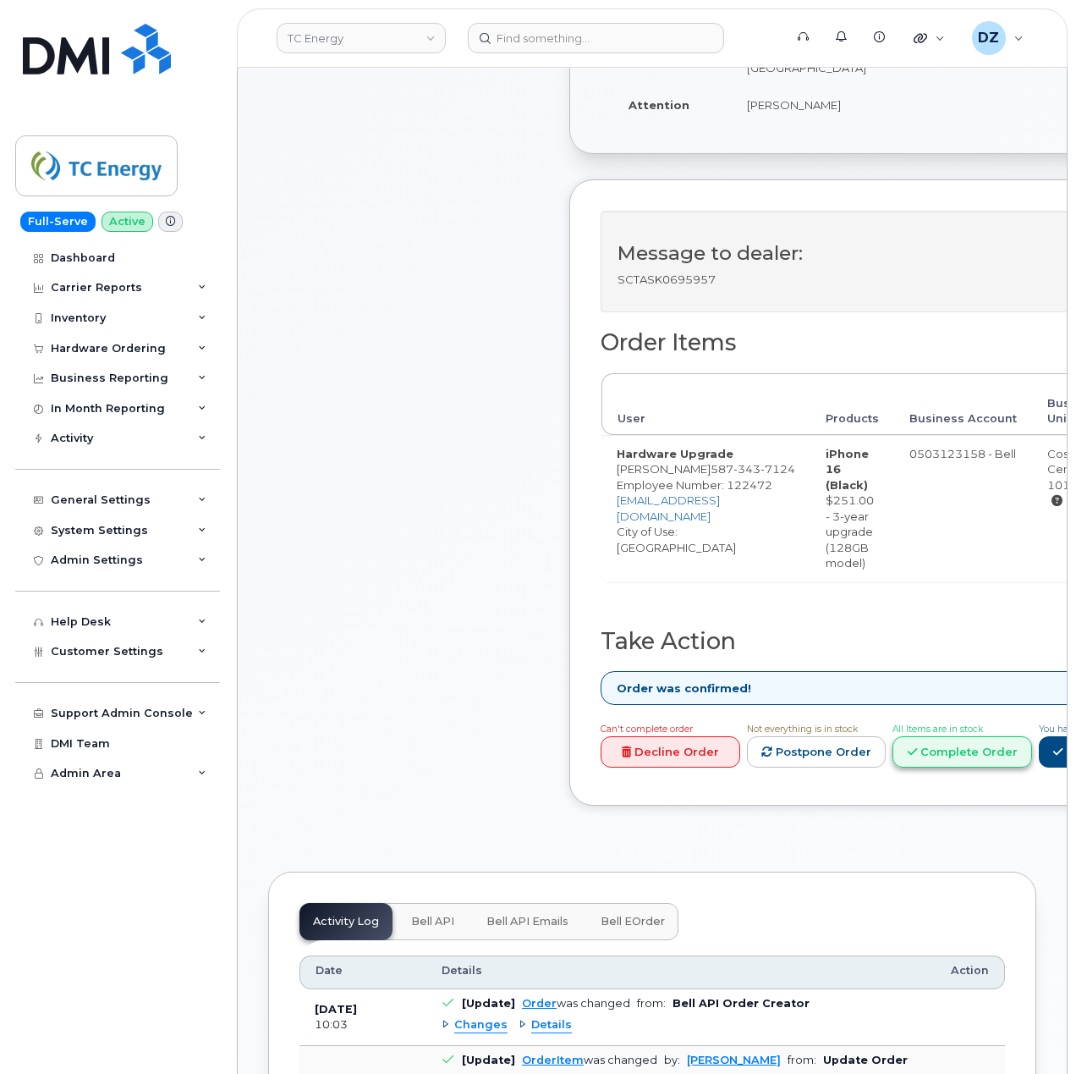
click at [917, 746] on icon at bounding box center [912, 751] width 9 height 11
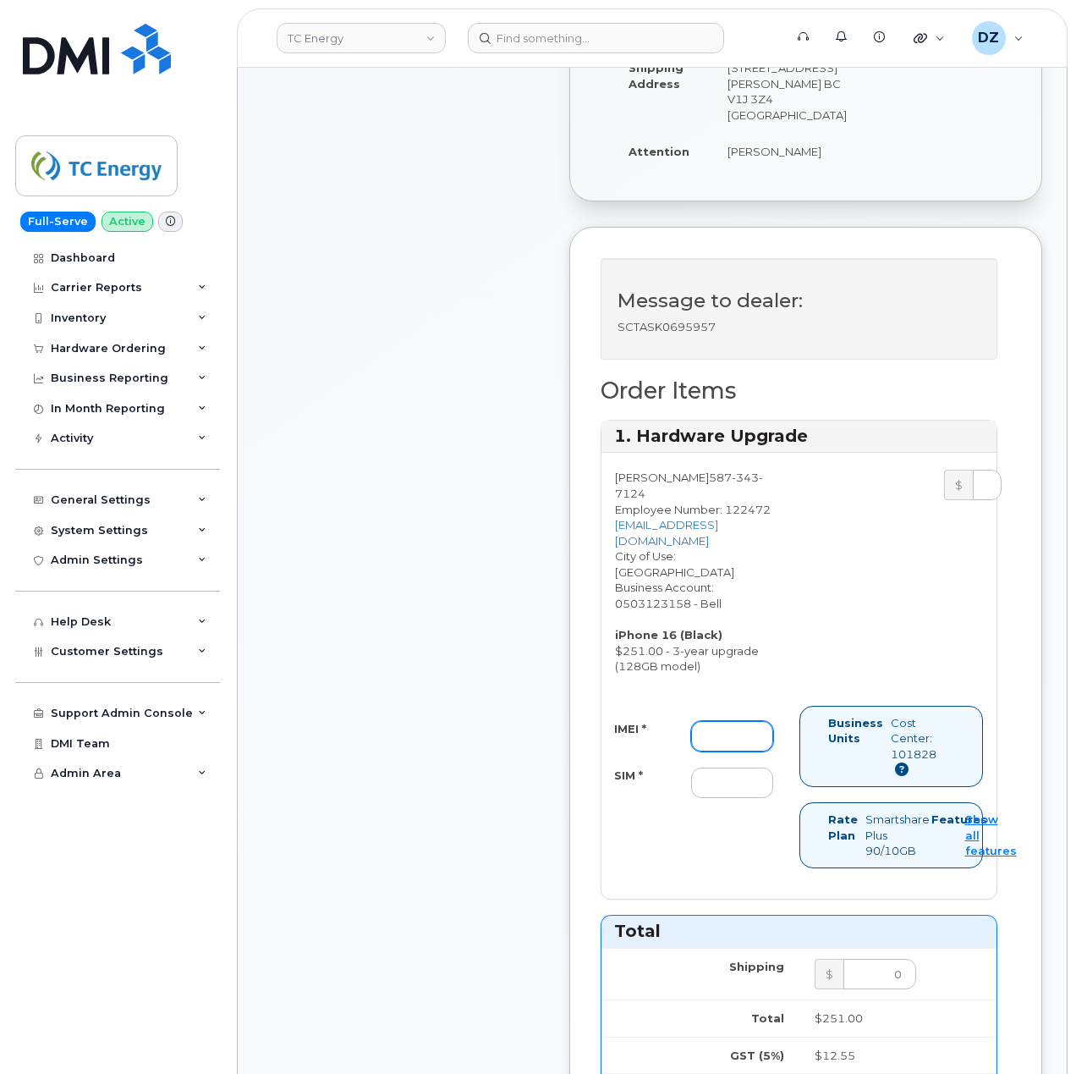
click at [745, 721] on input "IMEI *" at bounding box center [732, 736] width 82 height 30
paste input "350707650322155"
type input "350707650322155"
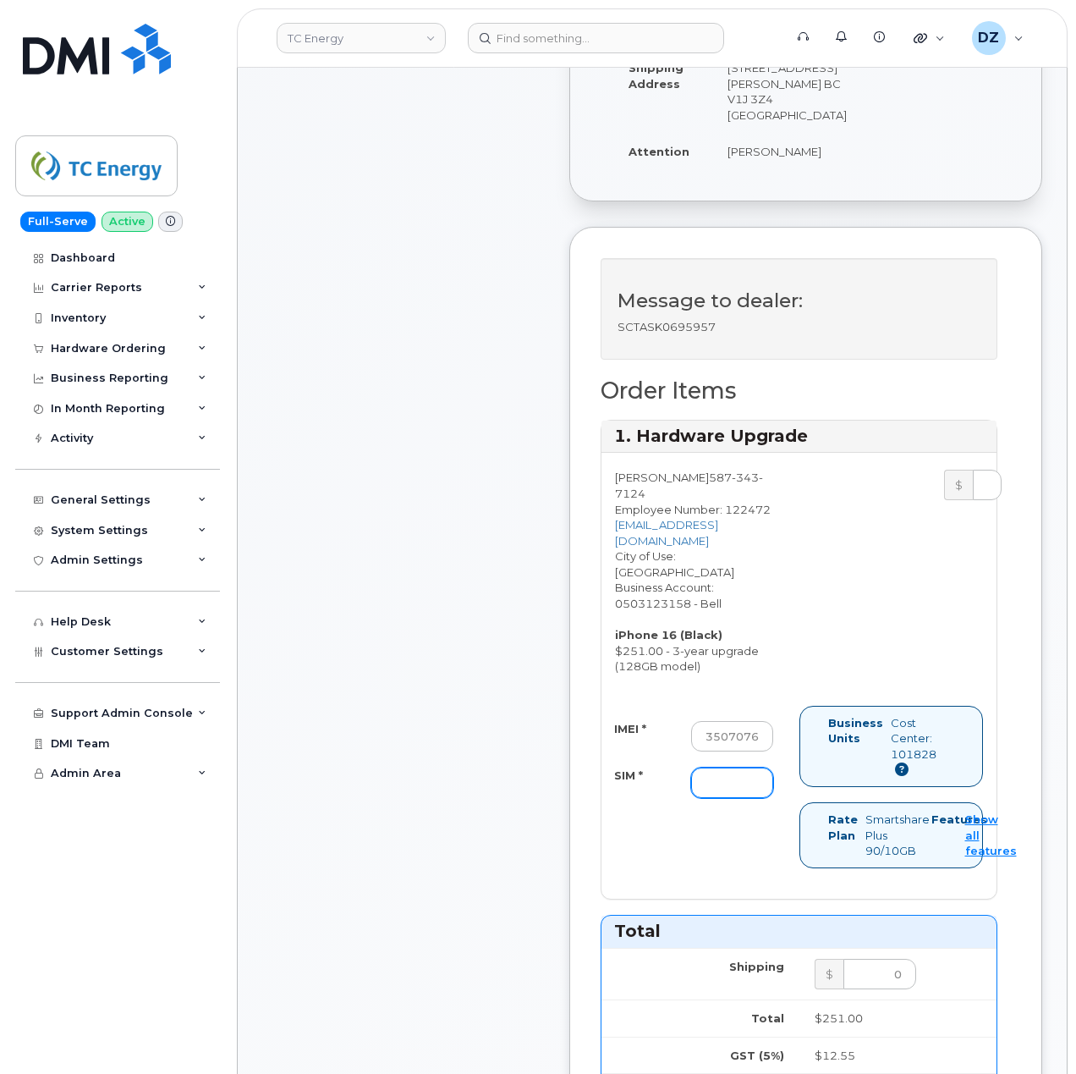
click at [745, 767] on input "SIM *" at bounding box center [732, 782] width 82 height 30
paste input "89302610207734188912"
type input "89302610207734188912"
click at [563, 789] on div "Comments Leave Comment Order Information $281.12 Created By Devon Zellars Creat…" at bounding box center [652, 868] width 768 height 2110
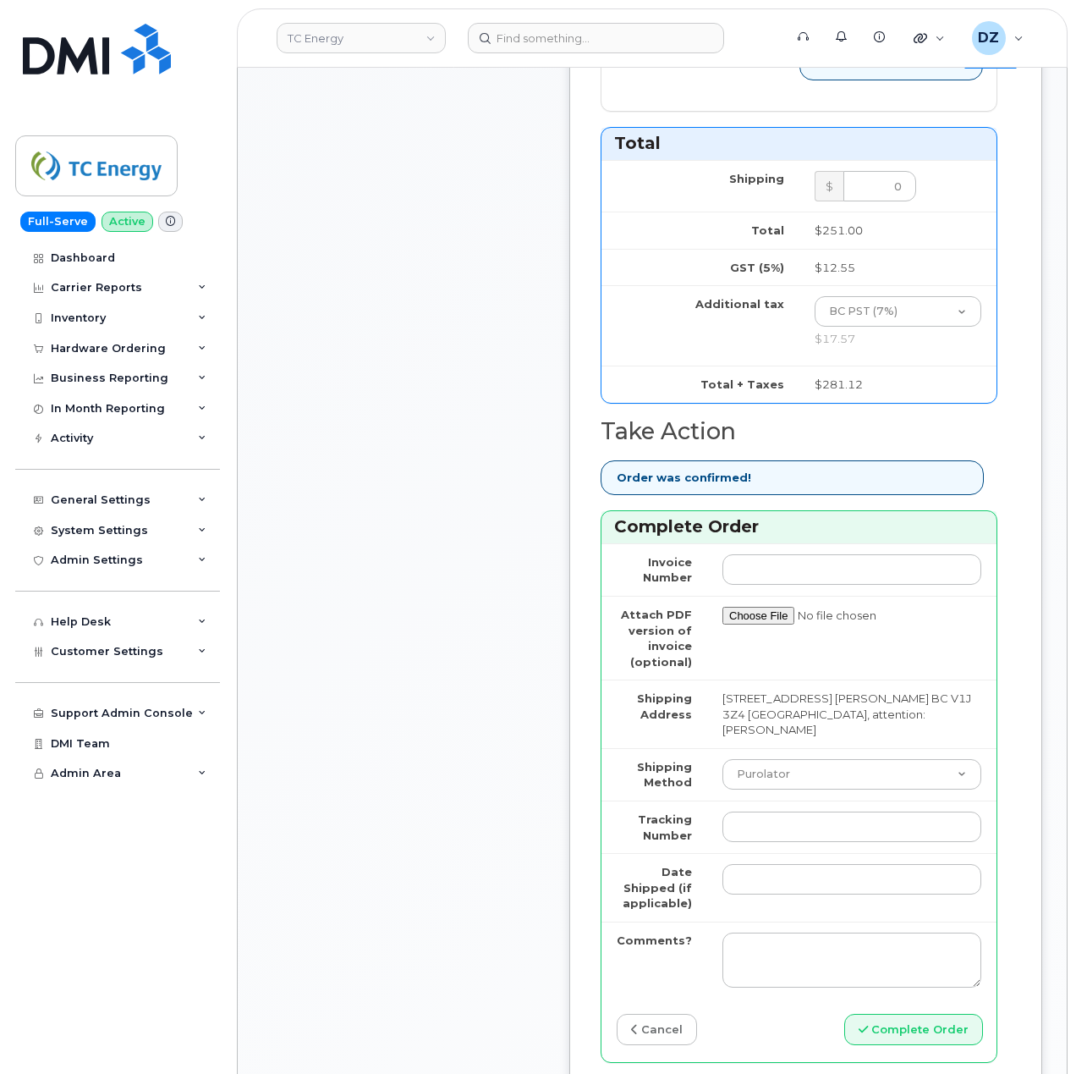
scroll to position [1354, 0]
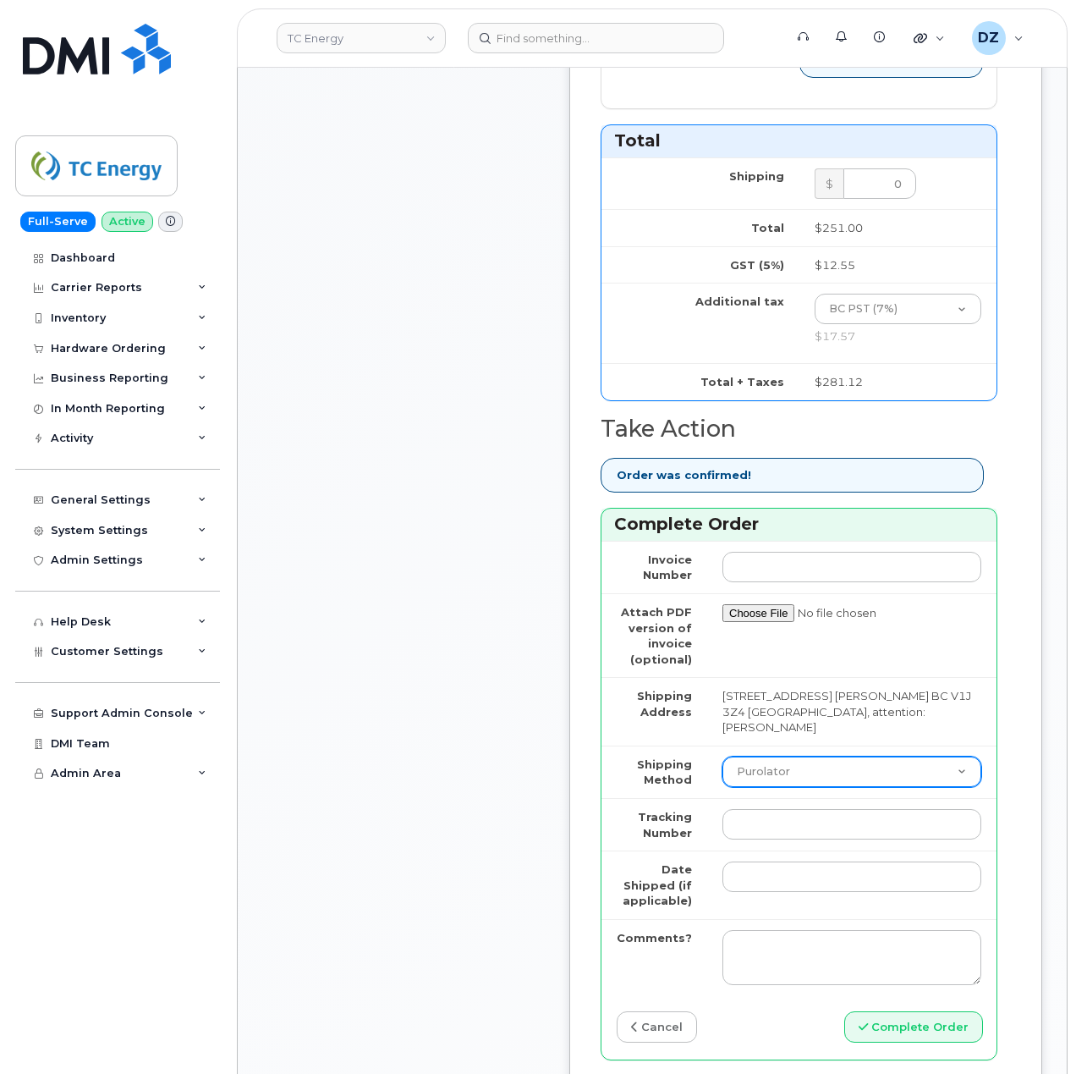
drag, startPoint x: 830, startPoint y: 698, endPoint x: 820, endPoint y: 718, distance: 22.0
click at [830, 756] on select "Purolator UPS FedEx Canada Post Courier Other Drop Off Pick Up" at bounding box center [852, 771] width 259 height 30
select select "FedEx"
click at [723, 756] on select "Purolator UPS FedEx Canada Post Courier Other Drop Off Pick Up" at bounding box center [852, 771] width 259 height 30
click at [800, 809] on input "Tracking Number" at bounding box center [852, 824] width 259 height 30
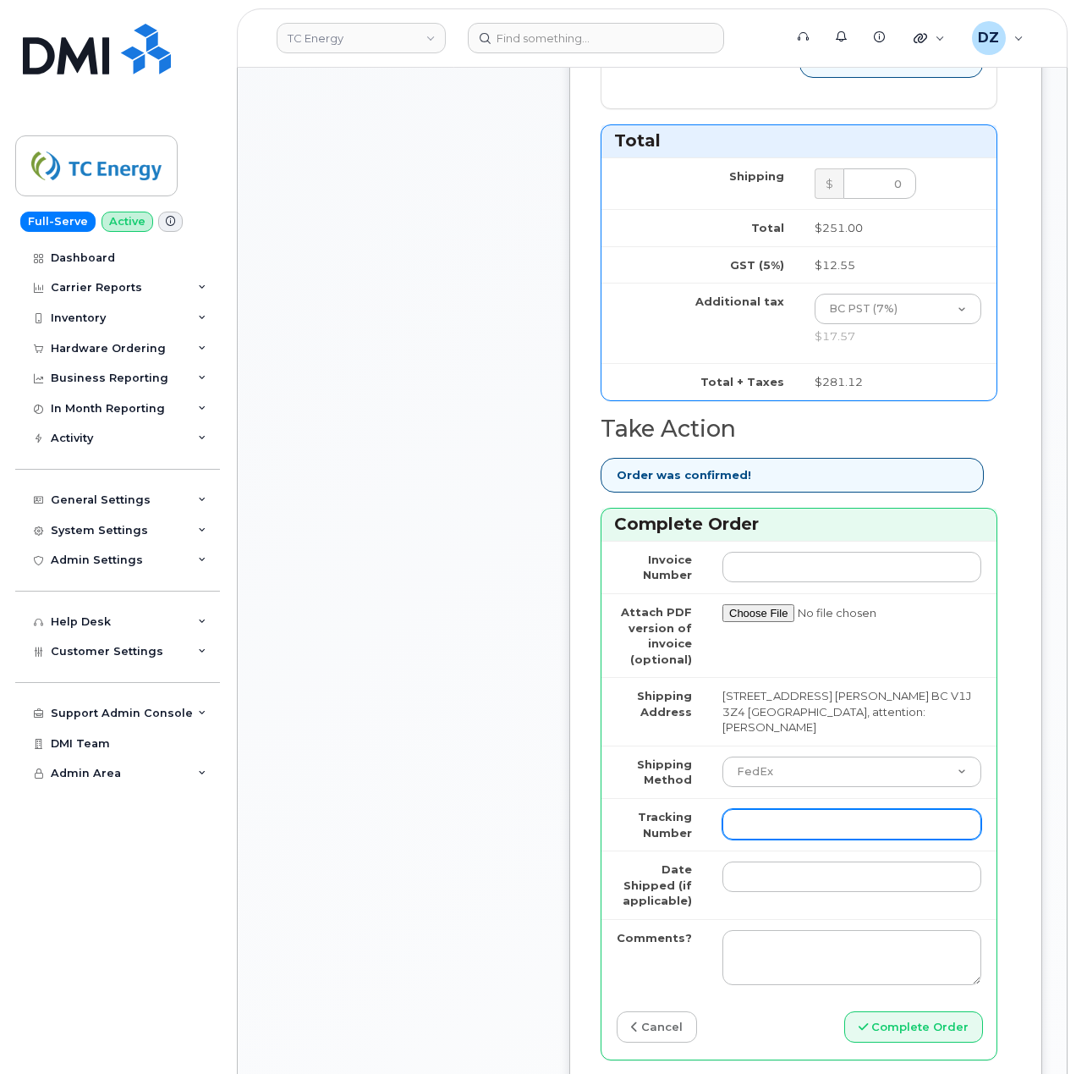
paste input "476423878040"
type input "476423878040"
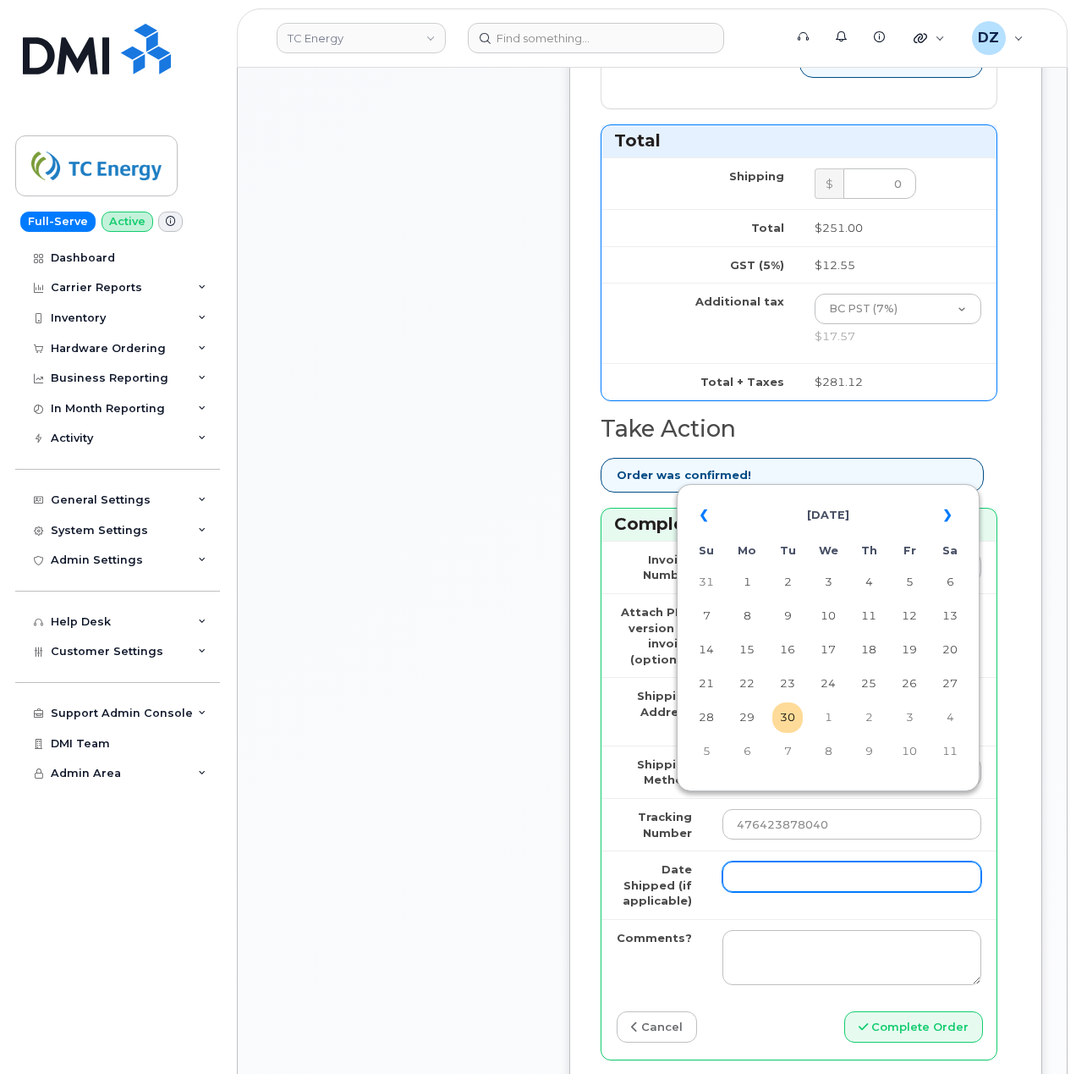
click at [776, 861] on input "Date Shipped (if applicable)" at bounding box center [852, 876] width 259 height 30
click at [750, 718] on td "29" at bounding box center [747, 717] width 30 height 30
type input "2025-09-29"
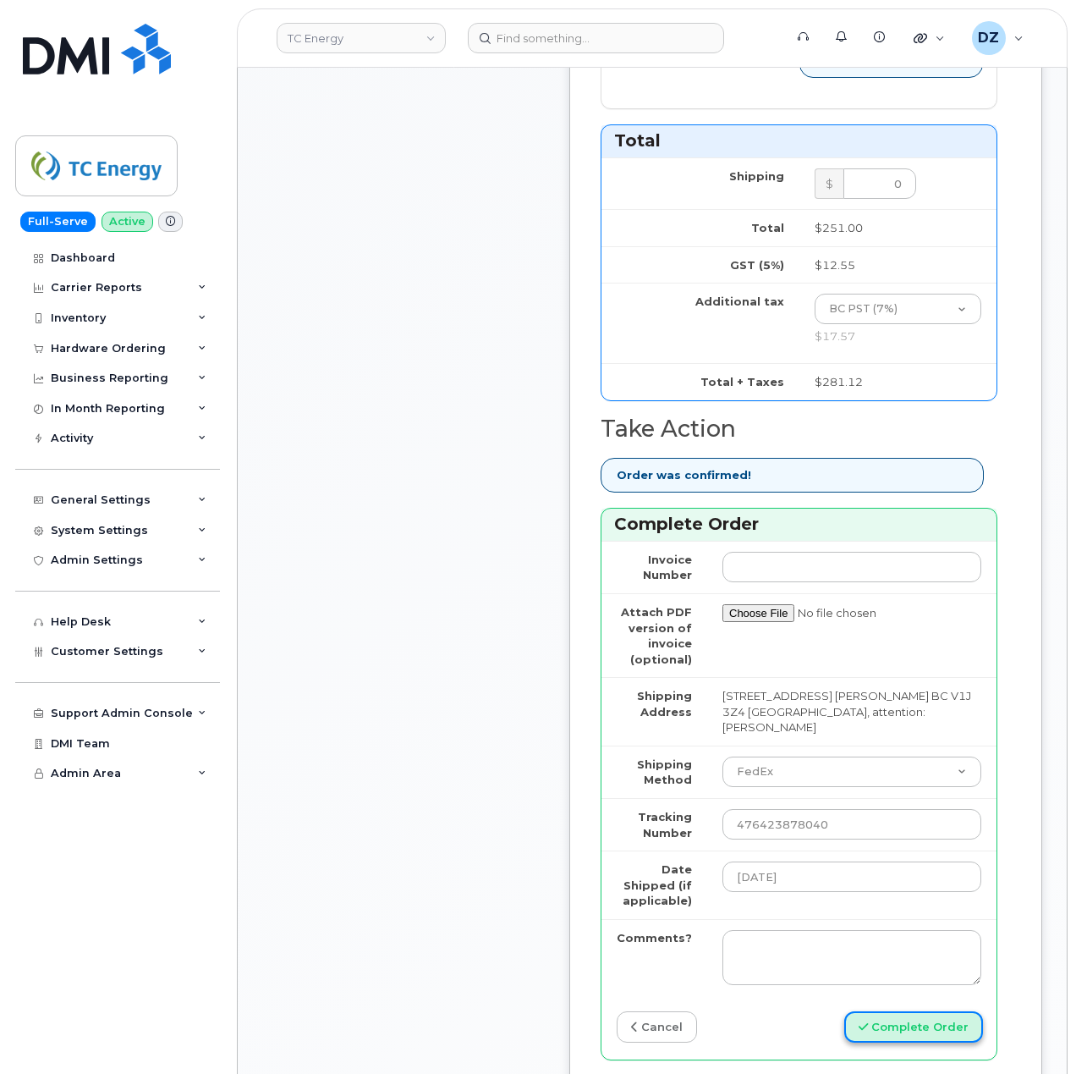
click at [897, 1011] on button "Complete Order" at bounding box center [913, 1026] width 139 height 31
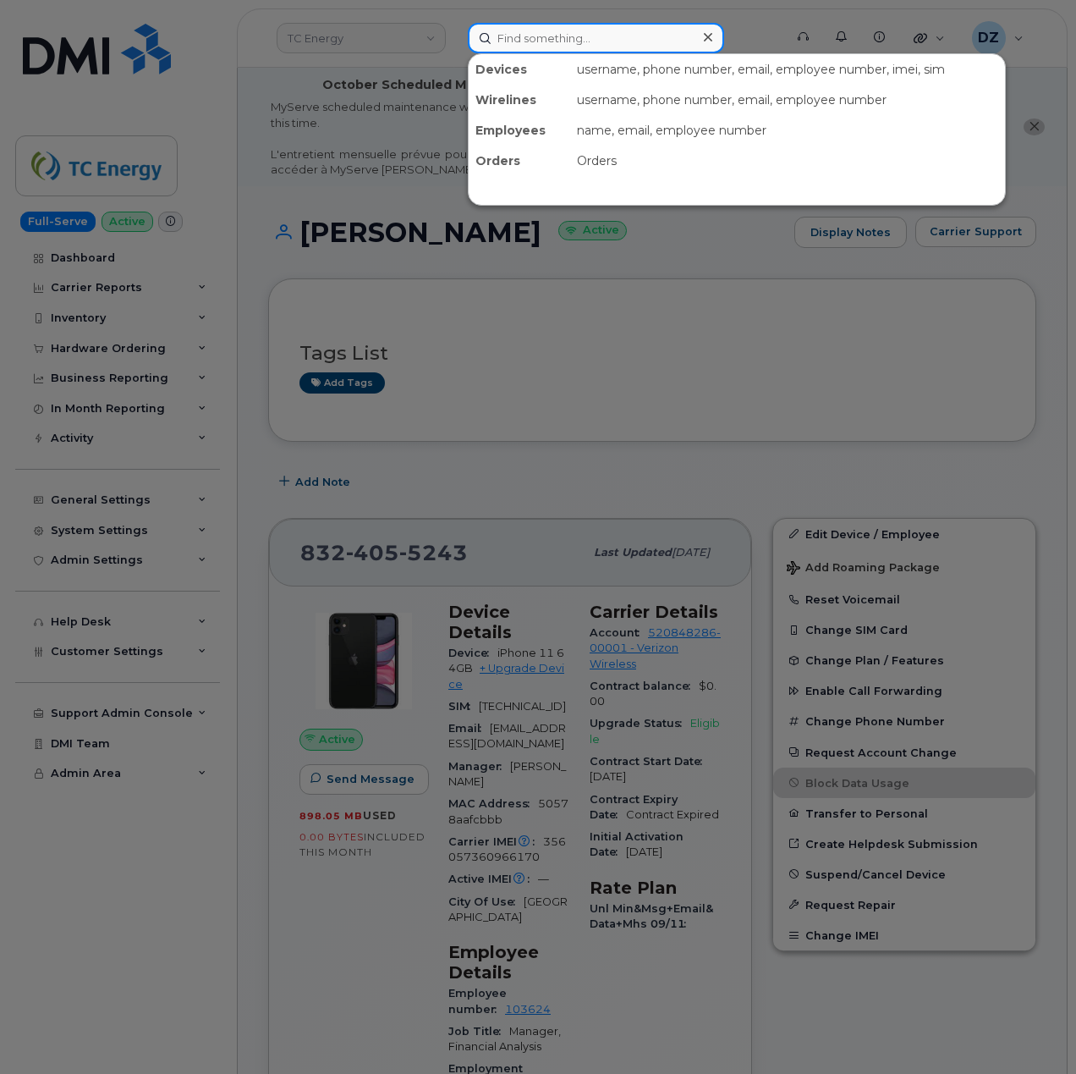
click at [577, 27] on input at bounding box center [596, 38] width 256 height 30
paste input "3465772300"
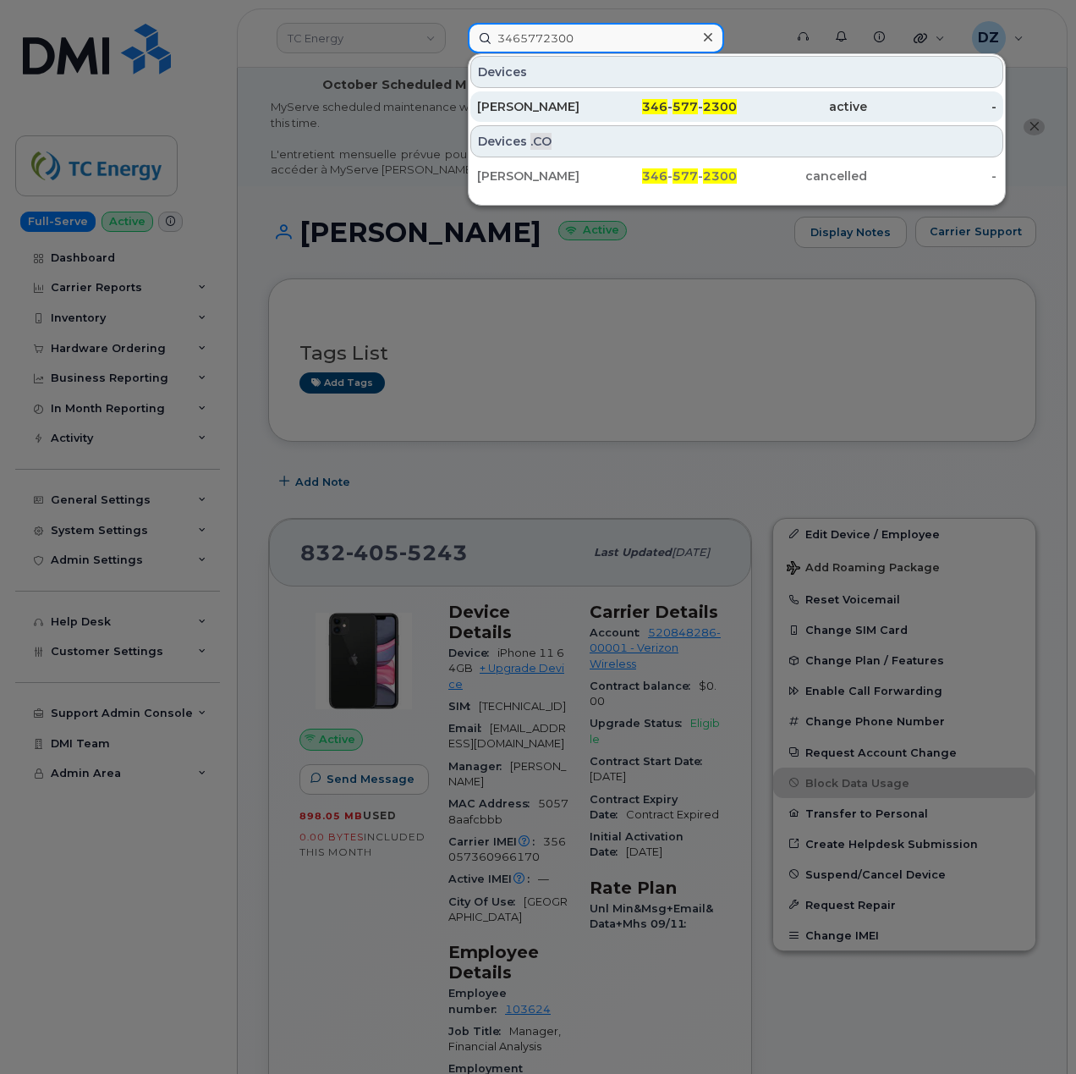
type input "3465772300"
click at [616, 108] on div "346 - 577 - 2300" at bounding box center [673, 106] width 130 height 17
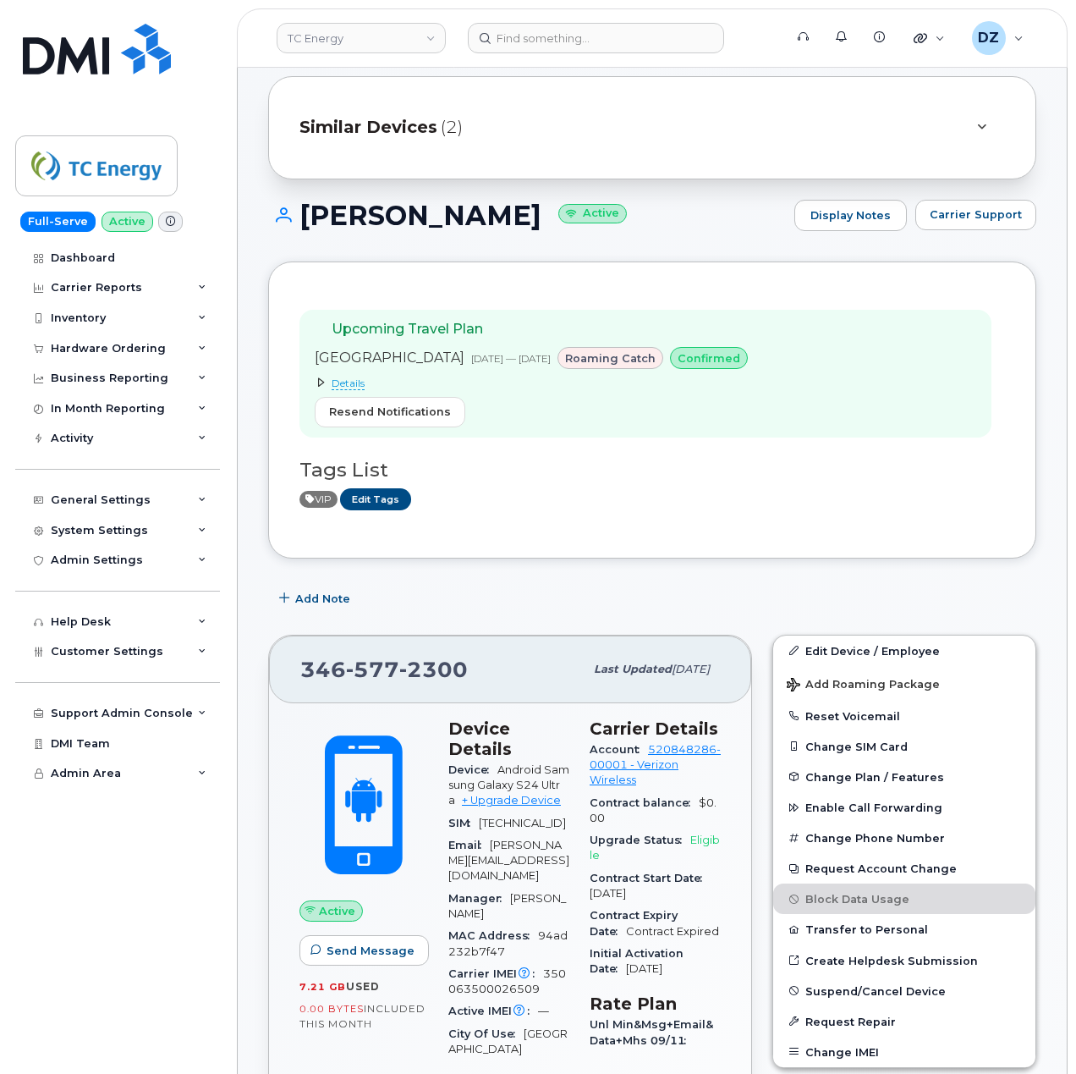
scroll to position [113, 0]
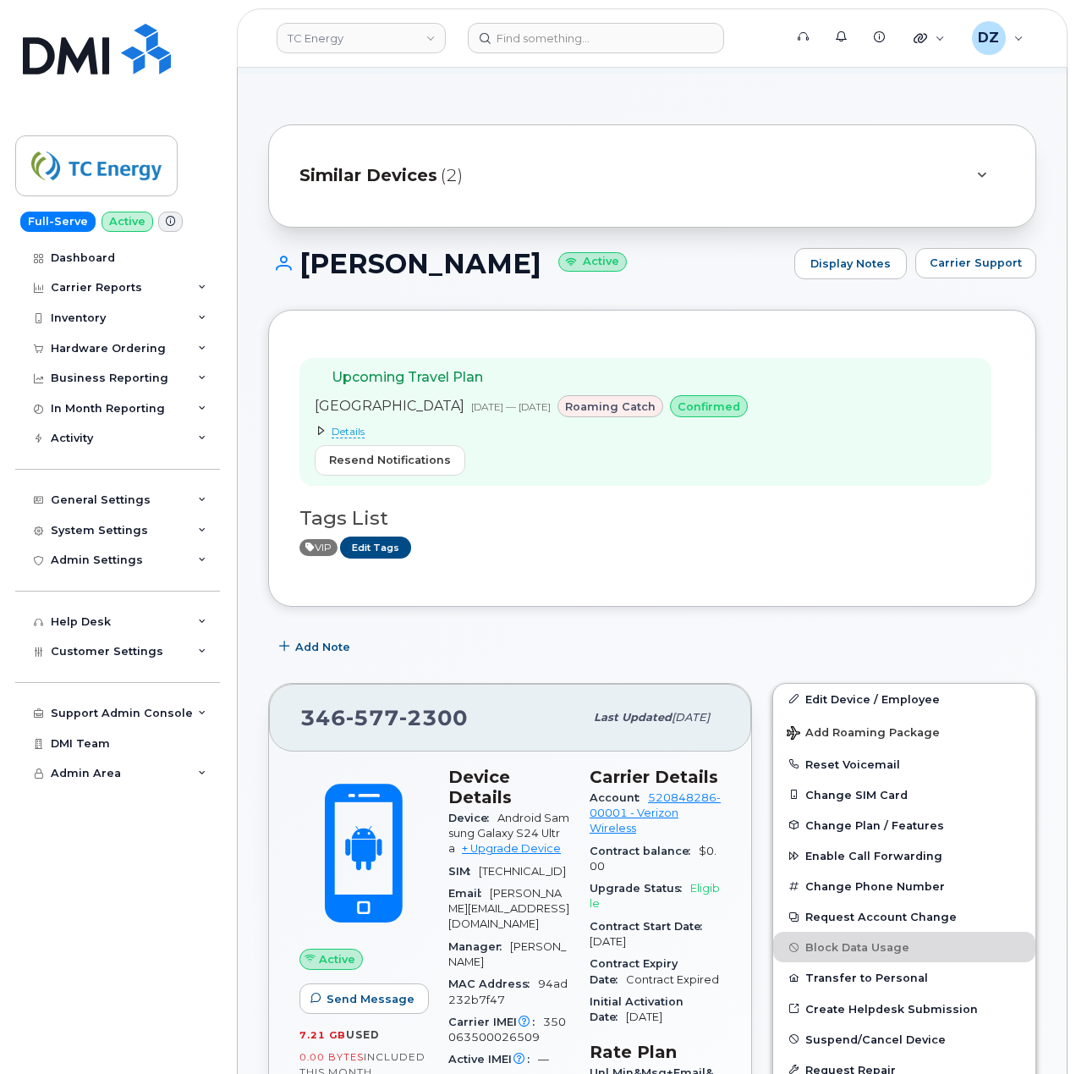
click at [478, 167] on div "Similar Devices (2)" at bounding box center [629, 176] width 658 height 41
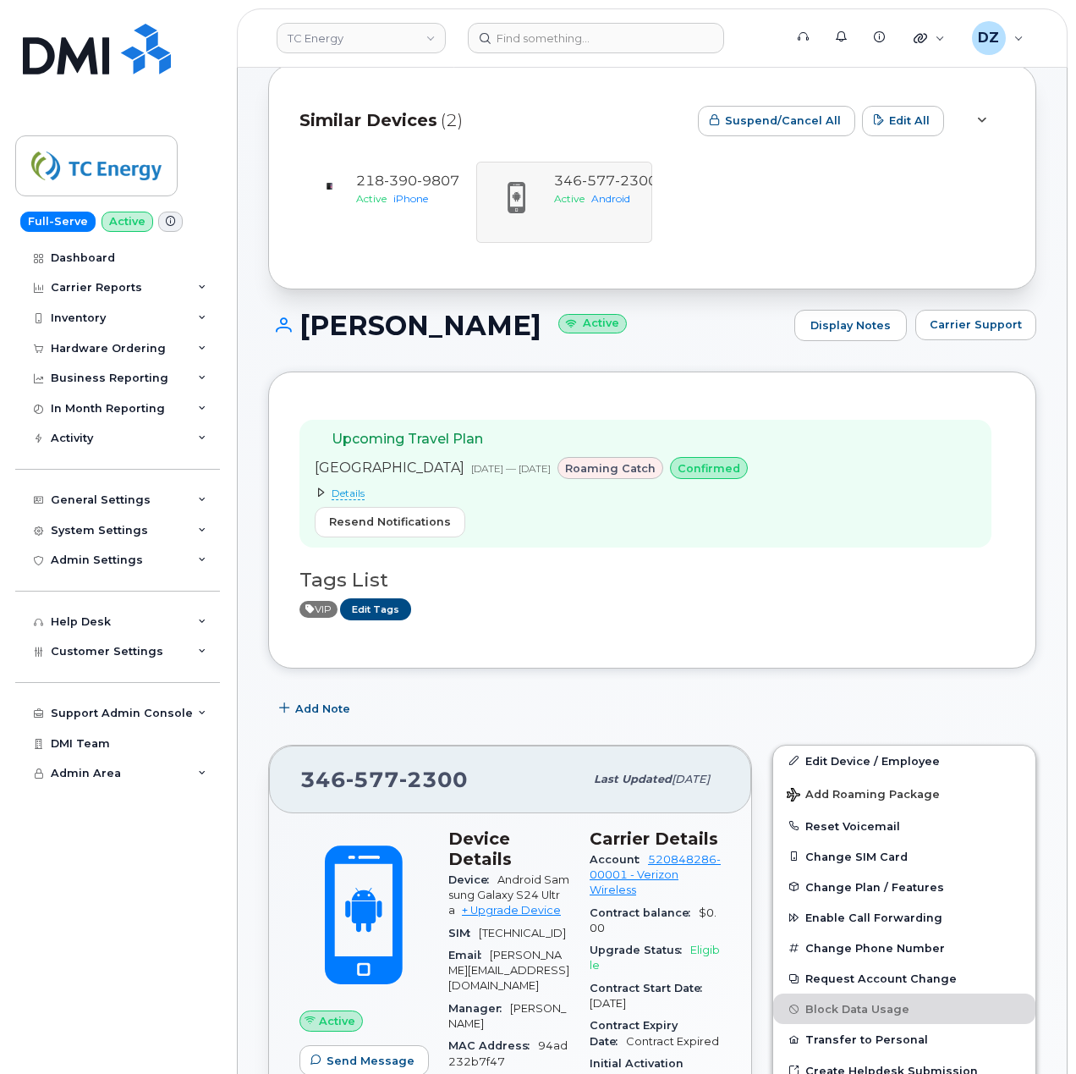
scroll to position [225, 0]
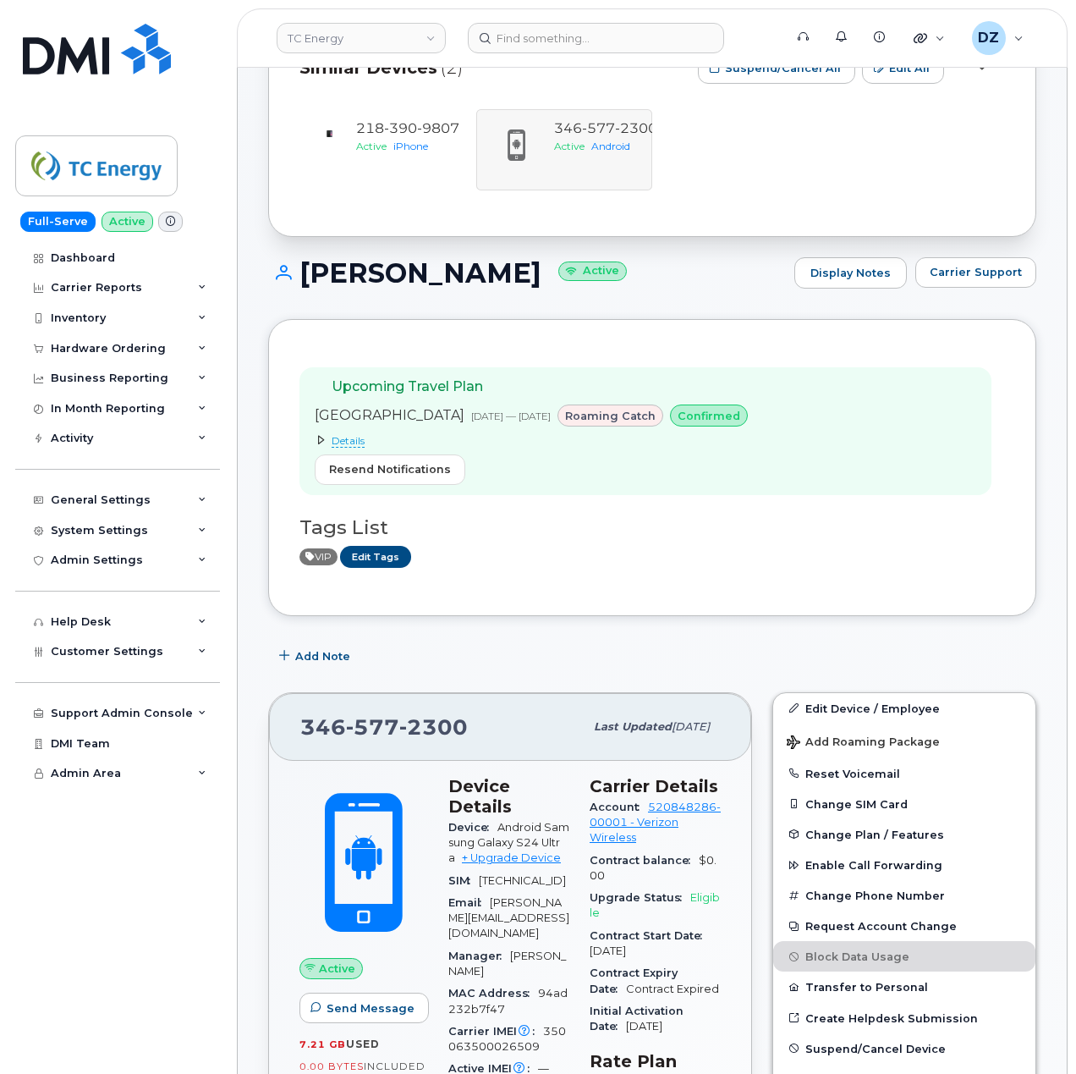
click at [372, 729] on span "577" at bounding box center [372, 726] width 53 height 25
copy span "[PHONE_NUMBER]"
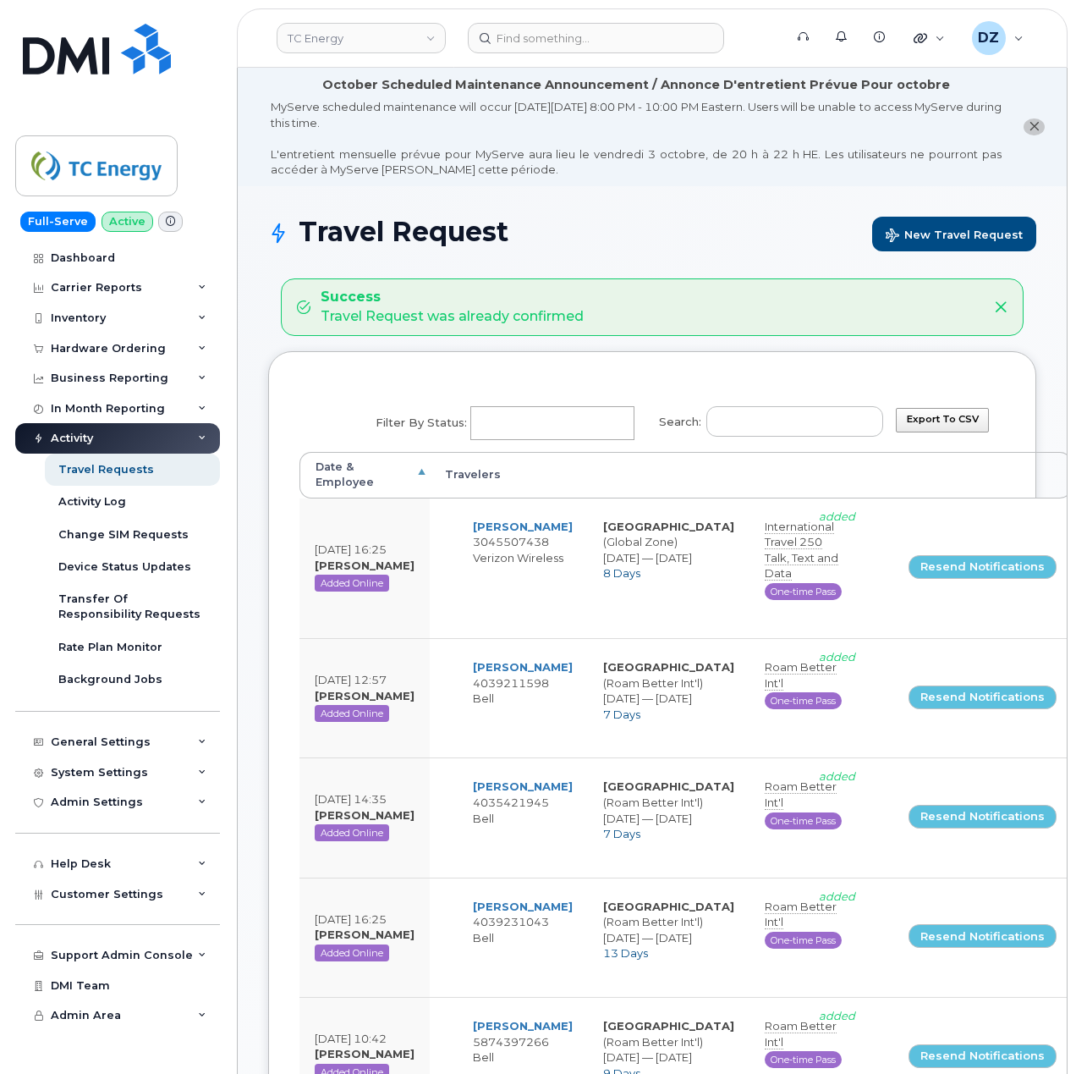
select select
